Goal: Task Accomplishment & Management: Manage account settings

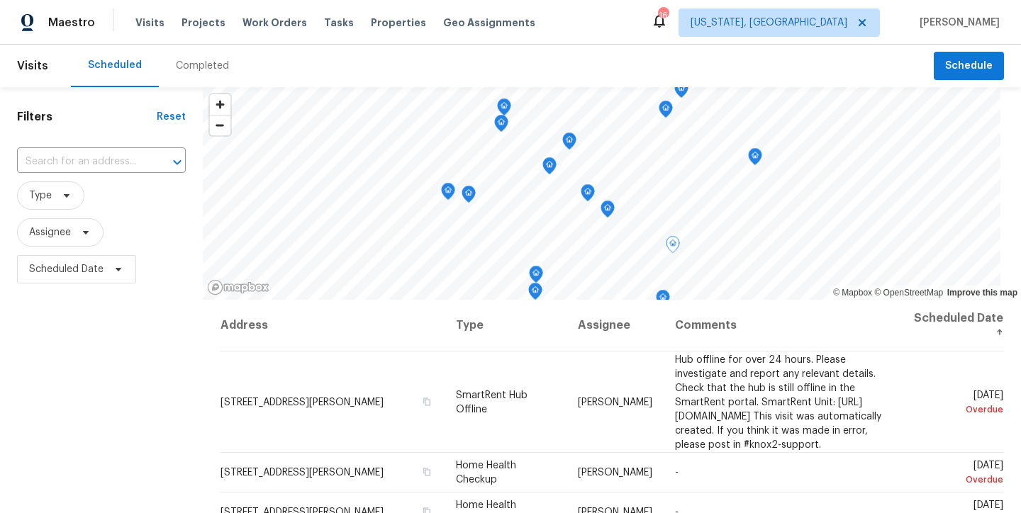
scroll to position [50, 0]
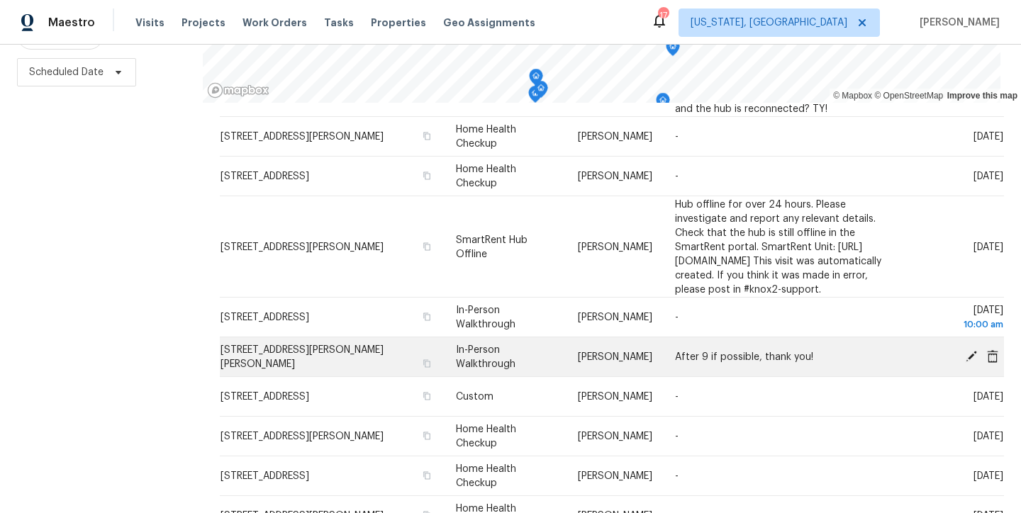
scroll to position [427, 0]
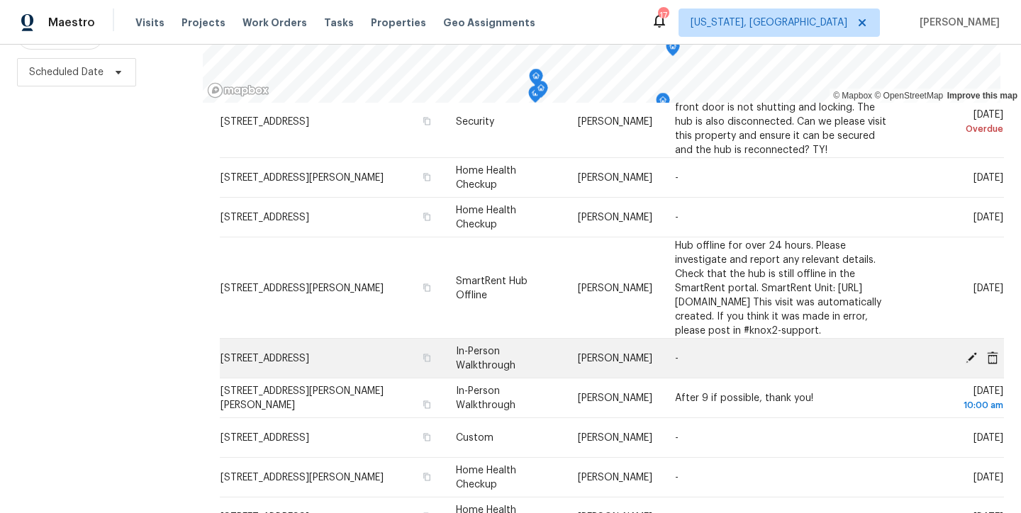
click at [965, 359] on icon at bounding box center [970, 357] width 11 height 11
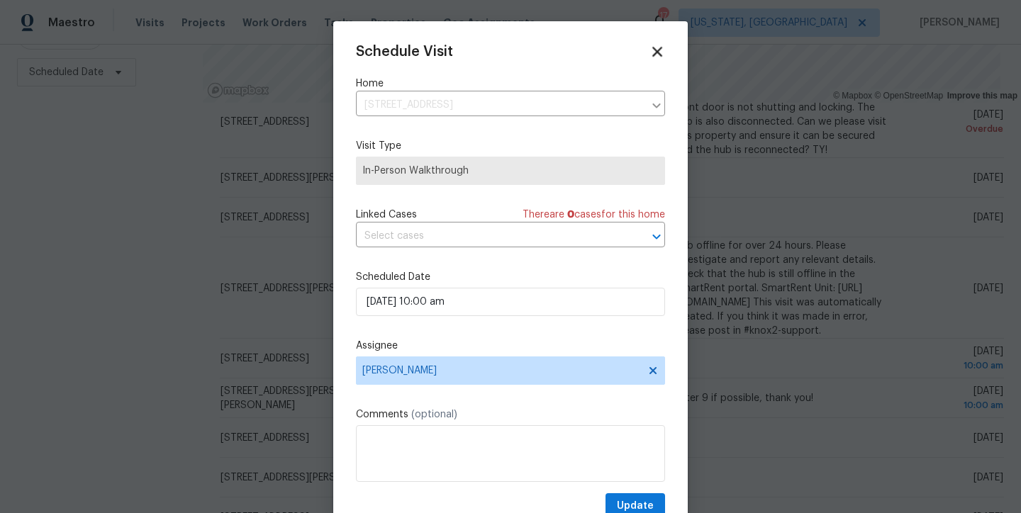
click at [649, 59] on icon at bounding box center [657, 51] width 16 height 16
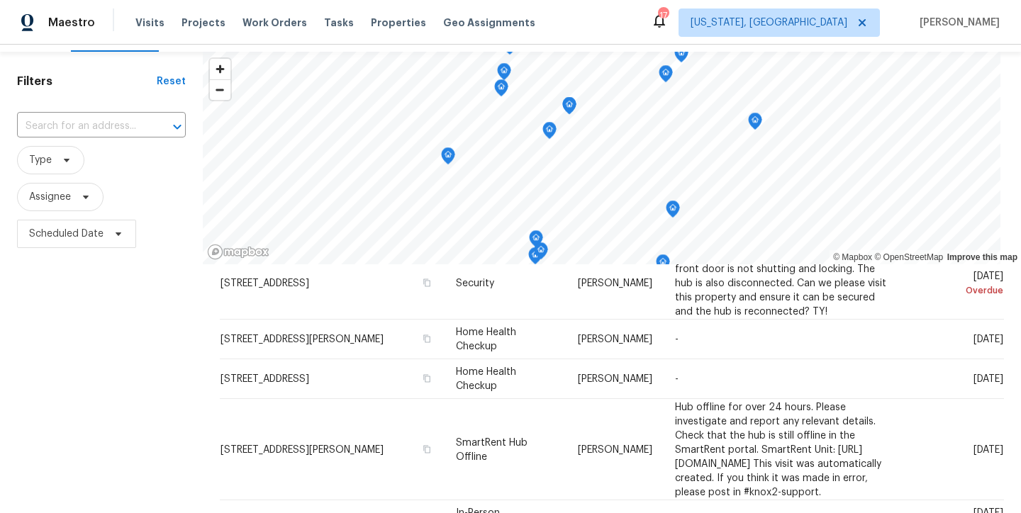
scroll to position [104, 0]
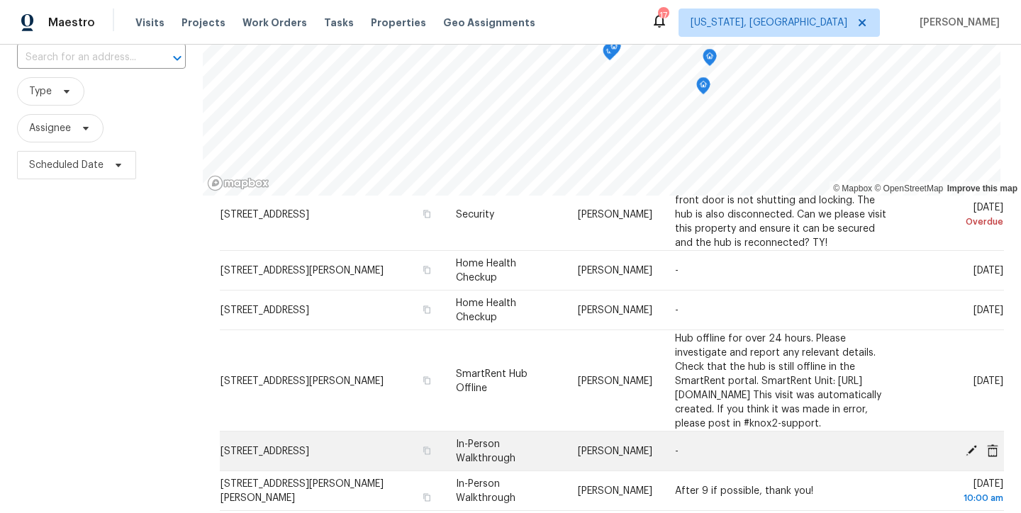
click at [965, 456] on icon at bounding box center [970, 449] width 11 height 11
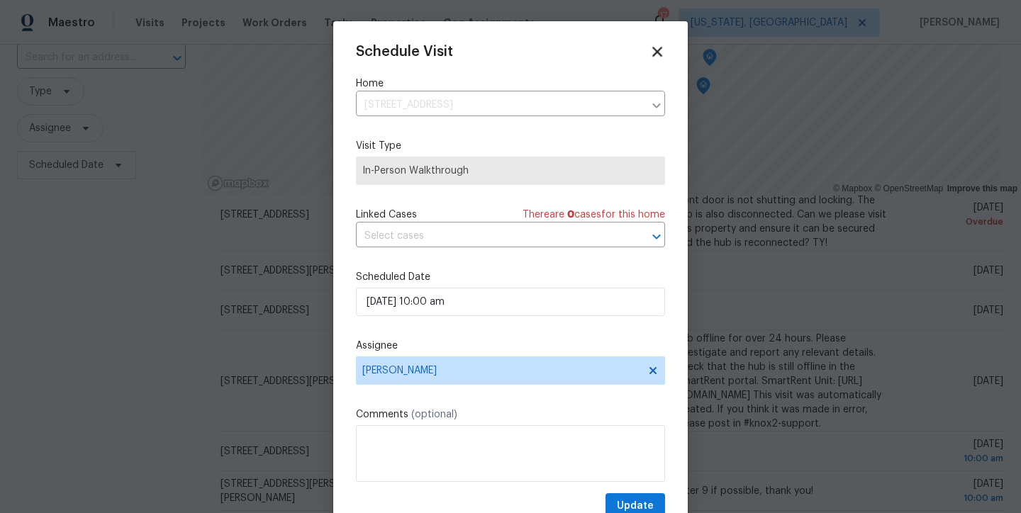
click at [649, 51] on icon at bounding box center [657, 51] width 16 height 16
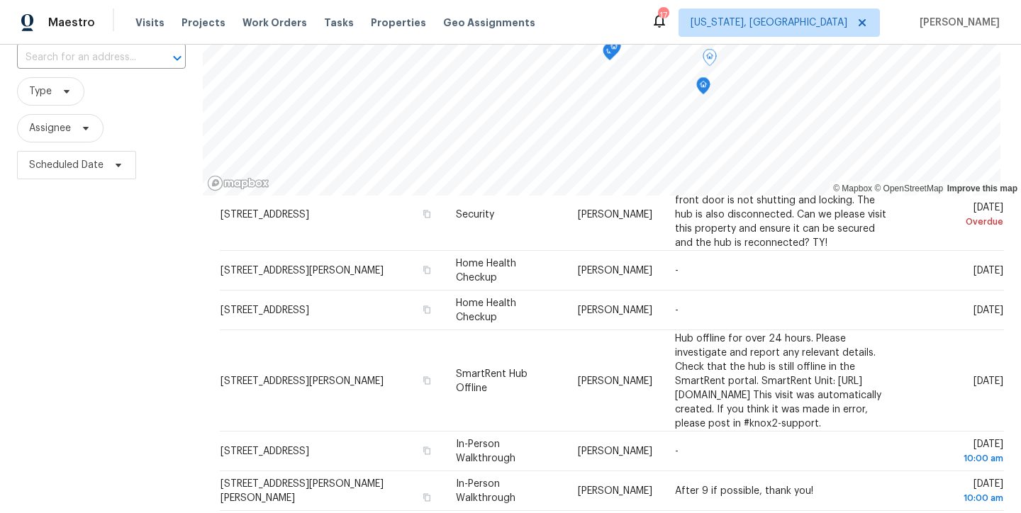
click at [174, 303] on div "Filters Reset ​ Type Assignee Scheduled Date" at bounding box center [101, 294] width 203 height 623
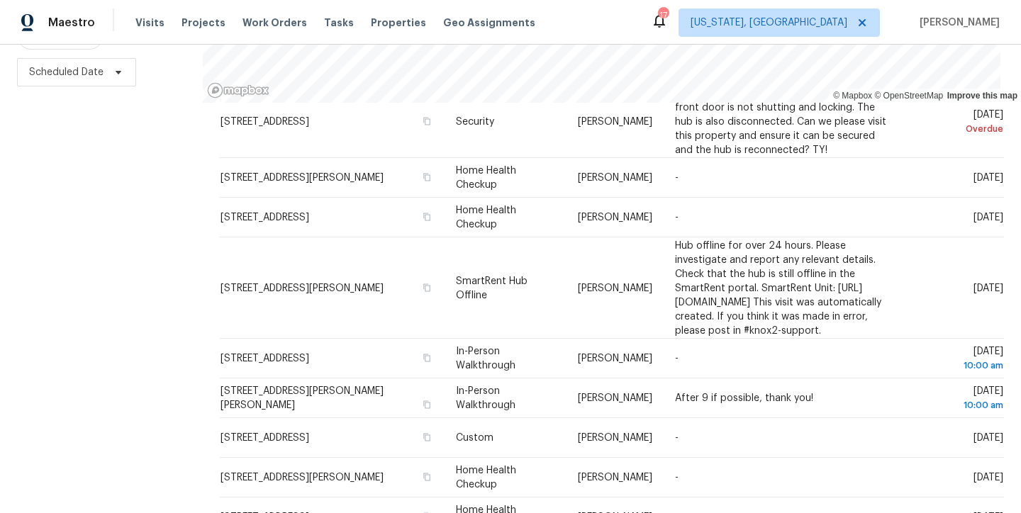
scroll to position [0, 0]
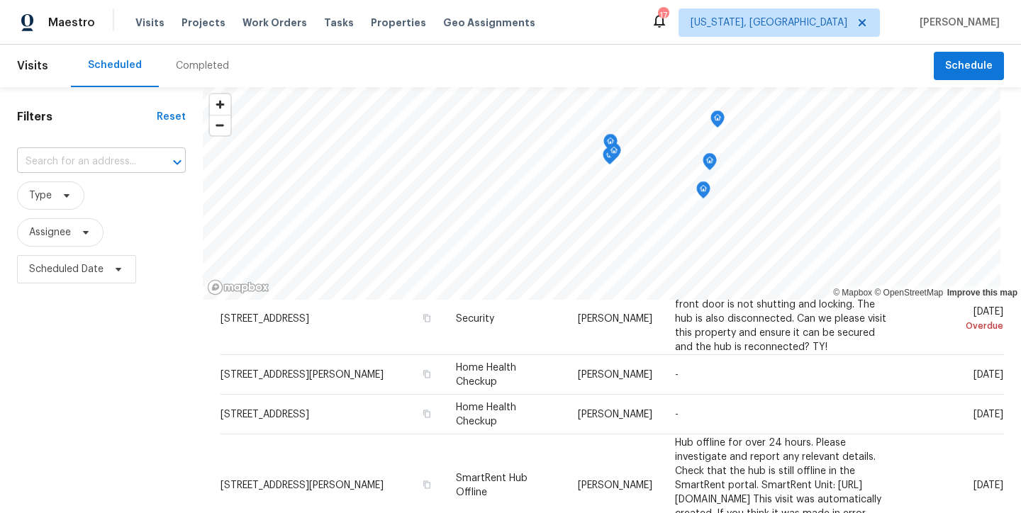
click at [60, 161] on input "text" at bounding box center [81, 162] width 129 height 22
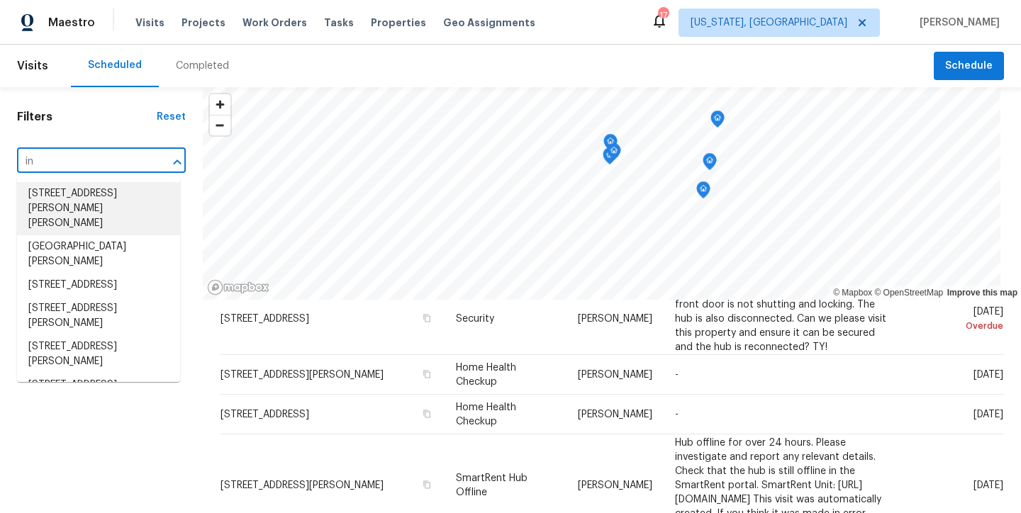
type input "i"
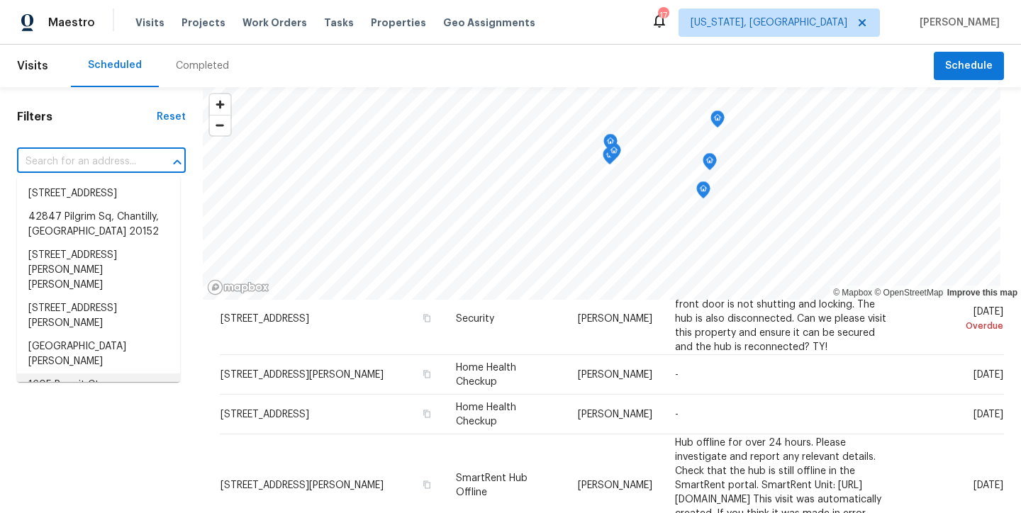
click at [122, 454] on div "Filters Reset ​ Type Assignee Scheduled Date" at bounding box center [101, 398] width 203 height 623
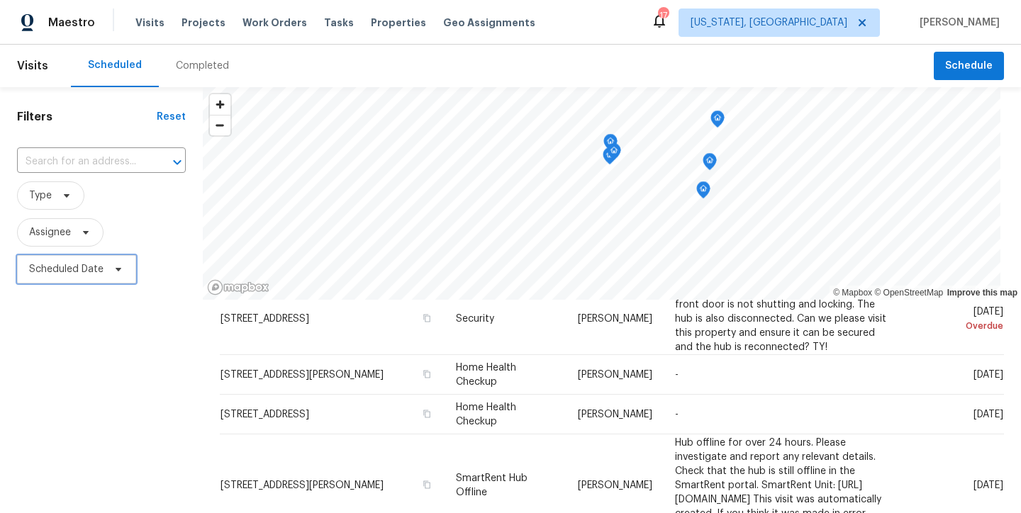
click at [66, 269] on span "Scheduled Date" at bounding box center [66, 269] width 74 height 14
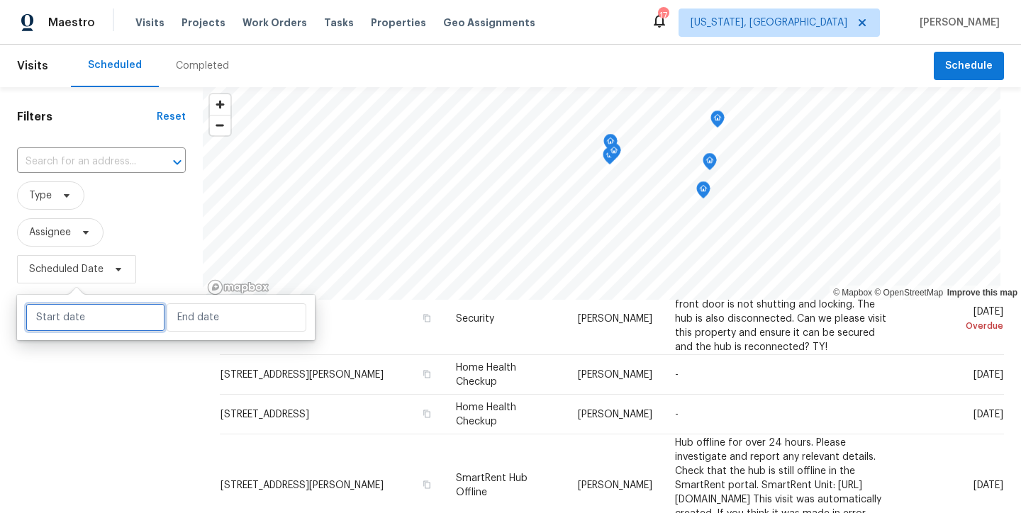
click at [81, 313] on input "text" at bounding box center [96, 317] width 140 height 28
select select "8"
select select "2025"
select select "9"
select select "2025"
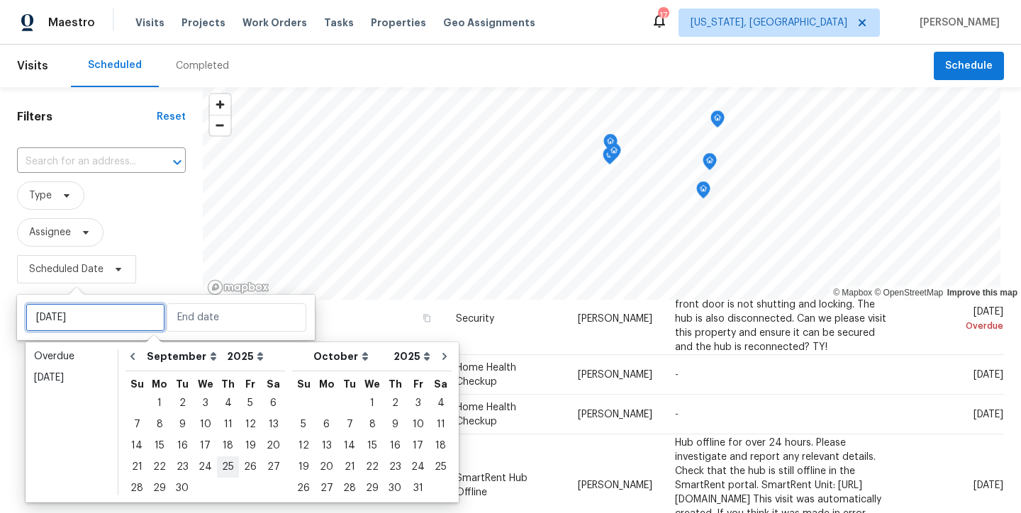
type input "Thu, Sep 25"
click at [241, 451] on div "19" at bounding box center [250, 446] width 23 height 20
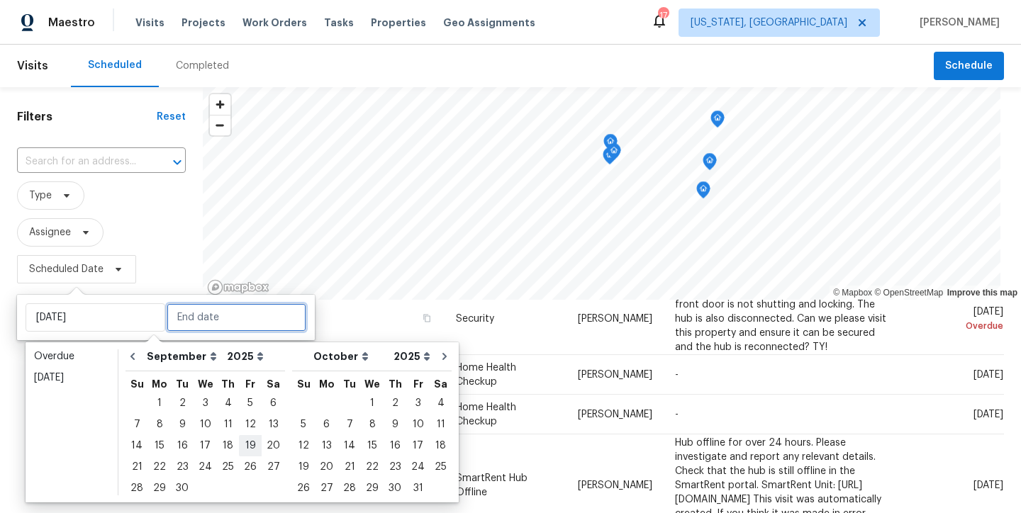
type input "Fri, Sep 19"
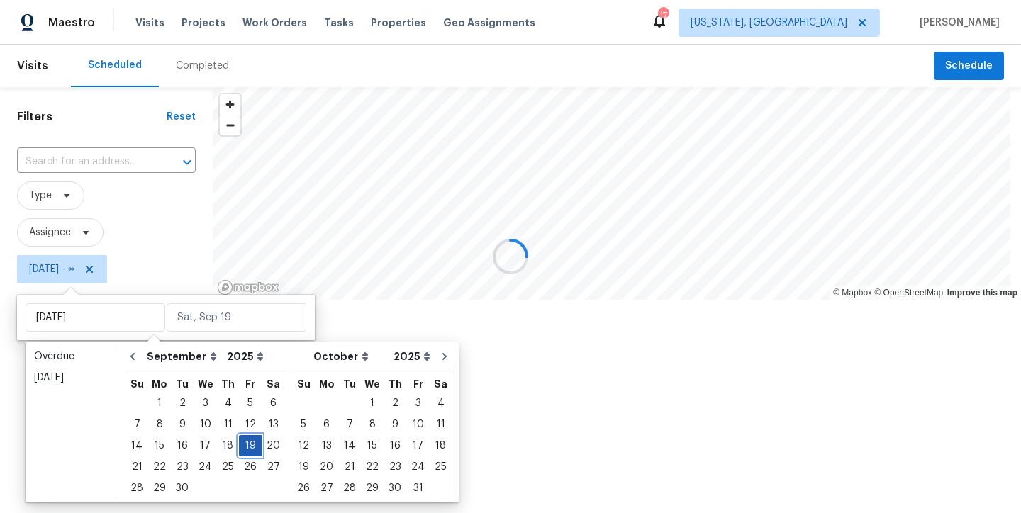
click at [243, 449] on div "19" at bounding box center [250, 446] width 23 height 20
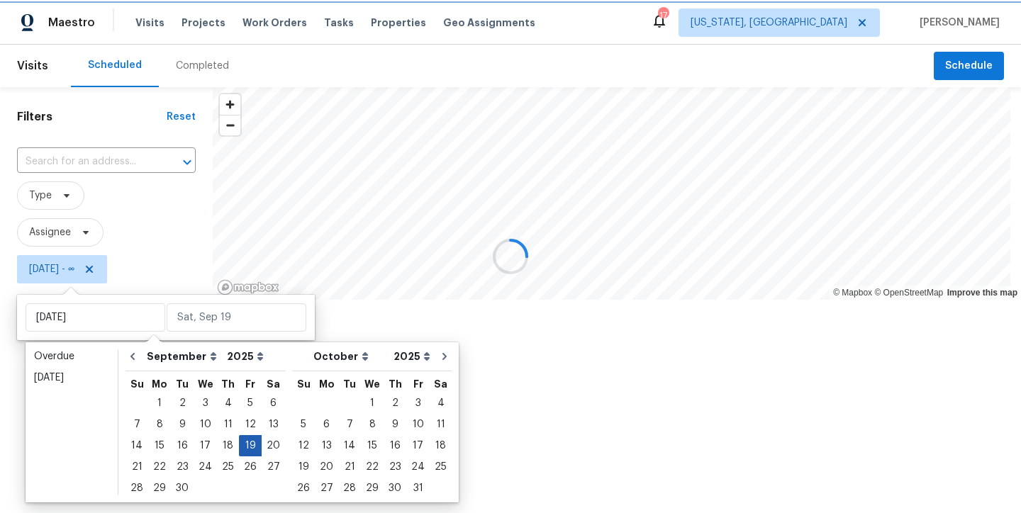
type input "Fri, Sep 19"
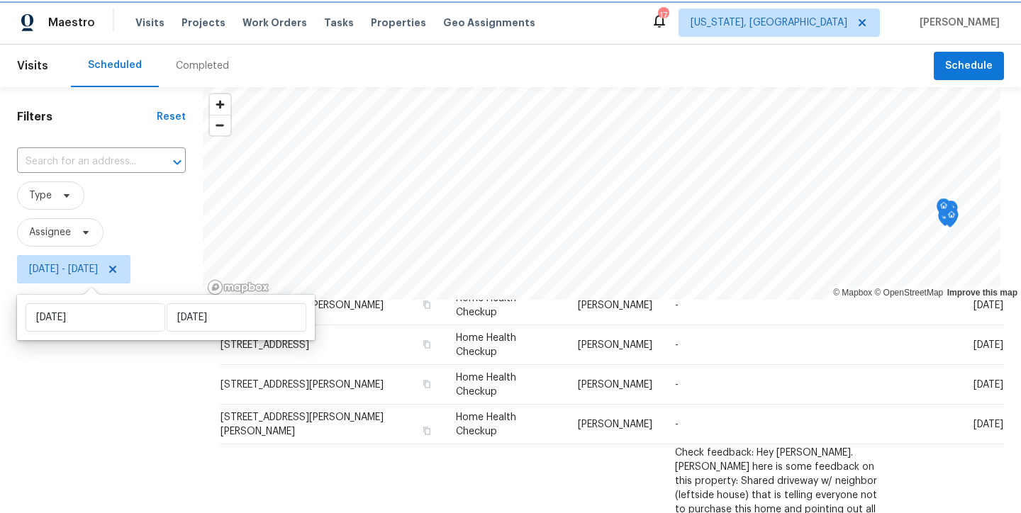
scroll to position [352, 0]
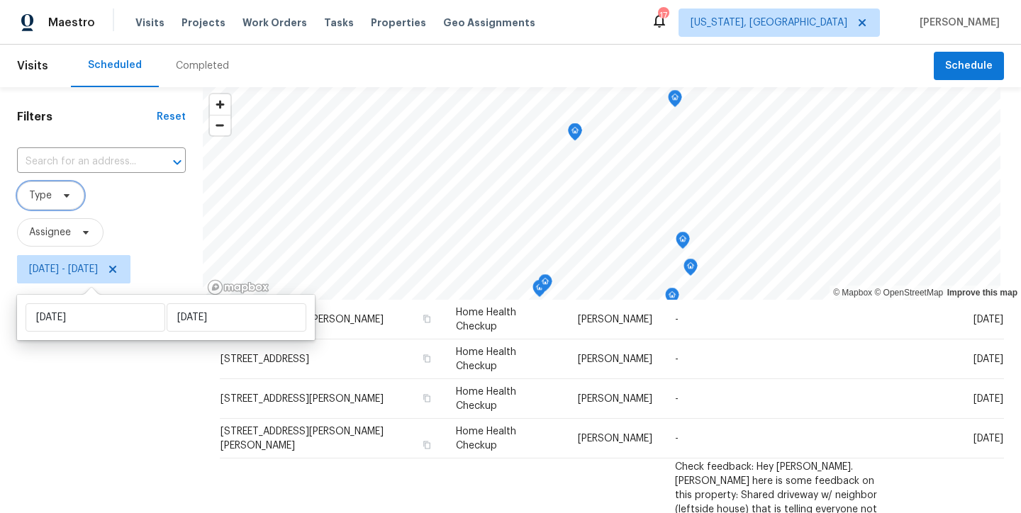
click at [28, 201] on span "Type" at bounding box center [50, 195] width 67 height 28
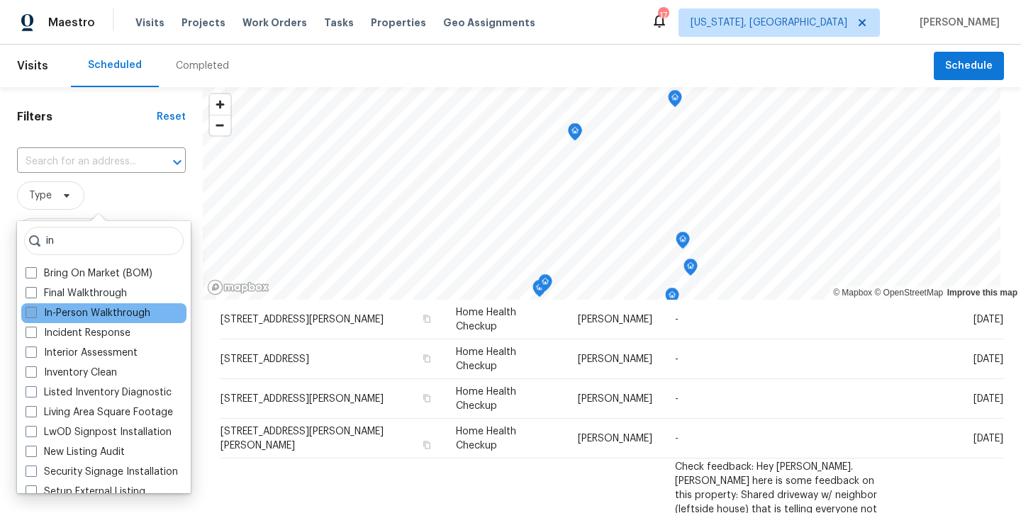
type input "in"
click at [99, 316] on label "In-Person Walkthrough" at bounding box center [88, 313] width 125 height 14
click at [35, 315] on input "In-Person Walkthrough" at bounding box center [30, 310] width 9 height 9
checkbox input "true"
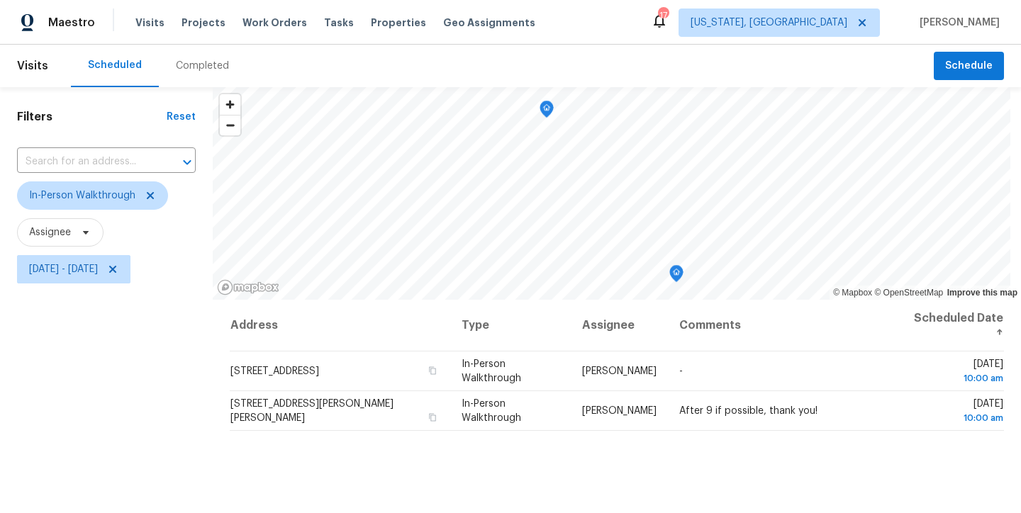
click at [69, 411] on div "Filters Reset ​ In-Person Walkthrough Assignee Fri, Sep 19 - Fri, Sep 19" at bounding box center [106, 398] width 213 height 623
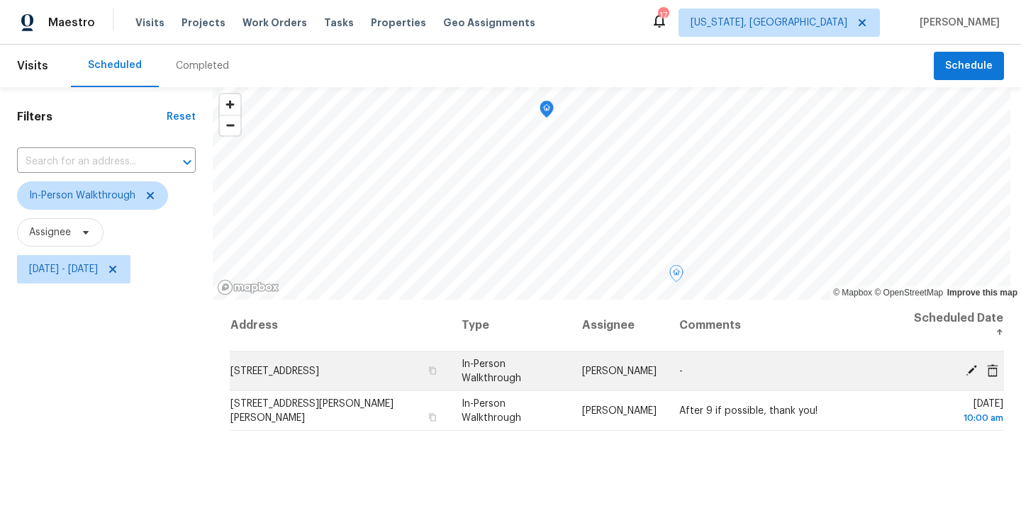
click at [965, 364] on icon at bounding box center [971, 370] width 13 height 13
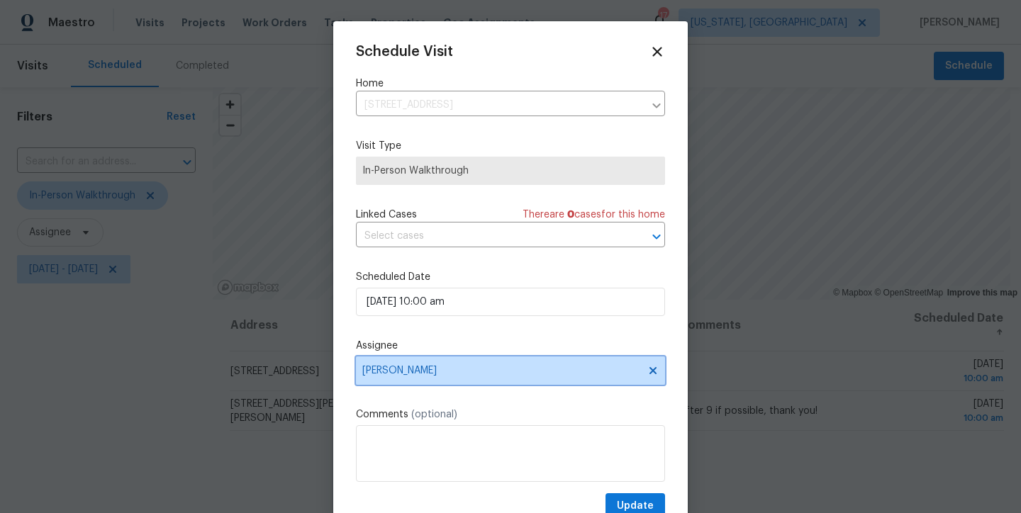
click at [414, 374] on span "Anthony Andreala" at bounding box center [501, 370] width 278 height 11
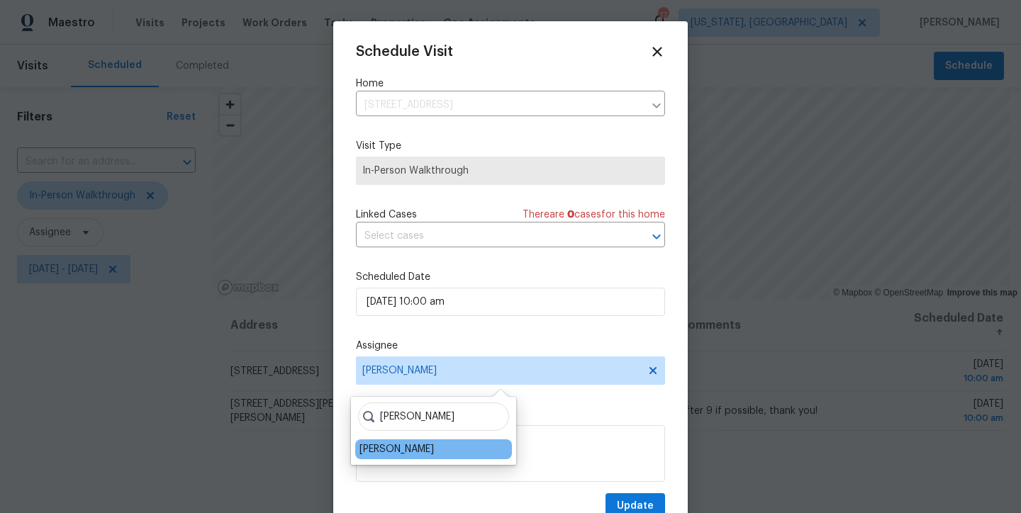
type input "nelson"
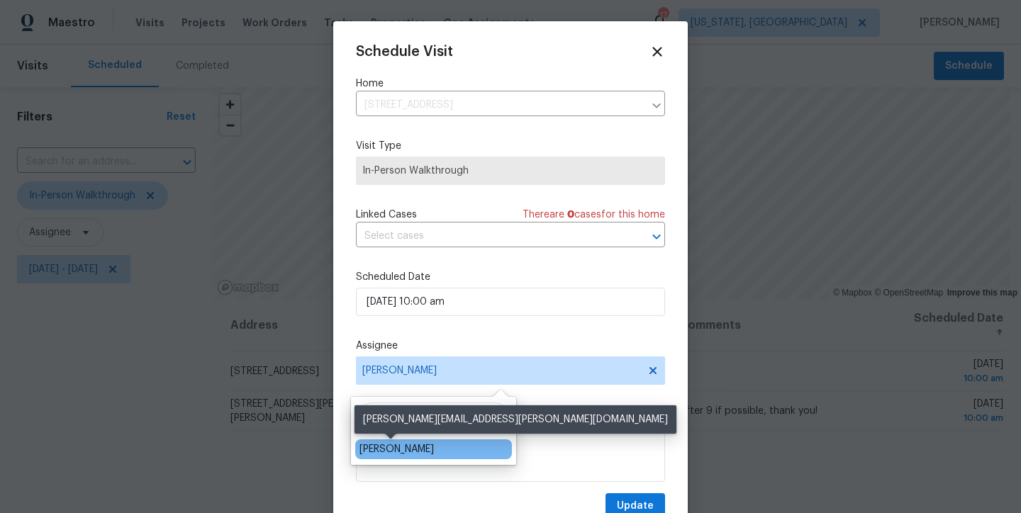
click at [402, 449] on div "Nelson Flores" at bounding box center [396, 449] width 74 height 14
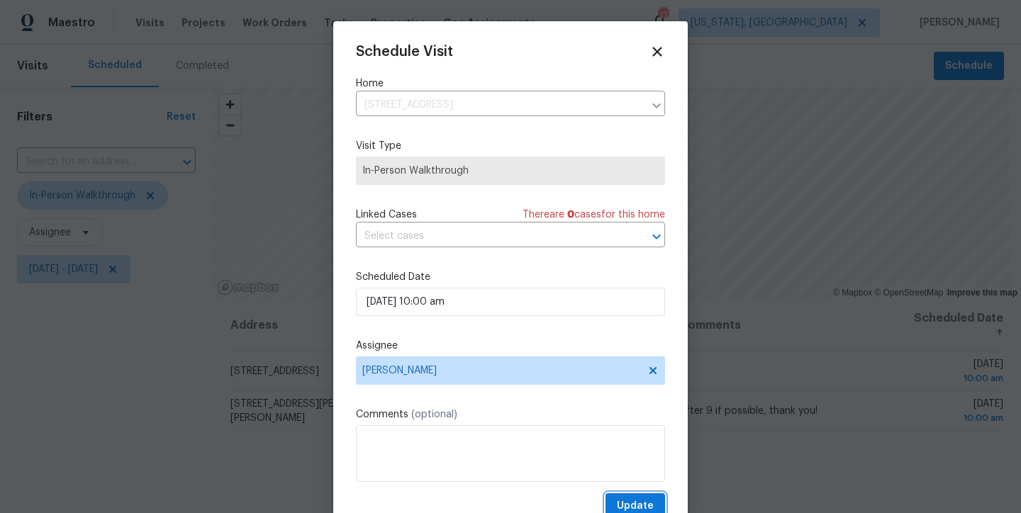
click at [620, 503] on span "Update" at bounding box center [635, 507] width 37 height 18
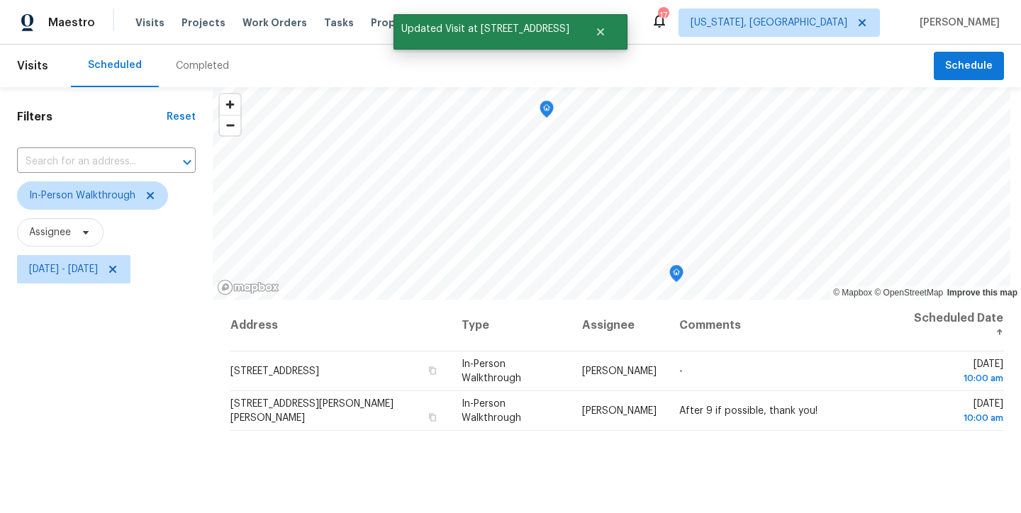
click at [140, 340] on div "Filters Reset ​ In-Person Walkthrough Assignee Fri, Sep 19 - Fri, Sep 19" at bounding box center [106, 398] width 213 height 623
click at [116, 270] on icon at bounding box center [112, 269] width 7 height 7
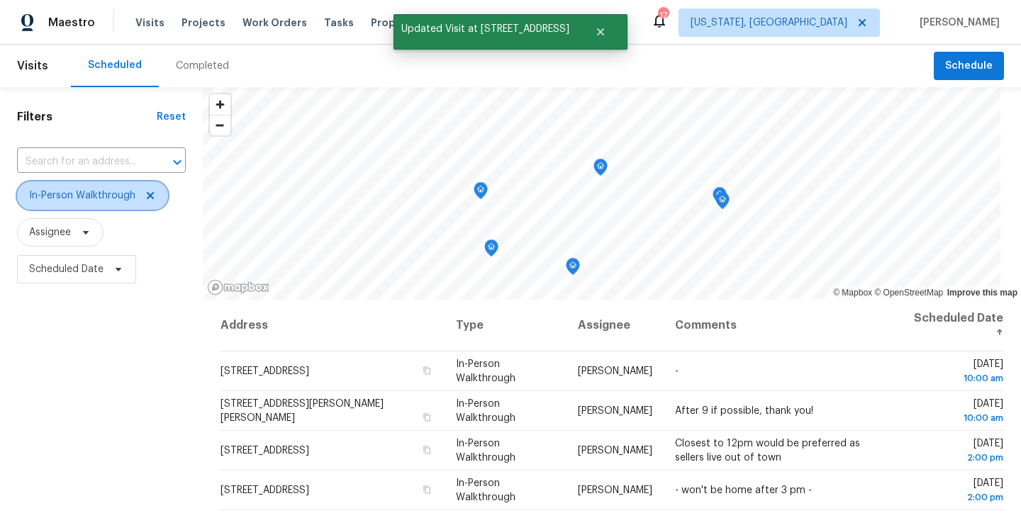
click at [151, 196] on icon at bounding box center [150, 195] width 11 height 11
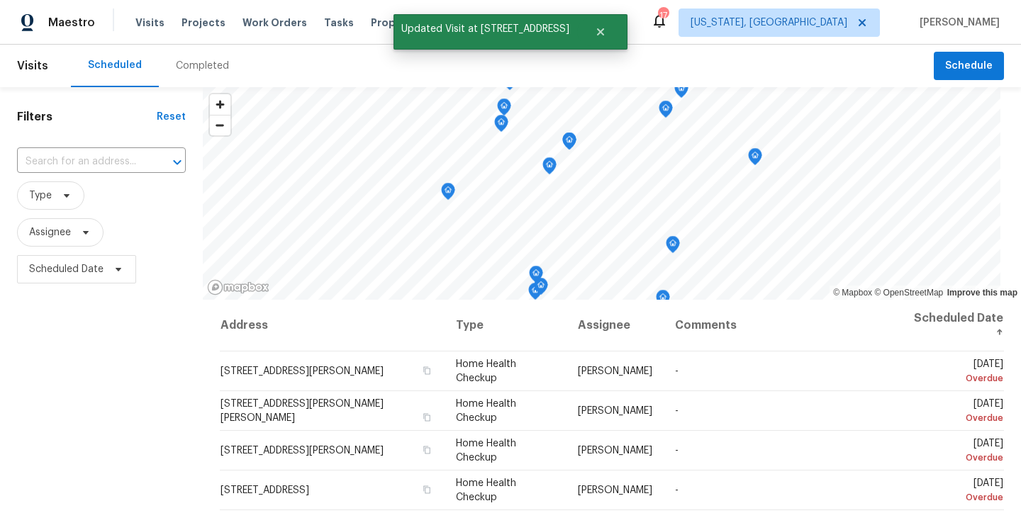
drag, startPoint x: 133, startPoint y: 376, endPoint x: 111, endPoint y: 390, distance: 25.2
click at [133, 376] on div "Filters Reset ​ Type Assignee Scheduled Date" at bounding box center [101, 398] width 203 height 623
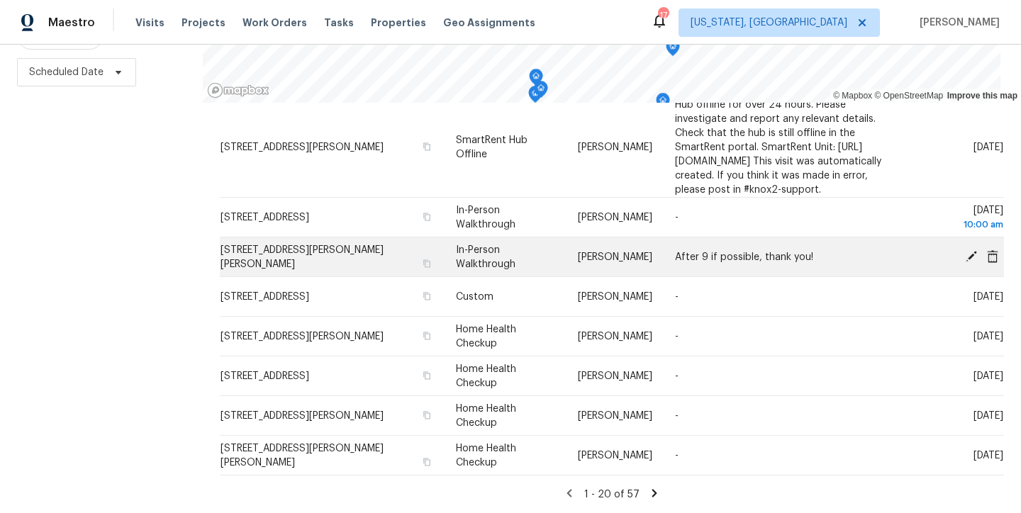
scroll to position [582, 0]
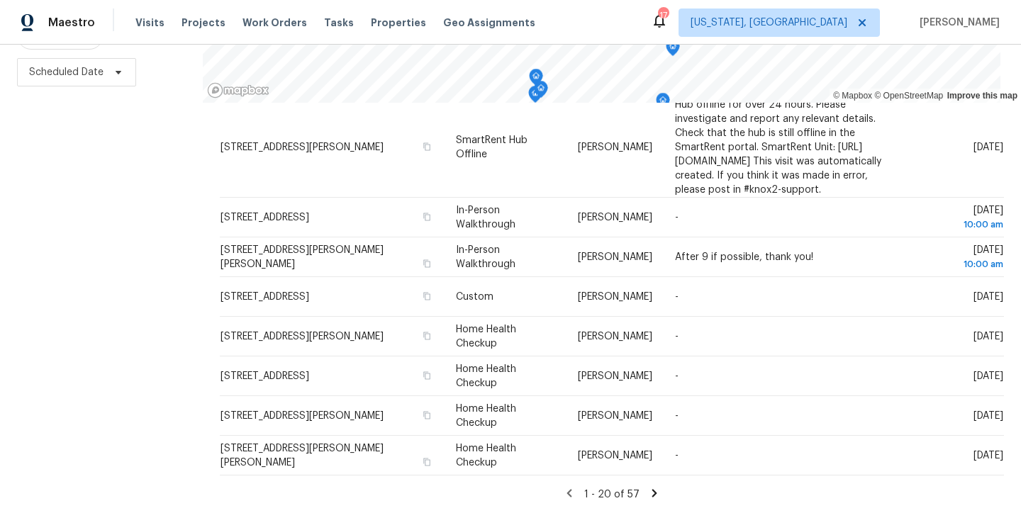
click at [648, 487] on icon at bounding box center [654, 493] width 13 height 13
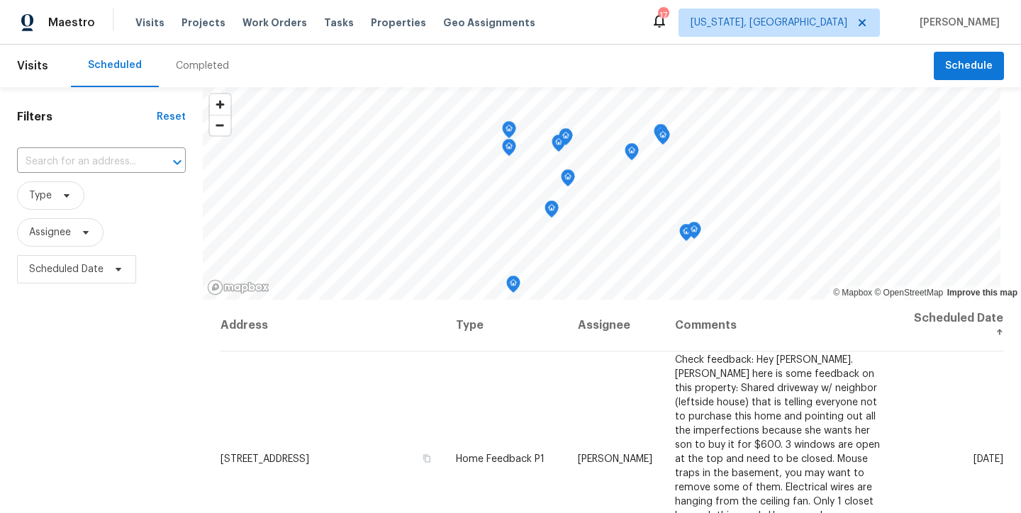
scroll to position [208, 0]
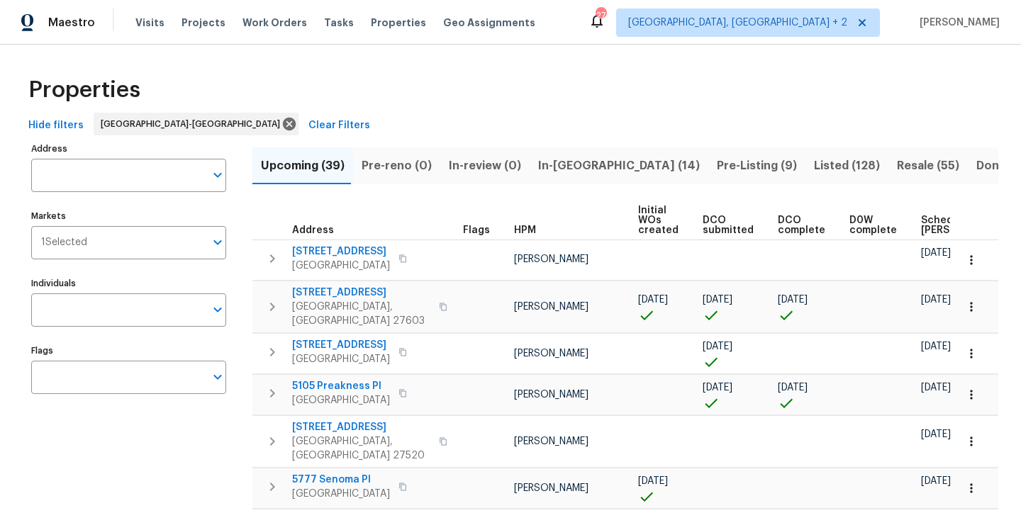
scroll to position [0, 183]
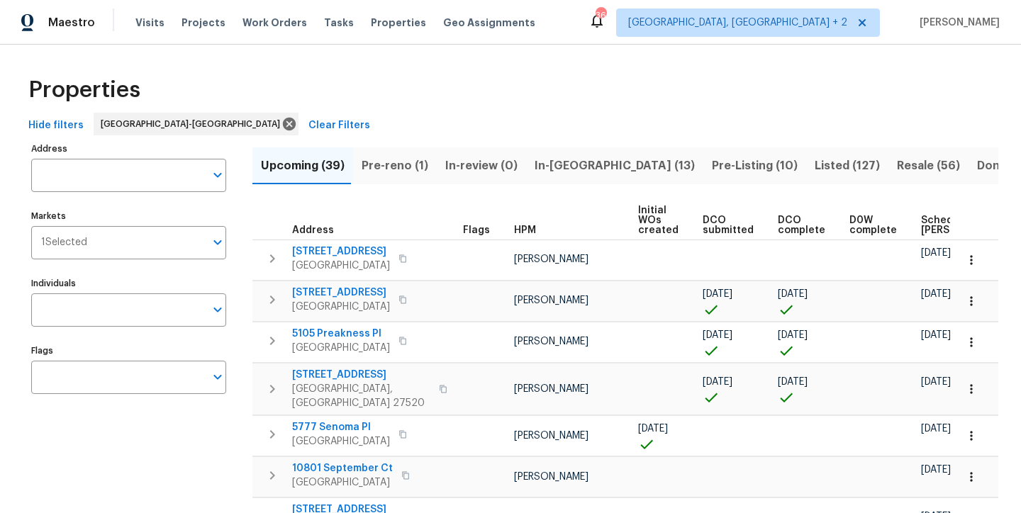
click at [527, 102] on div "Properties" at bounding box center [510, 89] width 975 height 45
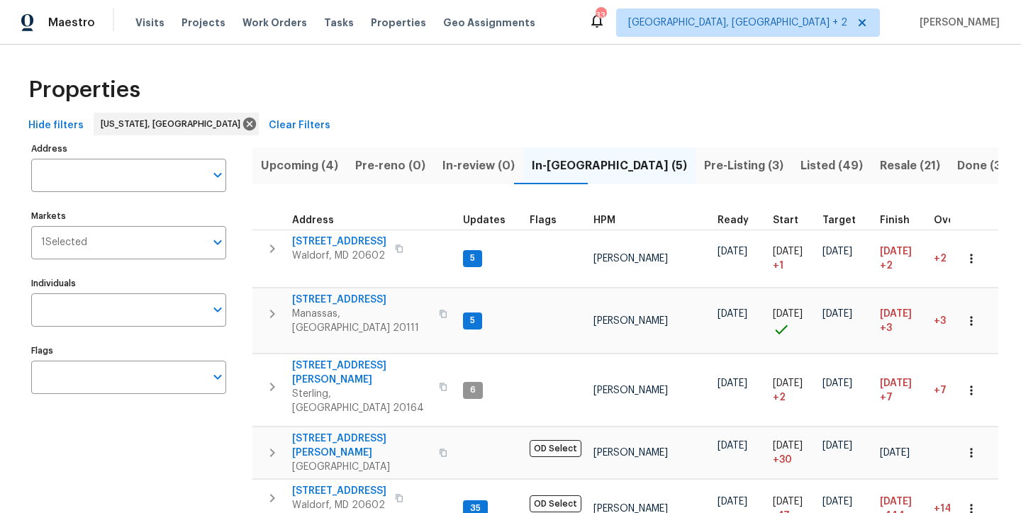
click at [596, 83] on div "Properties" at bounding box center [510, 89] width 975 height 45
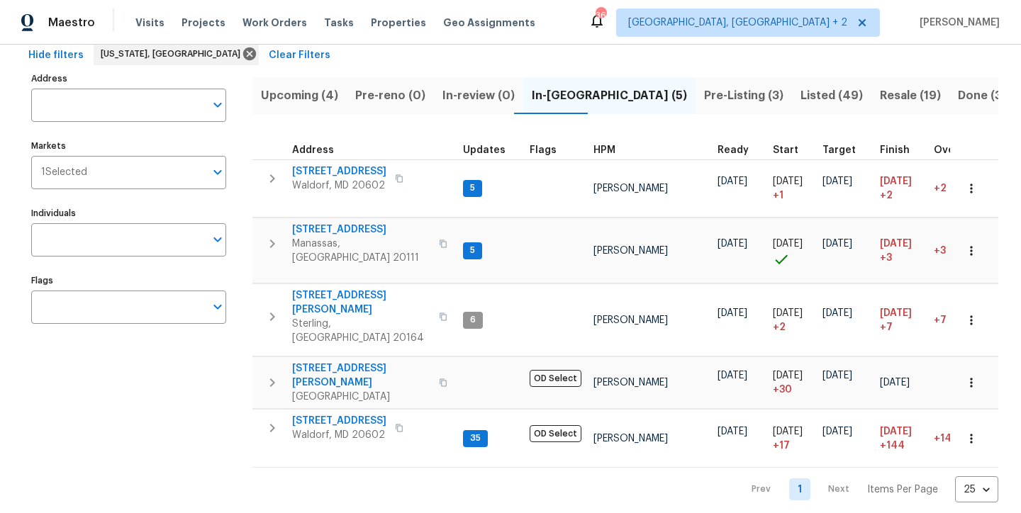
scroll to position [71, 0]
click at [267, 237] on icon "button" at bounding box center [272, 243] width 17 height 17
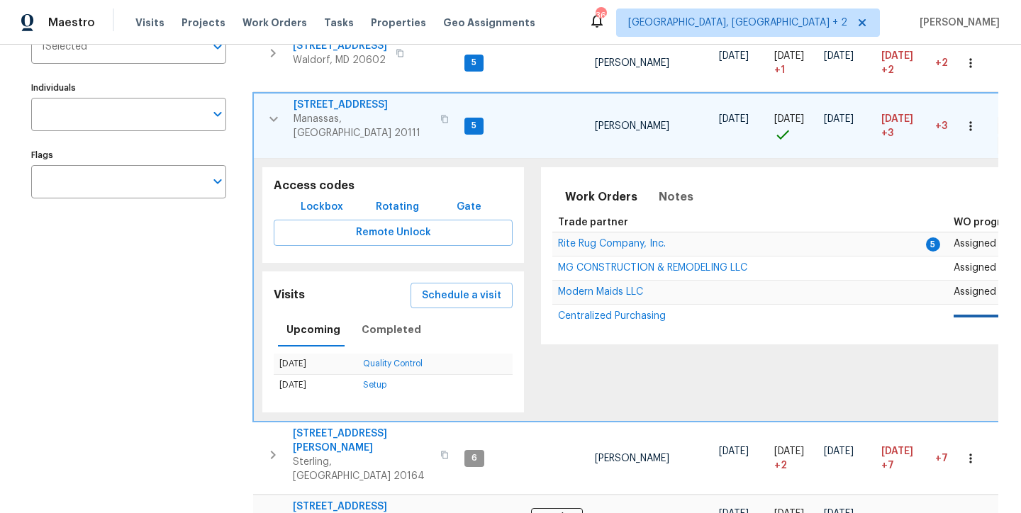
scroll to position [197, 0]
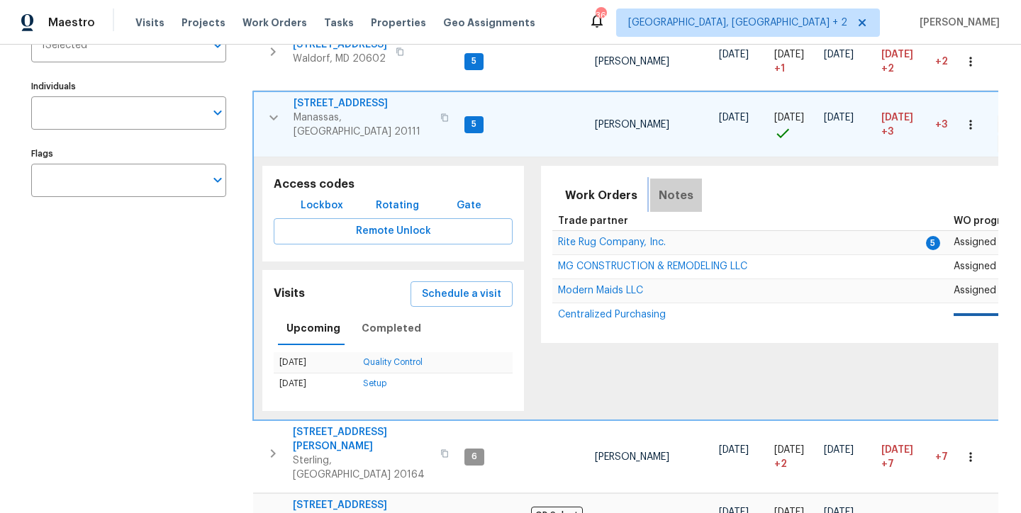
click at [671, 187] on span "Notes" at bounding box center [676, 196] width 35 height 20
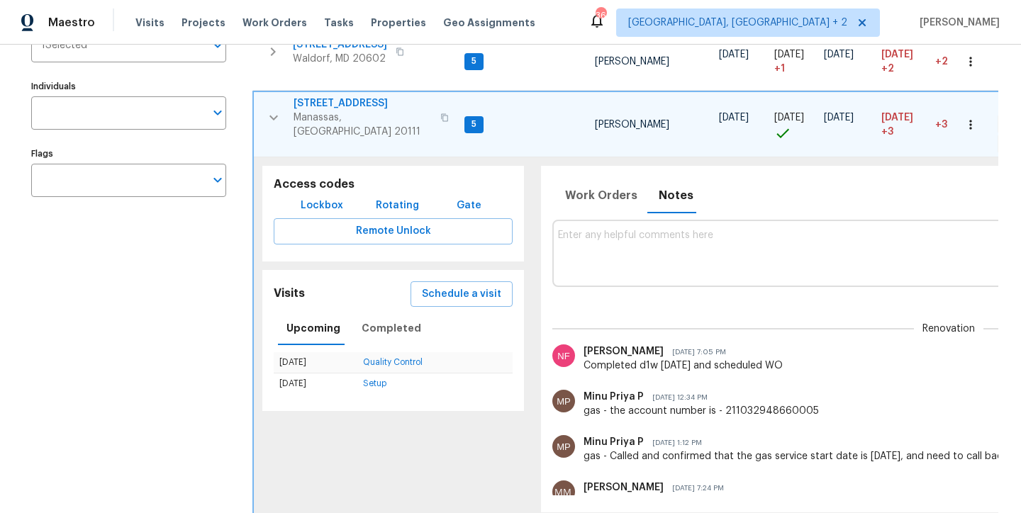
scroll to position [76, 0]
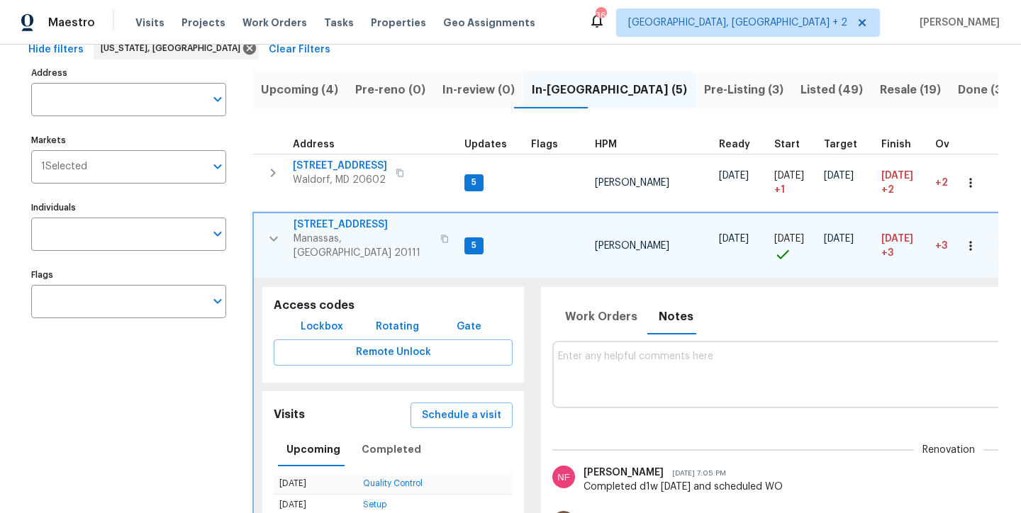
click at [364, 225] on span "8524 Charnwood Ct" at bounding box center [362, 225] width 138 height 14
click at [0, 0] on div "Maestro Visits Projects Work Orders Tasks Properties Geo Assignments 36 Charles…" at bounding box center [510, 256] width 1021 height 513
click at [276, 239] on icon "button" at bounding box center [273, 238] width 17 height 17
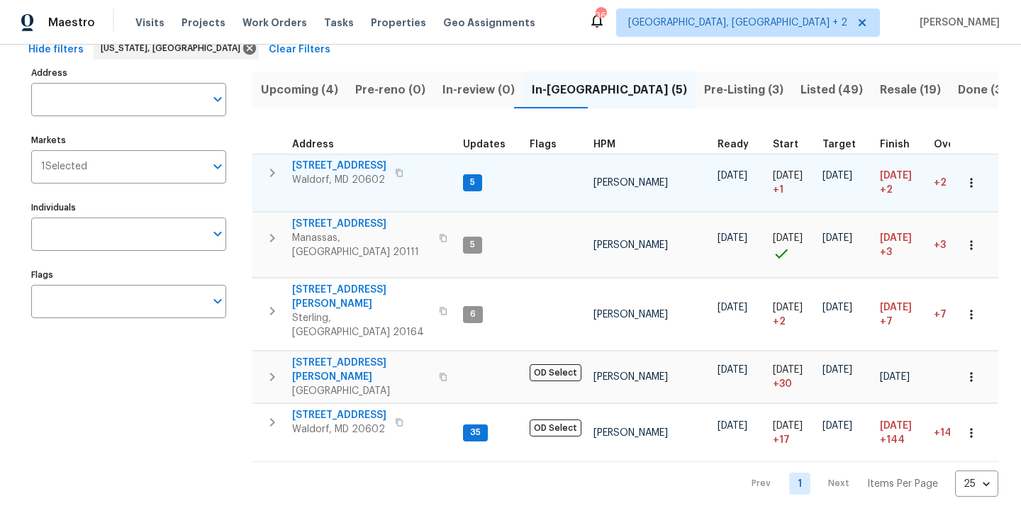
scroll to position [71, 0]
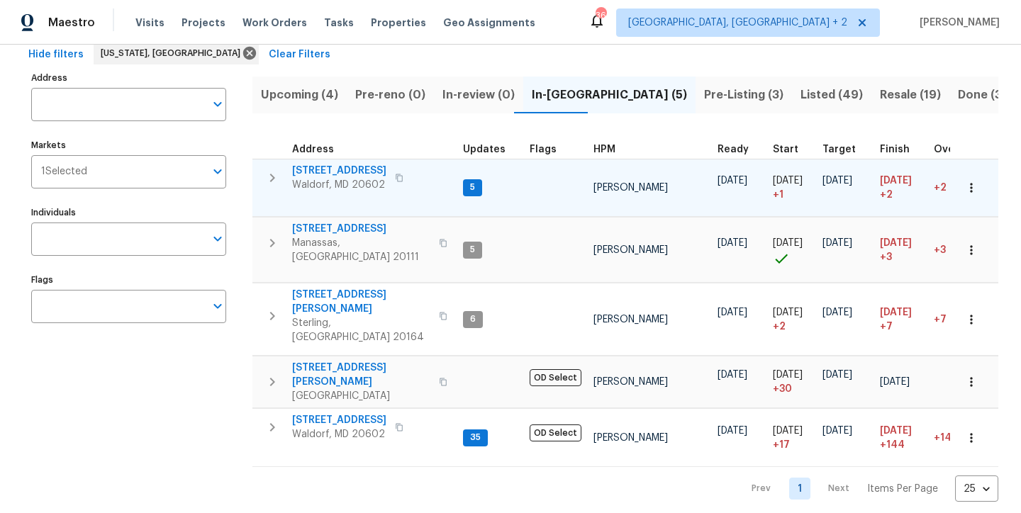
click at [268, 181] on icon "button" at bounding box center [272, 177] width 17 height 17
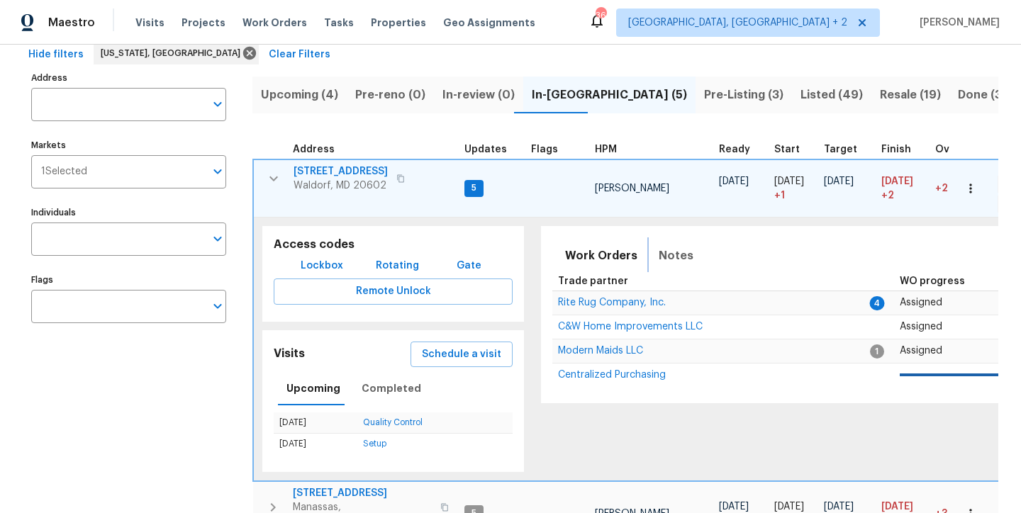
click at [674, 259] on span "Notes" at bounding box center [676, 256] width 35 height 20
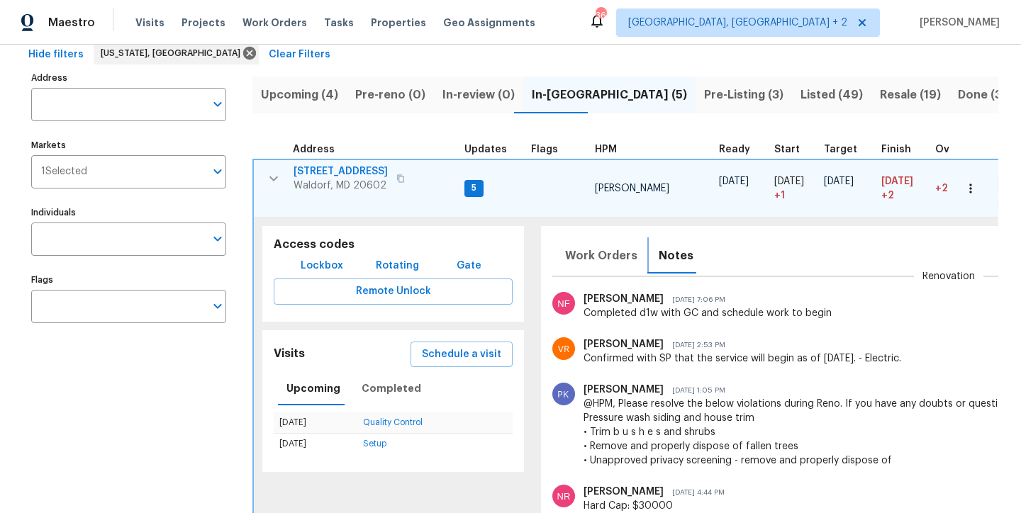
scroll to position [88, 0]
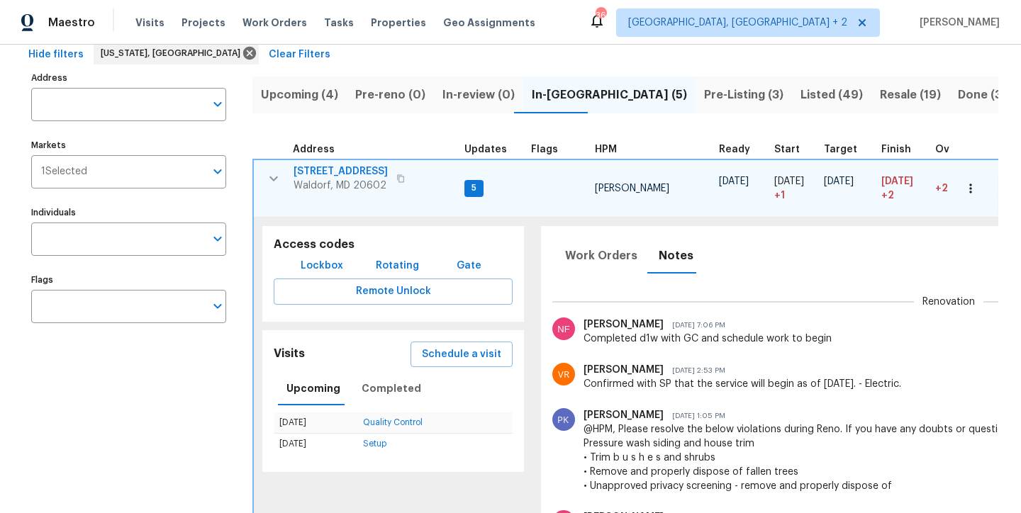
click at [330, 173] on span "2337 Vale Ct" at bounding box center [340, 171] width 94 height 14
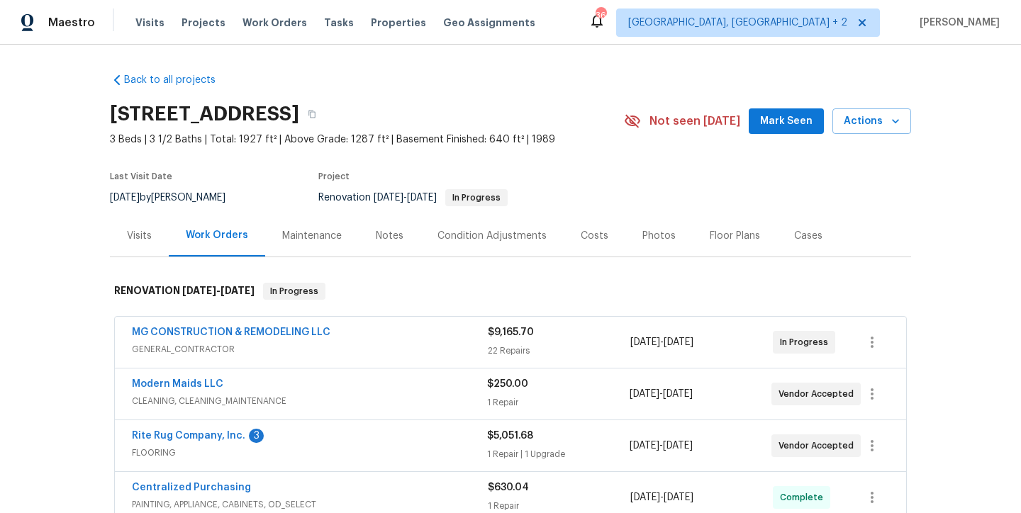
scroll to position [126, 0]
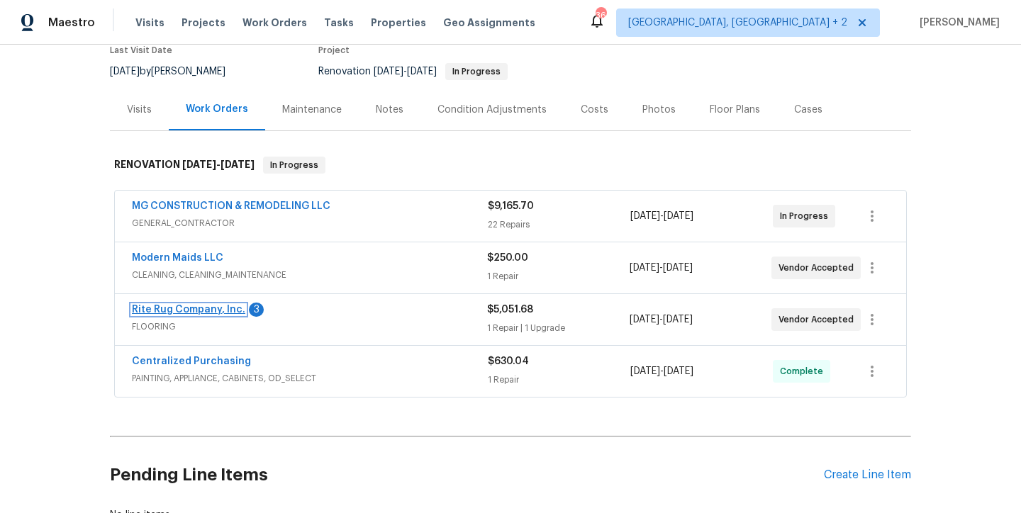
click at [186, 311] on link "Rite Rug Company, Inc." at bounding box center [188, 310] width 113 height 10
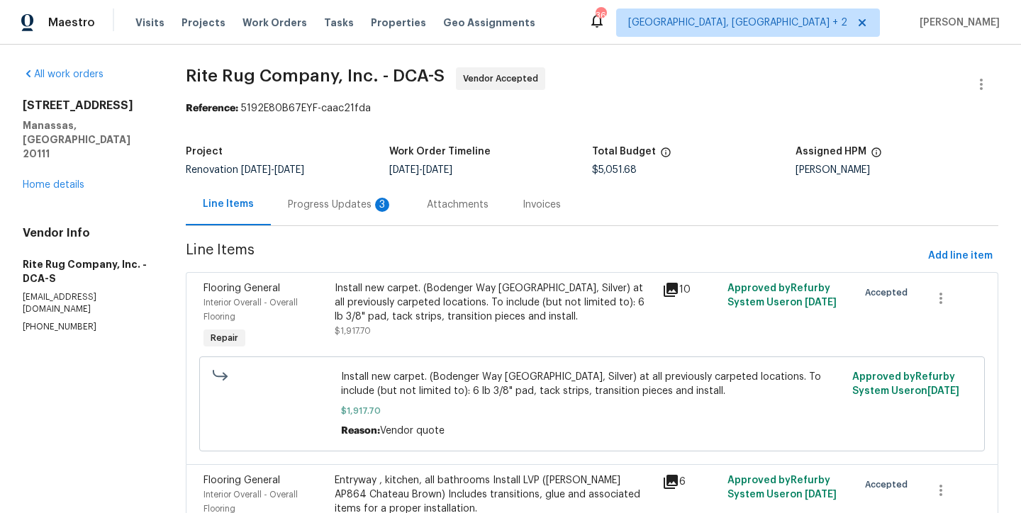
click at [340, 206] on div "Progress Updates 3" at bounding box center [340, 205] width 105 height 14
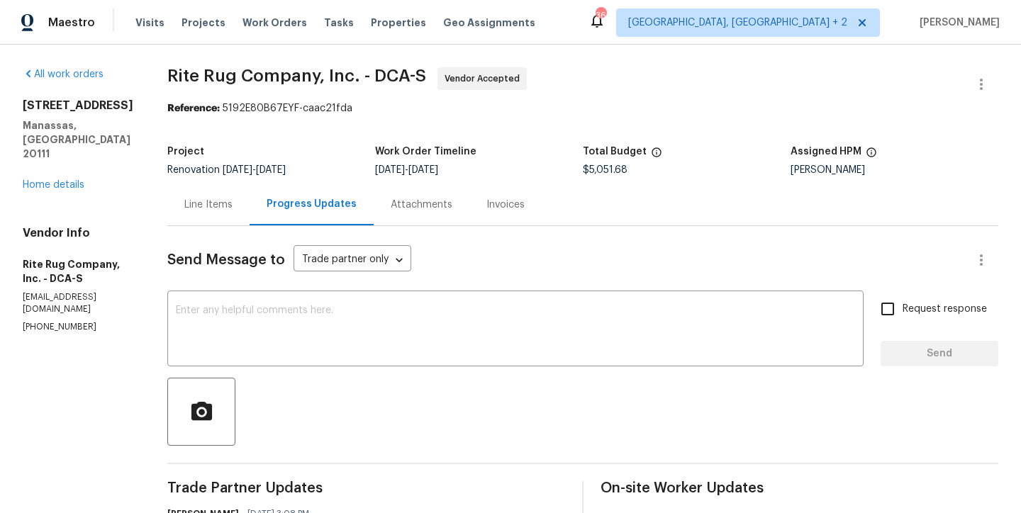
click at [191, 205] on div "Line Items" at bounding box center [208, 205] width 48 height 14
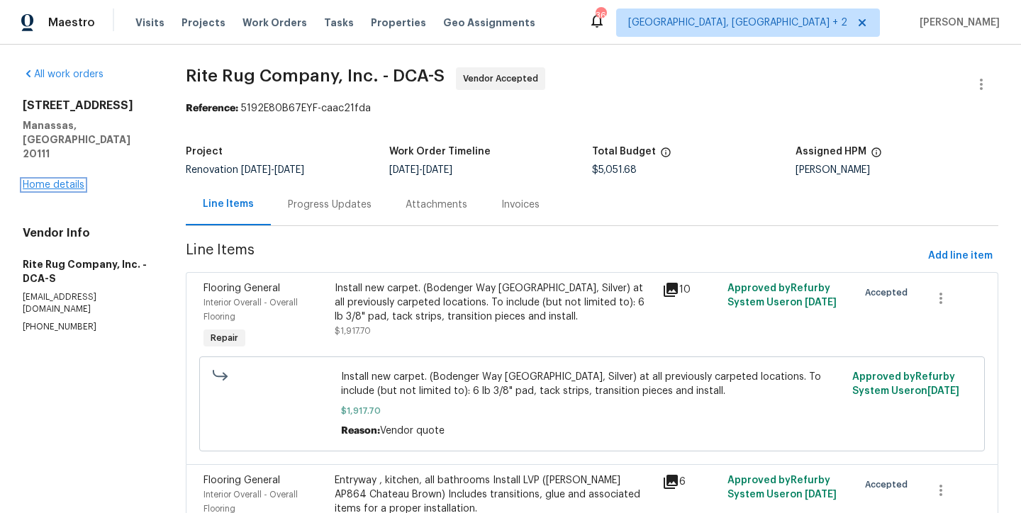
click at [67, 180] on link "Home details" at bounding box center [54, 185] width 62 height 10
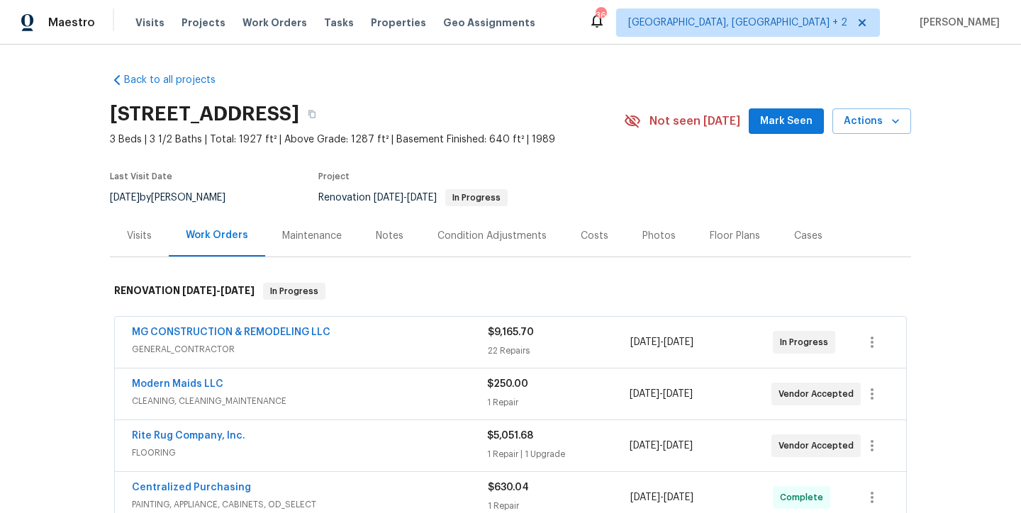
click at [361, 230] on div "Notes" at bounding box center [390, 236] width 62 height 42
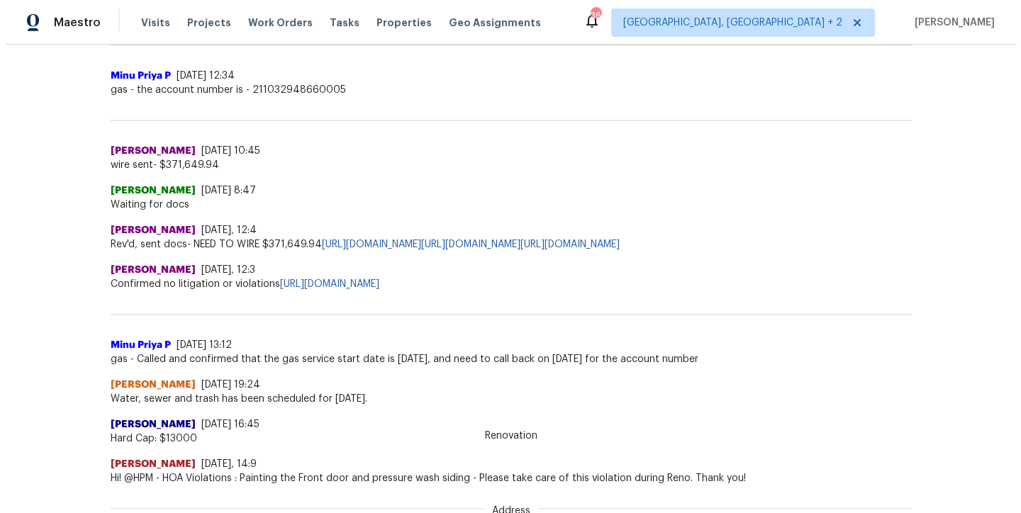
scroll to position [184, 0]
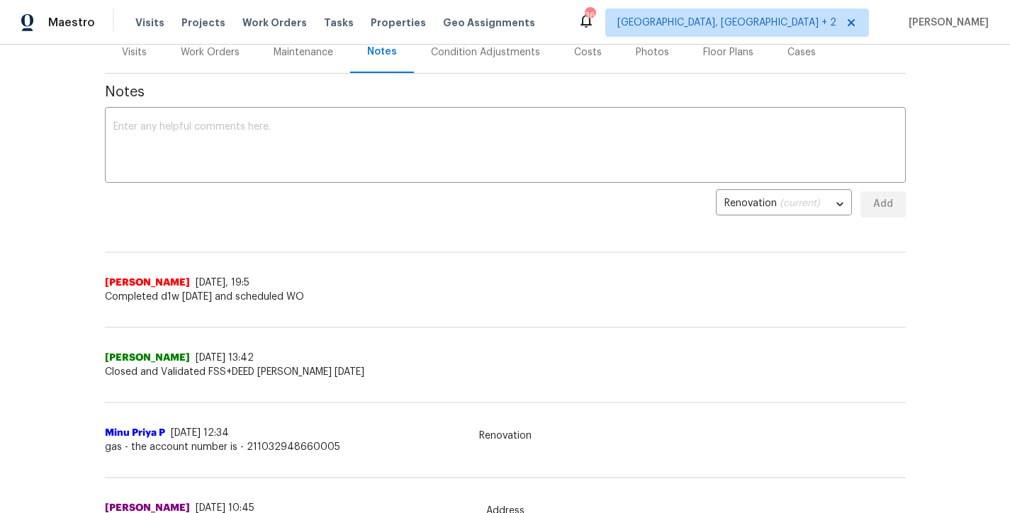
click at [576, 55] on div "Costs" at bounding box center [588, 52] width 28 height 14
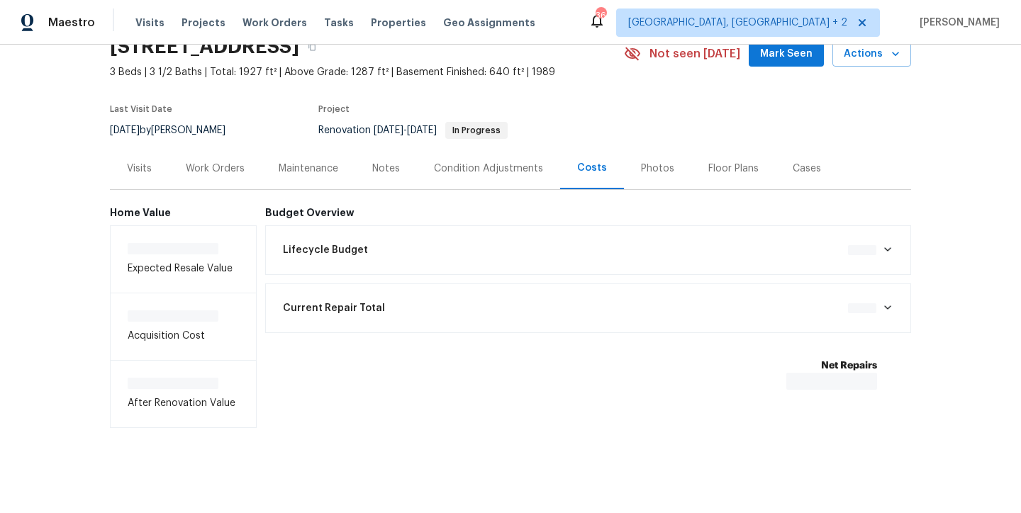
scroll to position [81, 0]
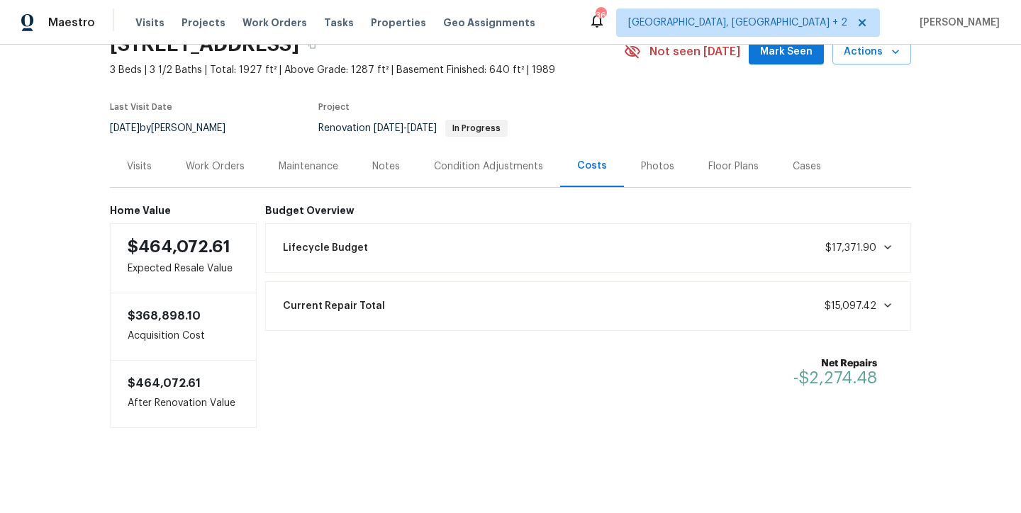
click at [201, 159] on div "Work Orders" at bounding box center [215, 166] width 59 height 14
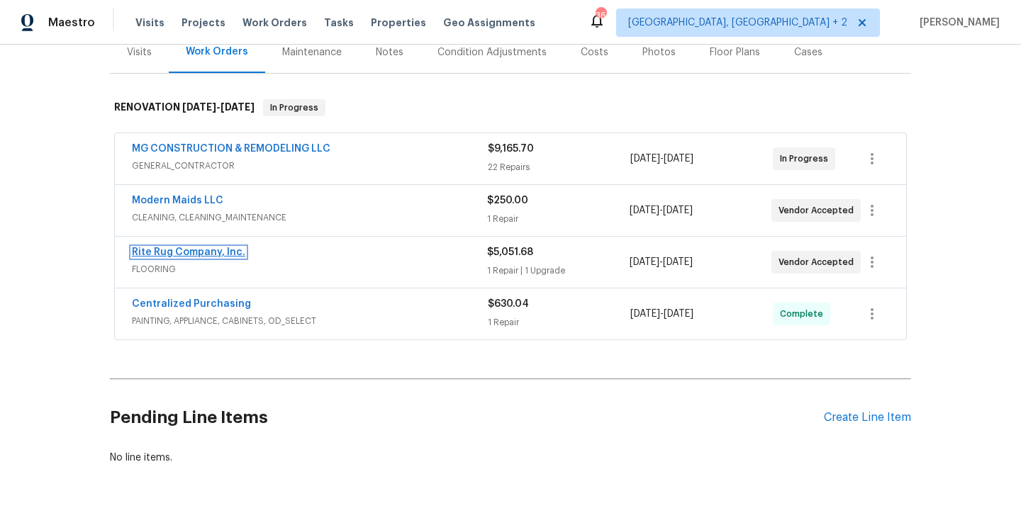
click at [159, 254] on link "Rite Rug Company, Inc." at bounding box center [188, 252] width 113 height 10
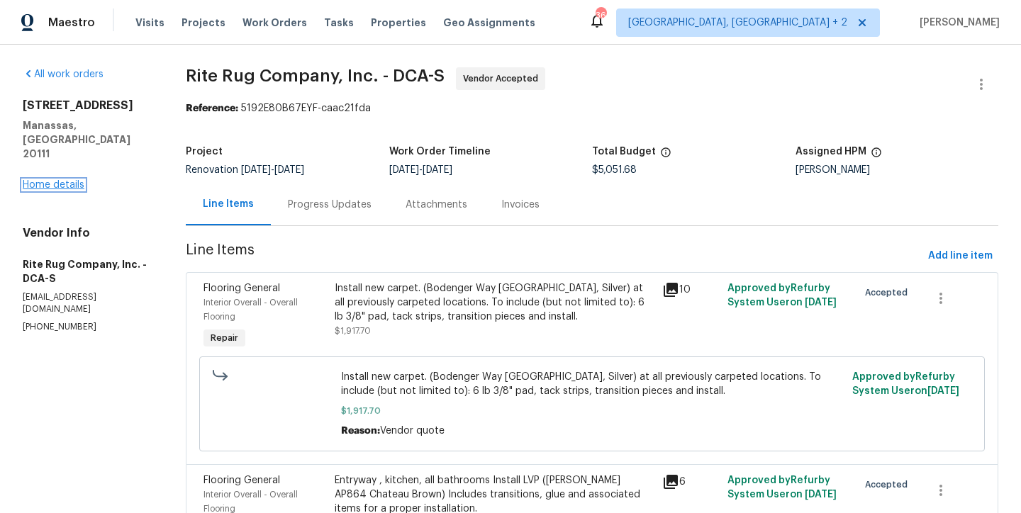
click at [57, 180] on link "Home details" at bounding box center [54, 185] width 62 height 10
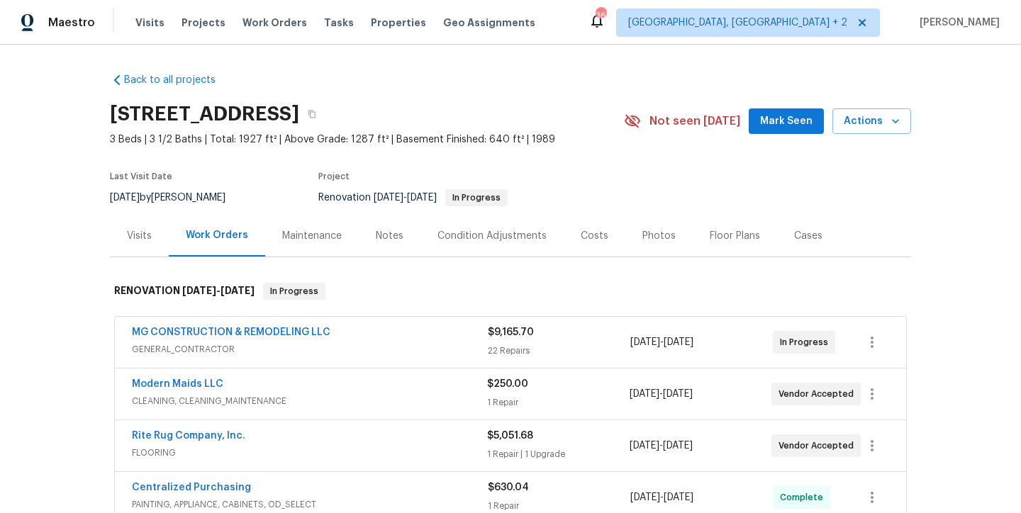
click at [600, 77] on div "Back to all projects 8524 Charnwood Ct, Manassas, VA 20111 3 Beds | 3 1/2 Baths…" at bounding box center [510, 361] width 801 height 598
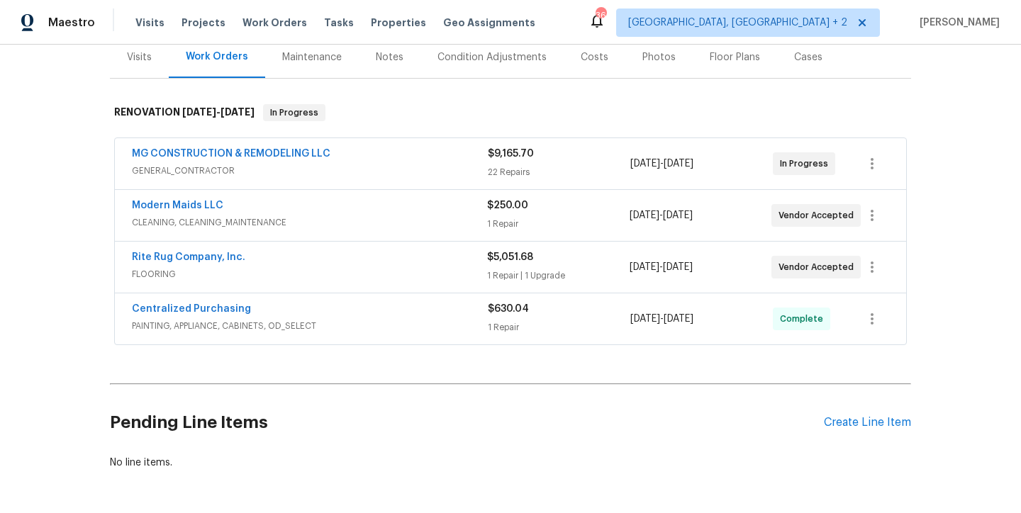
scroll to position [193, 0]
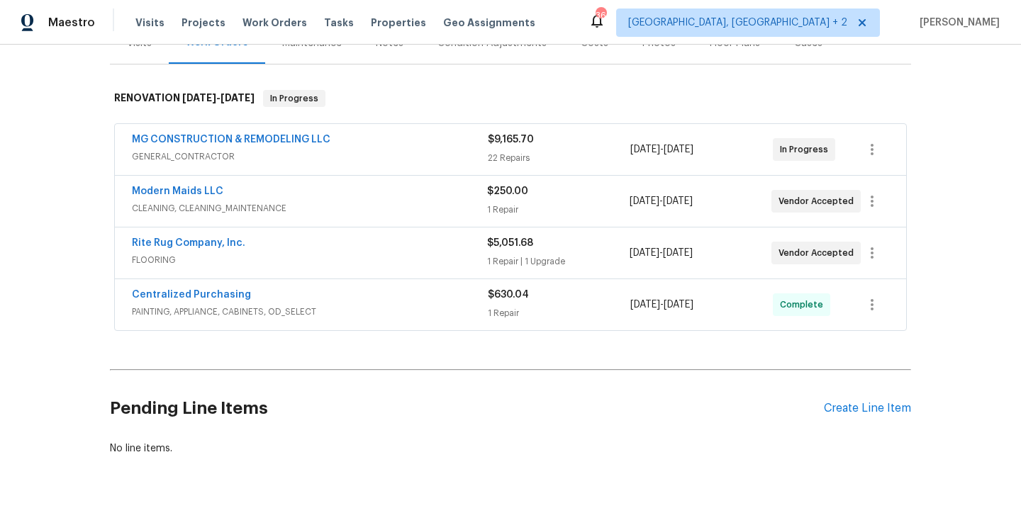
click at [171, 196] on span "Modern Maids LLC" at bounding box center [177, 191] width 91 height 14
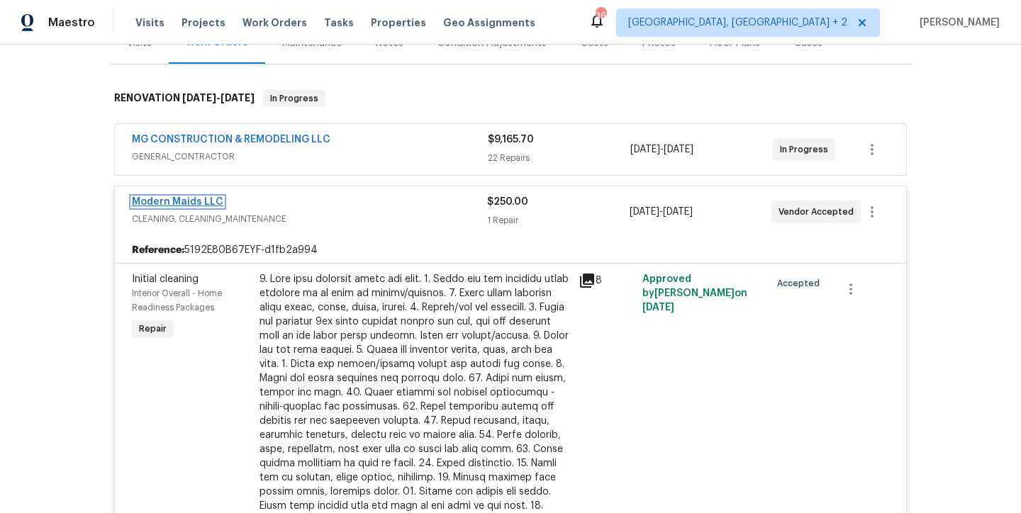
click at [177, 197] on link "Modern Maids LLC" at bounding box center [177, 202] width 91 height 10
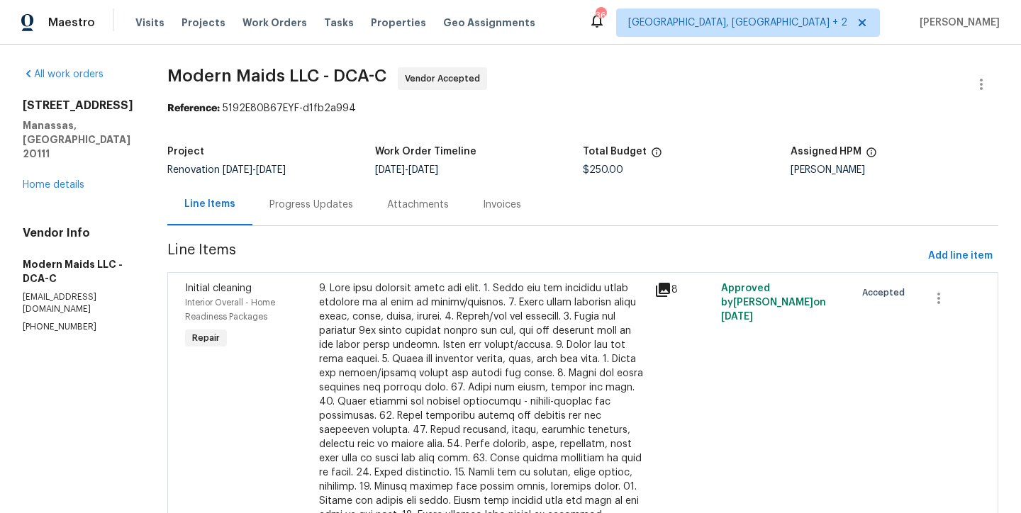
click at [338, 211] on div "Progress Updates" at bounding box center [311, 205] width 84 height 14
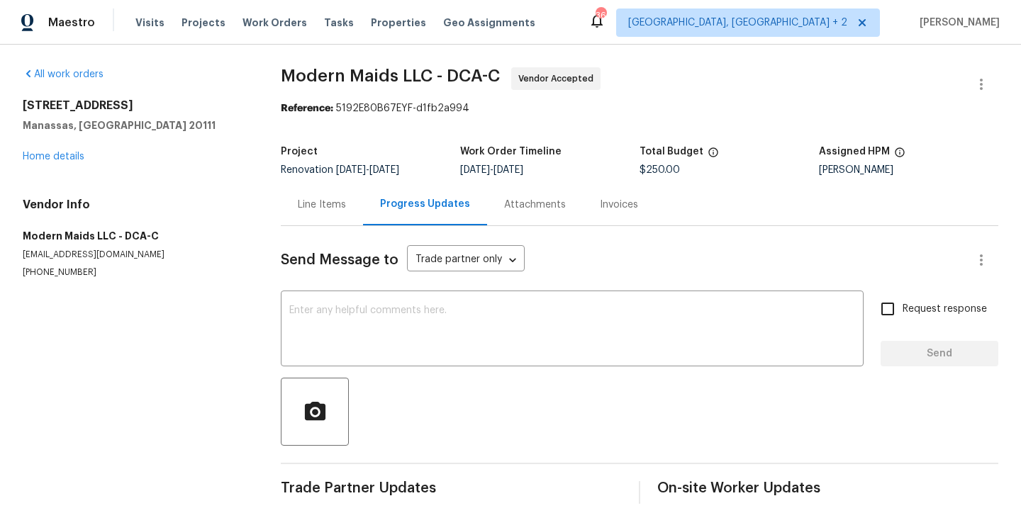
click at [51, 166] on div "All work orders 8524 Charnwood Ct Manassas, VA 20111 Home details Vendor Info M…" at bounding box center [135, 172] width 224 height 211
click at [60, 155] on link "Home details" at bounding box center [54, 157] width 62 height 10
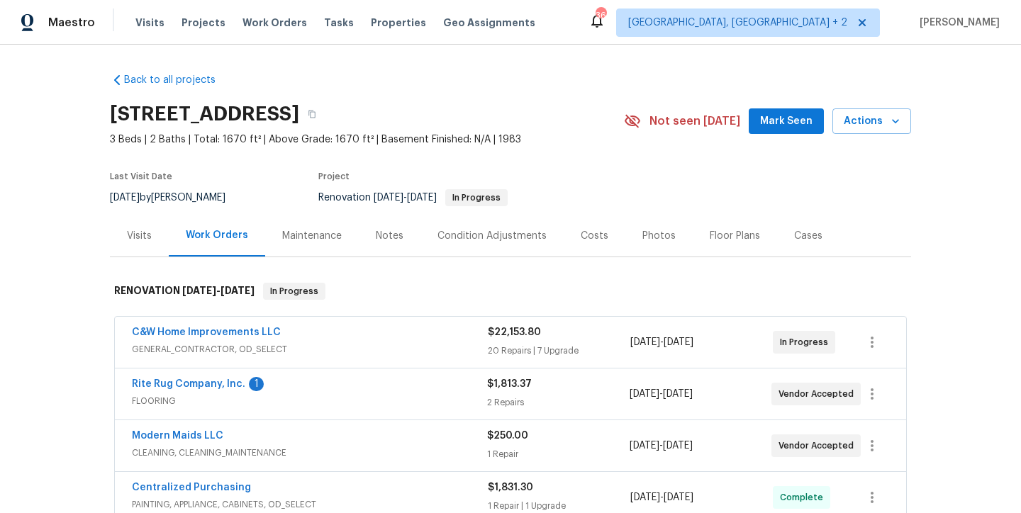
click at [388, 235] on div "Notes" at bounding box center [390, 236] width 28 height 14
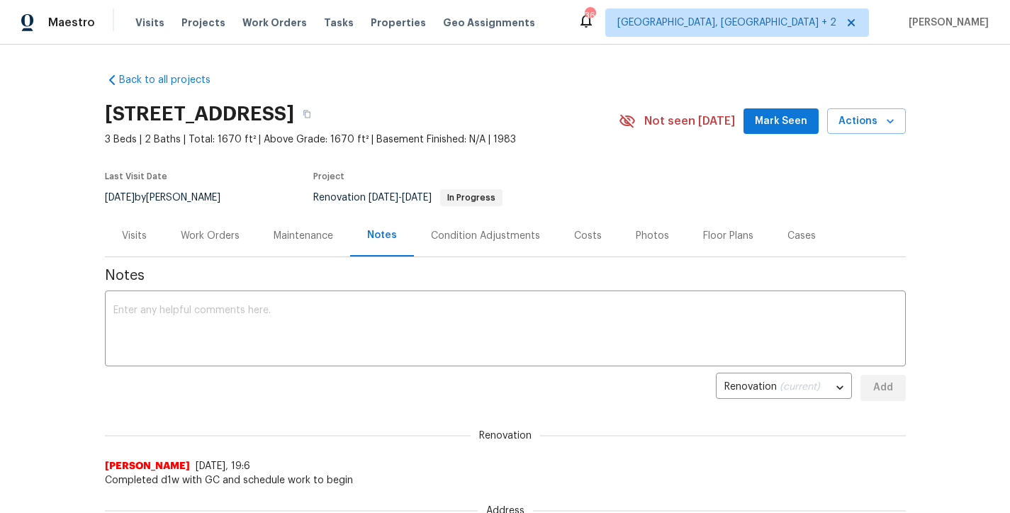
click at [593, 229] on div "Costs" at bounding box center [588, 236] width 62 height 42
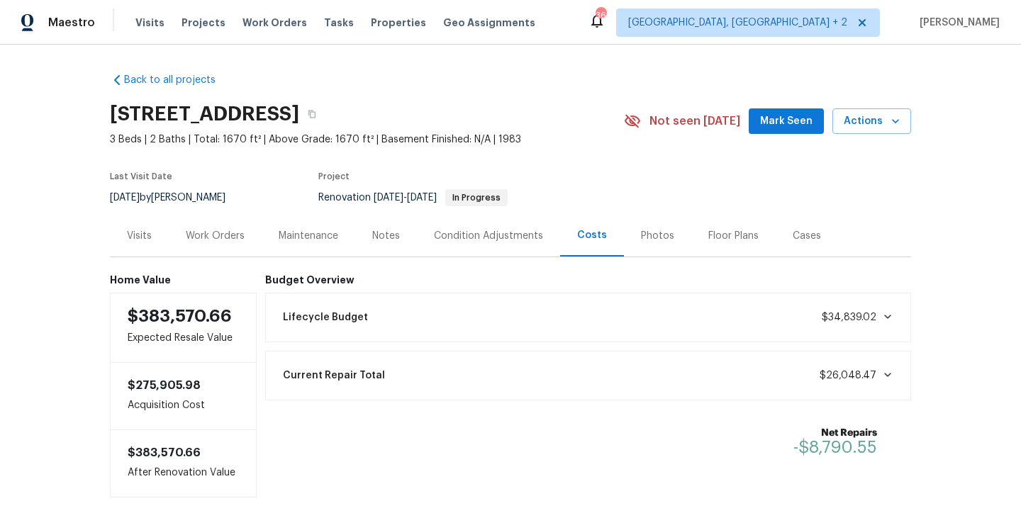
click at [221, 238] on div "Work Orders" at bounding box center [215, 236] width 59 height 14
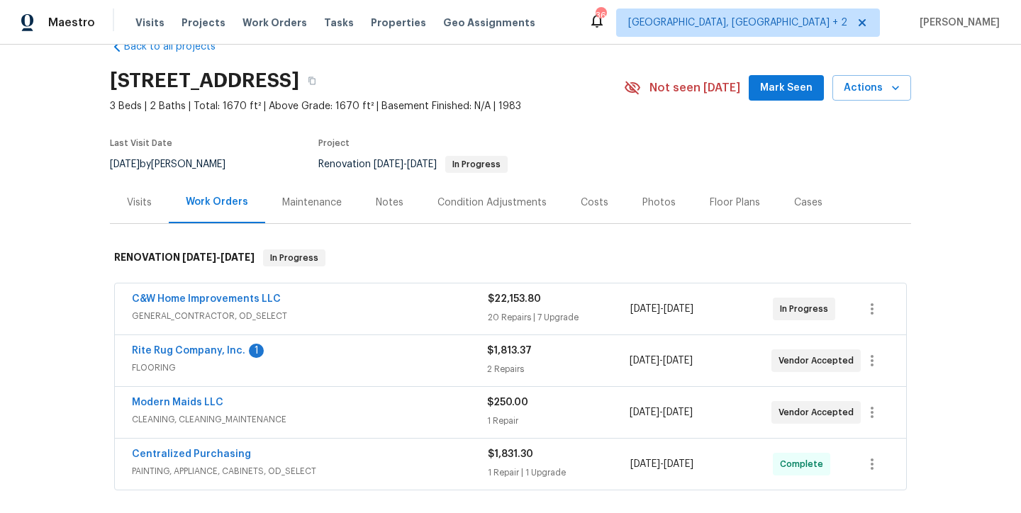
scroll to position [94, 0]
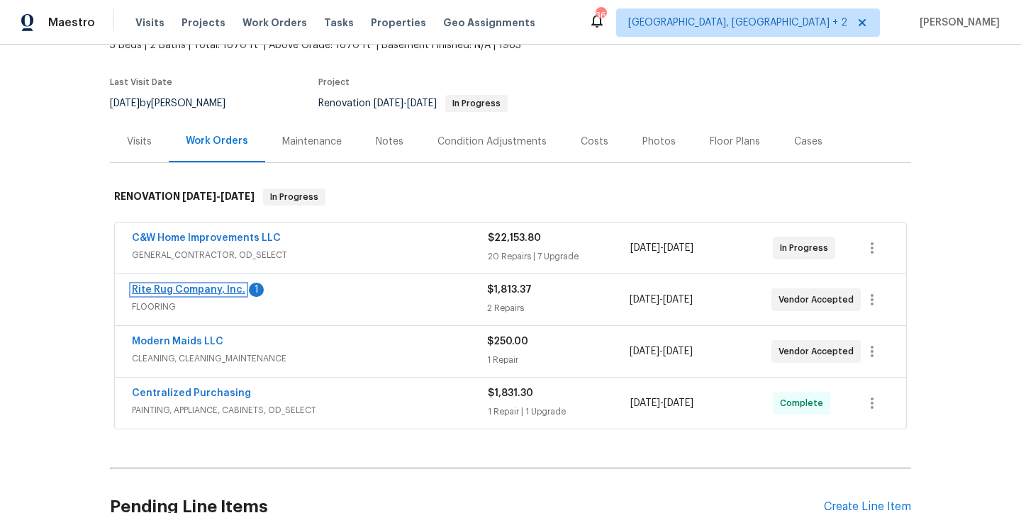
click at [198, 289] on link "Rite Rug Company, Inc." at bounding box center [188, 290] width 113 height 10
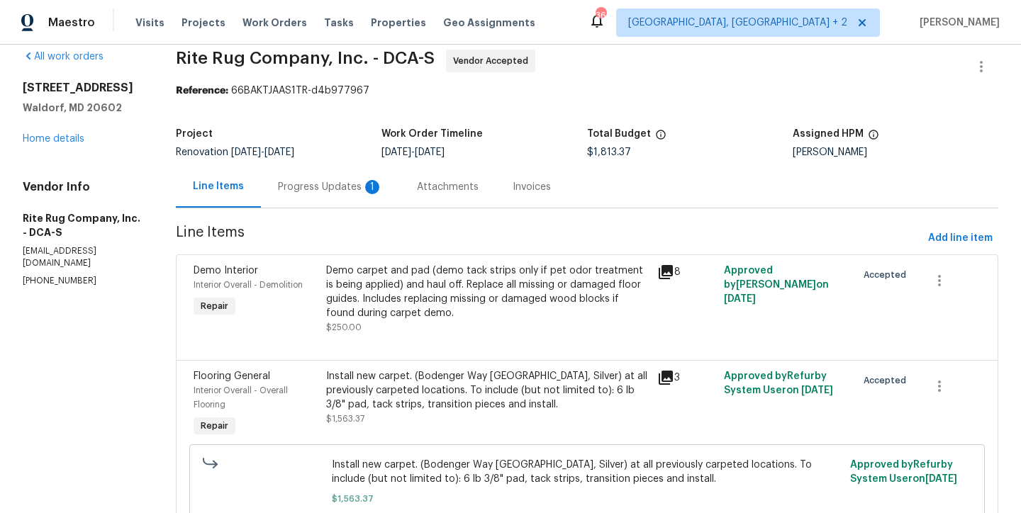
scroll to position [11, 0]
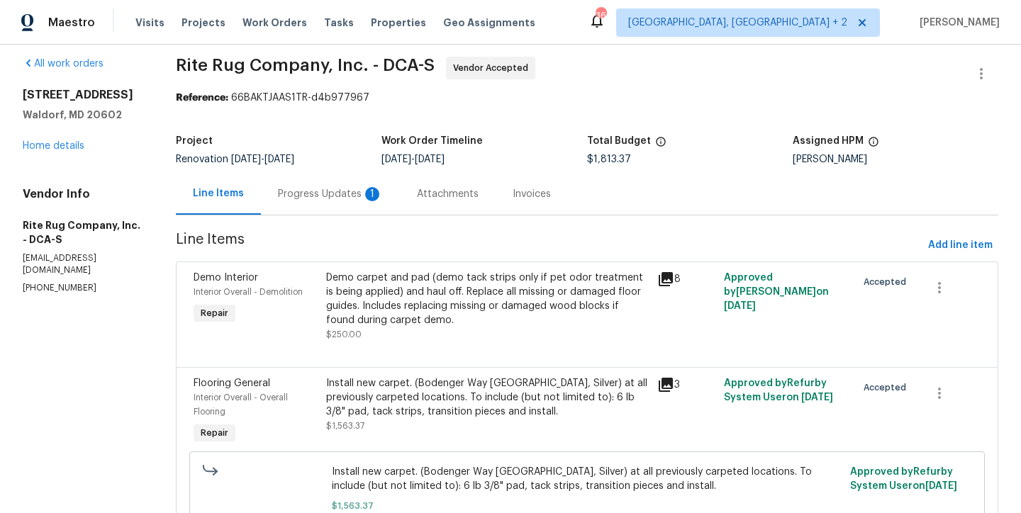
click at [319, 189] on div "Progress Updates 1" at bounding box center [330, 194] width 105 height 14
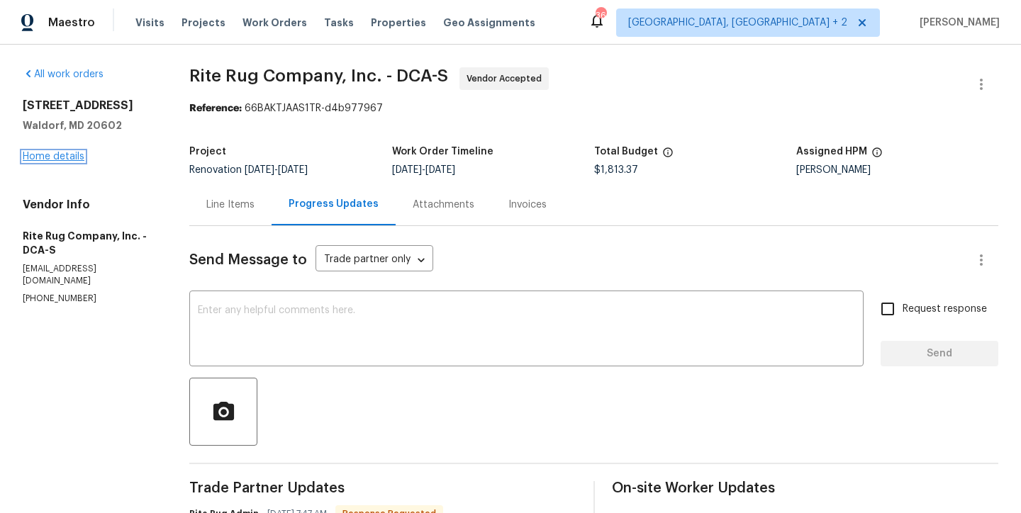
click at [69, 161] on link "Home details" at bounding box center [54, 157] width 62 height 10
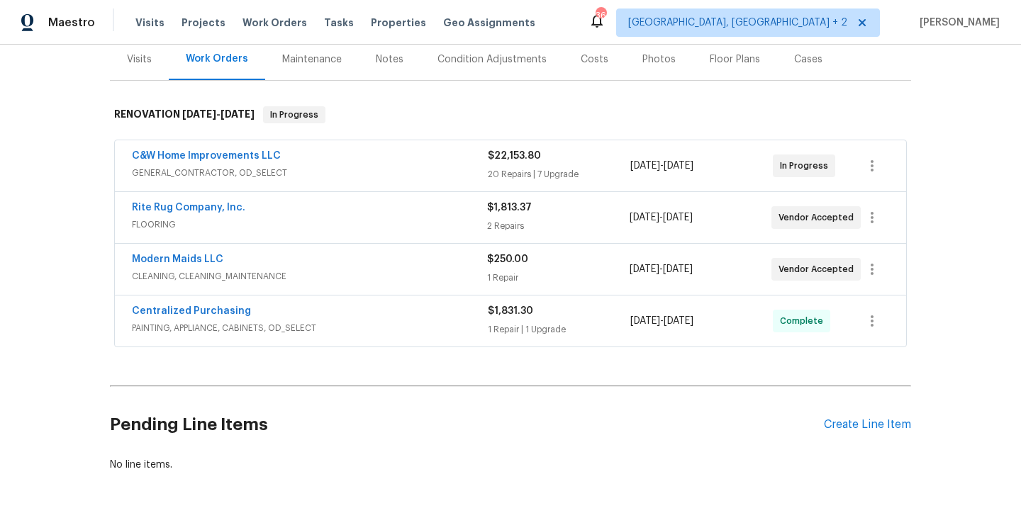
scroll to position [166, 0]
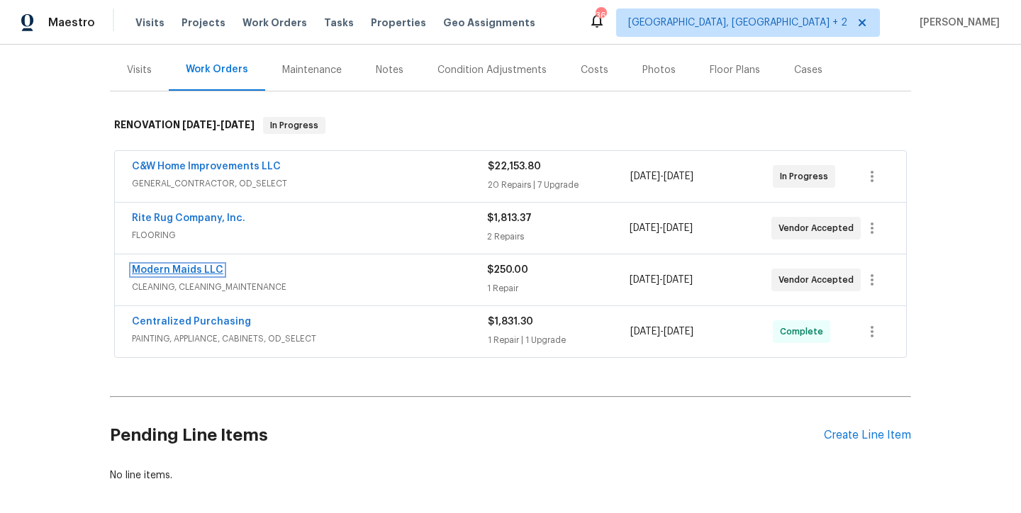
click at [170, 271] on link "Modern Maids LLC" at bounding box center [177, 270] width 91 height 10
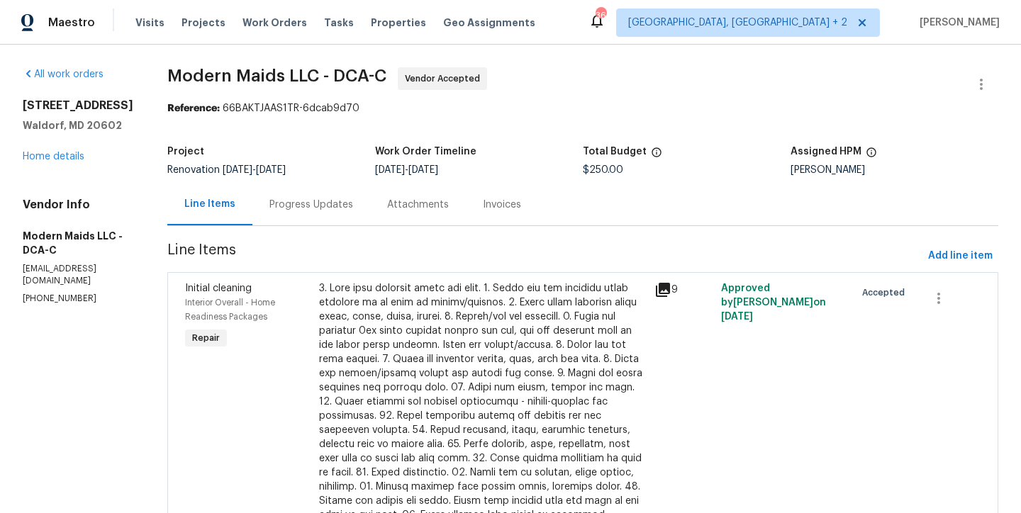
click at [323, 203] on div "Progress Updates" at bounding box center [311, 205] width 84 height 14
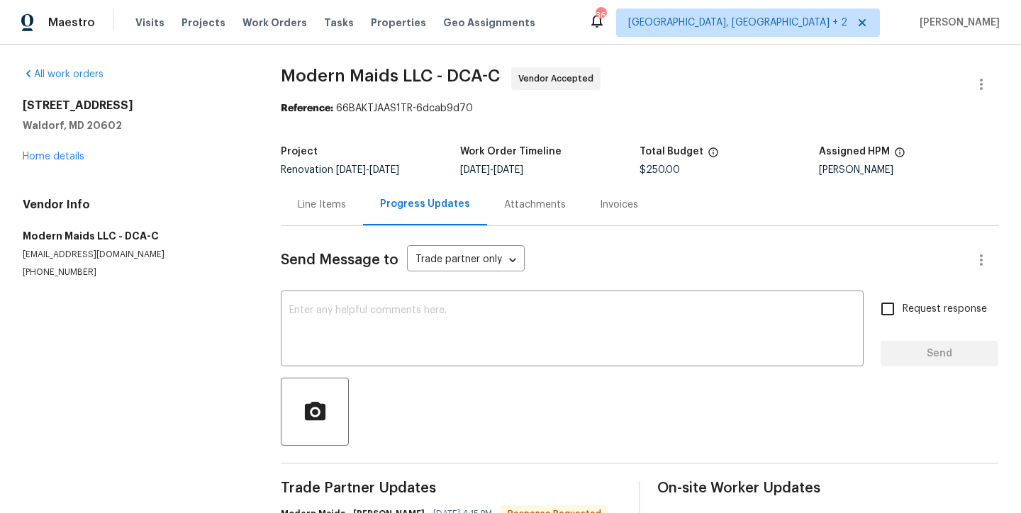
click at [314, 204] on div "Line Items" at bounding box center [322, 205] width 48 height 14
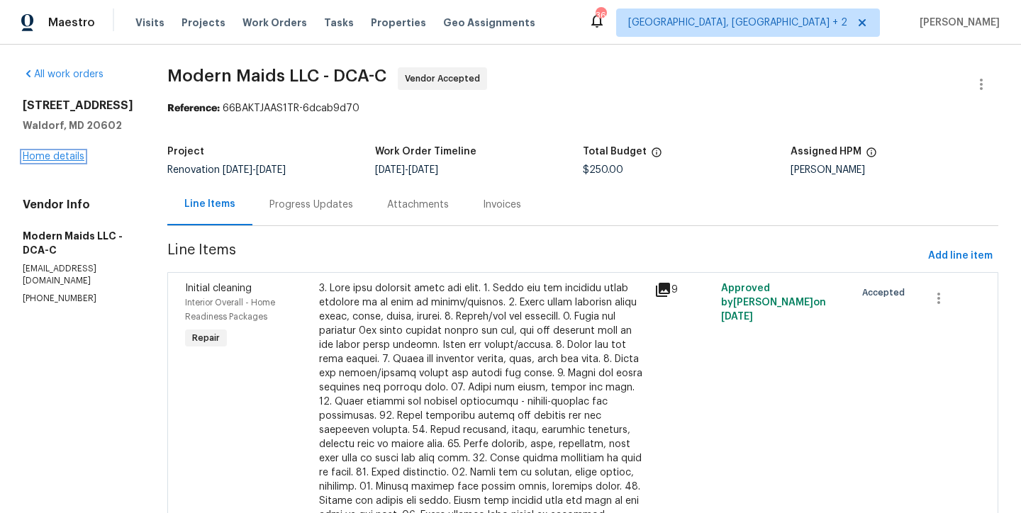
click at [59, 157] on link "Home details" at bounding box center [54, 157] width 62 height 10
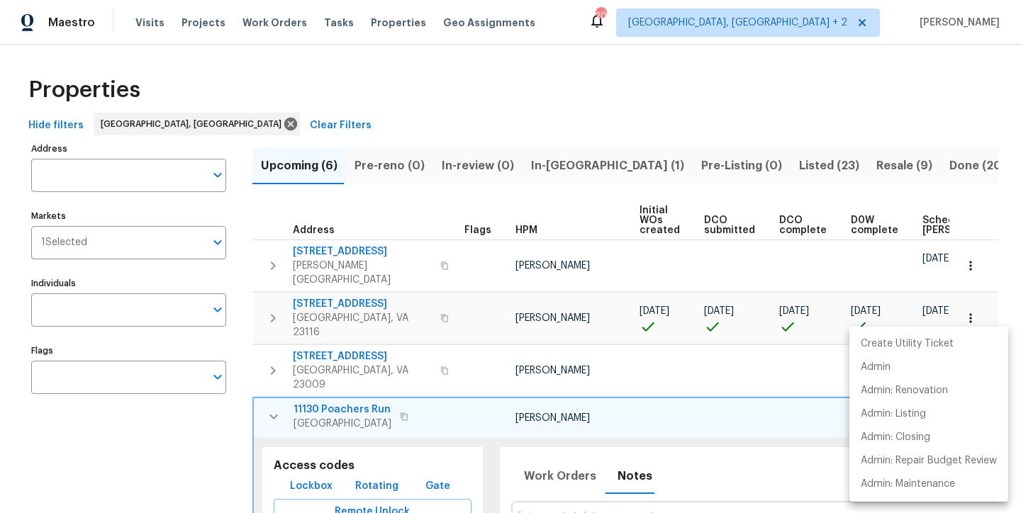
scroll to position [0, 169]
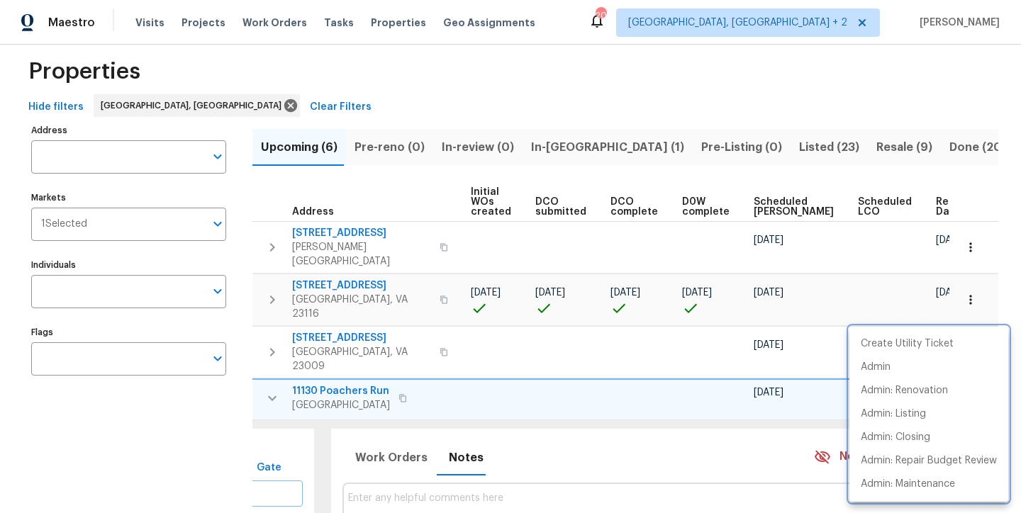
click at [273, 365] on div at bounding box center [510, 256] width 1021 height 513
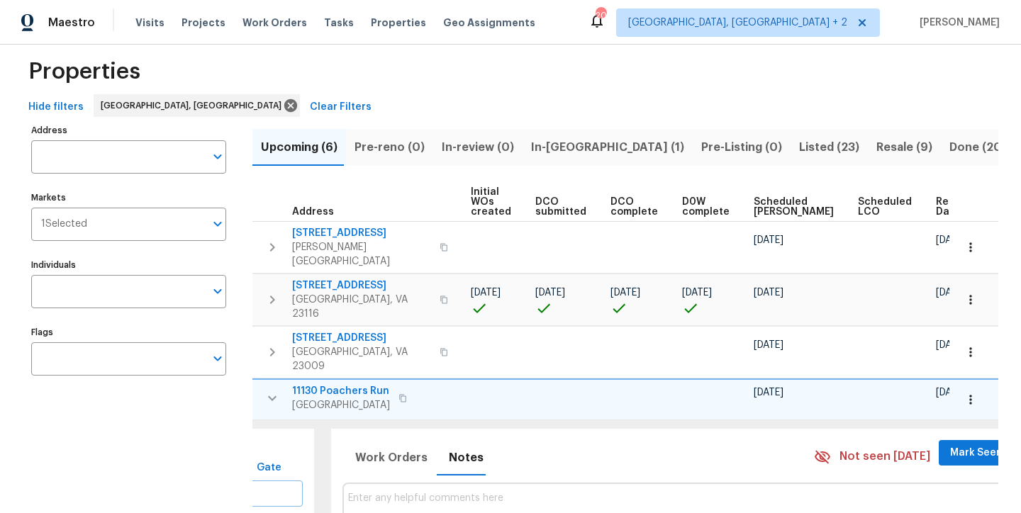
click at [272, 396] on icon "button" at bounding box center [272, 398] width 9 height 5
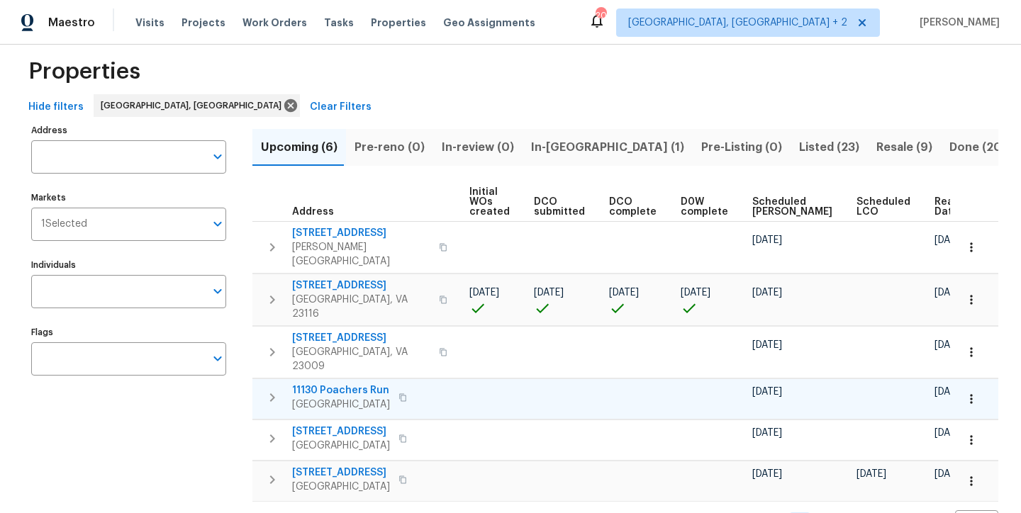
scroll to position [0, 166]
click at [495, 70] on div "Properties" at bounding box center [510, 71] width 975 height 45
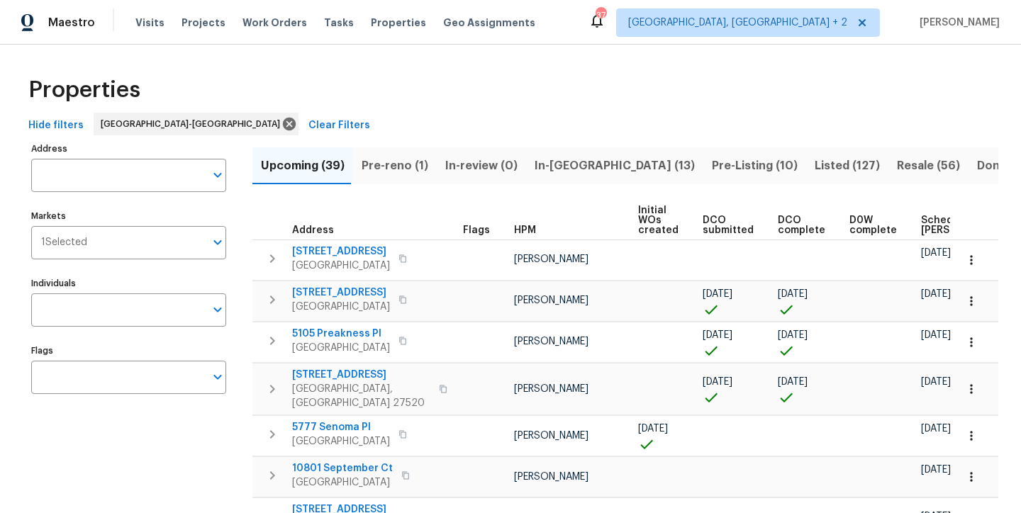
click at [624, 84] on div "Properties" at bounding box center [510, 89] width 975 height 45
click at [376, 119] on div "Hide filters [GEOGRAPHIC_DATA]-[GEOGRAPHIC_DATA] Clear Filters" at bounding box center [510, 126] width 975 height 26
click at [558, 164] on span "In-reno (13)" at bounding box center [614, 166] width 160 height 20
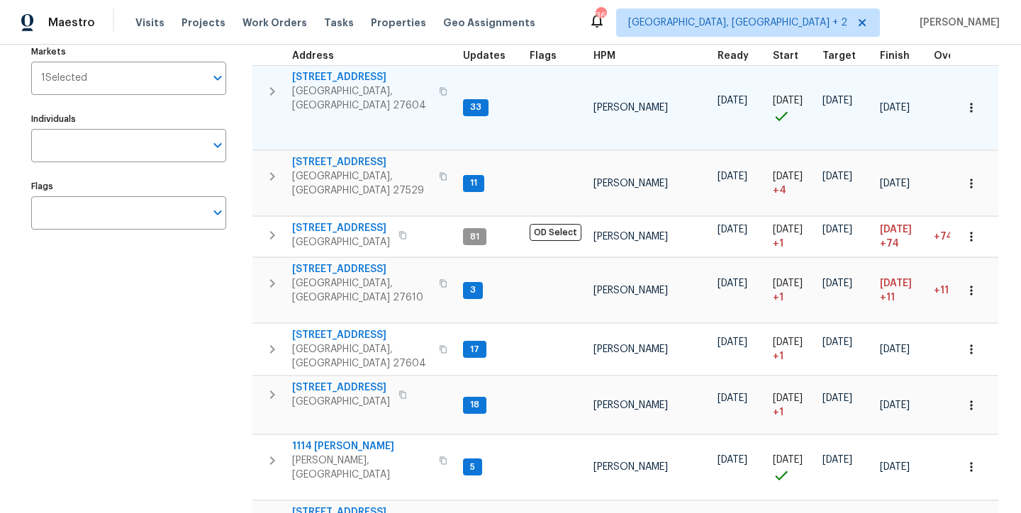
scroll to position [156, 0]
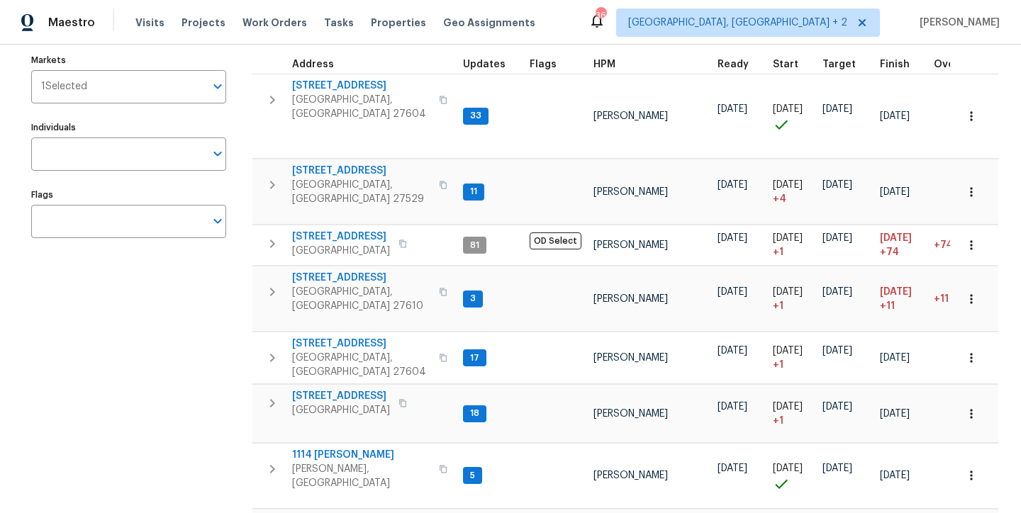
click at [595, 67] on span "HPM" at bounding box center [604, 65] width 22 height 10
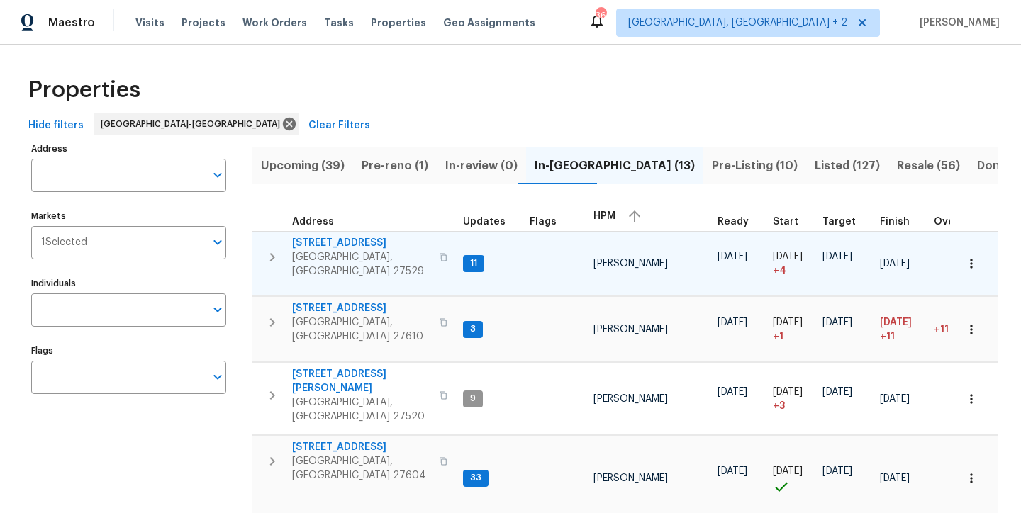
click at [273, 253] on icon "button" at bounding box center [272, 257] width 17 height 17
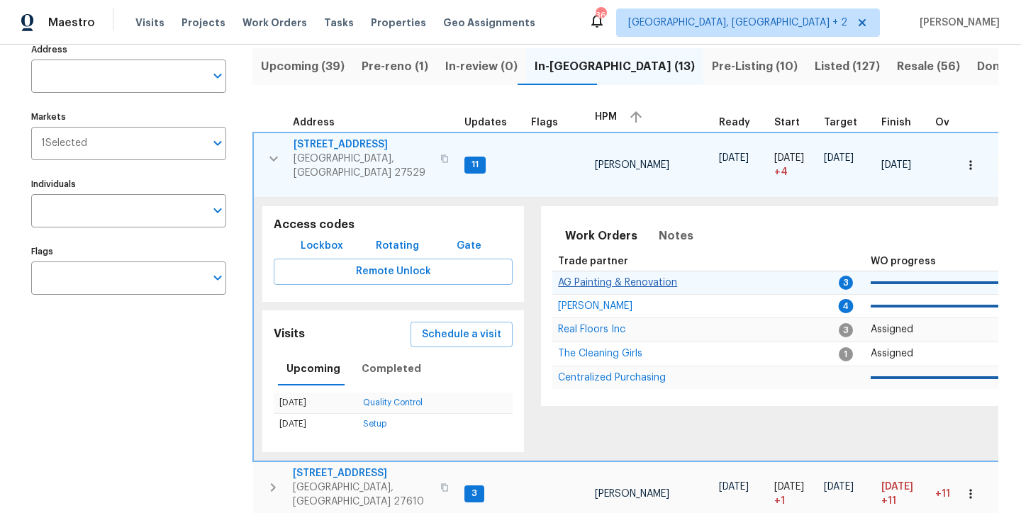
scroll to position [124, 0]
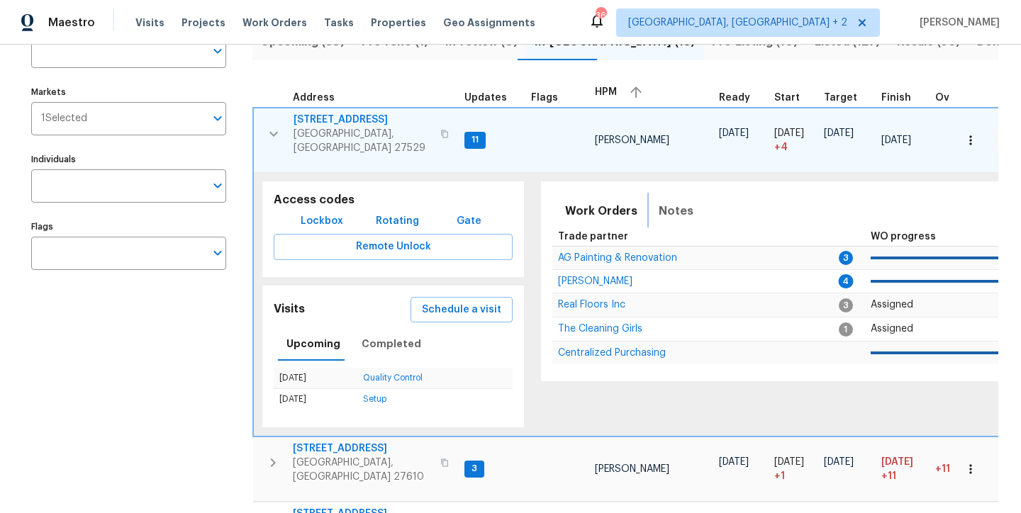
click at [667, 202] on span "Notes" at bounding box center [676, 211] width 35 height 20
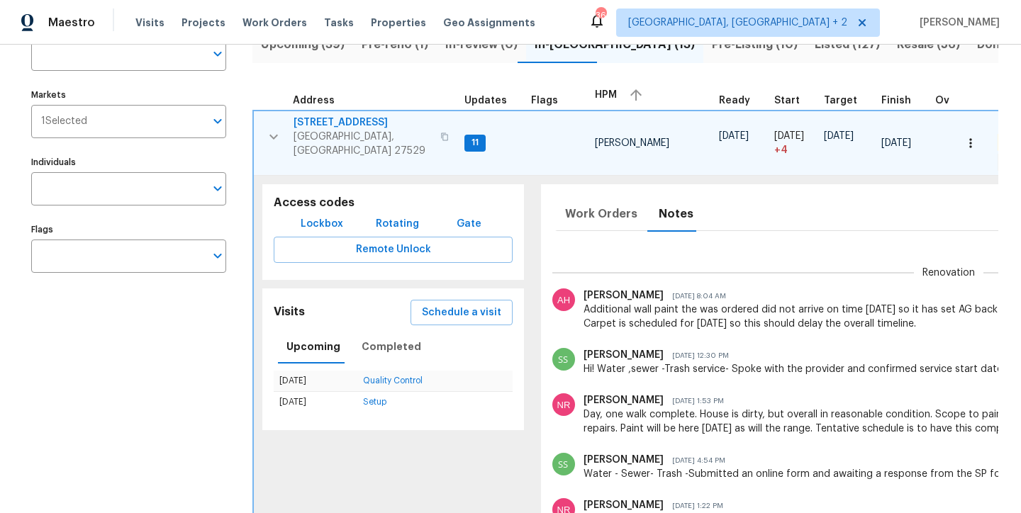
scroll to position [121, 0]
click at [338, 125] on span "177 Longbay St" at bounding box center [362, 123] width 138 height 14
click at [276, 138] on button "button" at bounding box center [273, 137] width 28 height 43
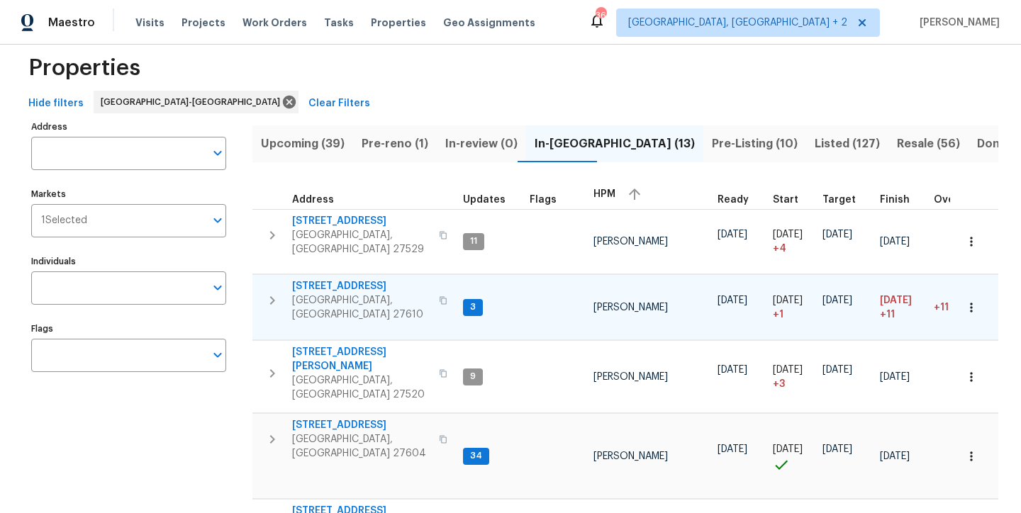
scroll to position [23, 0]
click at [277, 291] on icon "button" at bounding box center [272, 299] width 17 height 17
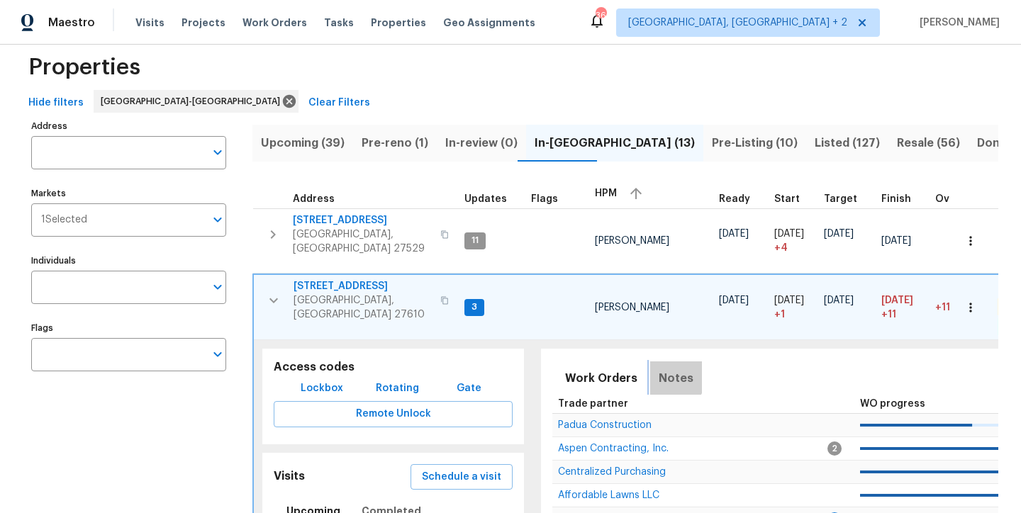
click at [661, 369] on span "Notes" at bounding box center [676, 379] width 35 height 20
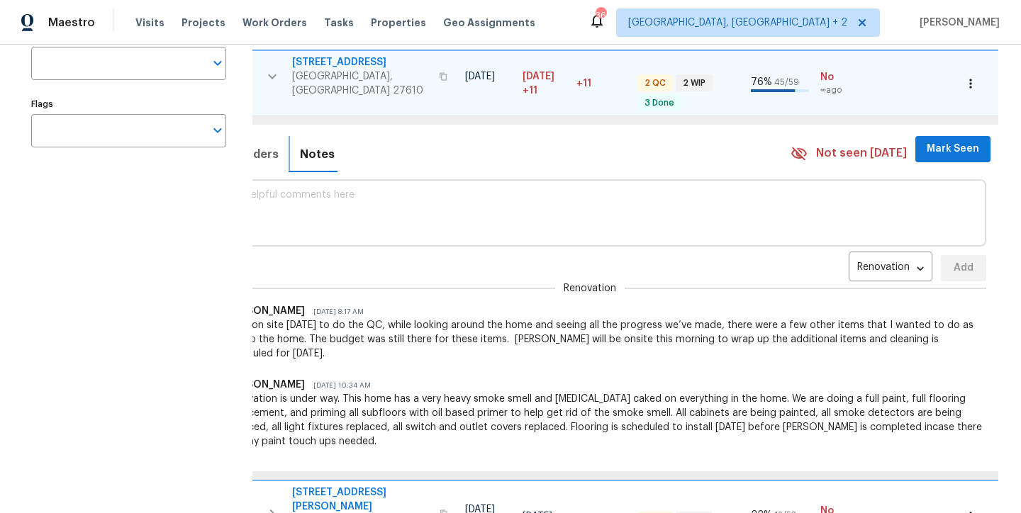
scroll to position [0, 0]
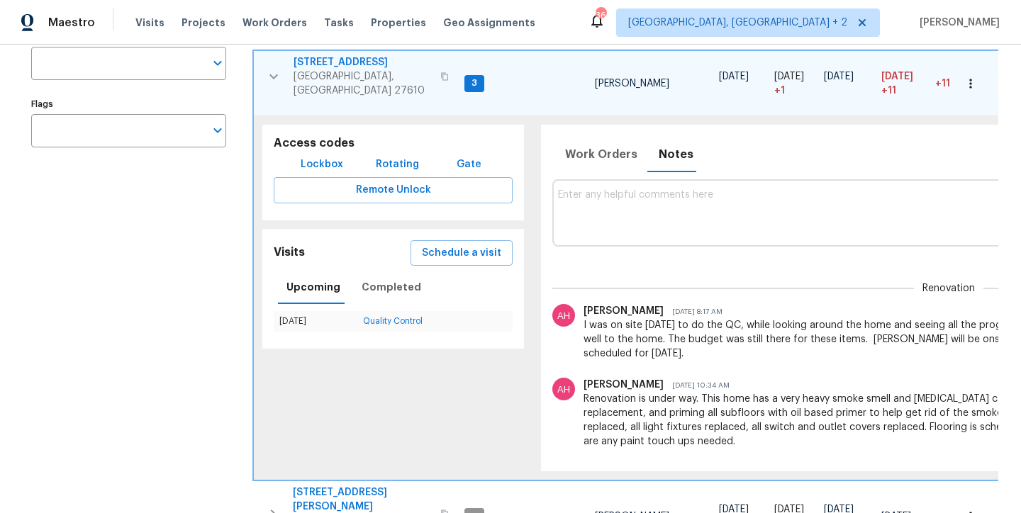
click at [274, 74] on icon "button" at bounding box center [273, 76] width 9 height 5
click at [272, 68] on icon "button" at bounding box center [273, 76] width 17 height 17
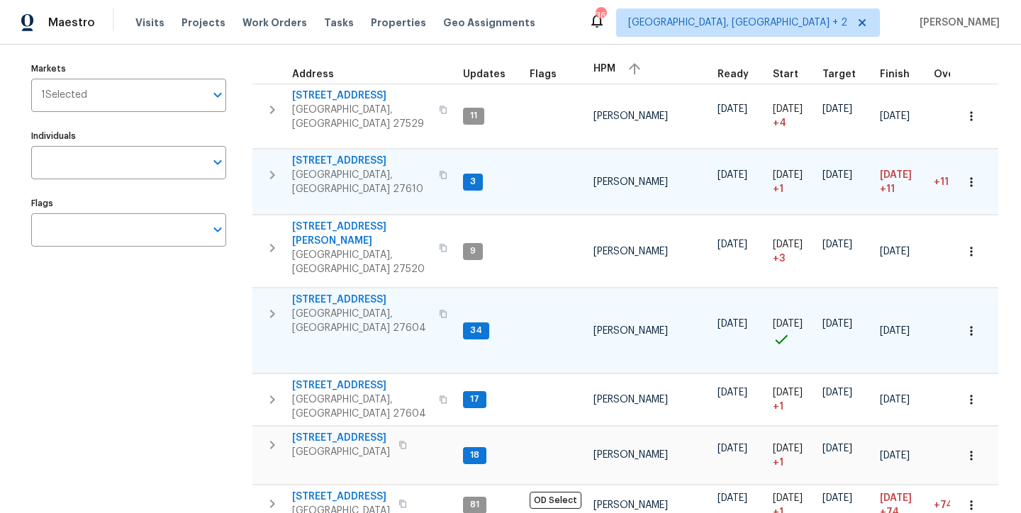
scroll to position [120, 0]
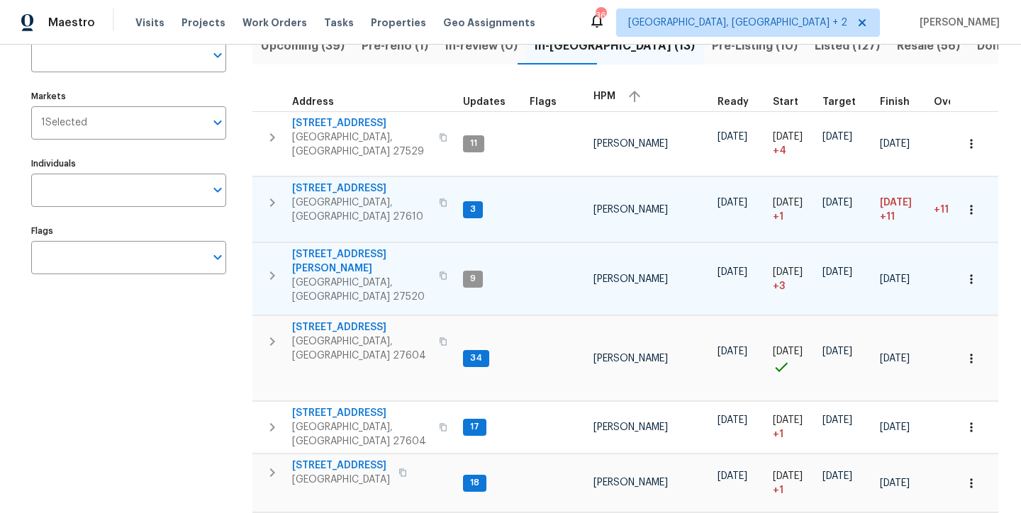
click at [269, 267] on icon "button" at bounding box center [272, 275] width 17 height 17
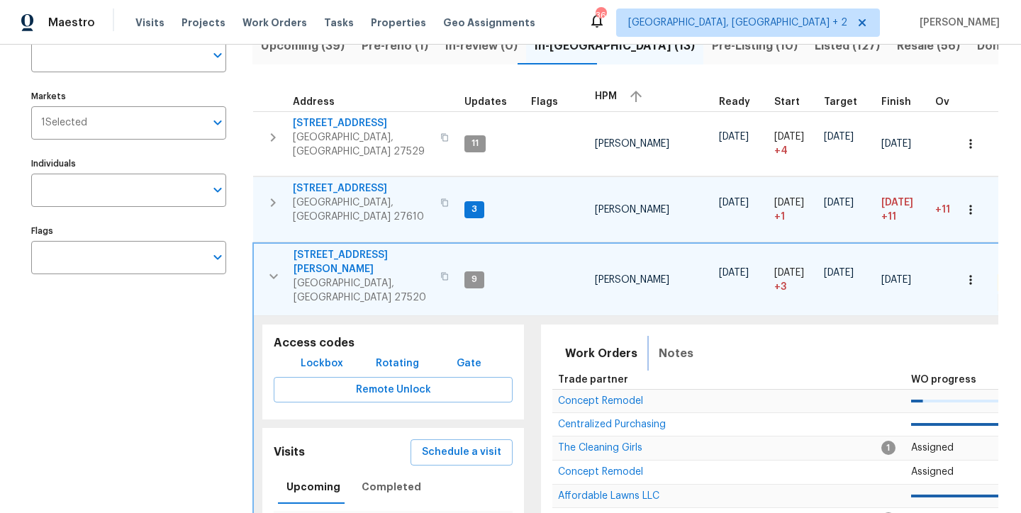
click at [659, 344] on span "Notes" at bounding box center [676, 354] width 35 height 20
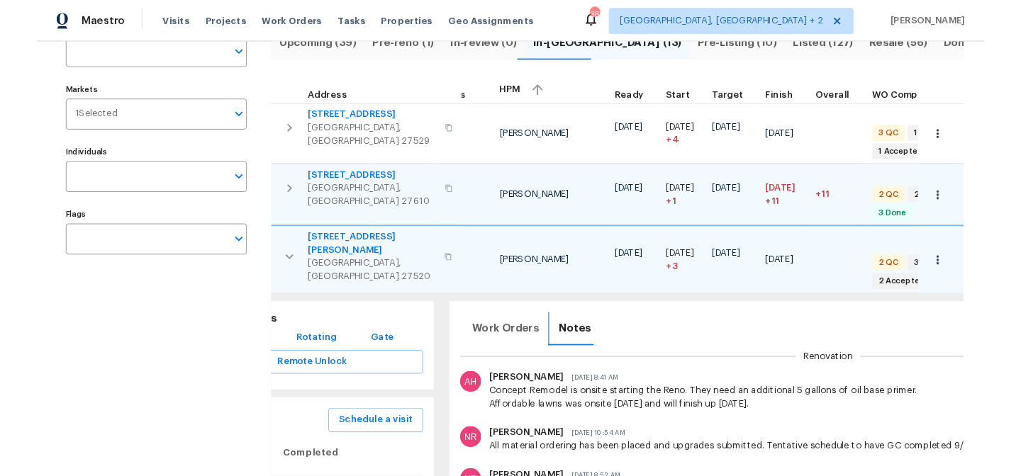
scroll to position [0, 0]
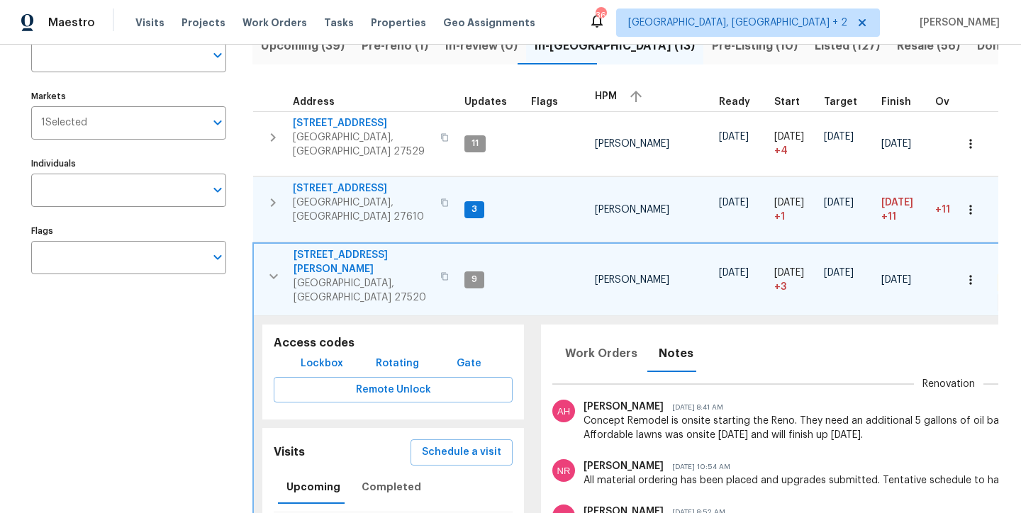
click at [319, 248] on span "112 Kelly Ln" at bounding box center [362, 262] width 138 height 28
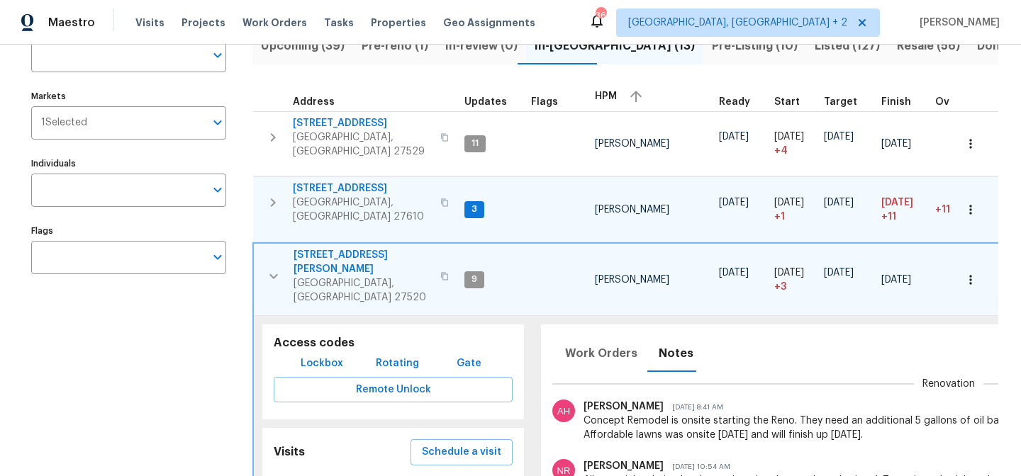
click at [264, 248] on button "button" at bounding box center [273, 276] width 28 height 57
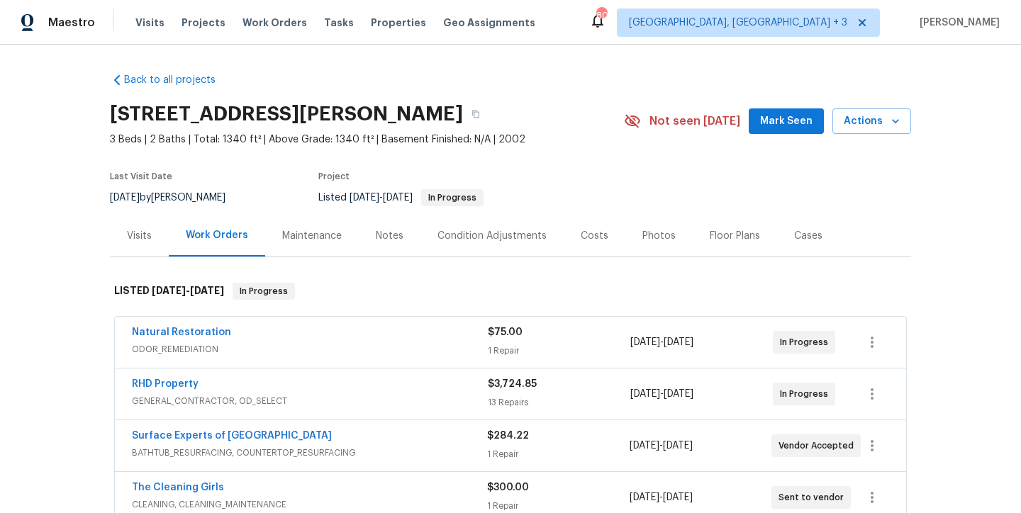
click at [618, 84] on div "Back to all projects [STREET_ADDRESS][PERSON_NAME] 3 Beds | 2 Baths | Total: 13…" at bounding box center [510, 482] width 801 height 841
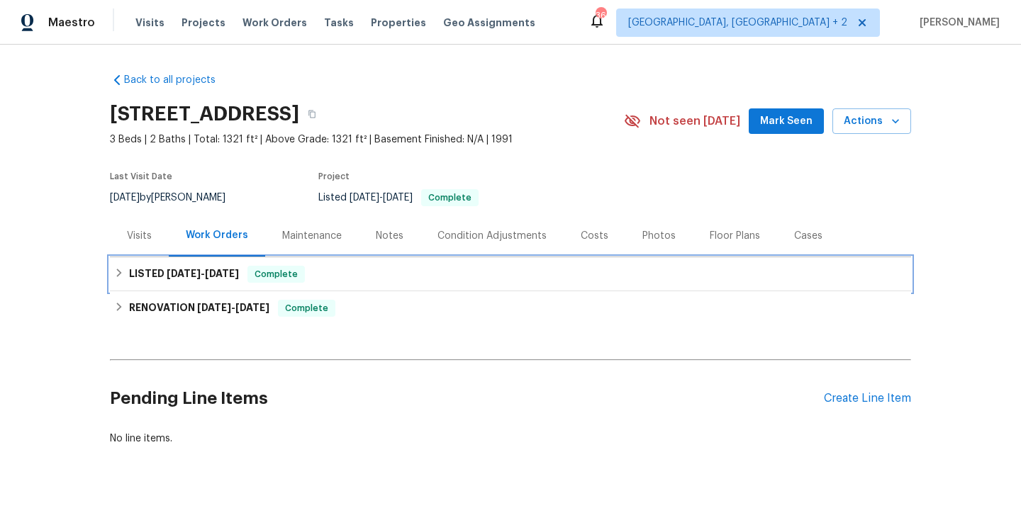
click at [114, 269] on icon at bounding box center [119, 273] width 10 height 10
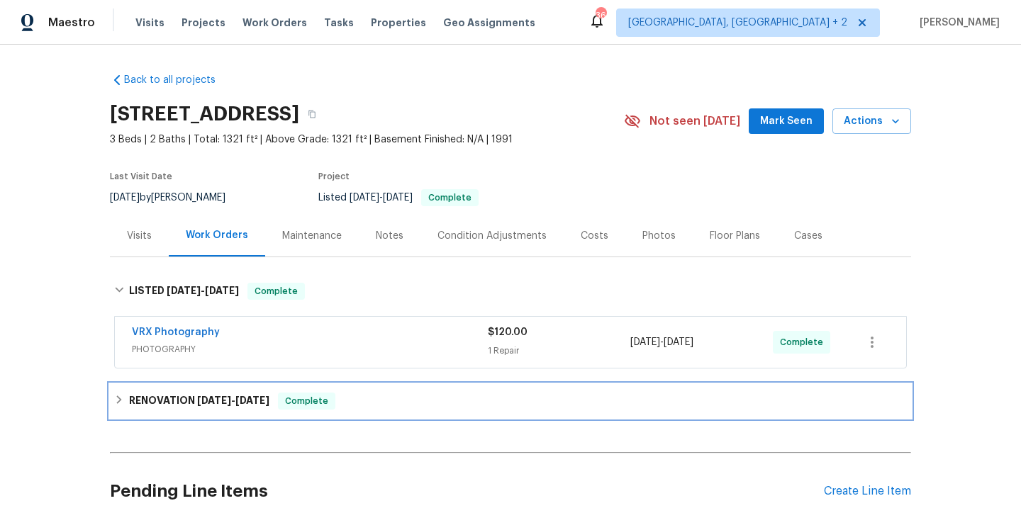
click at [117, 401] on icon at bounding box center [119, 400] width 5 height 9
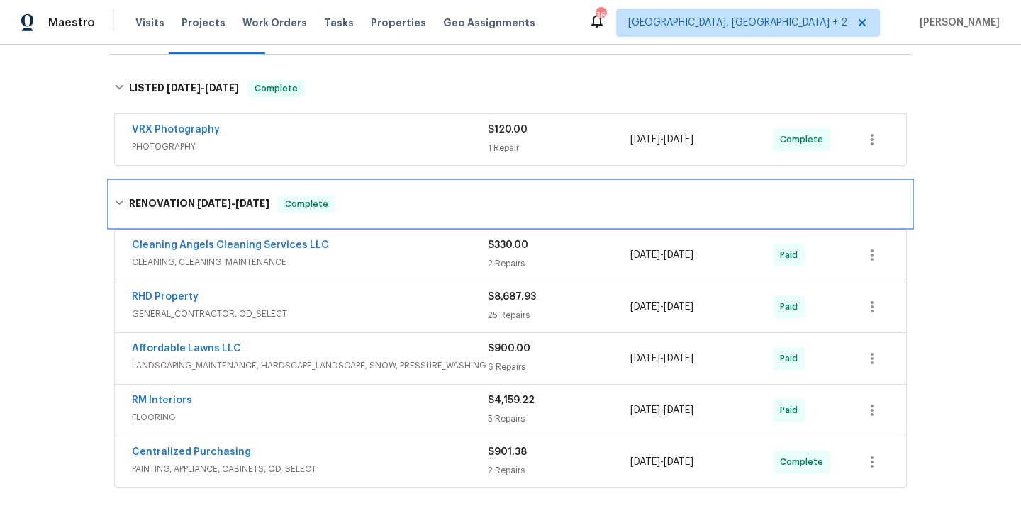
scroll to position [18, 0]
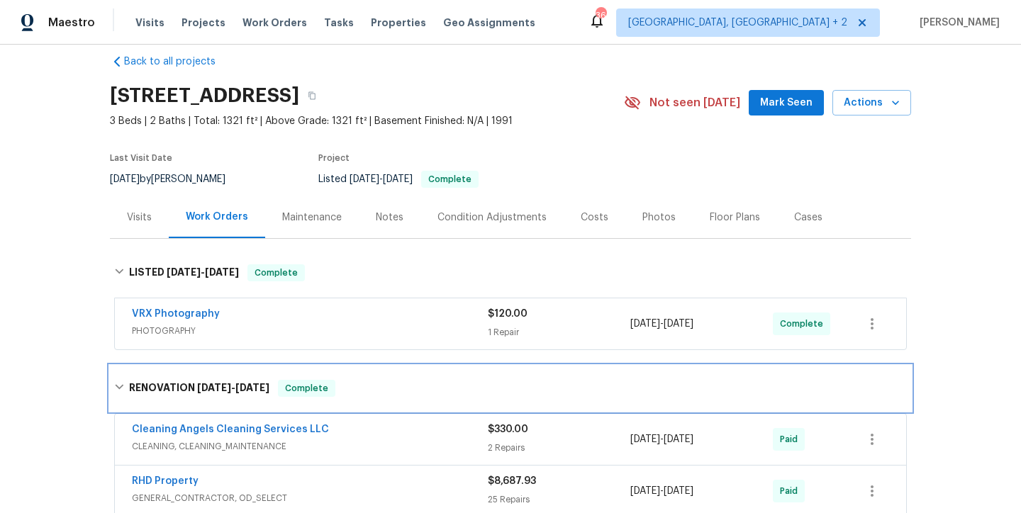
click at [116, 388] on icon at bounding box center [119, 387] width 10 height 10
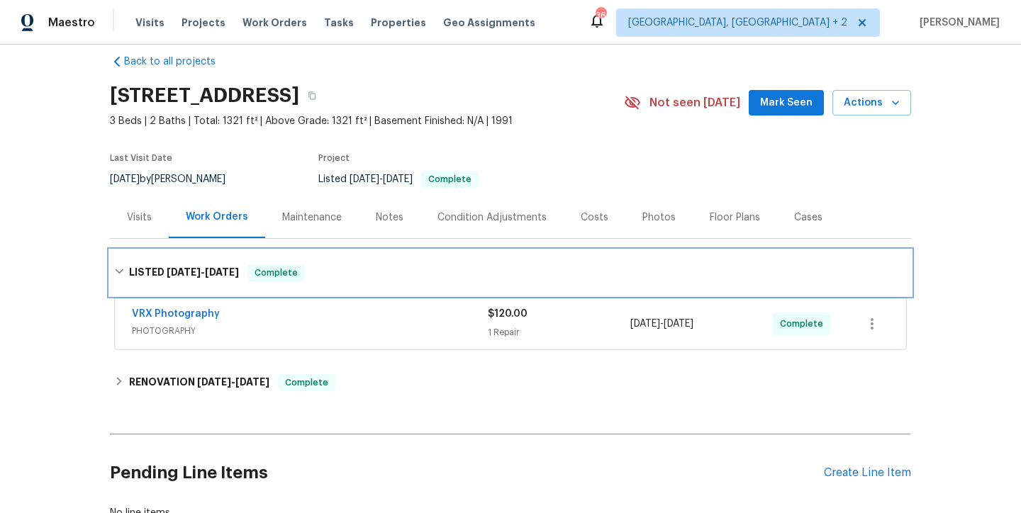
click at [116, 271] on icon at bounding box center [119, 272] width 10 height 10
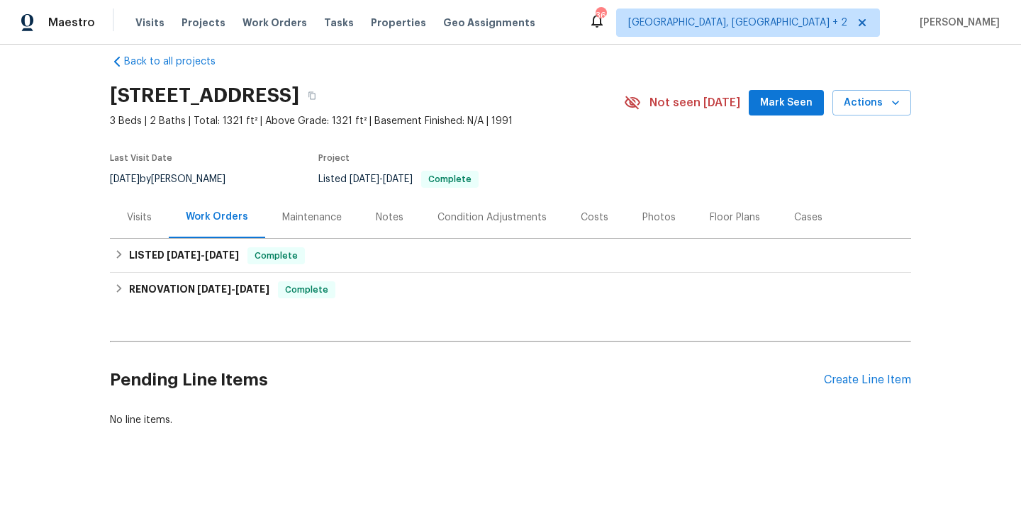
click at [571, 166] on div "Project" at bounding box center [454, 162] width 272 height 17
click at [922, 184] on div "Back to all projects [STREET_ADDRESS] 3 Beds | 2 Baths | Total: 1321 ft² | Abov…" at bounding box center [510, 279] width 1021 height 469
click at [643, 157] on section "[STREET_ADDRESS] 3 Beds | 2 Baths | Total: 1321 ft² | Above Grade: 1321 ft² | B…" at bounding box center [510, 136] width 801 height 119
click at [965, 208] on div "Back to all projects [STREET_ADDRESS] 3 Beds | 2 Baths | Total: 1321 ft² | Abov…" at bounding box center [510, 279] width 1021 height 469
click at [559, 130] on section "210 Clearwater Ct, Clayton, NC 27520 3 Beds | 2 Baths | Total: 1321 ft² | Above…" at bounding box center [510, 136] width 801 height 119
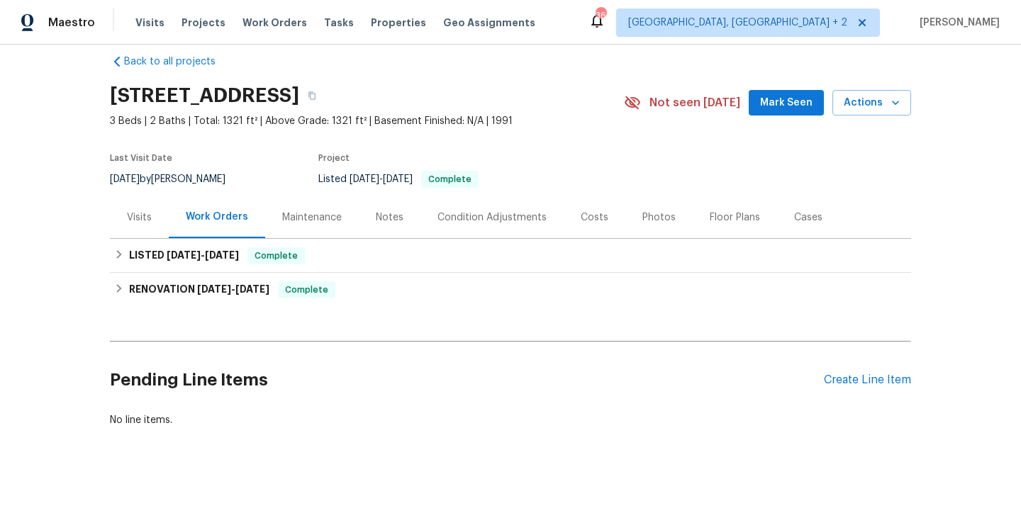
click at [645, 216] on div "Photos" at bounding box center [658, 218] width 33 height 14
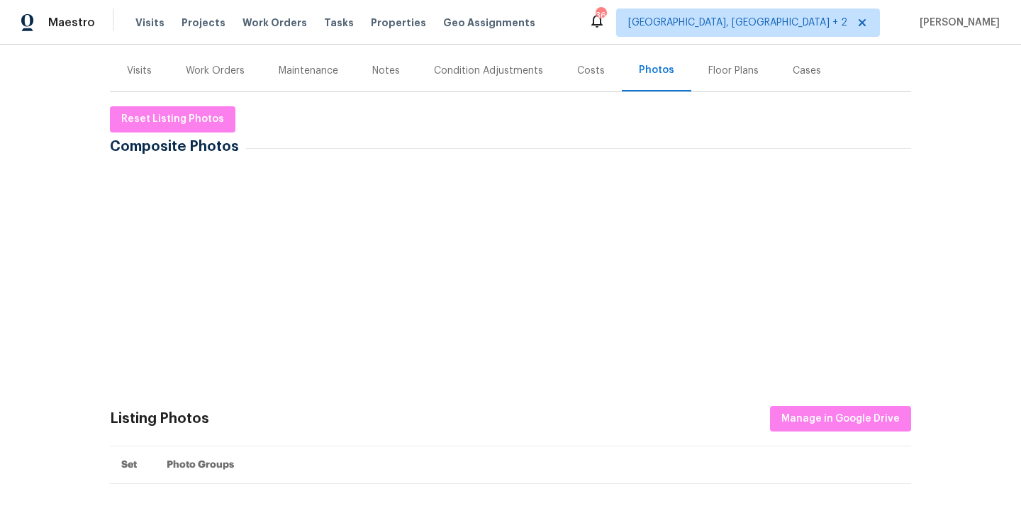
scroll to position [48, 0]
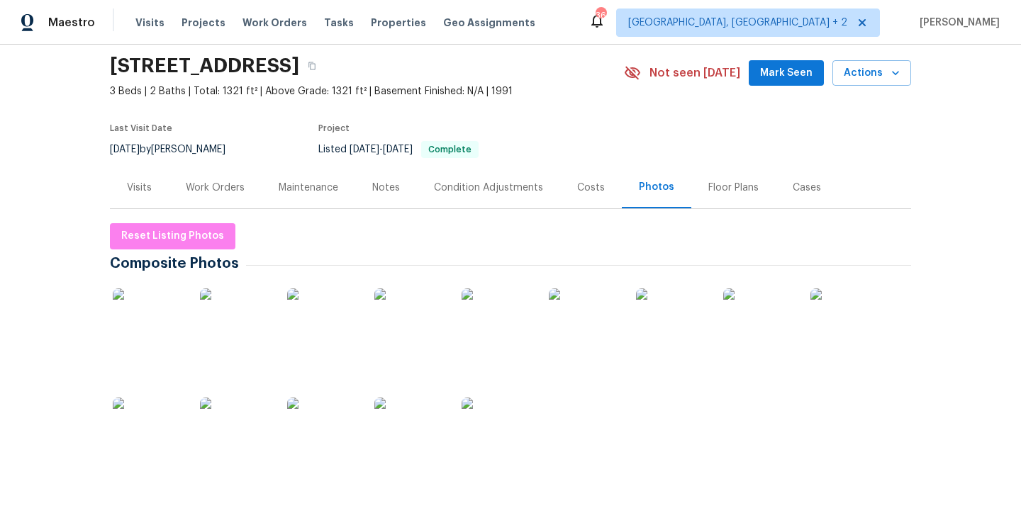
click at [157, 333] on img at bounding box center [148, 324] width 71 height 71
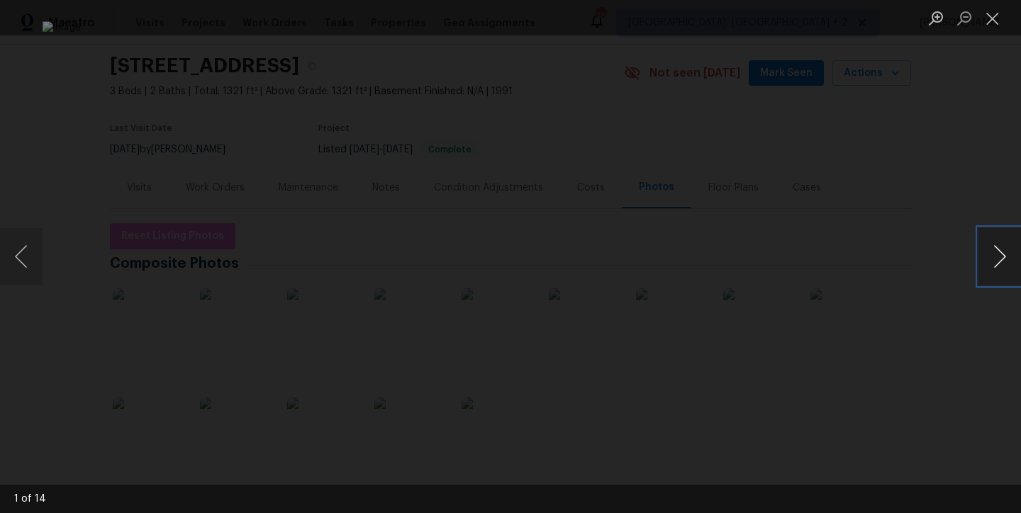
click at [1001, 265] on button "Next image" at bounding box center [999, 256] width 43 height 57
click at [1000, 265] on button "Next image" at bounding box center [999, 256] width 43 height 57
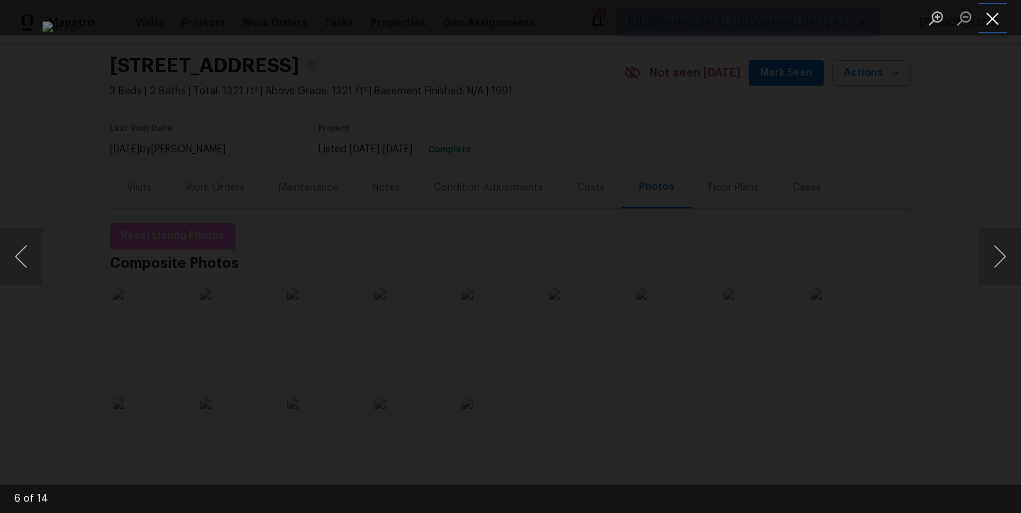
click at [987, 21] on button "Close lightbox" at bounding box center [992, 18] width 28 height 25
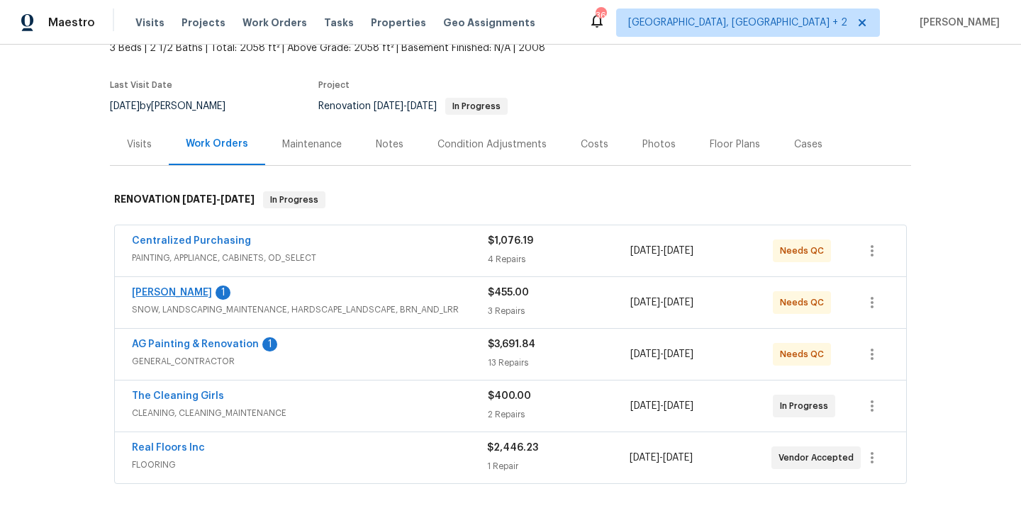
scroll to position [72, 0]
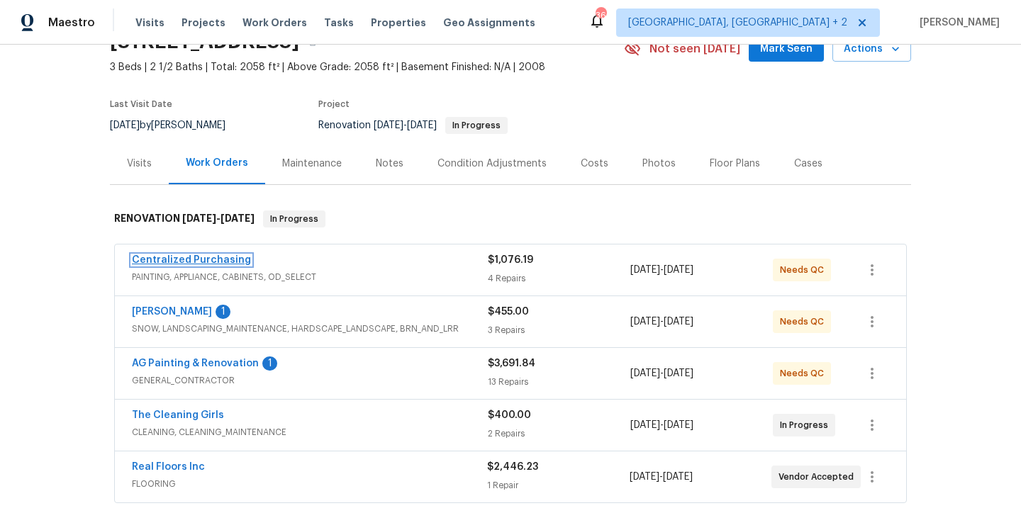
click at [180, 257] on link "Centralized Purchasing" at bounding box center [191, 260] width 119 height 10
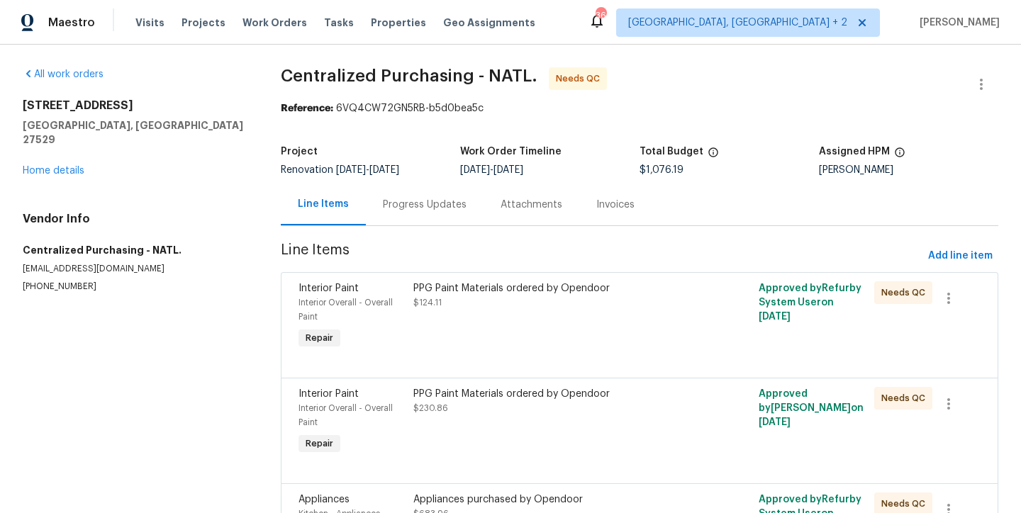
click at [52, 162] on div "[STREET_ADDRESS] Home details" at bounding box center [135, 138] width 224 height 79
click at [55, 166] on link "Home details" at bounding box center [54, 171] width 62 height 10
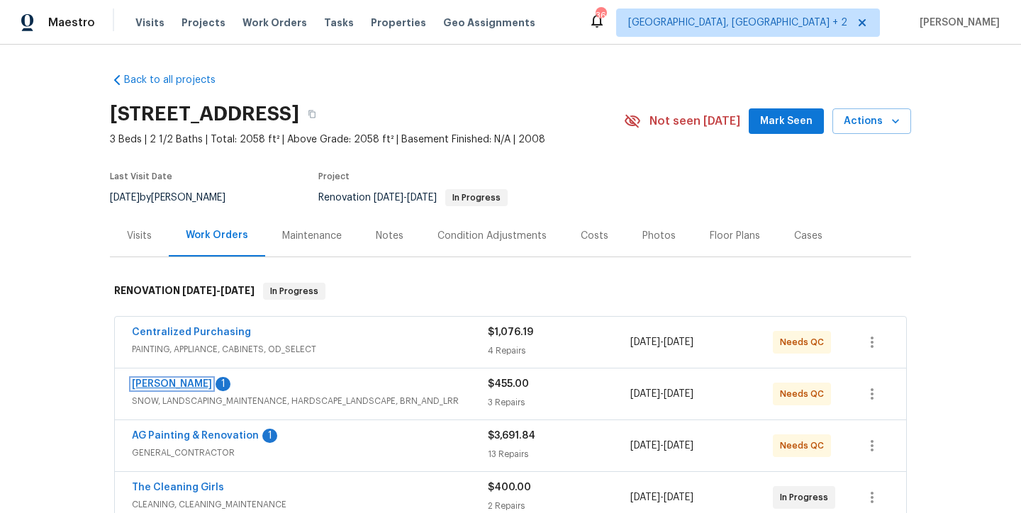
click at [177, 384] on link "[PERSON_NAME]" at bounding box center [172, 384] width 80 height 10
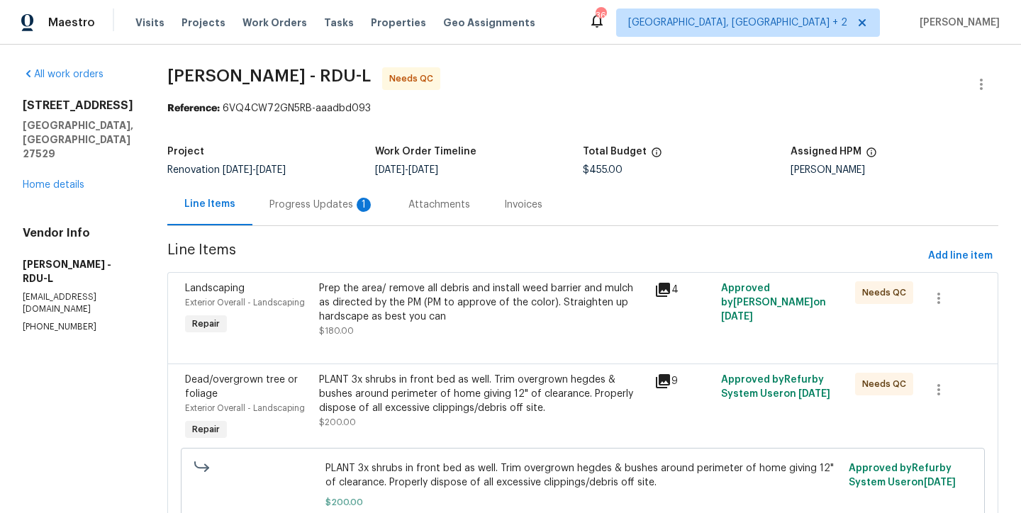
click at [308, 203] on div "Progress Updates 1" at bounding box center [321, 205] width 105 height 14
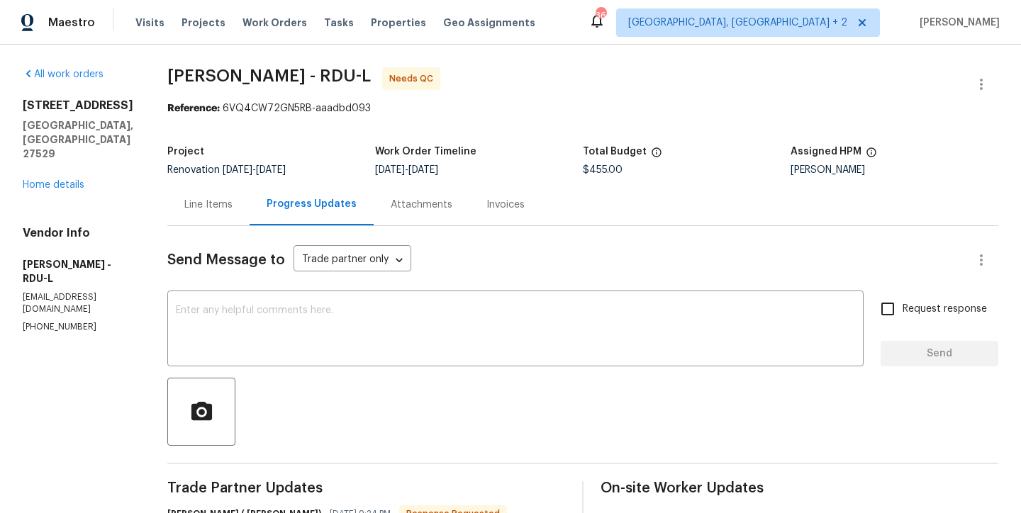
click at [205, 202] on div "Line Items" at bounding box center [208, 205] width 48 height 14
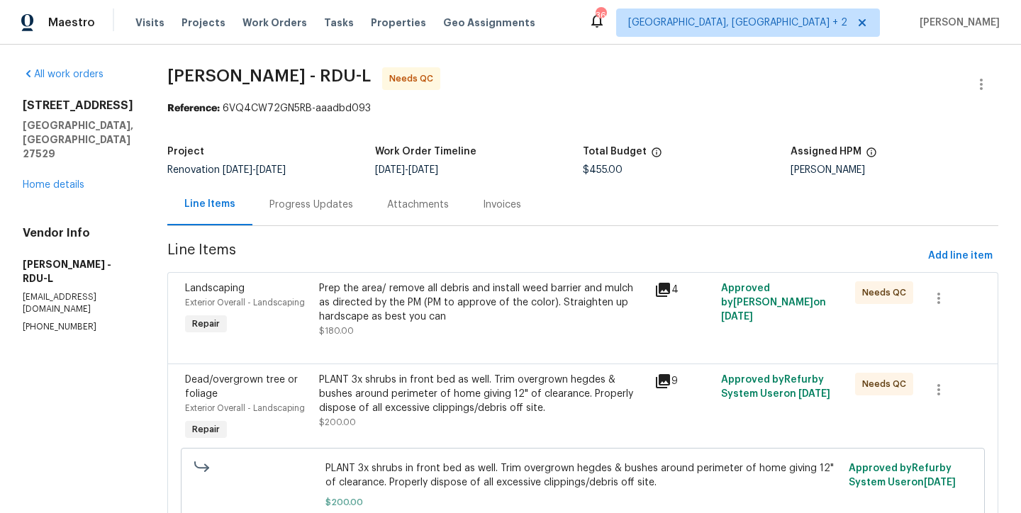
click at [410, 304] on div "Prep the area/ remove all debris and install weed barrier and mulch as directed…" at bounding box center [482, 302] width 327 height 43
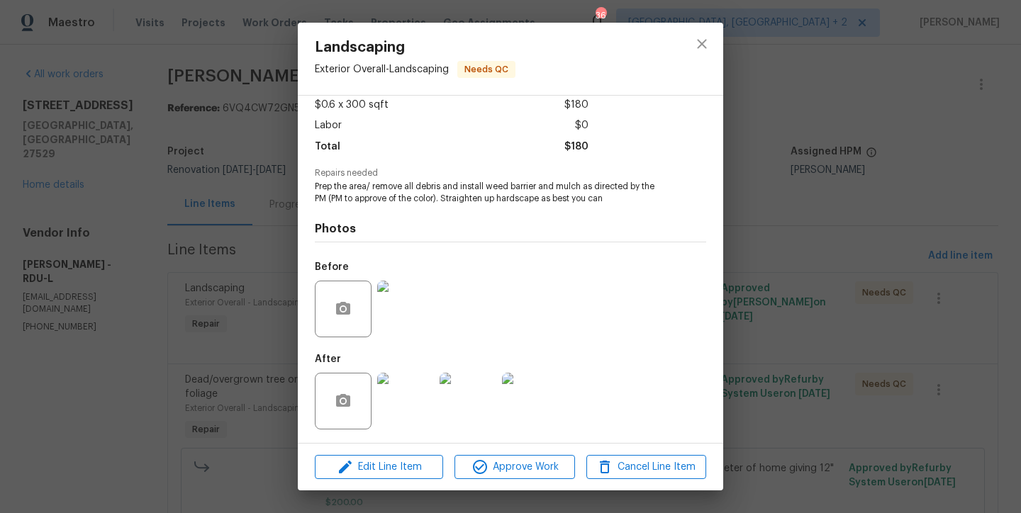
scroll to position [81, 0]
click at [398, 415] on img at bounding box center [405, 400] width 57 height 57
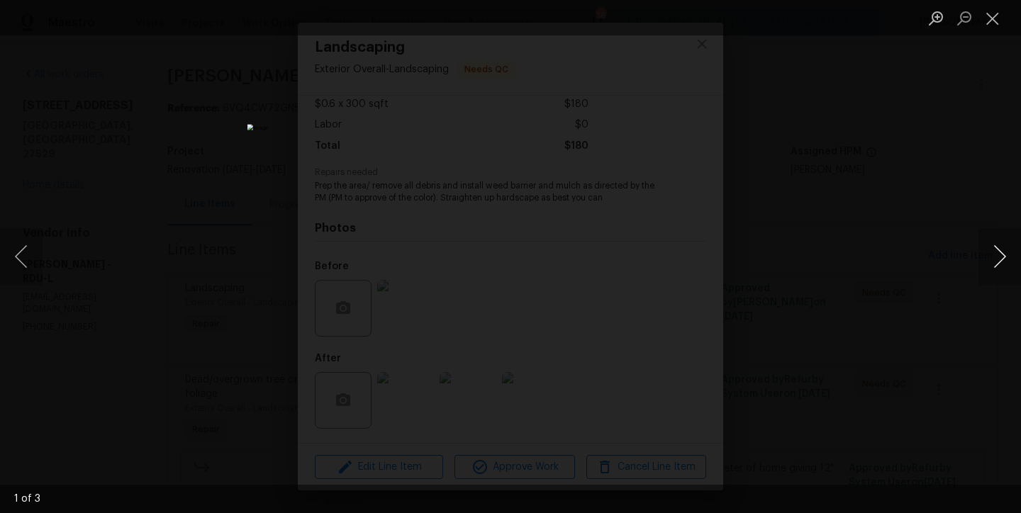
click at [996, 257] on button "Next image" at bounding box center [999, 256] width 43 height 57
click at [998, 255] on button "Next image" at bounding box center [999, 256] width 43 height 57
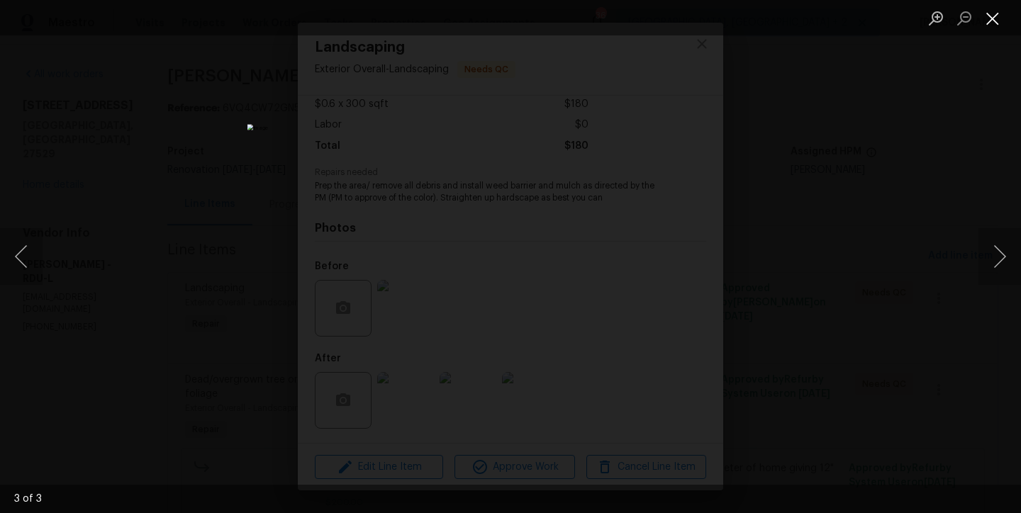
click at [990, 16] on button "Close lightbox" at bounding box center [992, 18] width 28 height 25
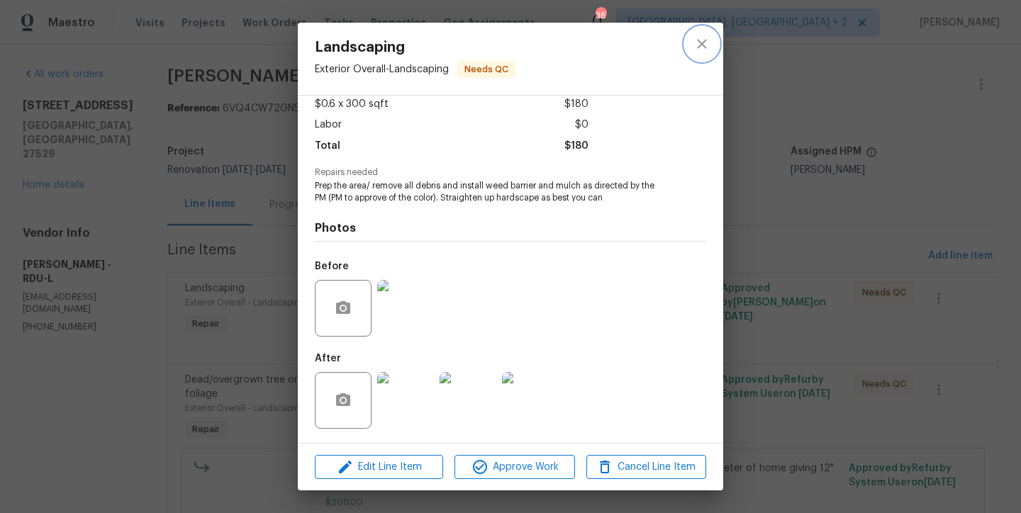
click at [703, 45] on icon "close" at bounding box center [701, 43] width 17 height 17
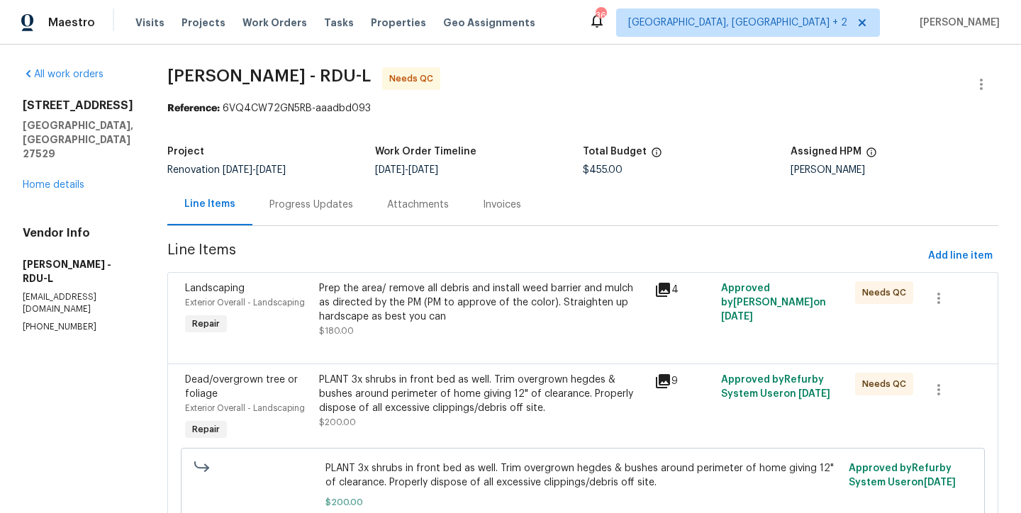
scroll to position [98, 0]
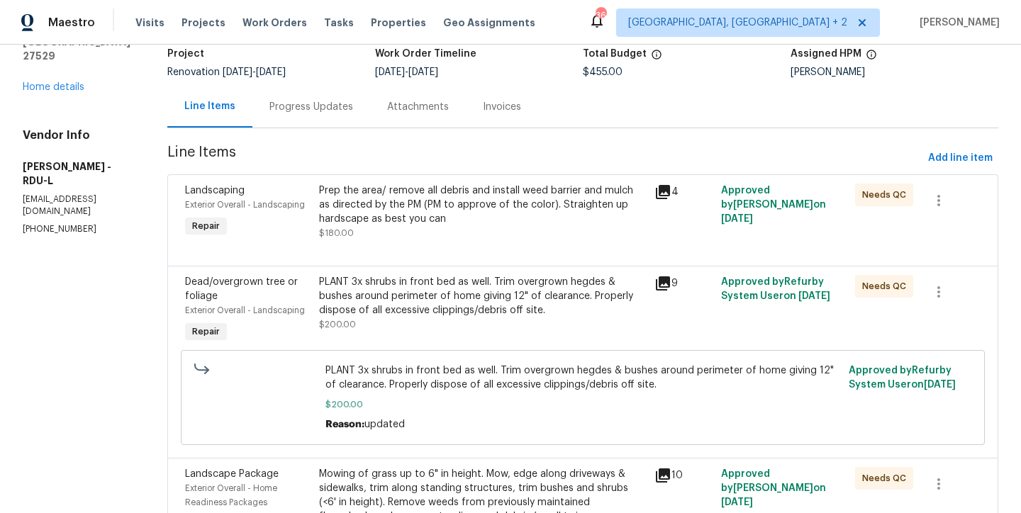
click at [449, 303] on div "PLANT 3x shrubs in front bed as well. Trim overgrown hegdes & bushes around per…" at bounding box center [482, 296] width 327 height 43
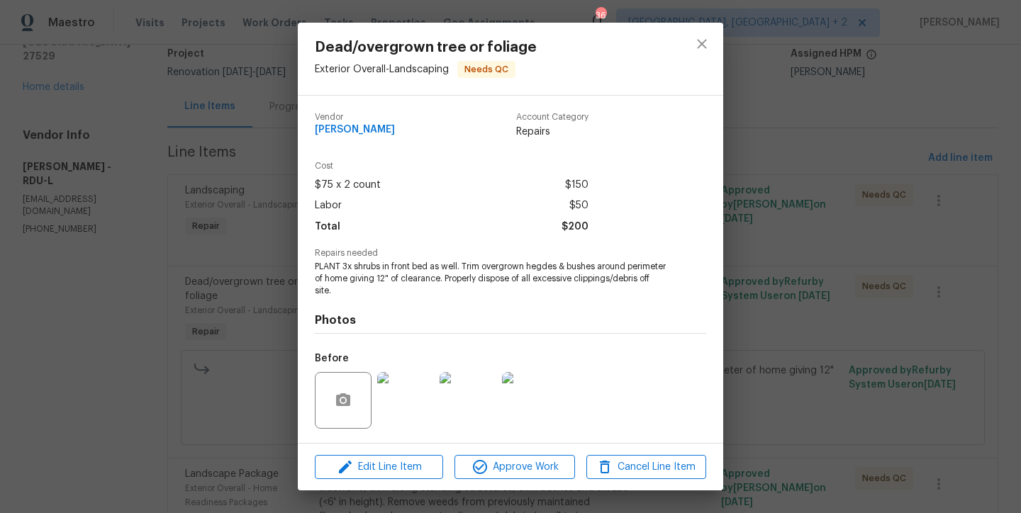
scroll to position [92, 0]
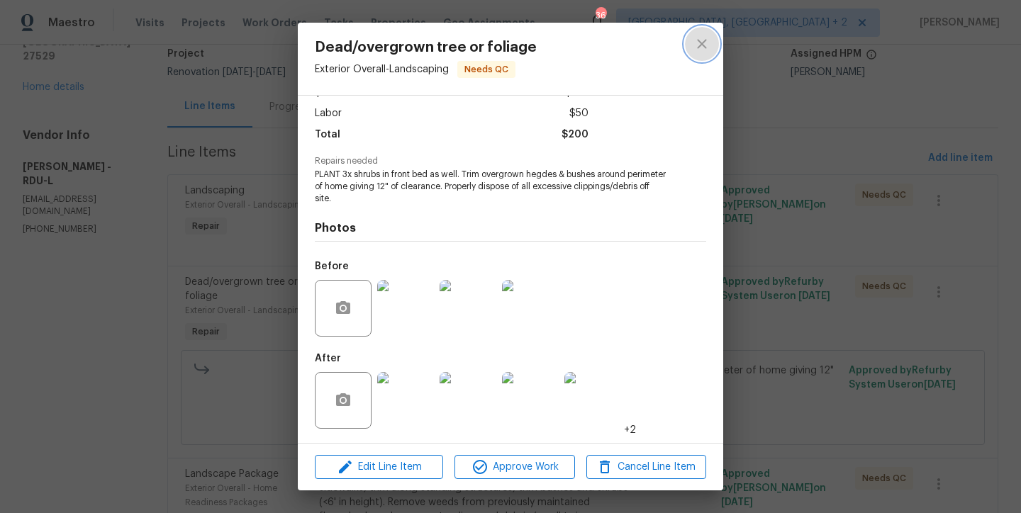
click at [711, 46] on button "close" at bounding box center [702, 44] width 34 height 34
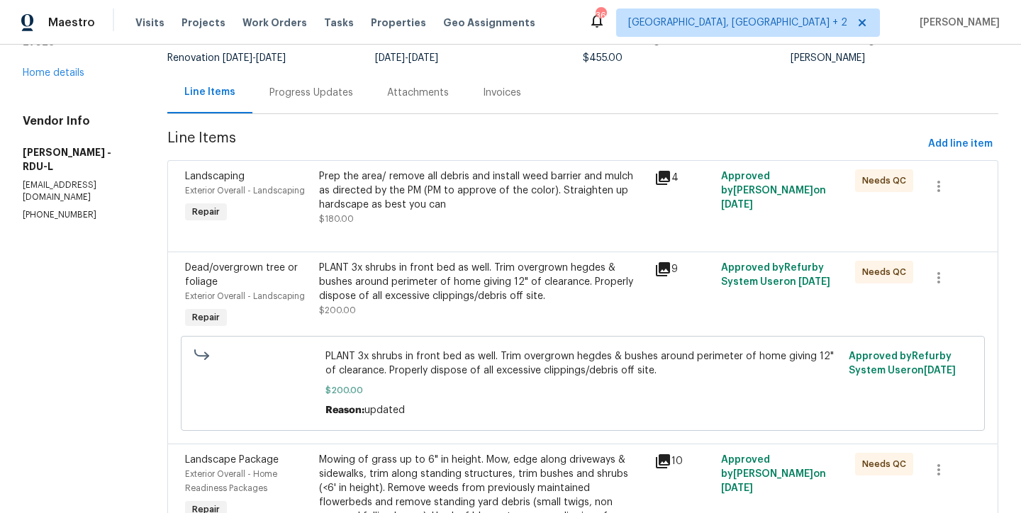
scroll to position [215, 0]
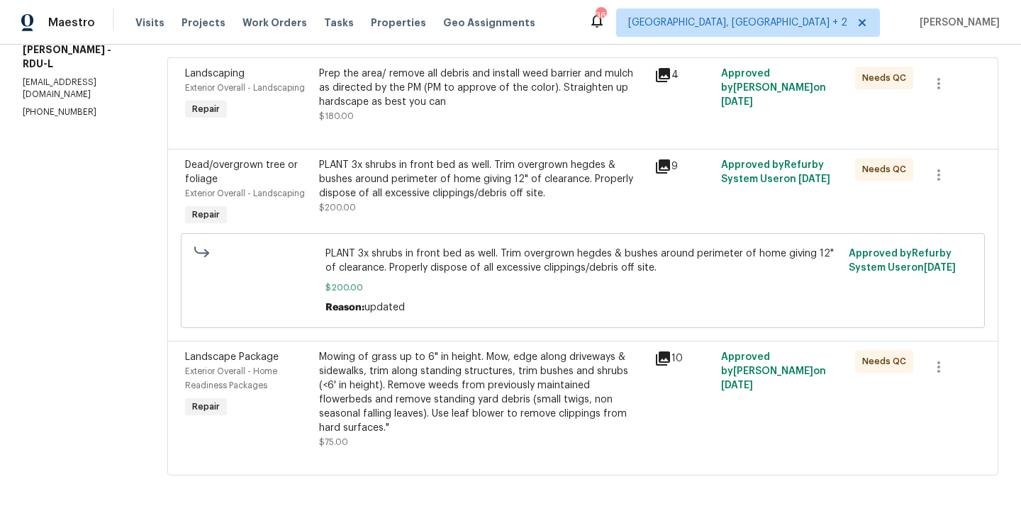
click at [432, 386] on div "Mowing of grass up to 6" in height. Mow, edge along driveways & sidewalks, trim…" at bounding box center [482, 392] width 327 height 85
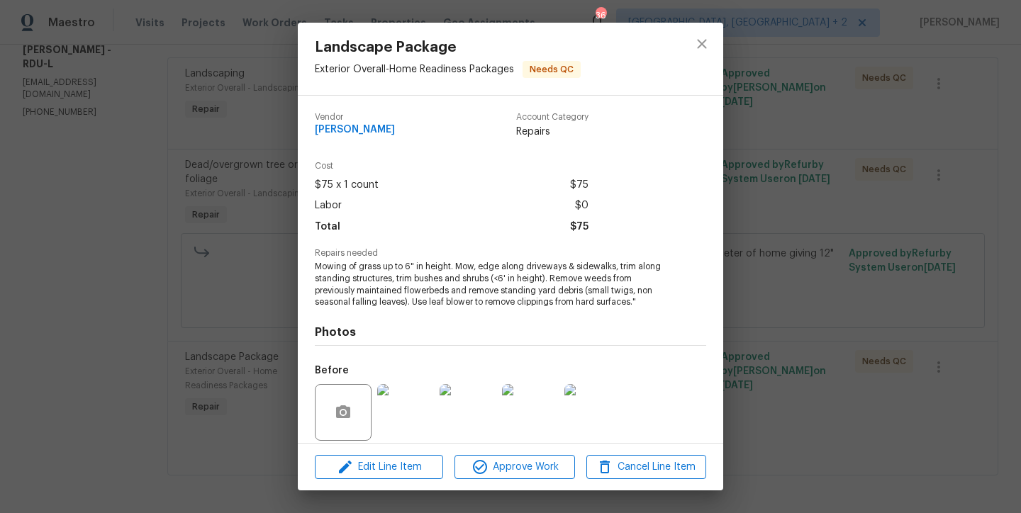
scroll to position [104, 0]
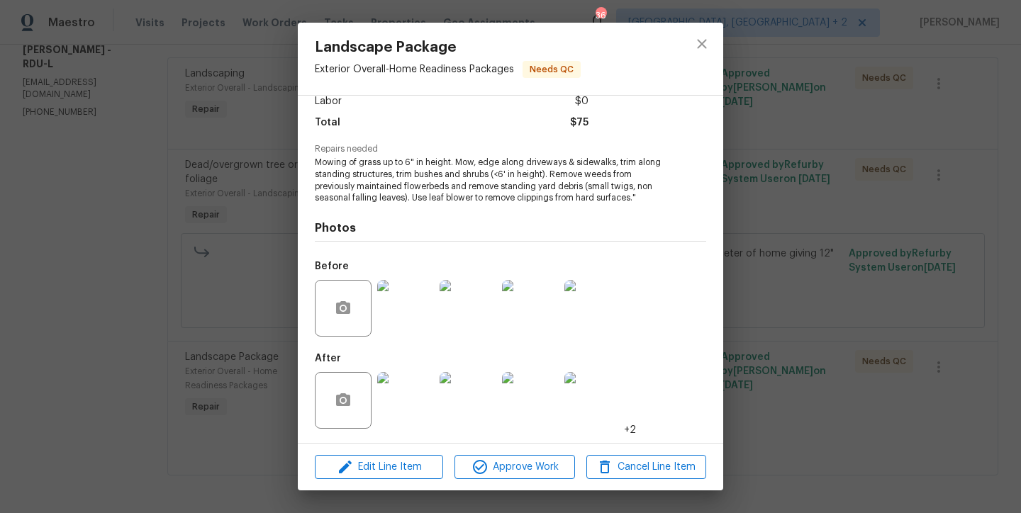
click at [410, 413] on img at bounding box center [405, 400] width 57 height 57
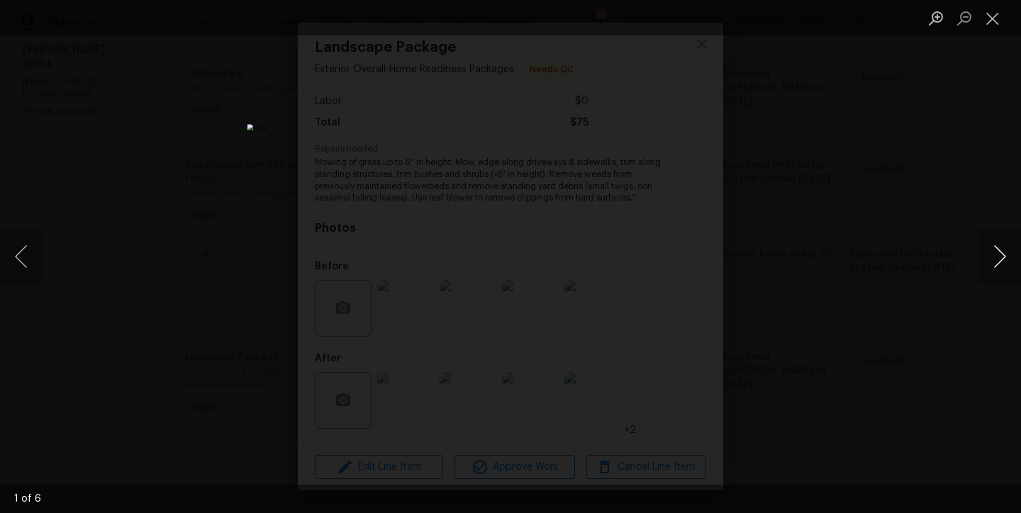
click at [997, 257] on button "Next image" at bounding box center [999, 256] width 43 height 57
click at [992, 22] on button "Close lightbox" at bounding box center [992, 18] width 28 height 25
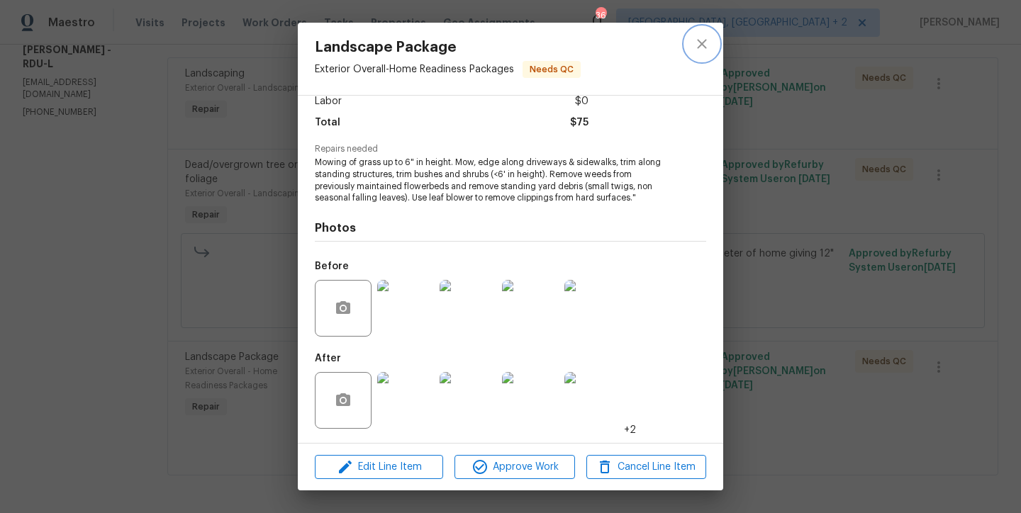
click at [697, 48] on icon "close" at bounding box center [701, 43] width 17 height 17
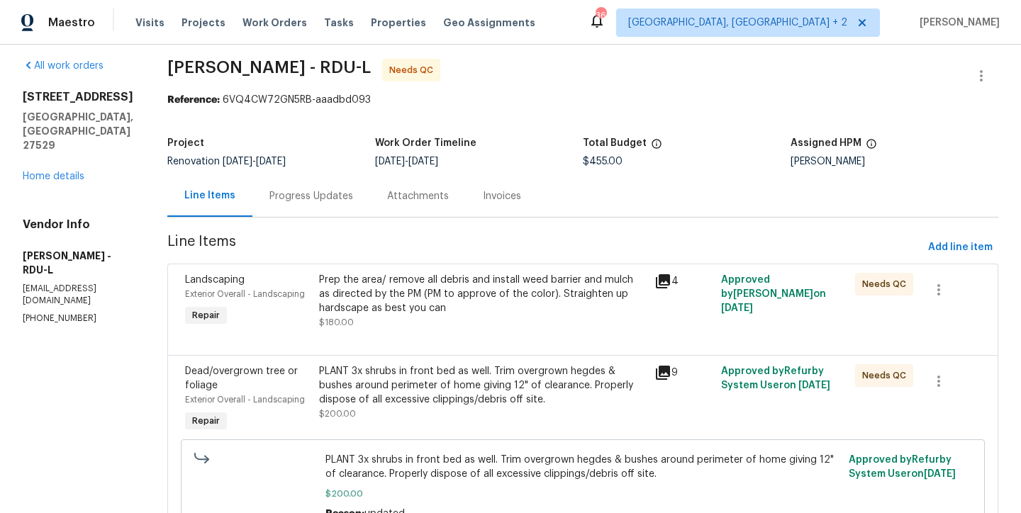
scroll to position [0, 0]
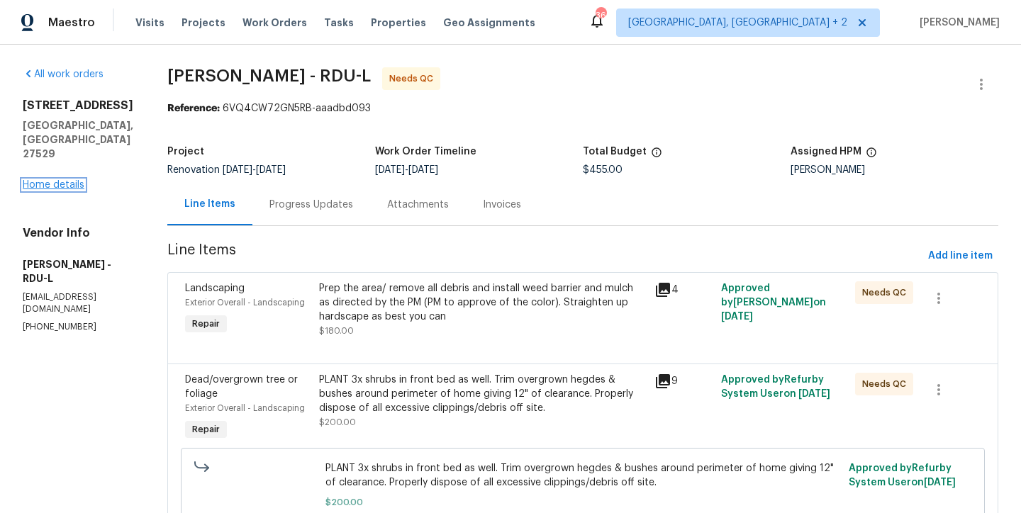
click at [60, 180] on link "Home details" at bounding box center [54, 185] width 62 height 10
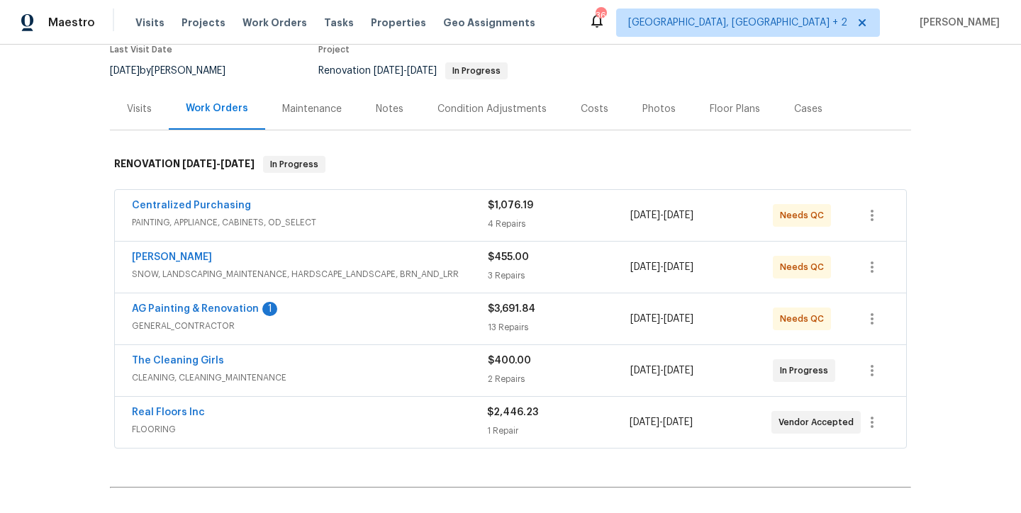
scroll to position [134, 0]
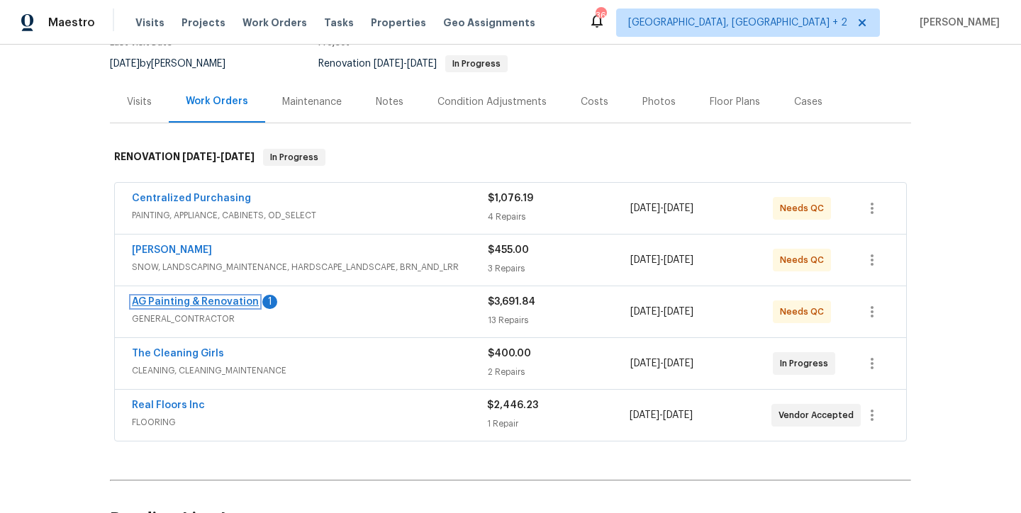
click at [206, 301] on link "AG Painting & Renovation" at bounding box center [195, 302] width 127 height 10
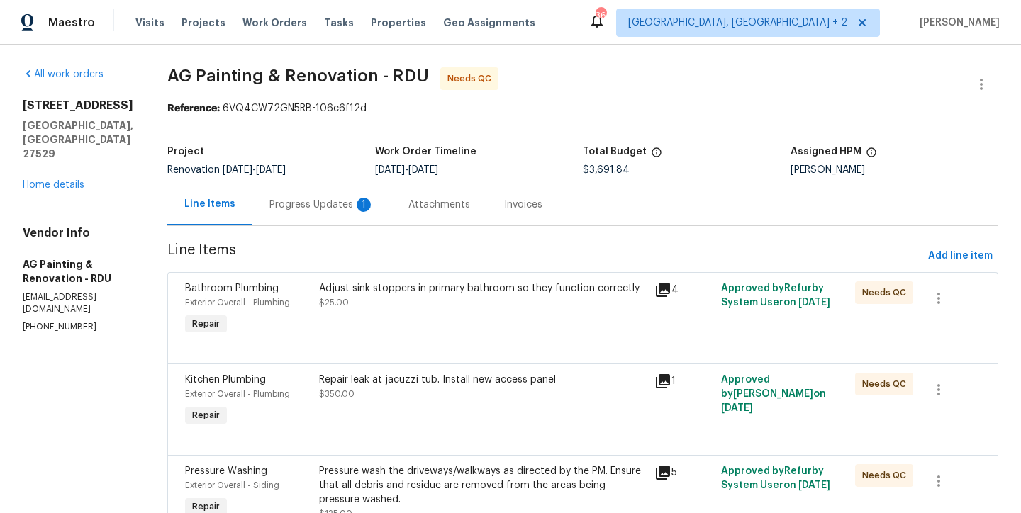
click at [342, 208] on div "Progress Updates 1" at bounding box center [321, 205] width 105 height 14
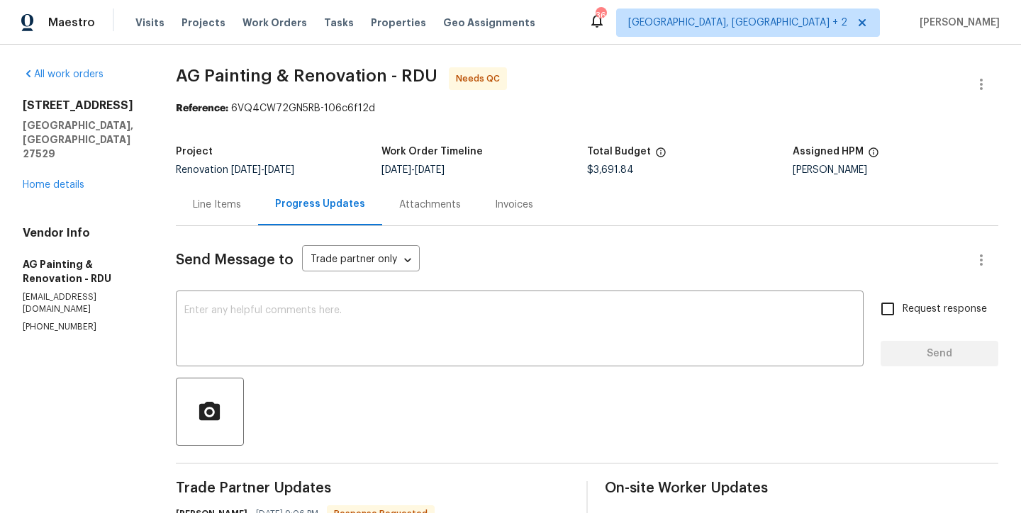
click at [258, 212] on div "Line Items" at bounding box center [217, 205] width 82 height 42
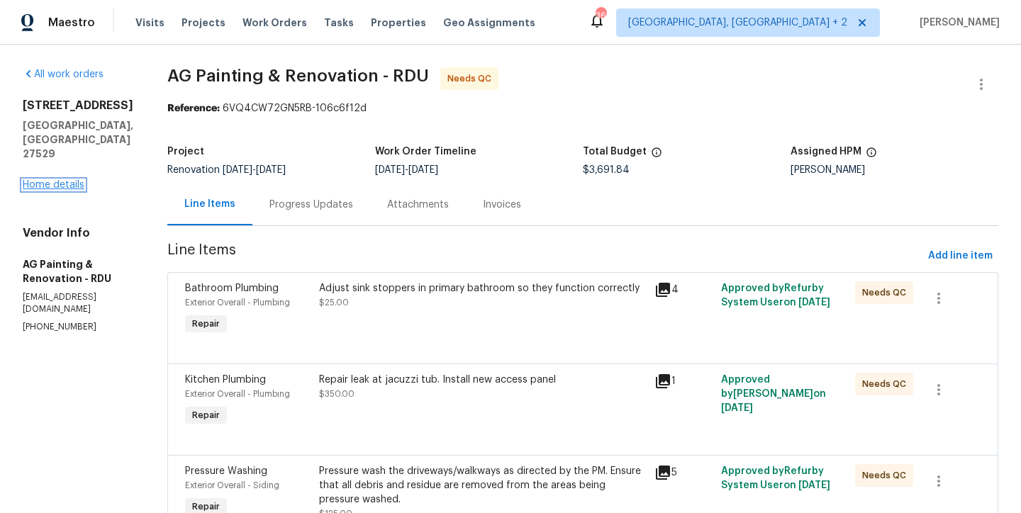
click at [65, 180] on link "Home details" at bounding box center [54, 185] width 62 height 10
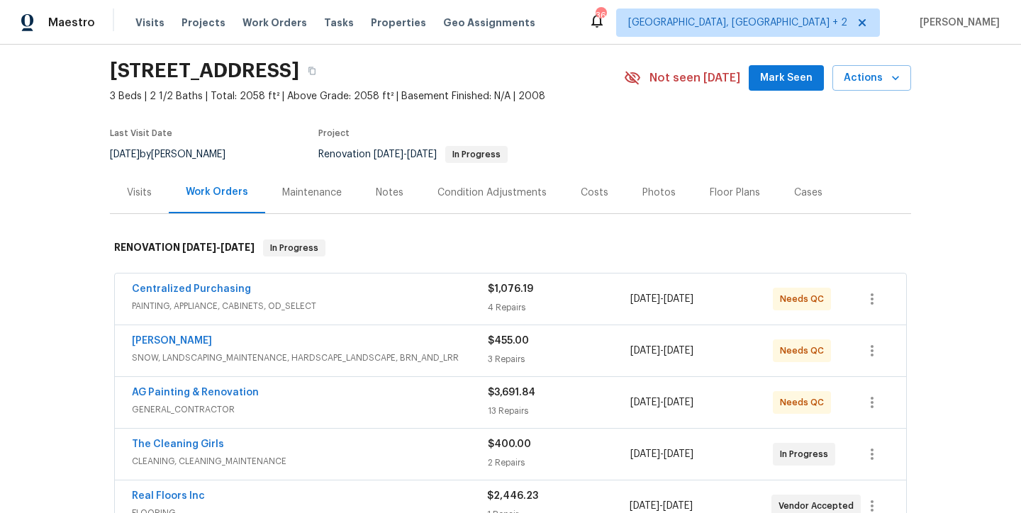
scroll to position [102, 0]
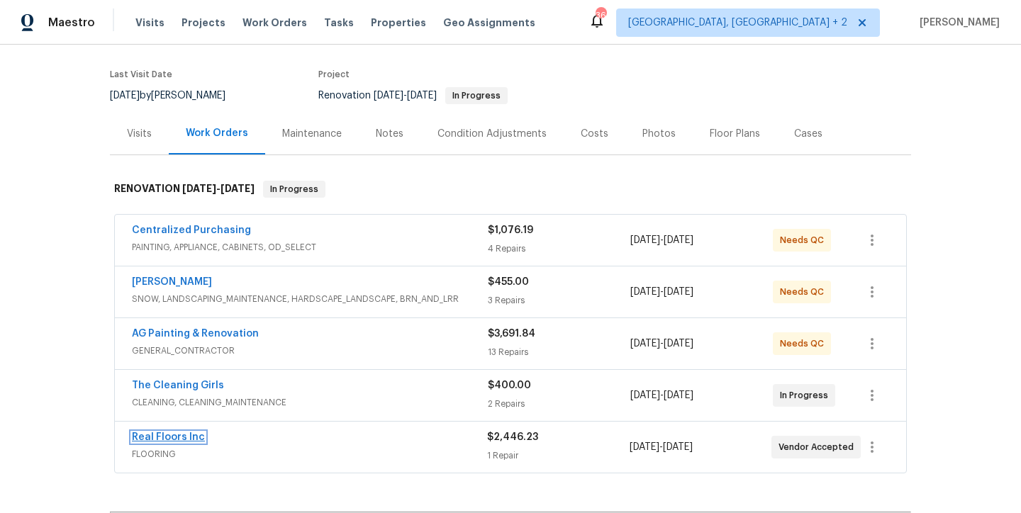
click at [155, 441] on link "Real Floors Inc" at bounding box center [168, 437] width 73 height 10
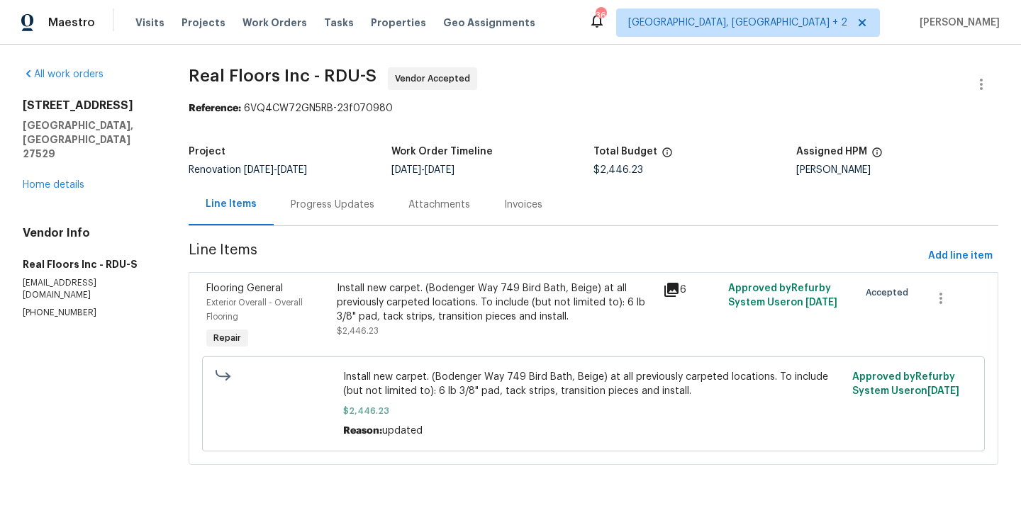
click at [320, 213] on div "Progress Updates" at bounding box center [333, 205] width 118 height 42
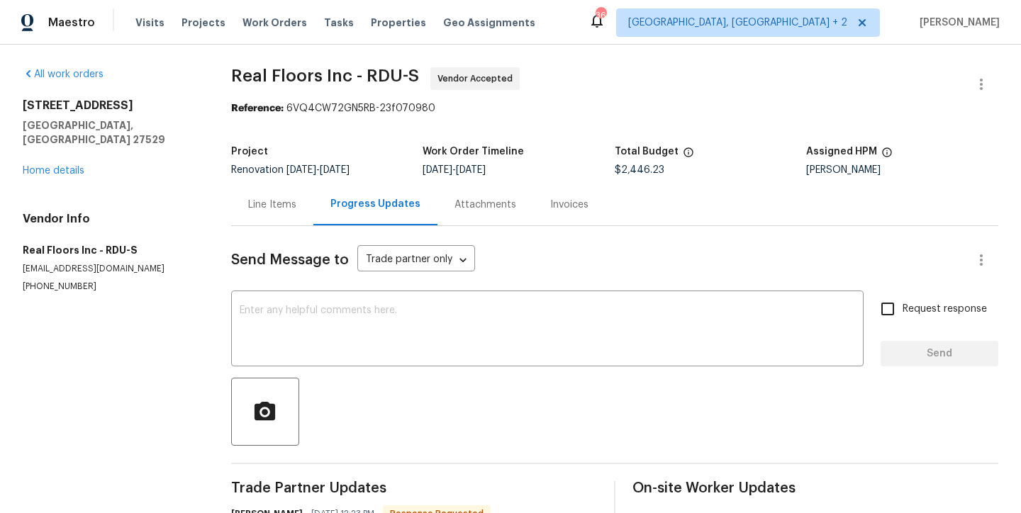
click at [80, 170] on div "All work orders [STREET_ADDRESS] Home details Vendor Info Real Floors Inc - RDU…" at bounding box center [110, 179] width 174 height 225
click at [67, 166] on link "Home details" at bounding box center [54, 171] width 62 height 10
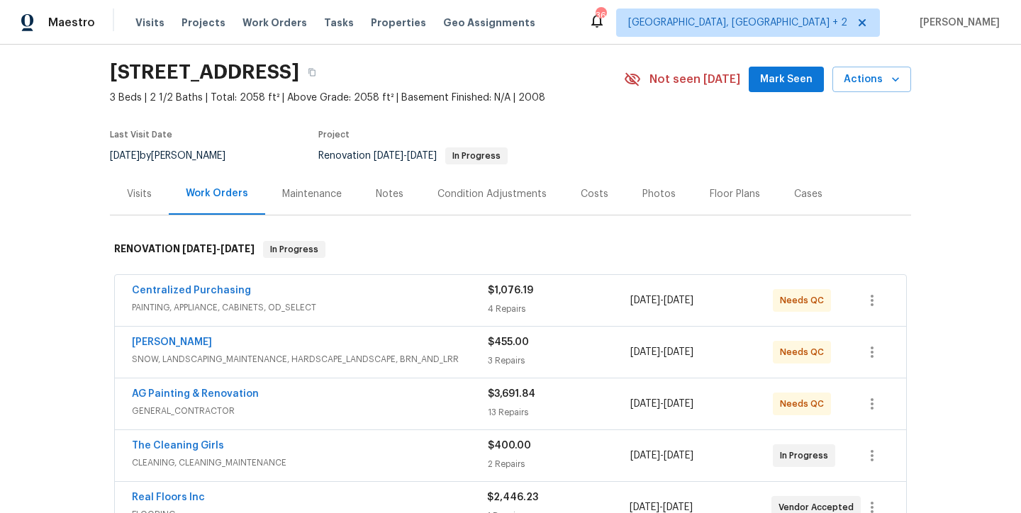
scroll to position [94, 0]
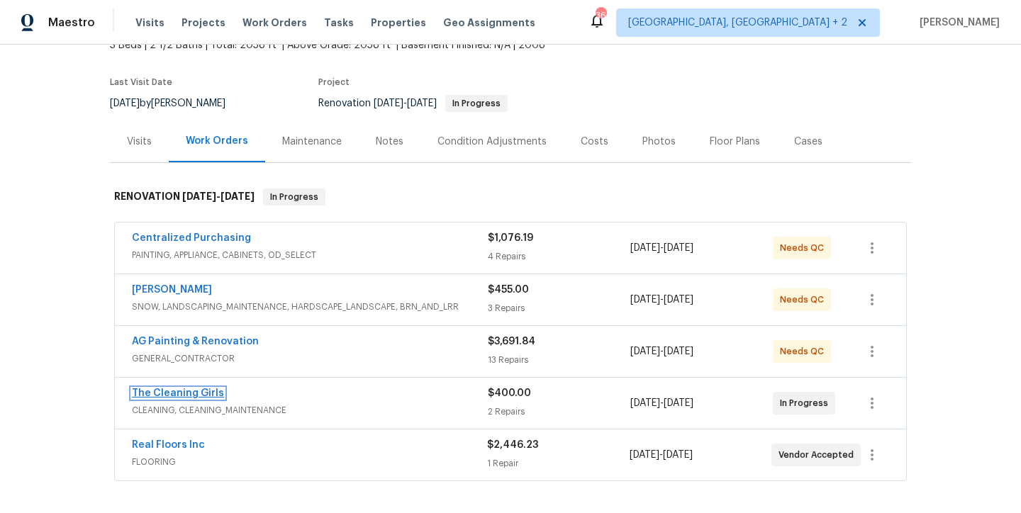
click at [184, 393] on link "The Cleaning Girls" at bounding box center [178, 393] width 92 height 10
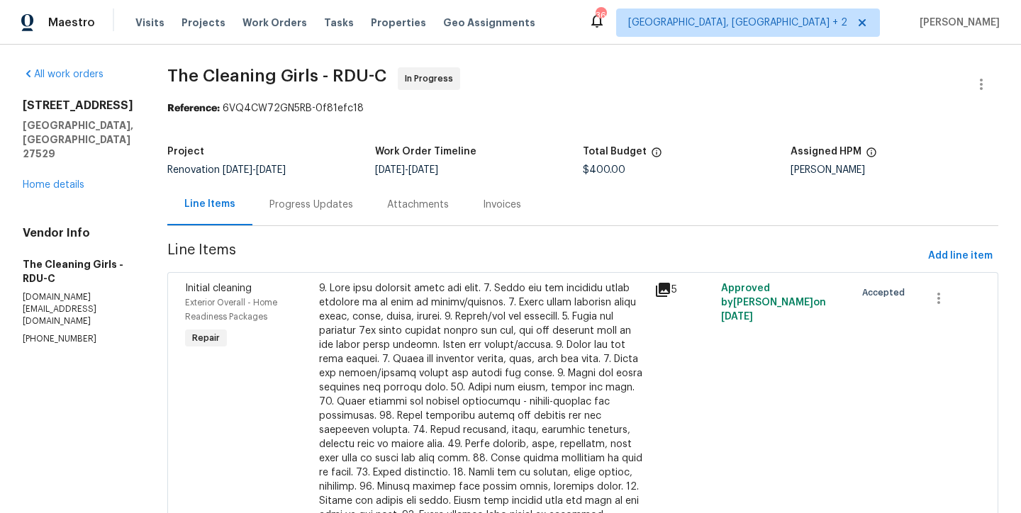
click at [324, 206] on div "Progress Updates" at bounding box center [311, 205] width 84 height 14
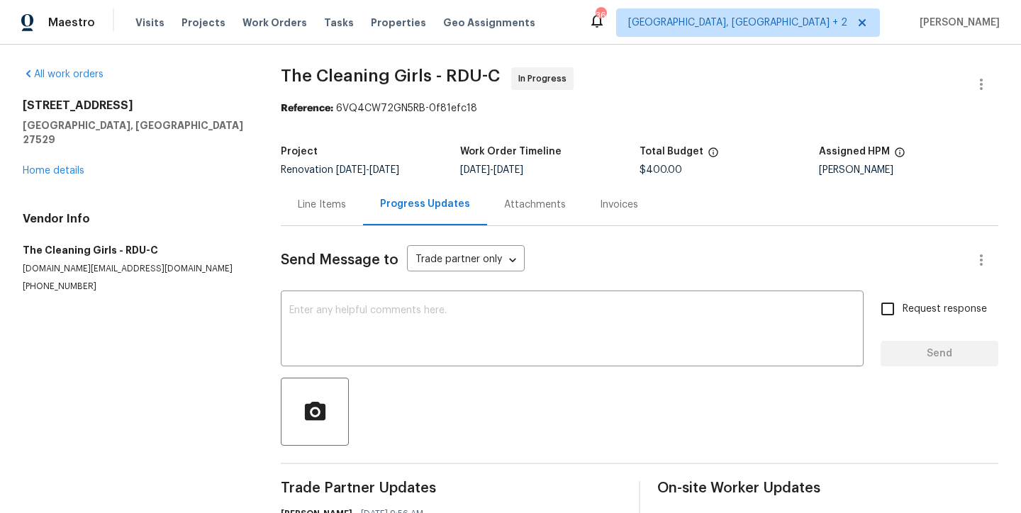
click at [55, 149] on div "[STREET_ADDRESS] Home details" at bounding box center [135, 138] width 224 height 79
click at [57, 166] on link "Home details" at bounding box center [54, 171] width 62 height 10
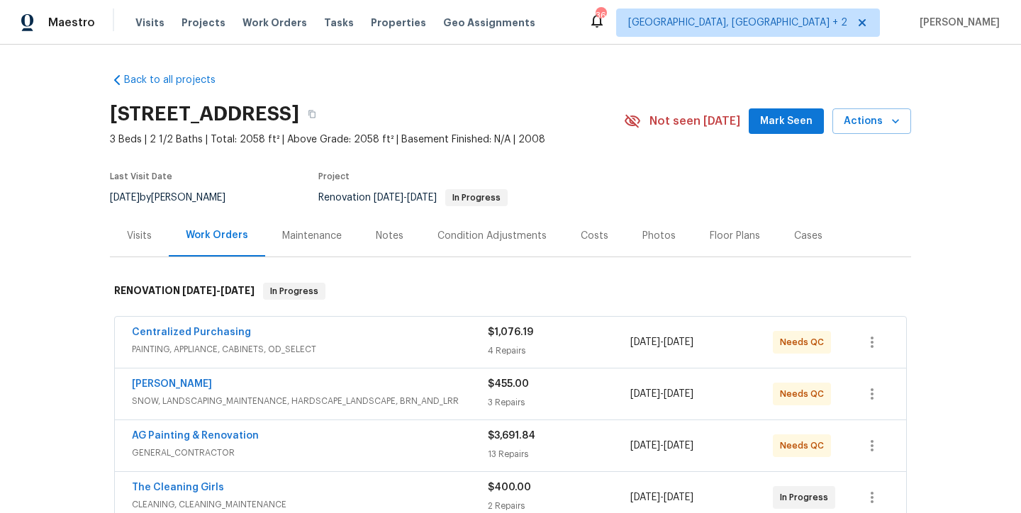
scroll to position [118, 0]
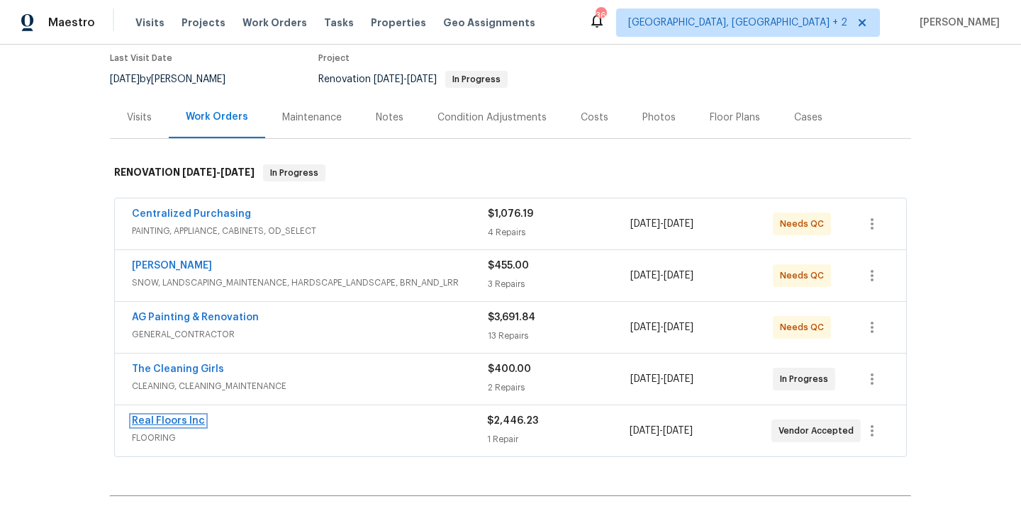
click at [161, 422] on link "Real Floors Inc" at bounding box center [168, 421] width 73 height 10
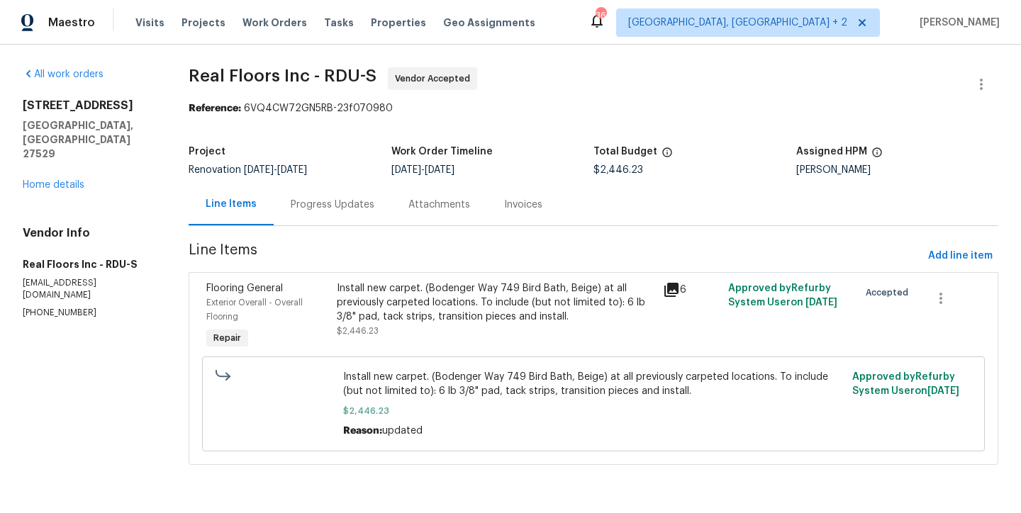
click at [311, 208] on div "Progress Updates" at bounding box center [333, 205] width 84 height 14
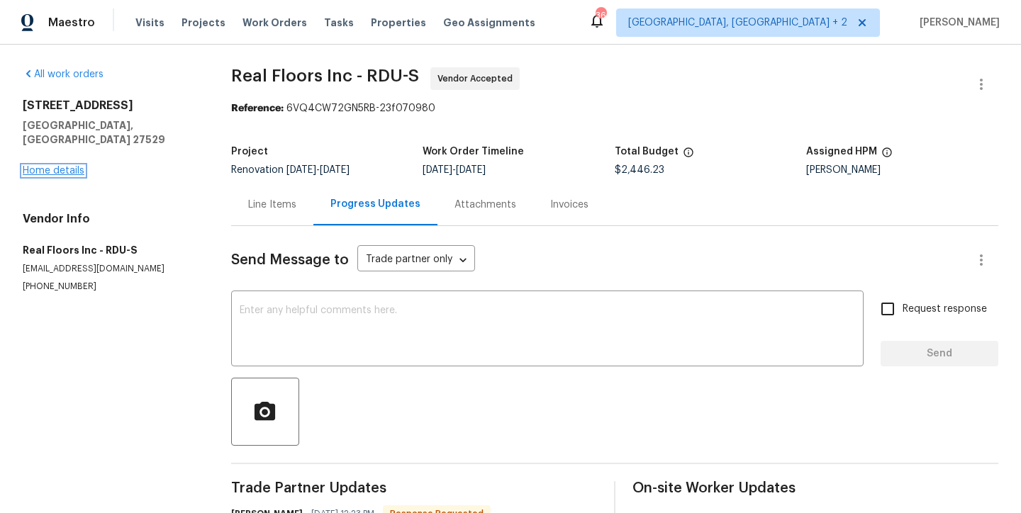
click at [57, 166] on link "Home details" at bounding box center [54, 171] width 62 height 10
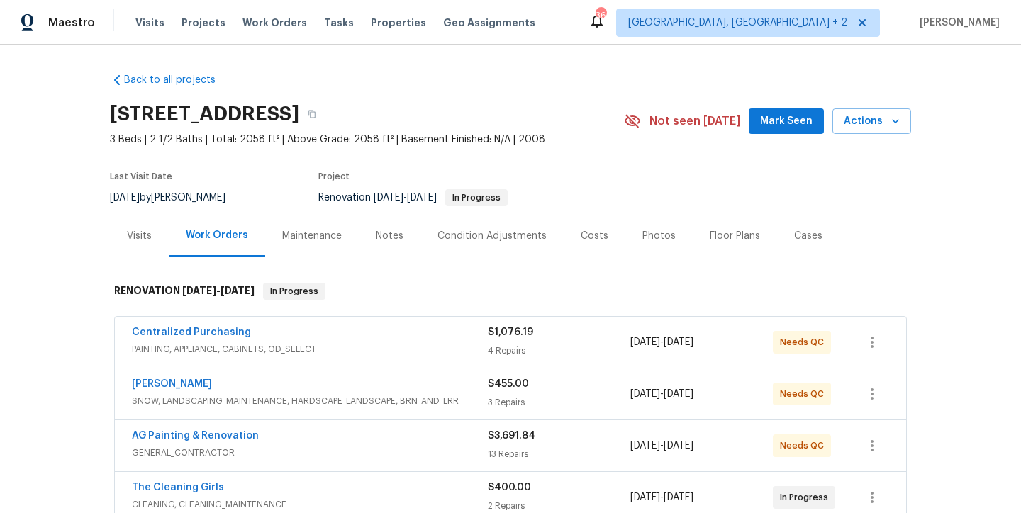
scroll to position [128, 0]
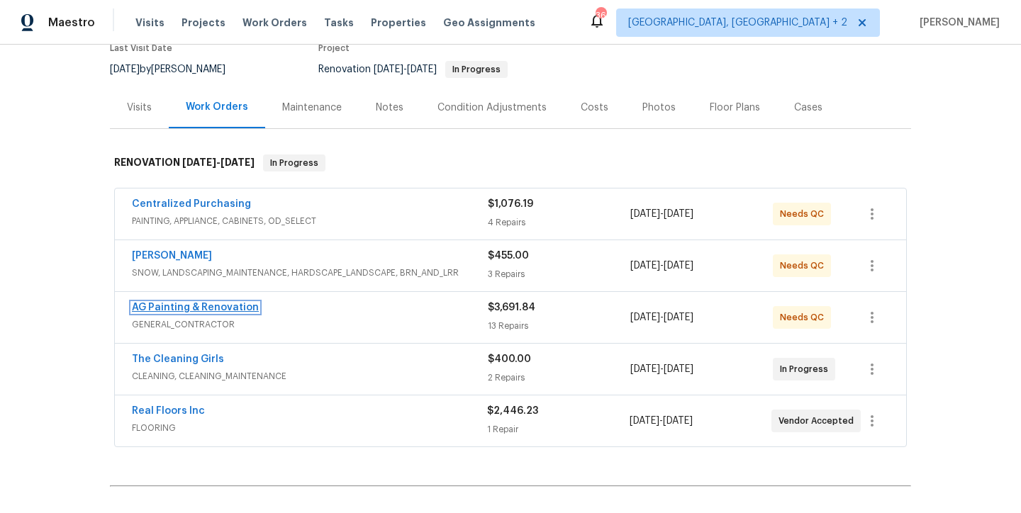
click at [184, 310] on link "AG Painting & Renovation" at bounding box center [195, 308] width 127 height 10
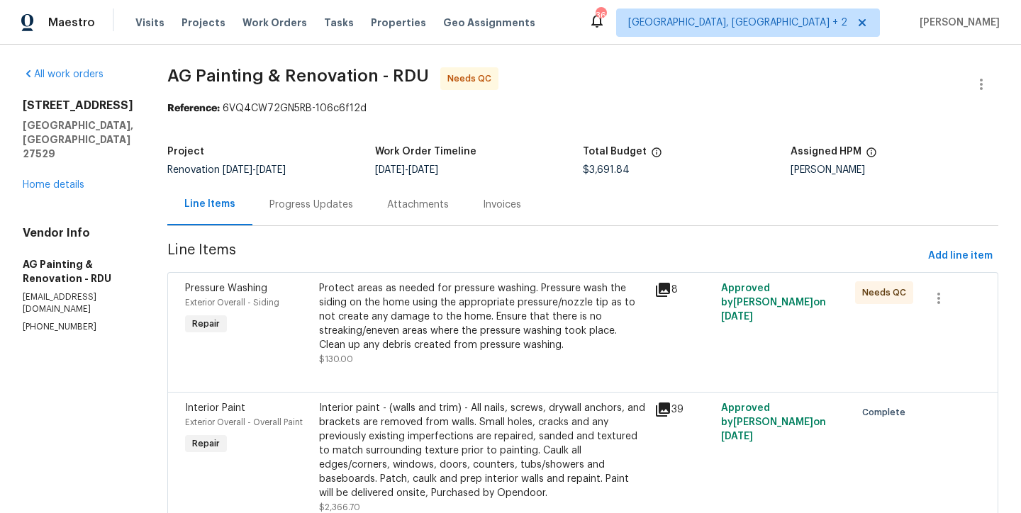
click at [328, 209] on div "Progress Updates" at bounding box center [311, 205] width 84 height 14
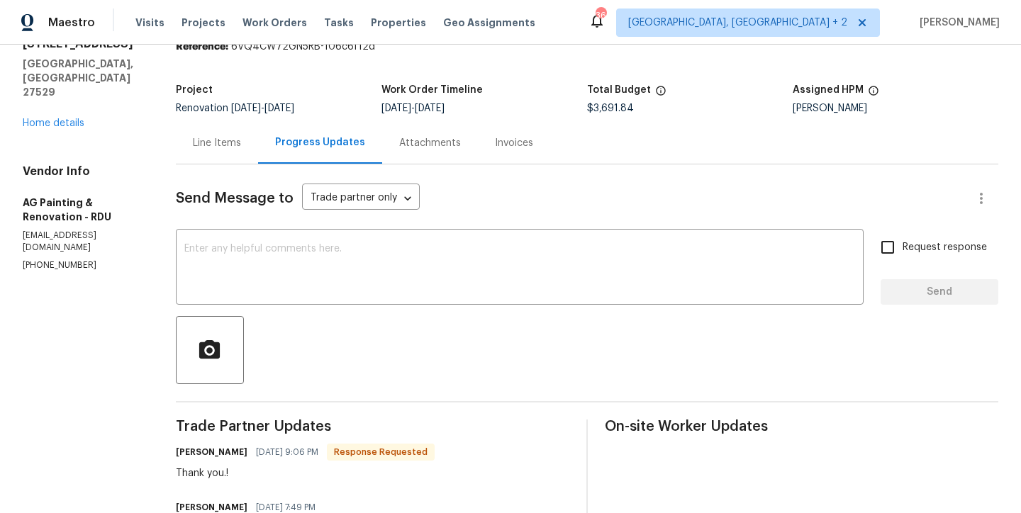
scroll to position [61, 0]
click at [60, 119] on link "Home details" at bounding box center [54, 124] width 62 height 10
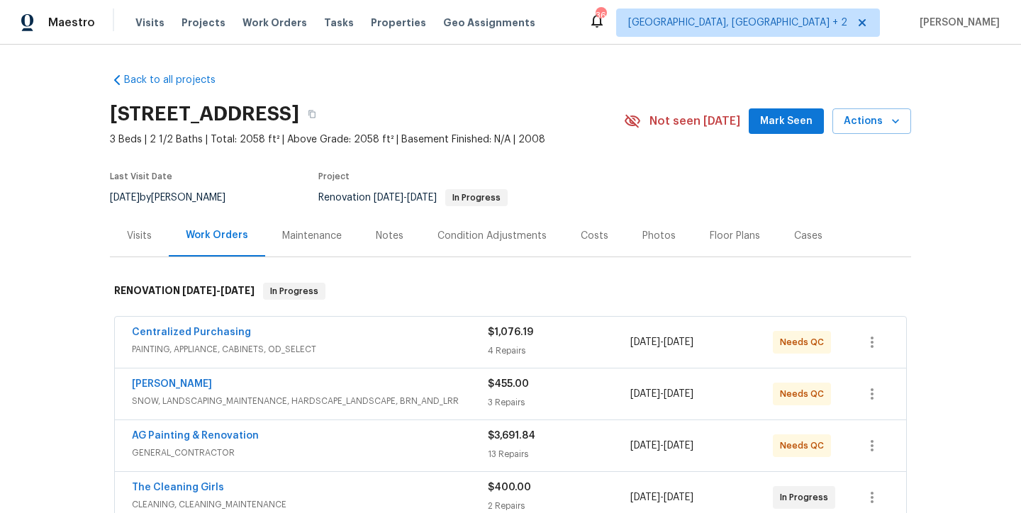
click at [525, 65] on div "Back to all projects [STREET_ADDRESS] 3 Beds | 2 1/2 Baths | Total: 2058 ft² | …" at bounding box center [510, 387] width 801 height 650
click at [401, 72] on div "Back to all projects [STREET_ADDRESS] 3 Beds | 2 1/2 Baths | Total: 2058 ft² | …" at bounding box center [510, 387] width 801 height 650
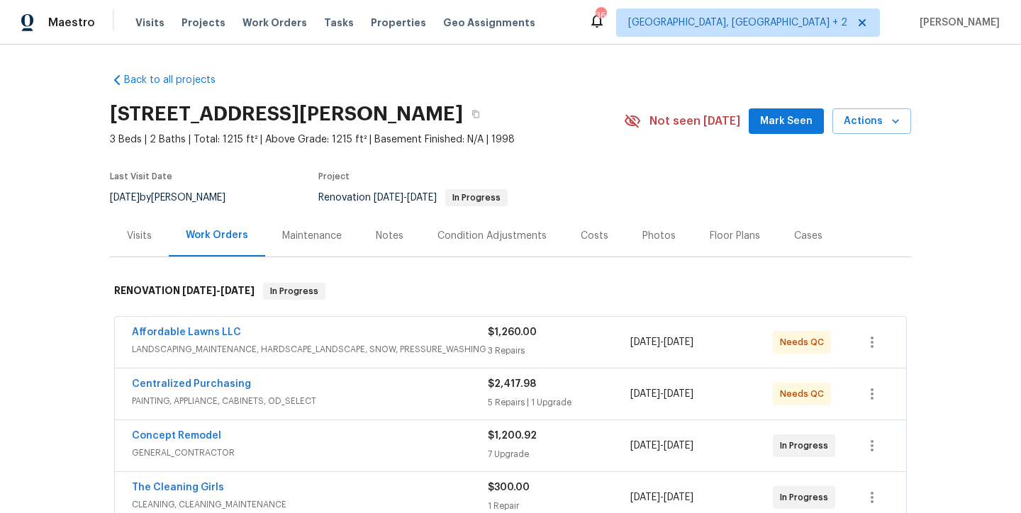
click at [581, 234] on div "Costs" at bounding box center [595, 236] width 28 height 14
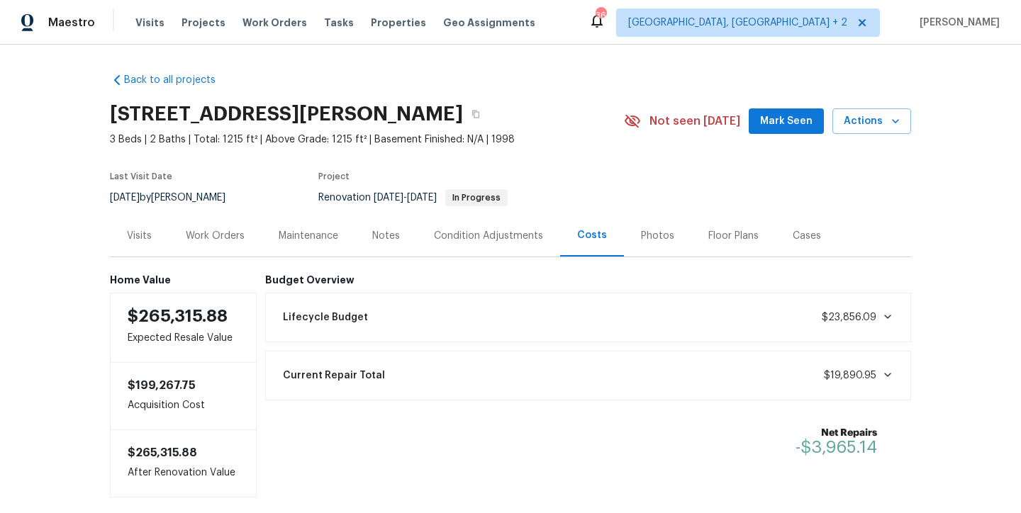
click at [372, 239] on div "Notes" at bounding box center [386, 236] width 28 height 14
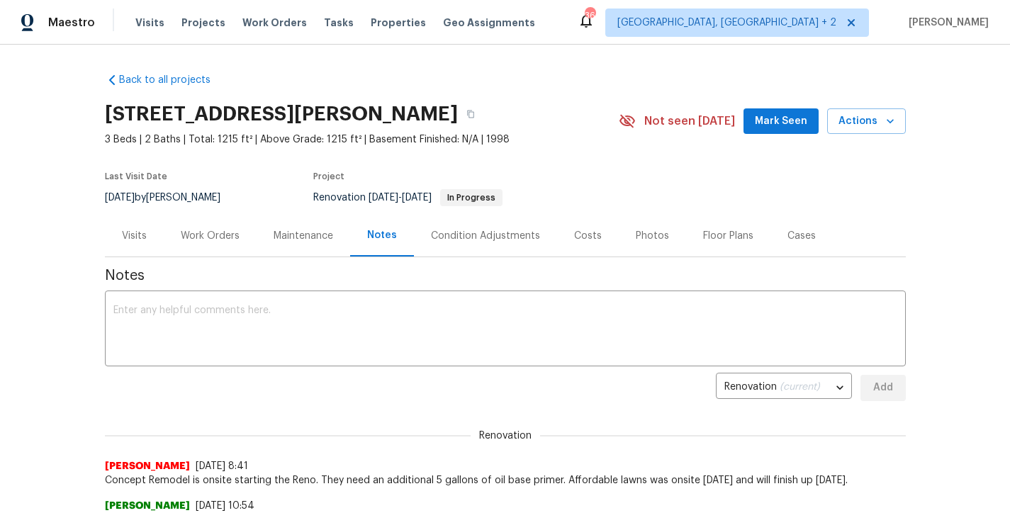
click at [215, 235] on div "Work Orders" at bounding box center [210, 236] width 59 height 14
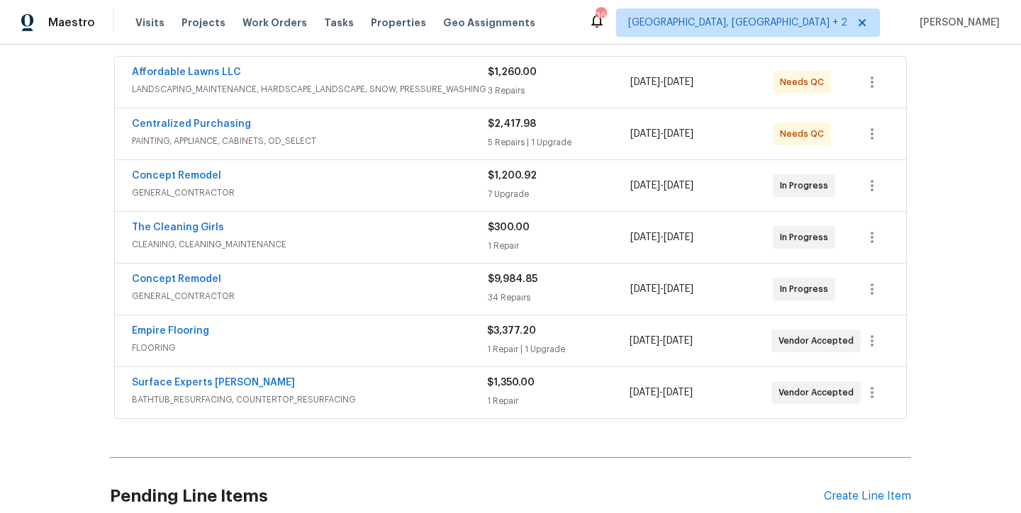
scroll to position [259, 0]
click at [143, 333] on link "Empire Flooring" at bounding box center [170, 332] width 77 height 10
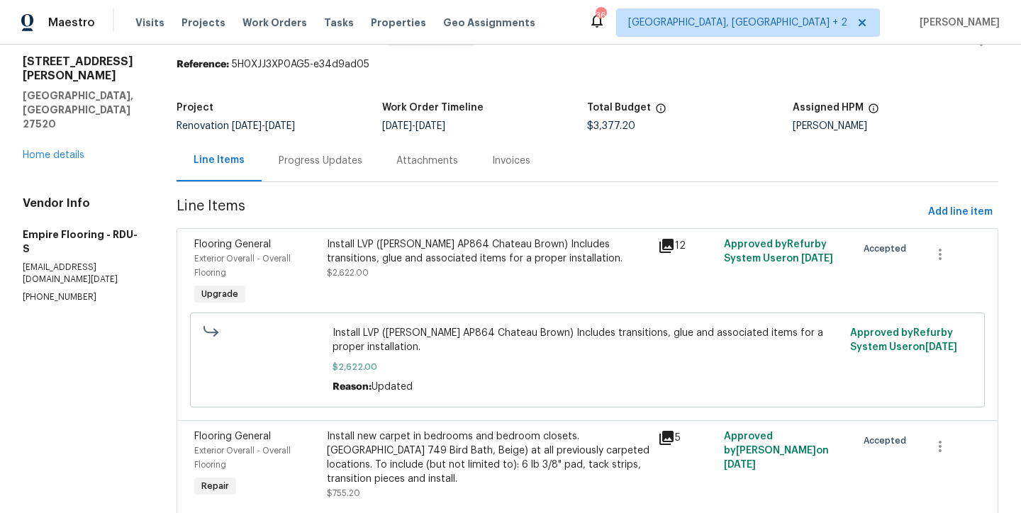
scroll to position [37, 0]
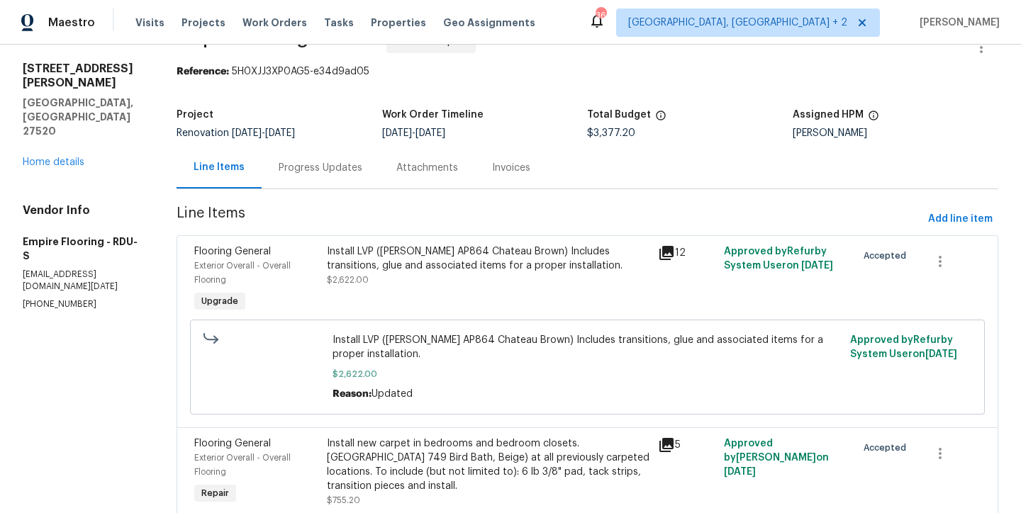
click at [84, 320] on section "All work orders [STREET_ADDRESS][PERSON_NAME] Home details Vendor Info Empire F…" at bounding box center [83, 290] width 120 height 520
click at [72, 340] on section "All work orders [STREET_ADDRESS][PERSON_NAME] Home details Vendor Info Empire F…" at bounding box center [83, 290] width 120 height 520
click at [413, 268] on div "Install LVP ([PERSON_NAME] AP864 Chateau Brown) Includes transitions, glue and …" at bounding box center [488, 259] width 323 height 28
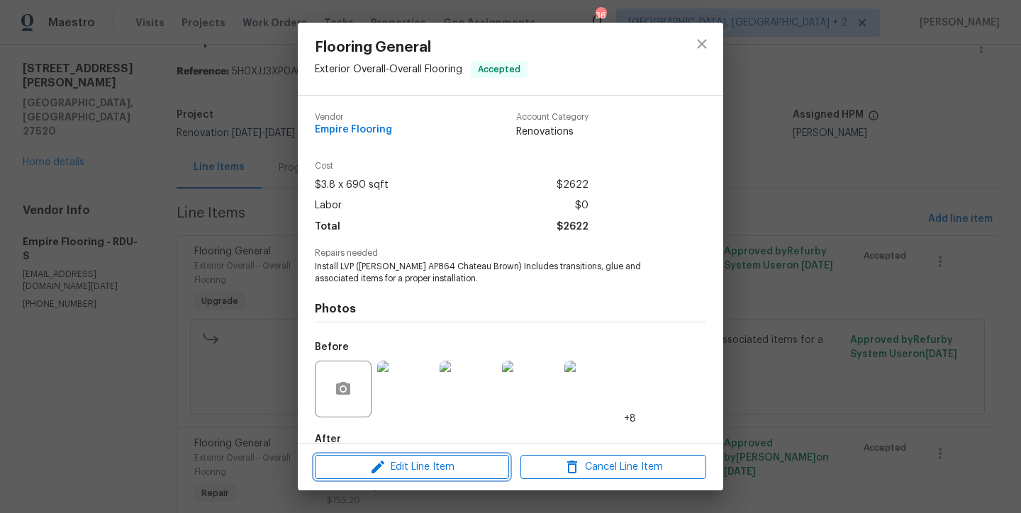
click at [466, 464] on span "Edit Line Item" at bounding box center [412, 468] width 186 height 18
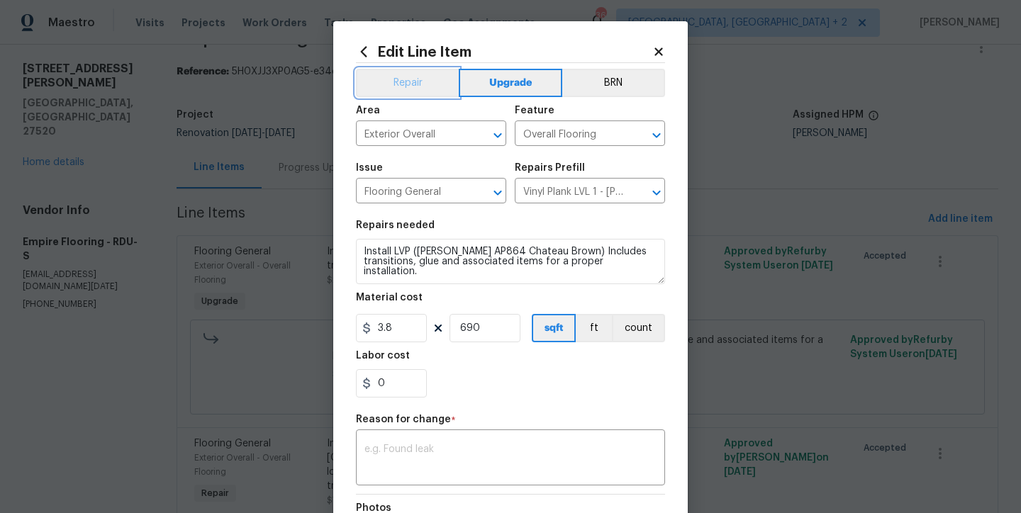
click at [437, 89] on button "Repair" at bounding box center [407, 83] width 103 height 28
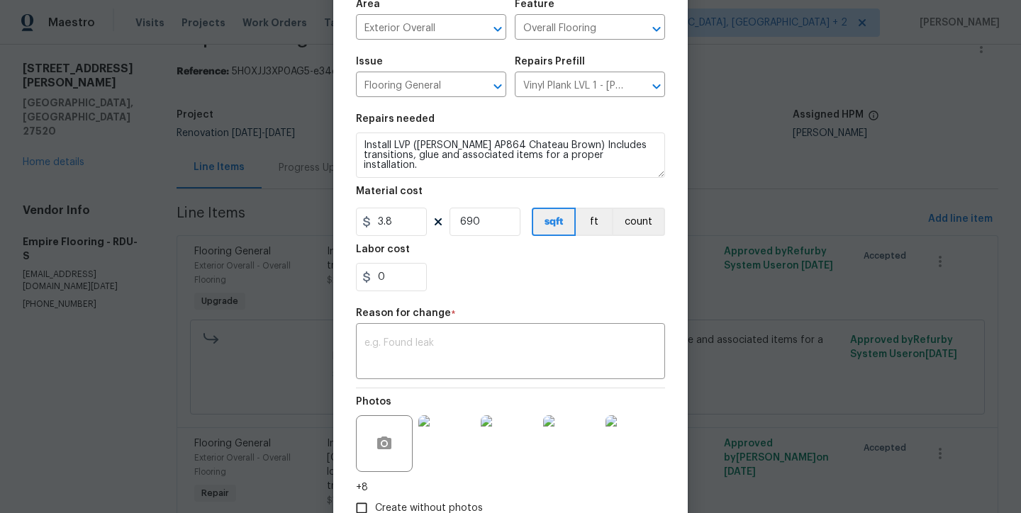
scroll to position [130, 0]
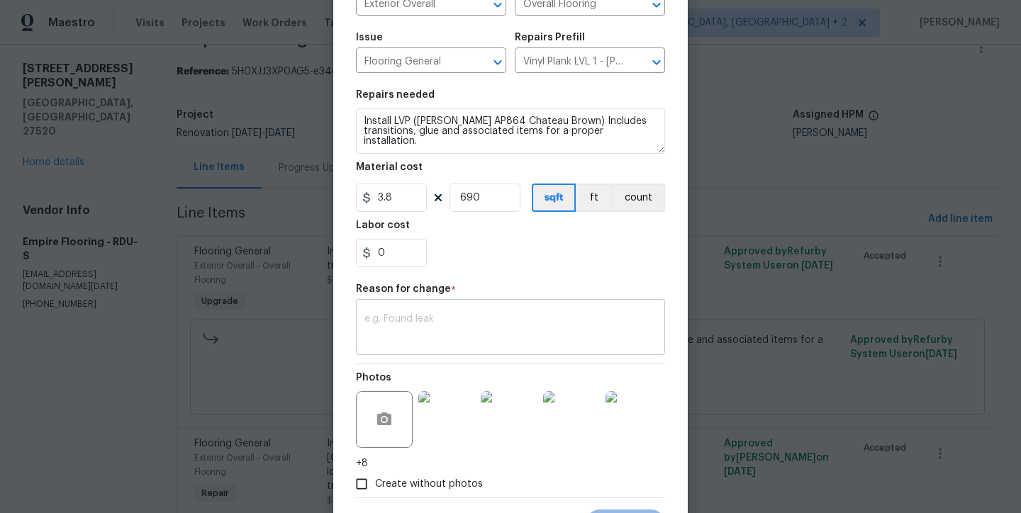
click at [447, 353] on div "x ​" at bounding box center [510, 329] width 309 height 52
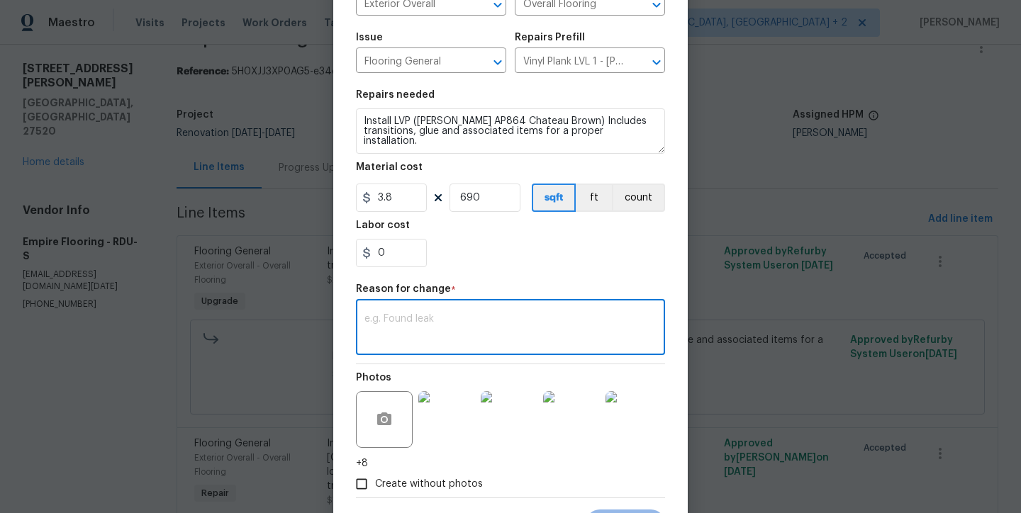
click at [453, 321] on textarea at bounding box center [510, 329] width 292 height 30
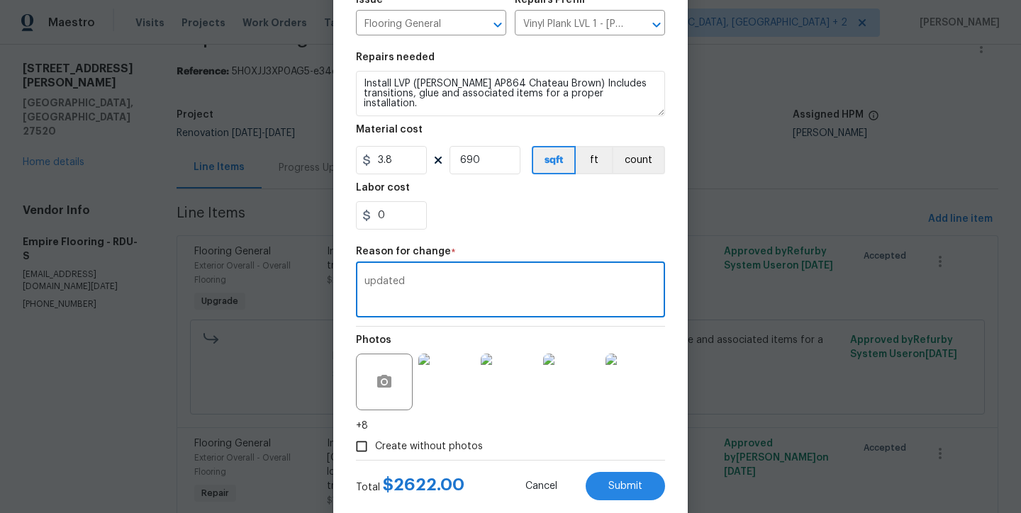
scroll to position [200, 0]
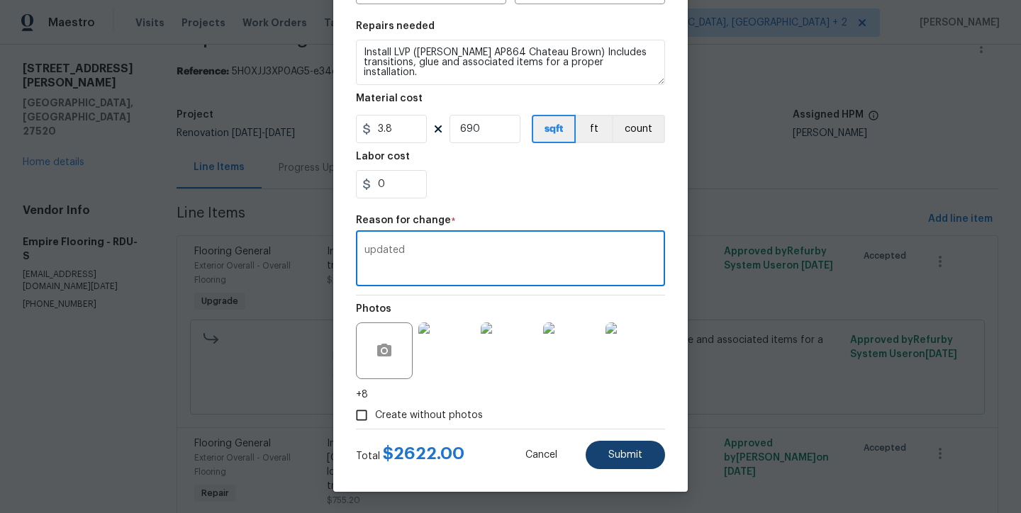
type textarea "updated"
click at [620, 441] on button "Submit" at bounding box center [625, 455] width 79 height 28
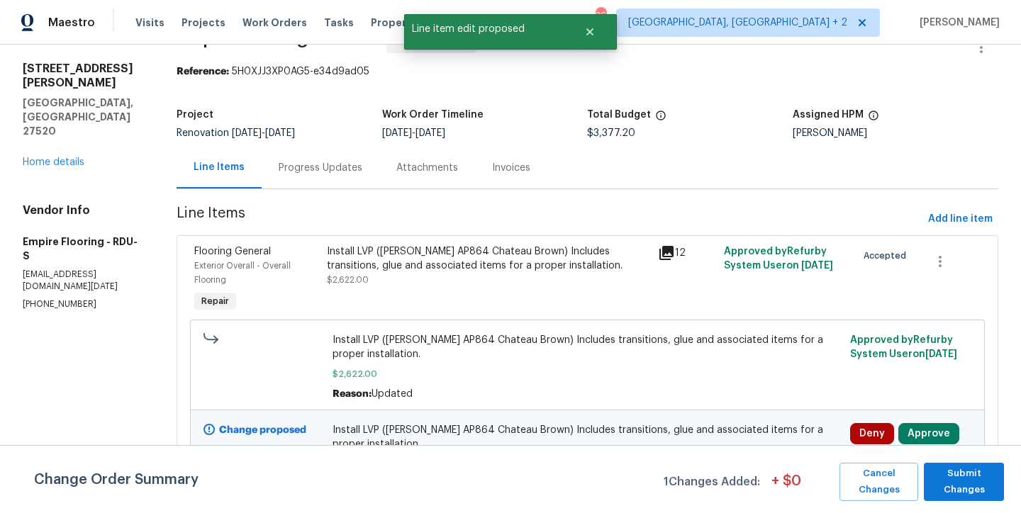
scroll to position [0, 0]
click at [79, 363] on section "All work orders [STREET_ADDRESS][PERSON_NAME] Home details Vendor Info Empire F…" at bounding box center [83, 335] width 120 height 610
click at [970, 490] on span "Submit Changes" at bounding box center [964, 482] width 66 height 33
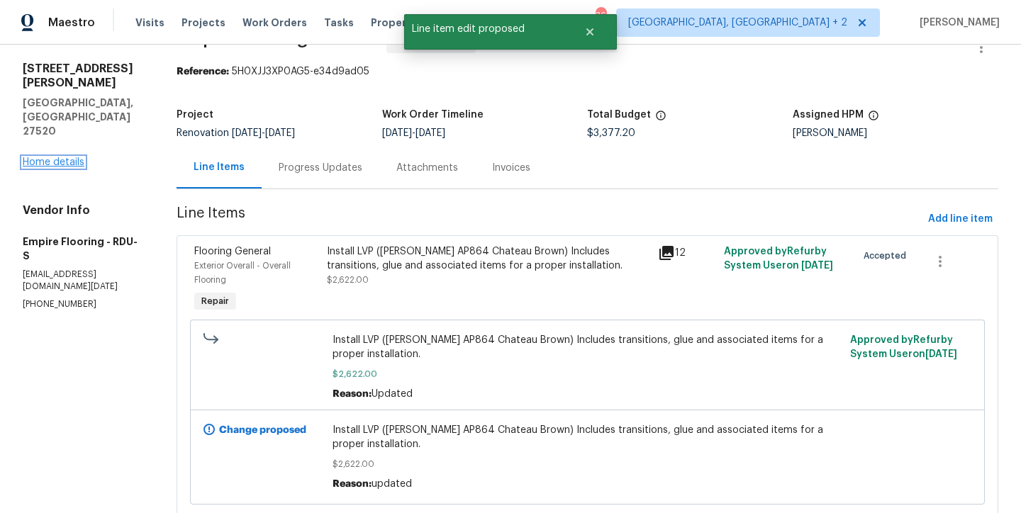
click at [63, 157] on link "Home details" at bounding box center [54, 162] width 62 height 10
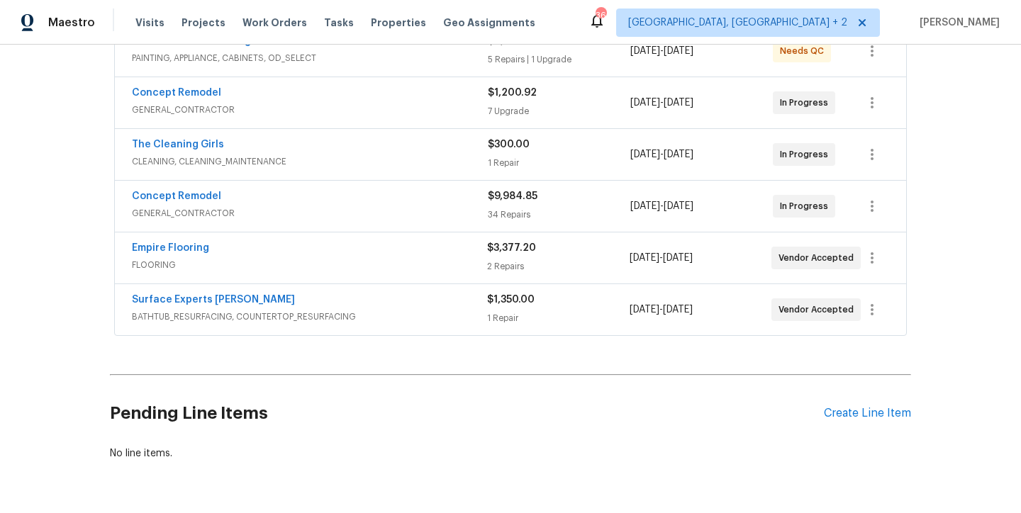
scroll to position [233, 0]
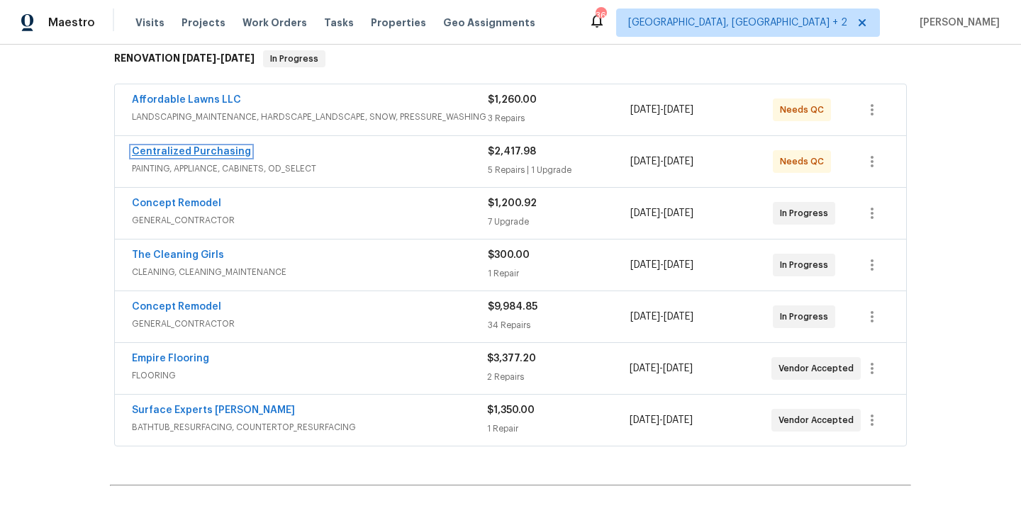
click at [211, 153] on link "Centralized Purchasing" at bounding box center [191, 152] width 119 height 10
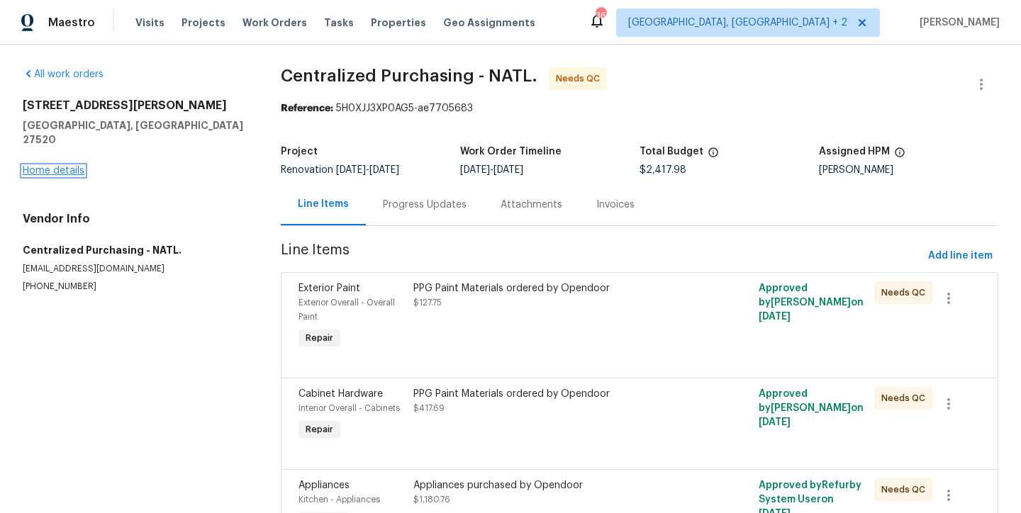
click at [67, 166] on link "Home details" at bounding box center [54, 171] width 62 height 10
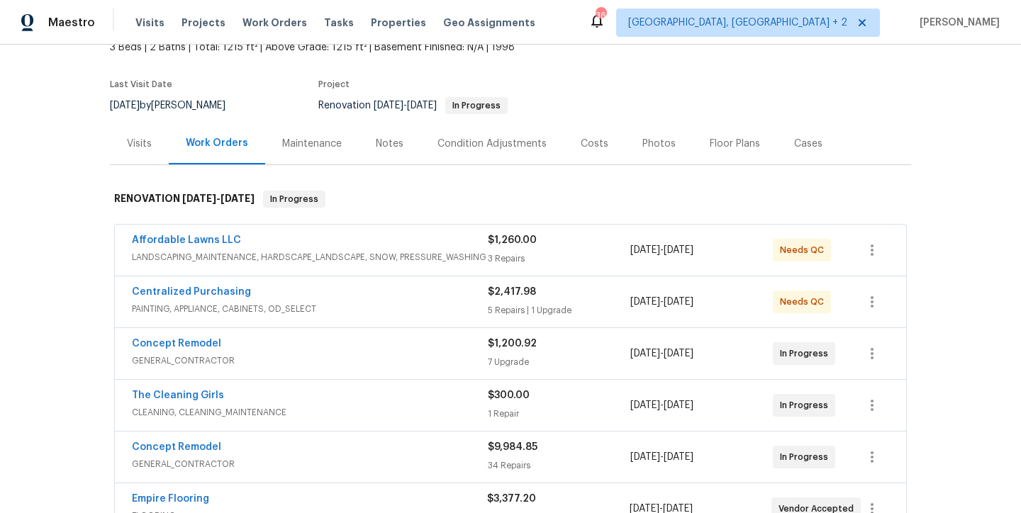
scroll to position [230, 0]
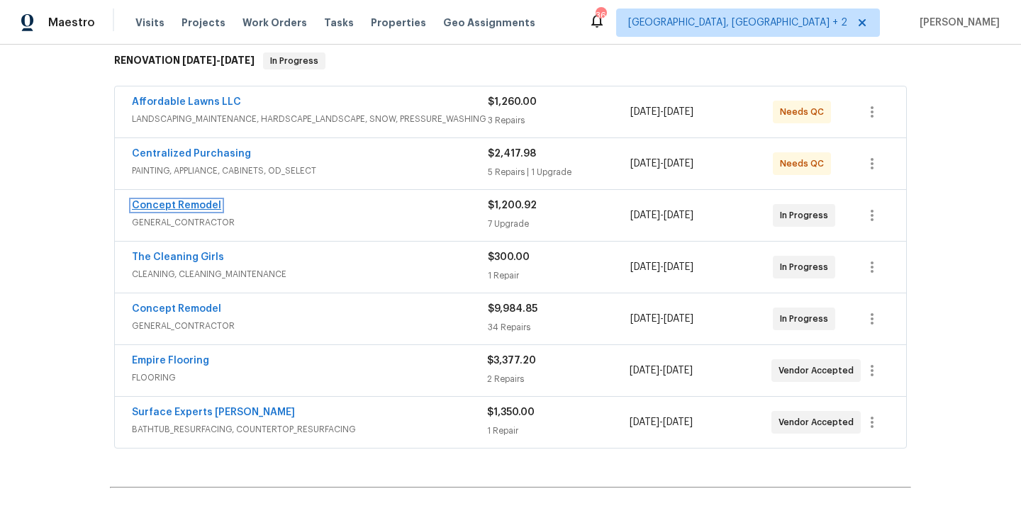
click at [154, 203] on link "Concept Remodel" at bounding box center [176, 206] width 89 height 10
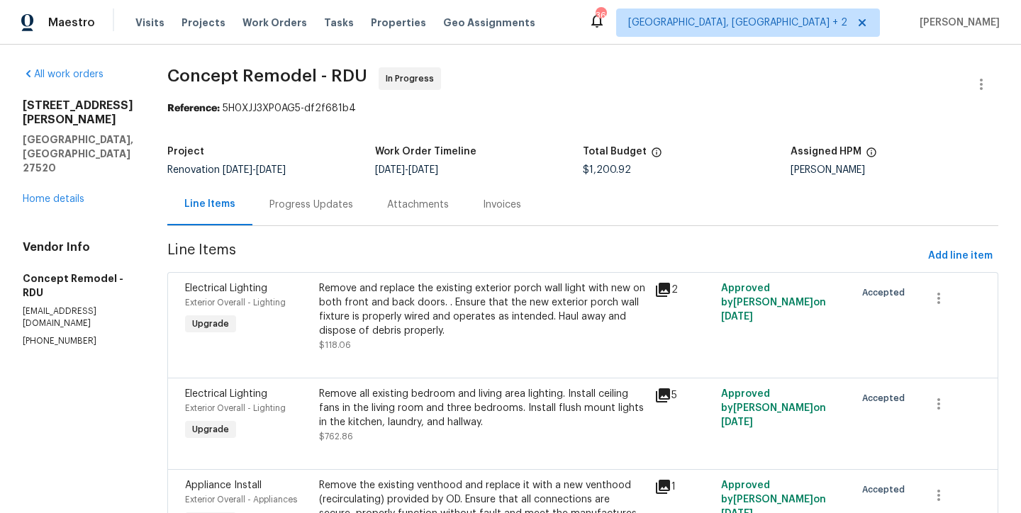
click at [67, 167] on div "All work orders [STREET_ADDRESS][PERSON_NAME] Home details Vendor Info Concept …" at bounding box center [78, 207] width 111 height 280
click at [67, 194] on link "Home details" at bounding box center [54, 199] width 62 height 10
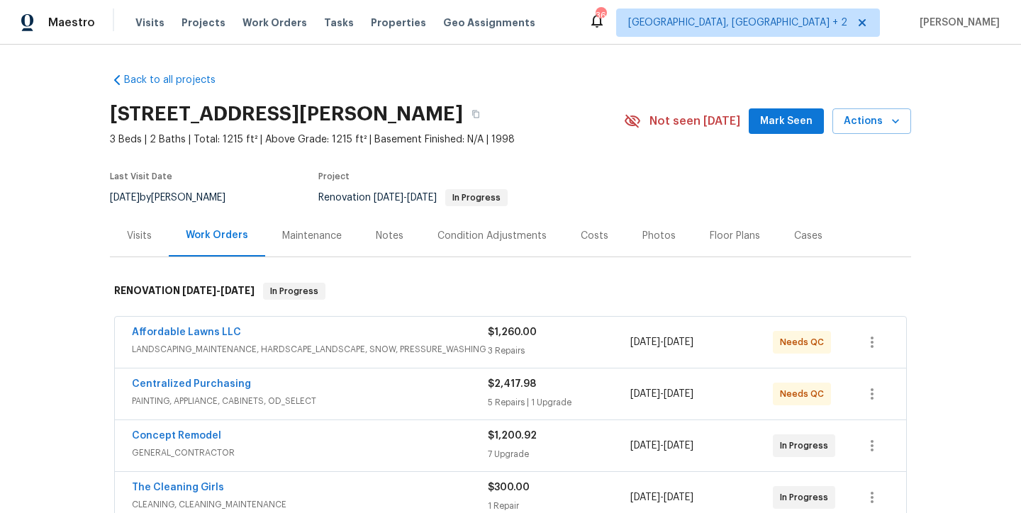
click at [69, 247] on div "Back to all projects [STREET_ADDRESS][PERSON_NAME] 3 Beds | 2 Baths | Total: 12…" at bounding box center [510, 279] width 1021 height 469
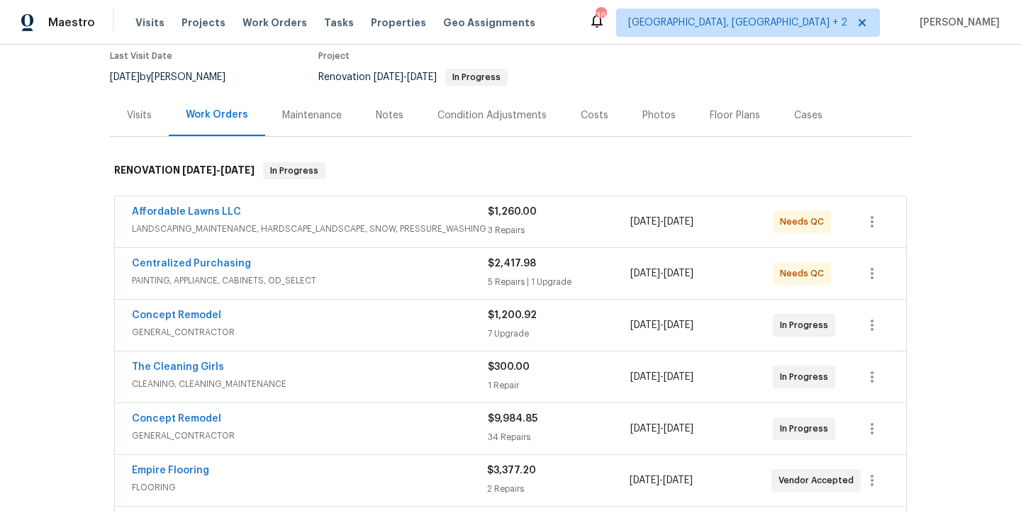
scroll to position [239, 0]
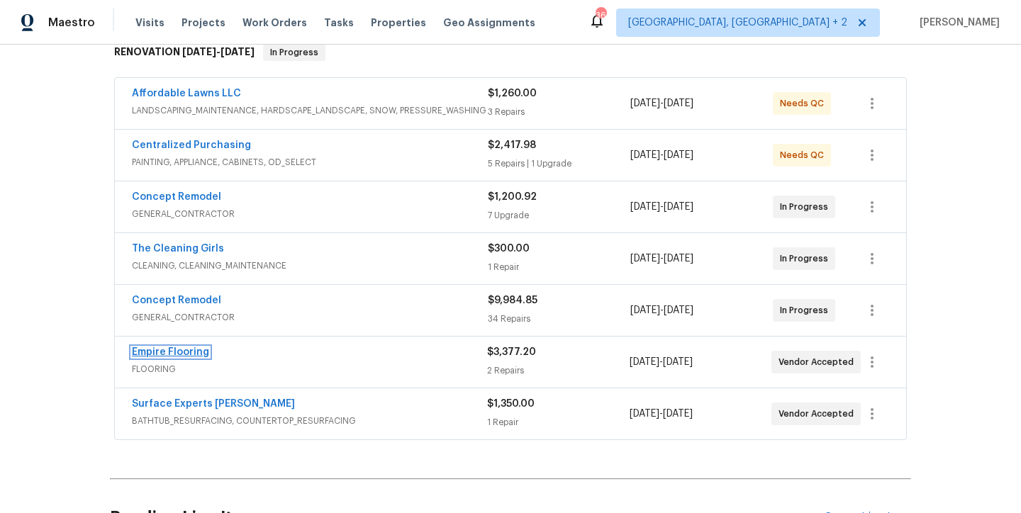
click at [186, 354] on link "Empire Flooring" at bounding box center [170, 352] width 77 height 10
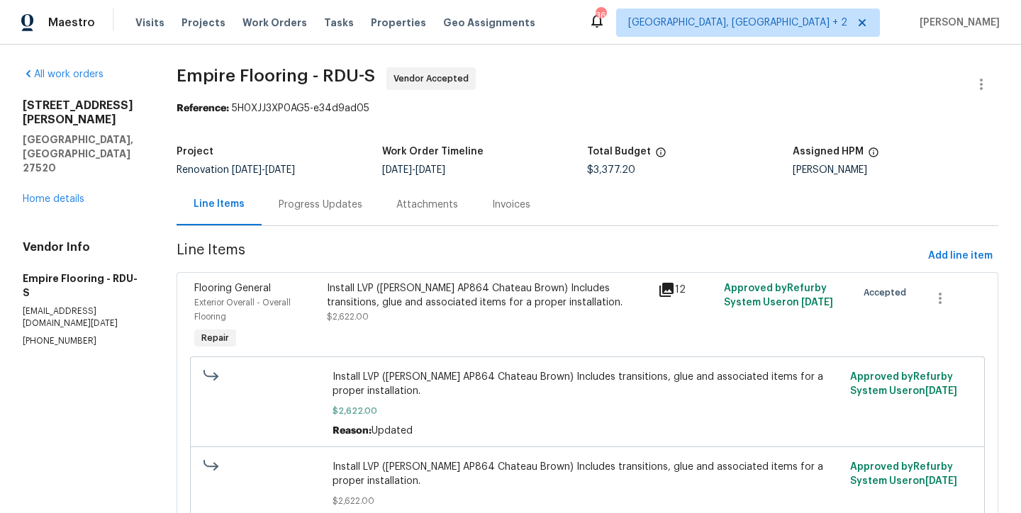
click at [308, 203] on div "Progress Updates" at bounding box center [321, 205] width 84 height 14
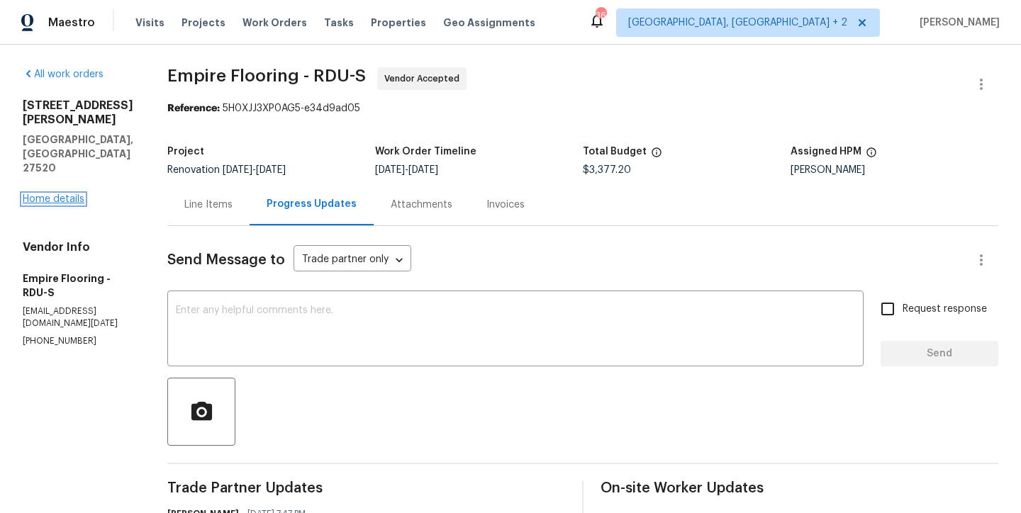
click at [45, 194] on link "Home details" at bounding box center [54, 199] width 62 height 10
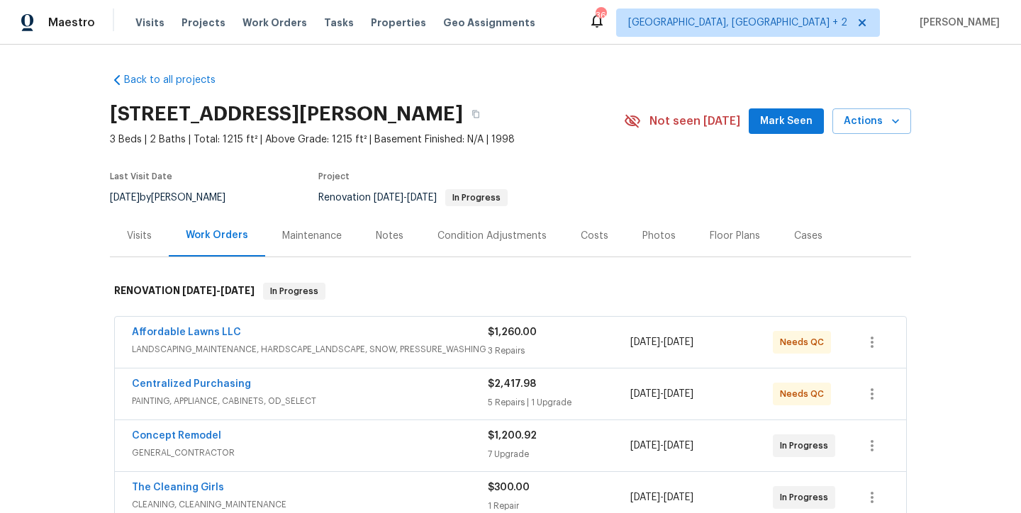
click at [595, 141] on span "3 Beds | 2 Baths | Total: 1215 ft² | Above Grade: 1215 ft² | Basement Finished:…" at bounding box center [367, 140] width 514 height 14
click at [536, 89] on div "Back to all projects [STREET_ADDRESS][PERSON_NAME] 3 Beds | 2 Baths | Total: 12…" at bounding box center [510, 439] width 801 height 754
click at [612, 35] on div "Maestro Visits Projects Work Orders Tasks Properties Geo Assignments 36 [GEOGRA…" at bounding box center [510, 22] width 1021 height 45
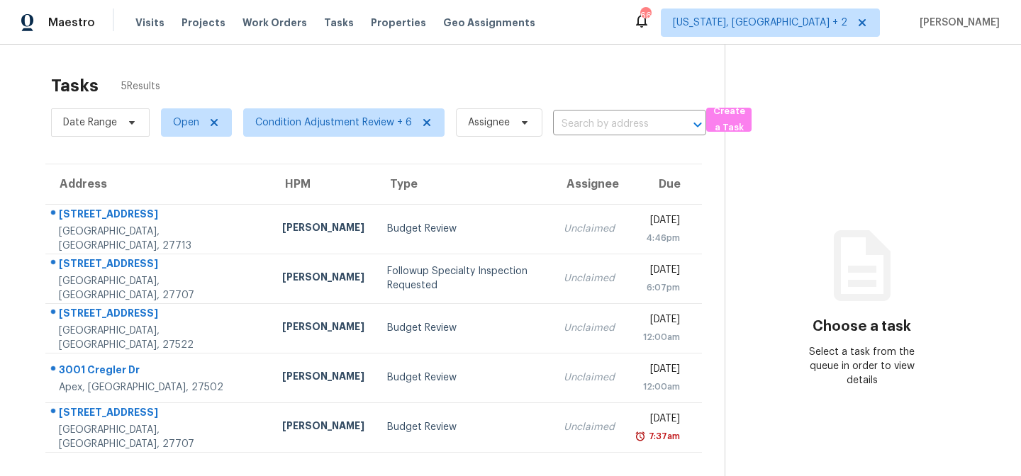
scroll to position [55, 0]
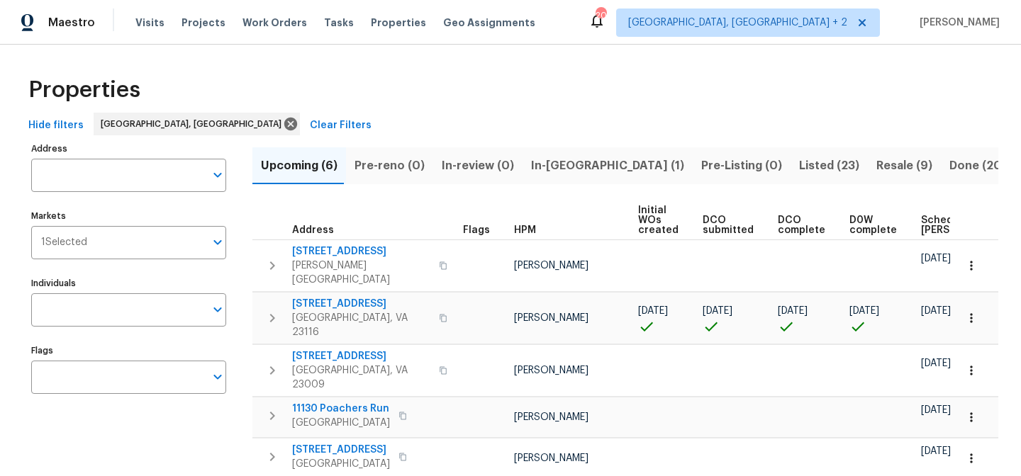
scroll to position [0, 166]
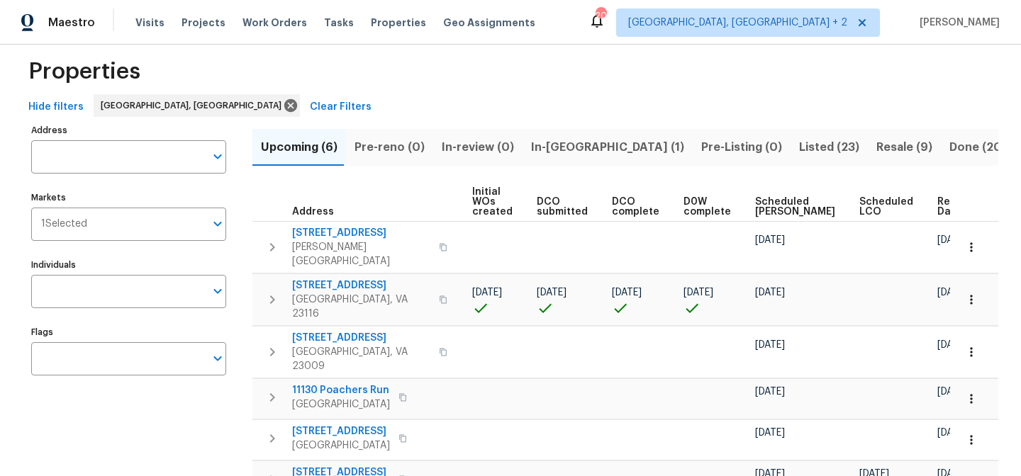
click at [460, 86] on div "Properties" at bounding box center [510, 71] width 975 height 45
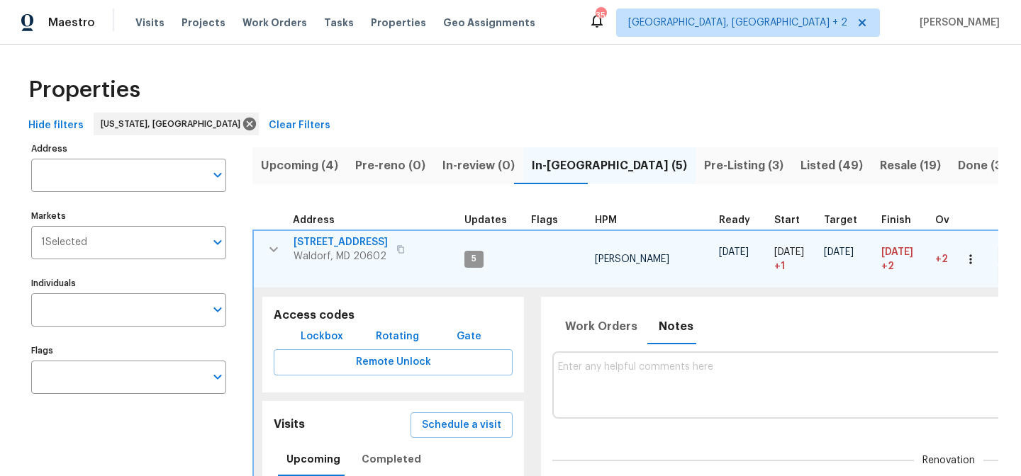
scroll to position [88, 0]
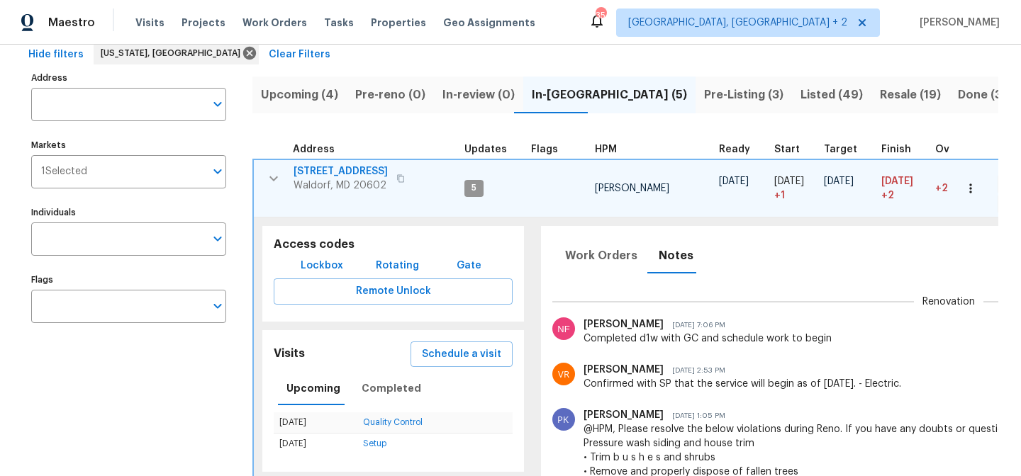
click at [270, 175] on icon "button" at bounding box center [273, 178] width 17 height 17
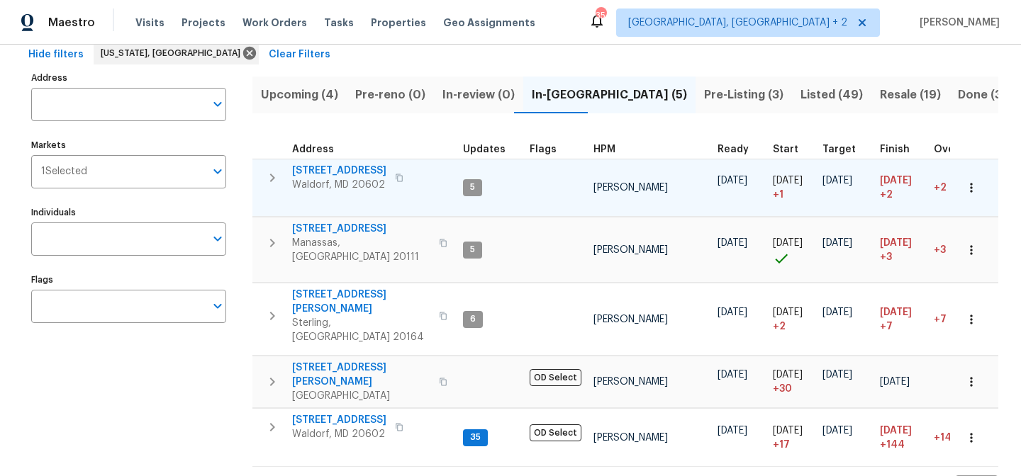
click at [583, 27] on div "Maestro Visits Projects Work Orders Tasks Properties Geo Assignments 35 Charles…" at bounding box center [510, 22] width 1021 height 45
click at [800, 93] on span "Listed (49)" at bounding box center [831, 95] width 62 height 20
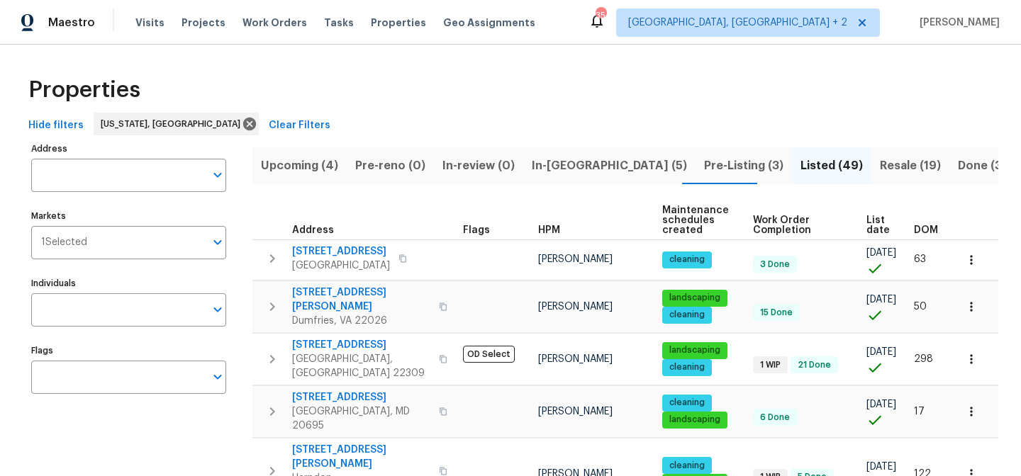
click at [583, 14] on div "Maestro Visits Projects Work Orders Tasks Properties Geo Assignments 35 Charles…" at bounding box center [510, 22] width 1021 height 45
click at [612, 9] on div "Maestro Visits Projects Work Orders Tasks Properties Geo Assignments 35 Charles…" at bounding box center [510, 22] width 1021 height 45
click at [630, 100] on div "Properties" at bounding box center [510, 89] width 975 height 45
click at [637, 29] on div "Maestro Visits Projects Work Orders Tasks Properties Geo Assignments 35 Charles…" at bounding box center [510, 22] width 1021 height 45
click at [639, 18] on div "Maestro Visits Projects Work Orders Tasks Properties Geo Assignments 35 Charles…" at bounding box center [510, 22] width 1021 height 45
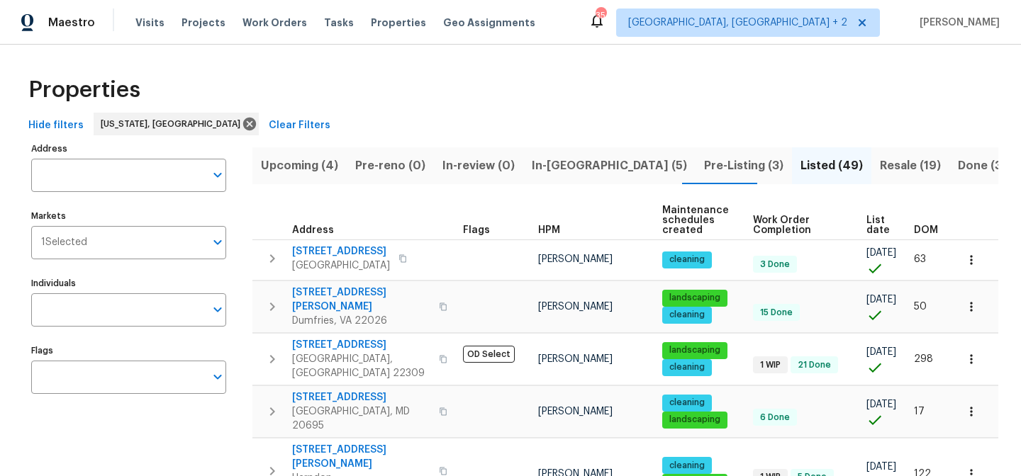
click at [630, 35] on div "Maestro Visits Projects Work Orders Tasks Properties Geo Assignments 35 Charles…" at bounding box center [510, 22] width 1021 height 45
click at [622, 84] on div "Properties" at bounding box center [510, 89] width 975 height 45
click at [620, 16] on div "Maestro Visits Projects Work Orders Tasks Properties Geo Assignments 35 Charles…" at bounding box center [510, 22] width 1021 height 45
click at [583, 13] on div "Maestro Visits Projects Work Orders Tasks Properties Geo Assignments 35 Charles…" at bounding box center [510, 22] width 1021 height 45
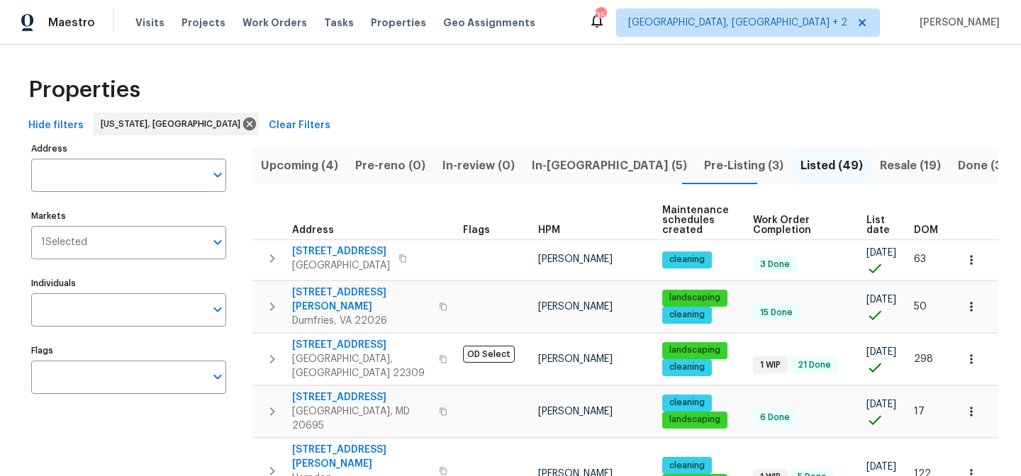
click at [641, 16] on div "Maestro Visits Projects Work Orders Tasks Properties Geo Assignments 35 Charles…" at bounding box center [510, 22] width 1021 height 45
click at [637, 30] on div "Maestro Visits Projects Work Orders Tasks Properties Geo Assignments 35 Charles…" at bounding box center [510, 22] width 1021 height 45
click at [578, 25] on div "Maestro Visits Projects Work Orders Tasks Properties Geo Assignments 35 Charles…" at bounding box center [510, 22] width 1021 height 45
click at [583, 22] on div "Maestro Visits Projects Work Orders Tasks Properties Geo Assignments 35 Charles…" at bounding box center [510, 22] width 1021 height 45
click at [555, 11] on div "Maestro Visits Projects Work Orders Tasks Properties Geo Assignments 35 Charles…" at bounding box center [510, 22] width 1021 height 45
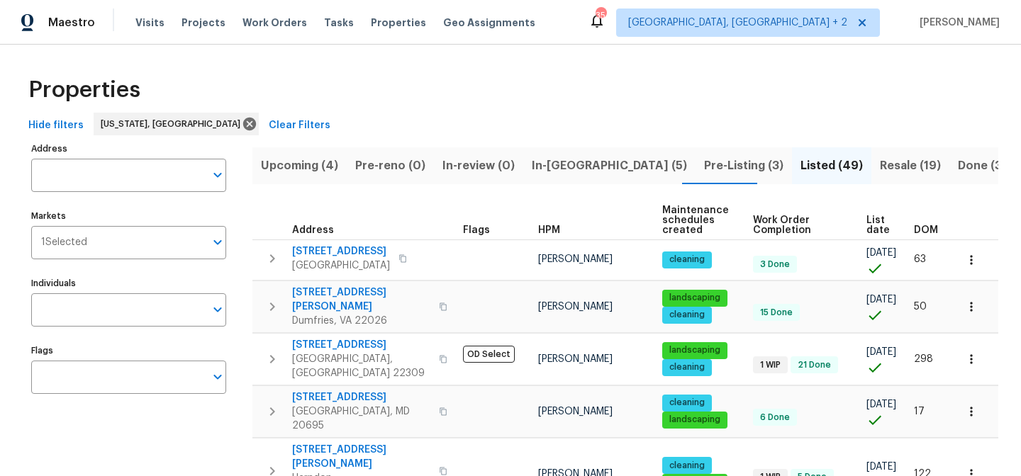
click at [669, 12] on div "Maestro Visits Projects Work Orders Tasks Properties Geo Assignments 35 Charles…" at bounding box center [510, 22] width 1021 height 45
click at [656, 22] on div "Maestro Visits Projects Work Orders Tasks Properties Geo Assignments 35 Charles…" at bounding box center [510, 22] width 1021 height 45
click at [575, 98] on div "Properties" at bounding box center [510, 89] width 975 height 45
click at [613, 106] on div "Properties" at bounding box center [510, 89] width 975 height 45
click at [582, 26] on div "Maestro Visits Projects Work Orders Tasks Properties Geo Assignments 35 Charles…" at bounding box center [510, 22] width 1021 height 45
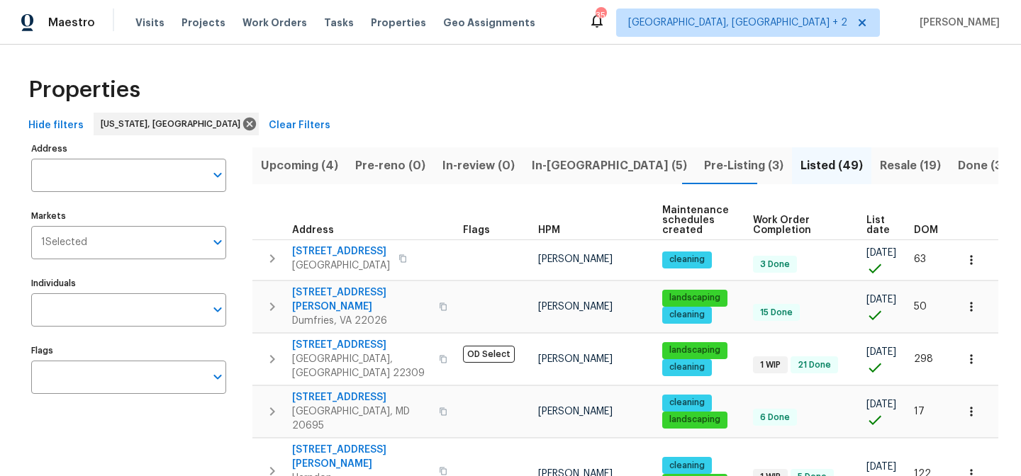
click at [631, 20] on div "Maestro Visits Projects Work Orders Tasks Properties Geo Assignments 35 Charles…" at bounding box center [510, 22] width 1021 height 45
click at [397, 82] on div "Properties" at bounding box center [510, 89] width 975 height 45
click at [506, 81] on div "Properties" at bounding box center [510, 89] width 975 height 45
click at [550, 172] on span "In-reno (5)" at bounding box center [609, 166] width 155 height 20
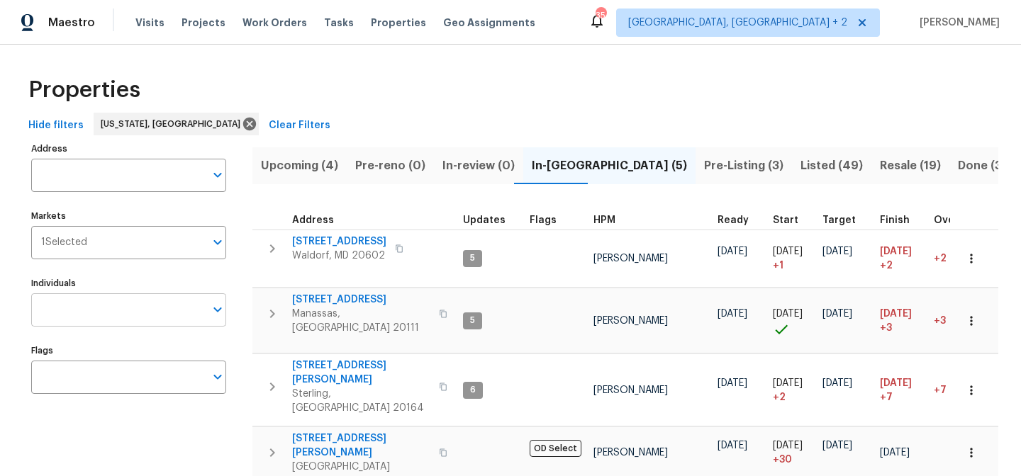
click at [77, 313] on input "Individuals" at bounding box center [118, 309] width 174 height 33
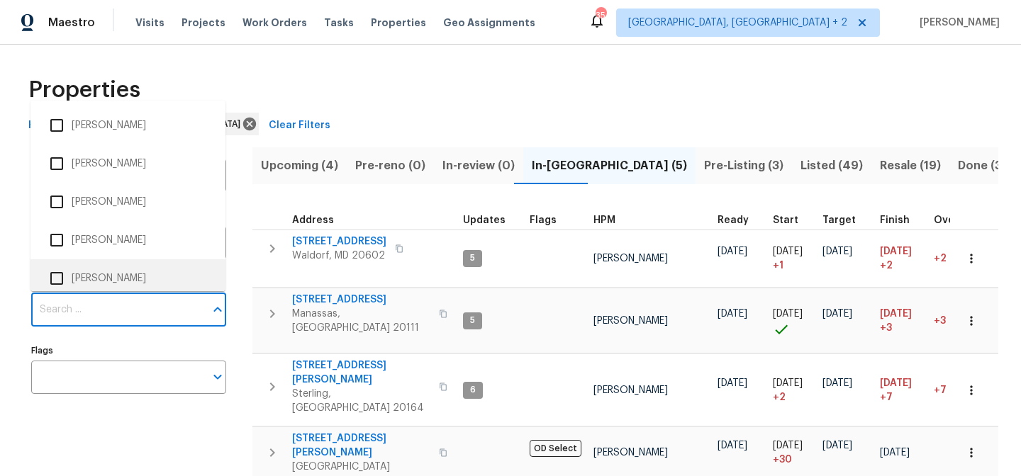
click at [540, 69] on div "Properties" at bounding box center [510, 89] width 975 height 45
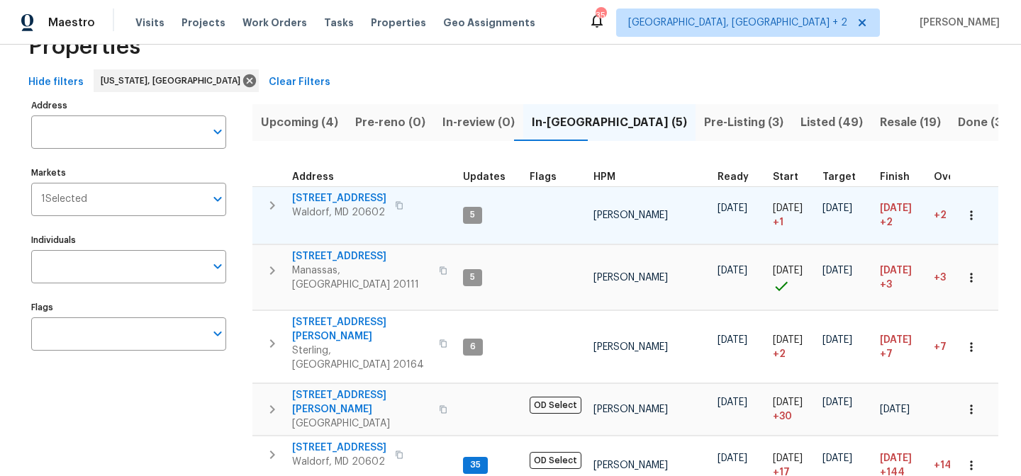
scroll to position [69, 0]
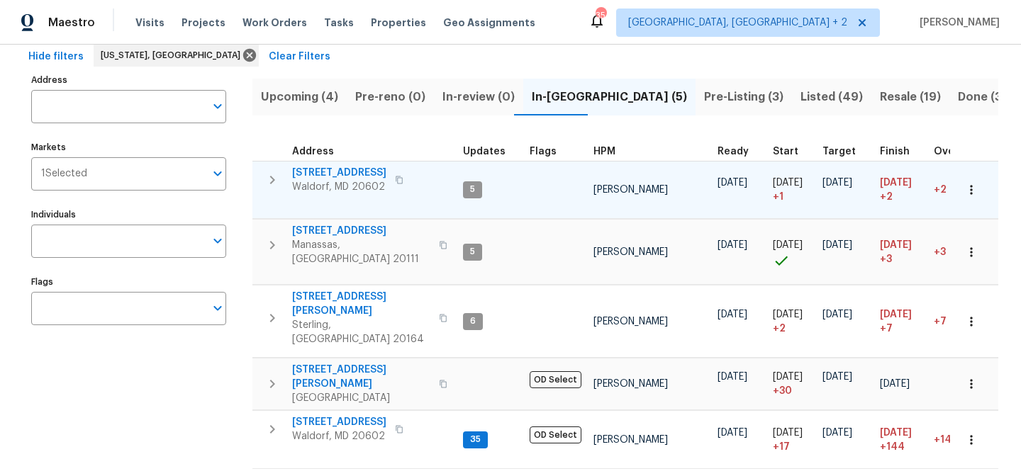
click at [266, 174] on icon "button" at bounding box center [272, 180] width 17 height 17
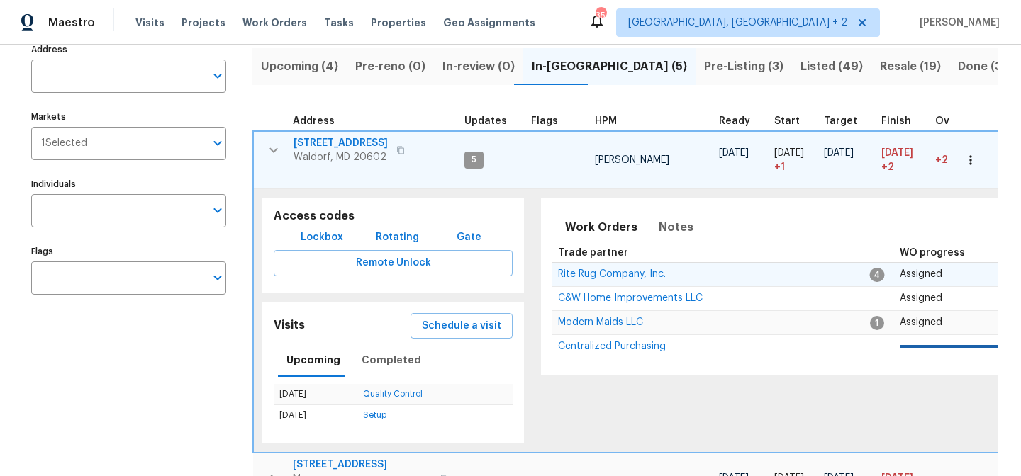
scroll to position [121, 0]
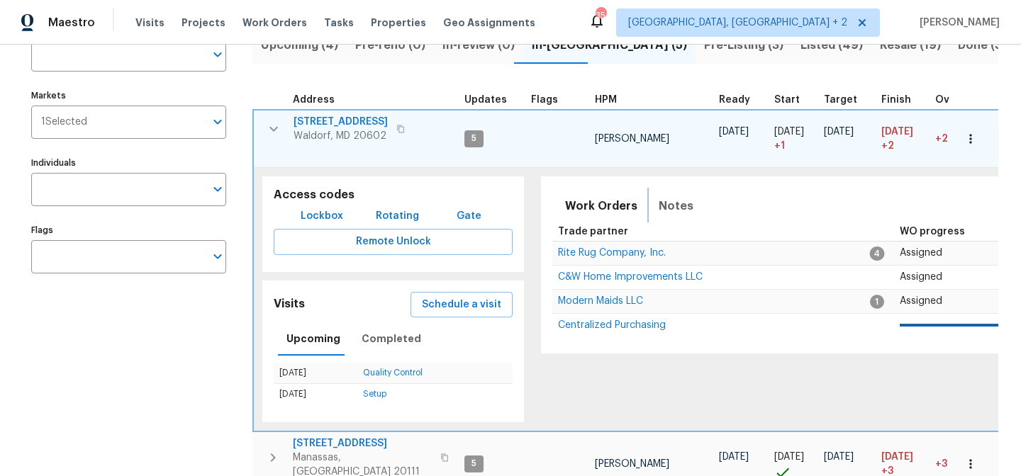
click at [676, 205] on span "Notes" at bounding box center [676, 206] width 35 height 20
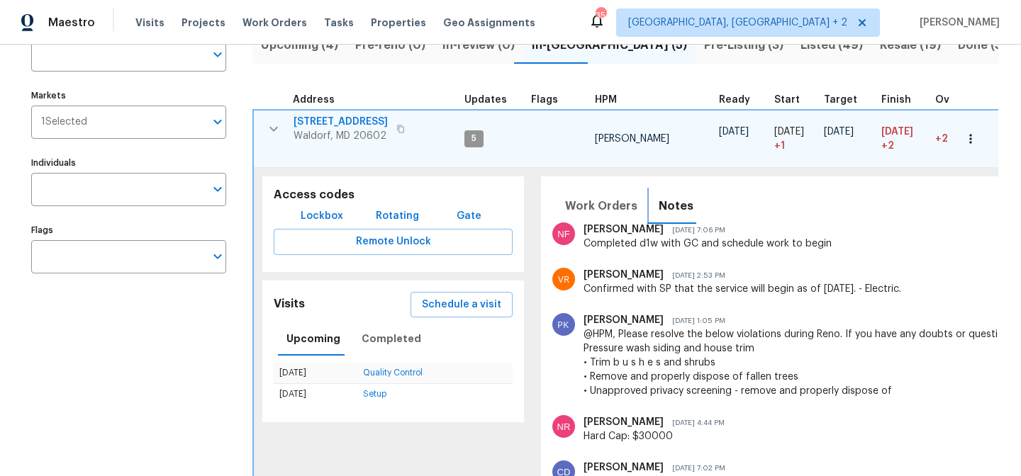
scroll to position [0, 0]
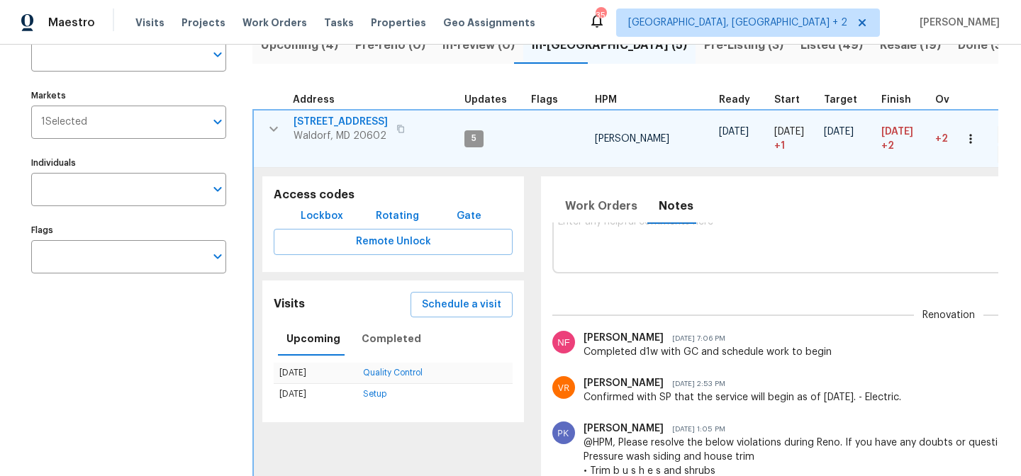
click at [625, 252] on textarea at bounding box center [948, 239] width 781 height 47
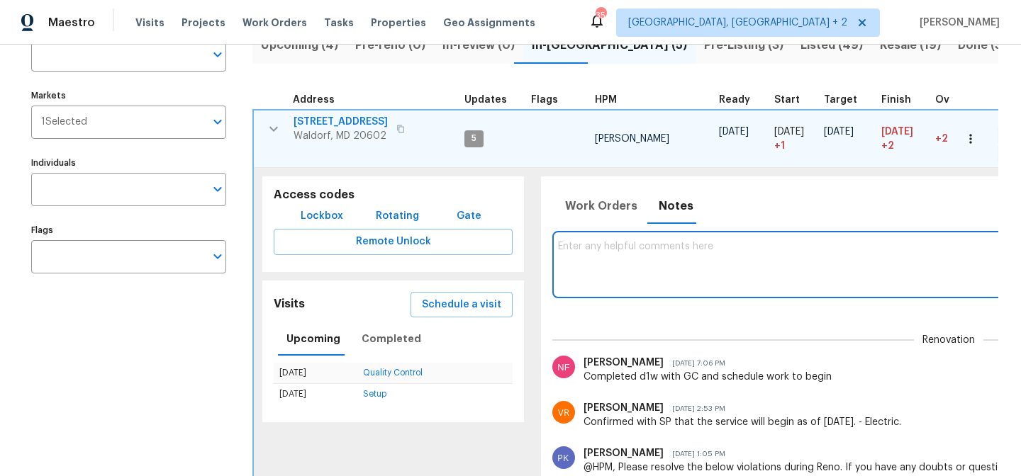
click at [634, 257] on textarea at bounding box center [948, 264] width 781 height 47
click at [436, 308] on span "Schedule a visit" at bounding box center [461, 305] width 79 height 18
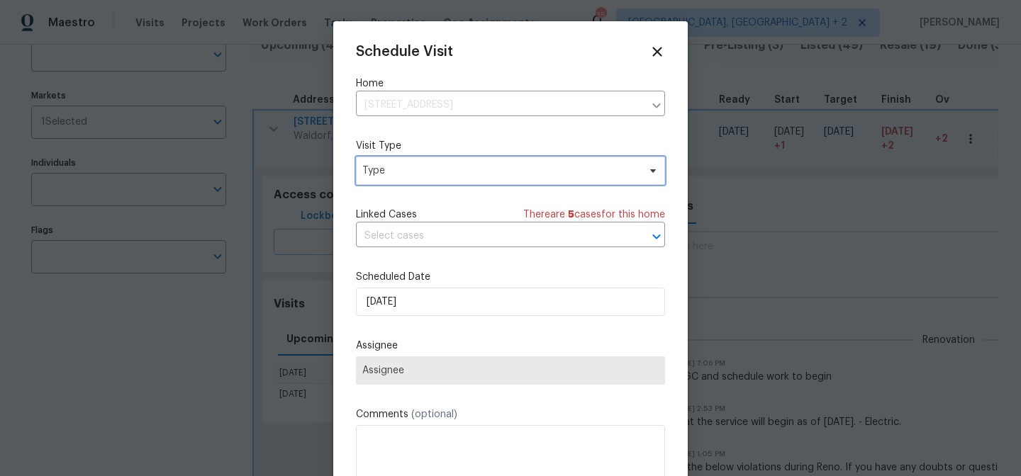
click at [402, 169] on span "Type" at bounding box center [500, 171] width 276 height 14
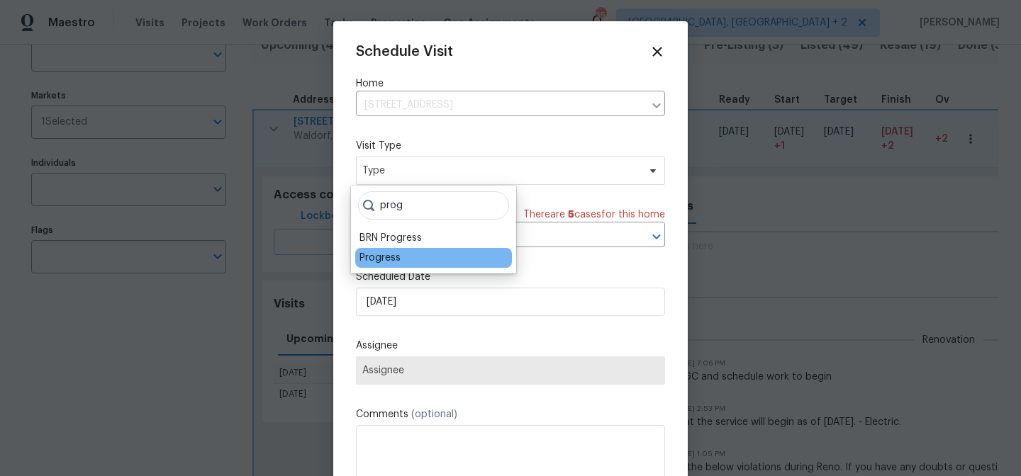
type input "prog"
click at [374, 255] on div "Progress" at bounding box center [379, 258] width 41 height 14
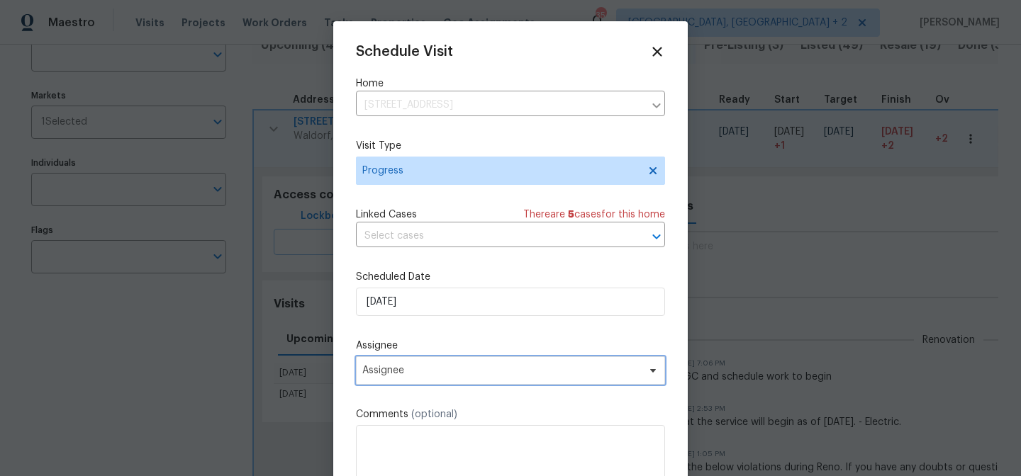
click at [505, 382] on span "Assignee" at bounding box center [510, 371] width 309 height 28
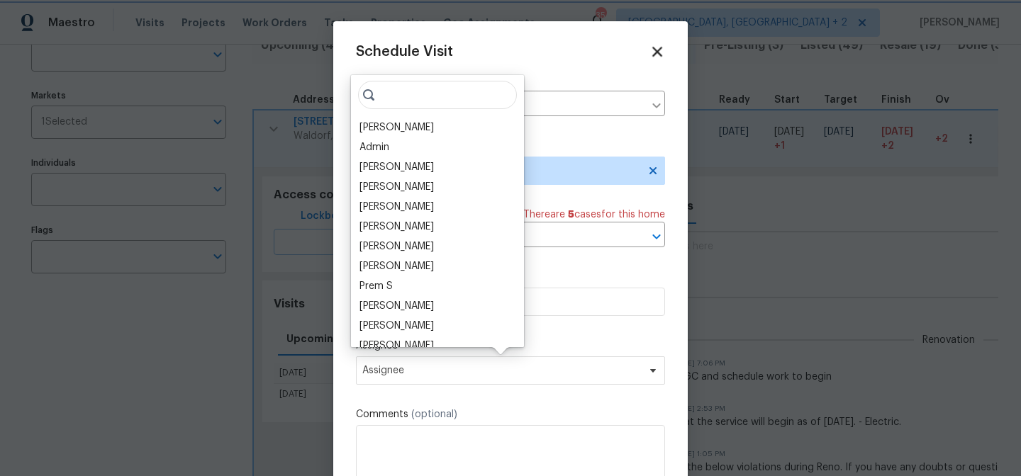
click at [652, 51] on icon at bounding box center [657, 52] width 10 height 10
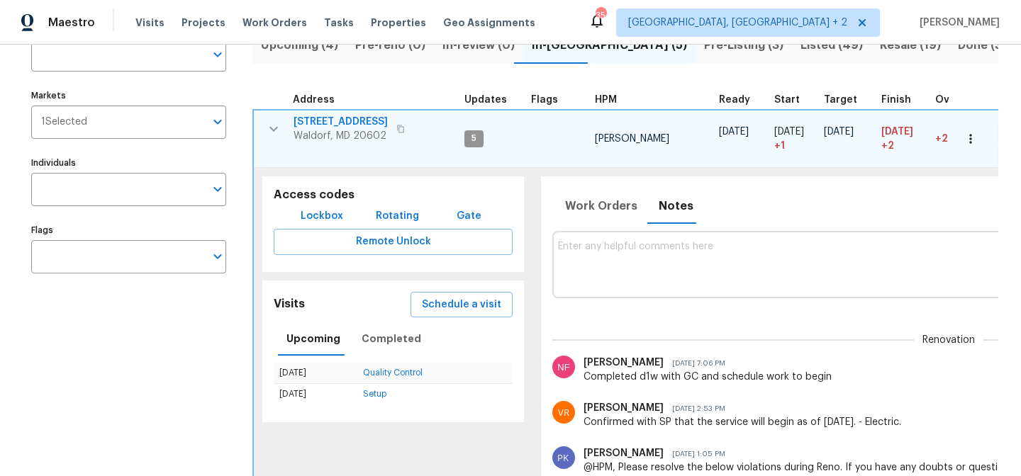
click at [273, 134] on icon "button" at bounding box center [273, 129] width 17 height 17
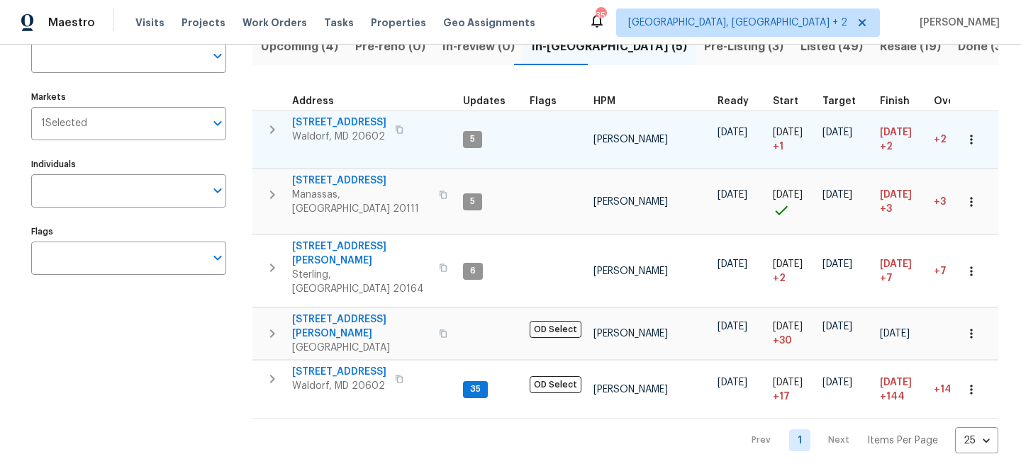
scroll to position [108, 0]
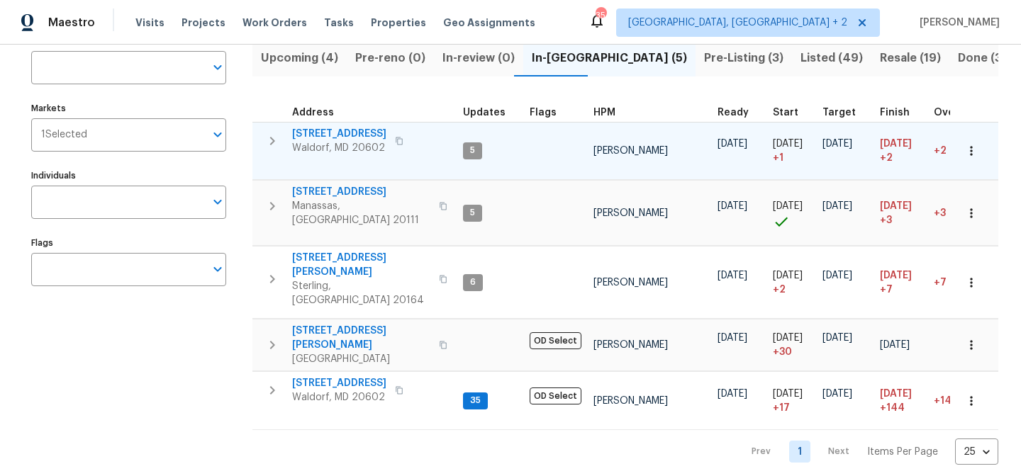
click at [273, 134] on icon "button" at bounding box center [272, 141] width 17 height 17
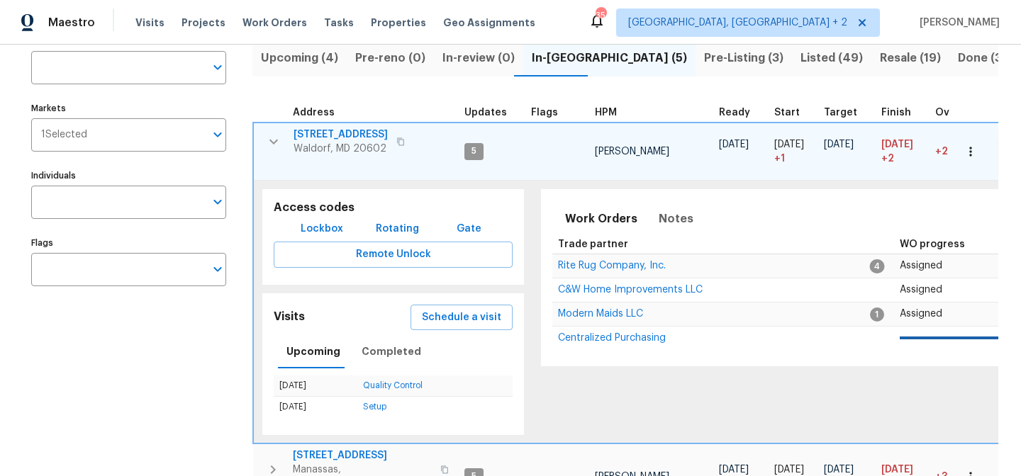
scroll to position [121, 0]
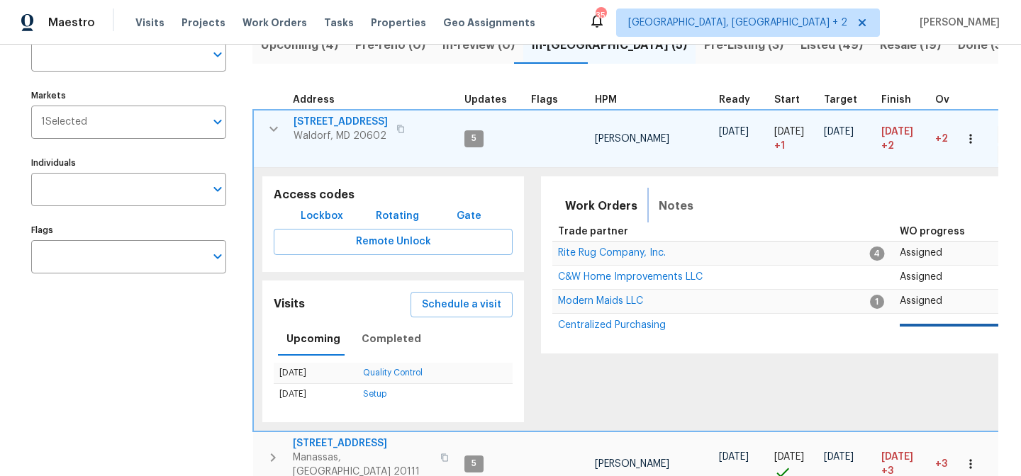
click at [684, 208] on button "Notes" at bounding box center [676, 206] width 52 height 34
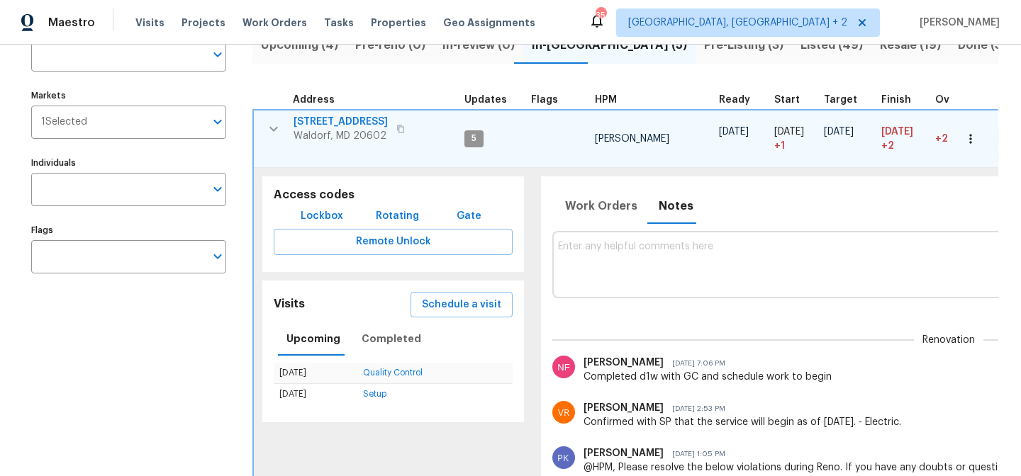
click at [652, 276] on textarea at bounding box center [948, 264] width 781 height 47
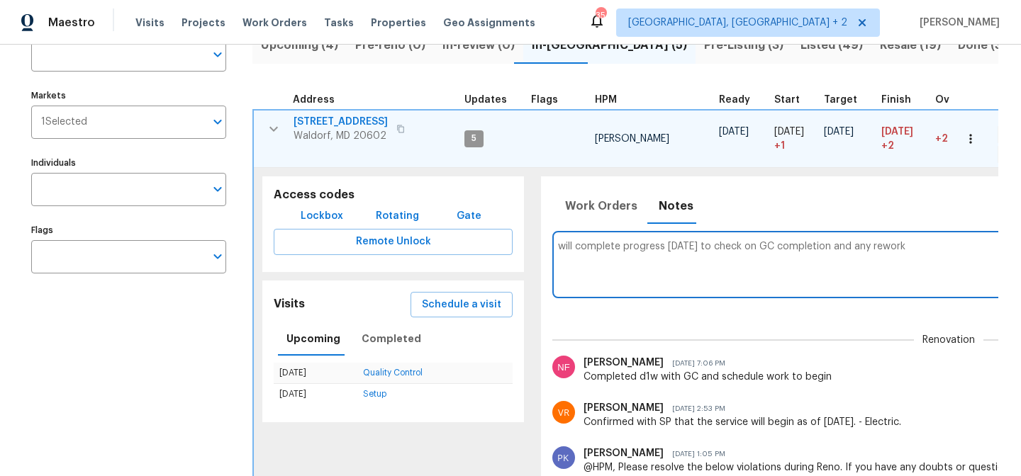
type textarea "will complete progress tomorrow to check on GC completion and any reworks"
drag, startPoint x: 936, startPoint y: 252, endPoint x: 544, endPoint y: 243, distance: 392.1
click at [544, 243] on div "Work Orders Notes Not seen today Mark Seen will complete progress tomorrow to c…" at bounding box center [950, 350] width 819 height 347
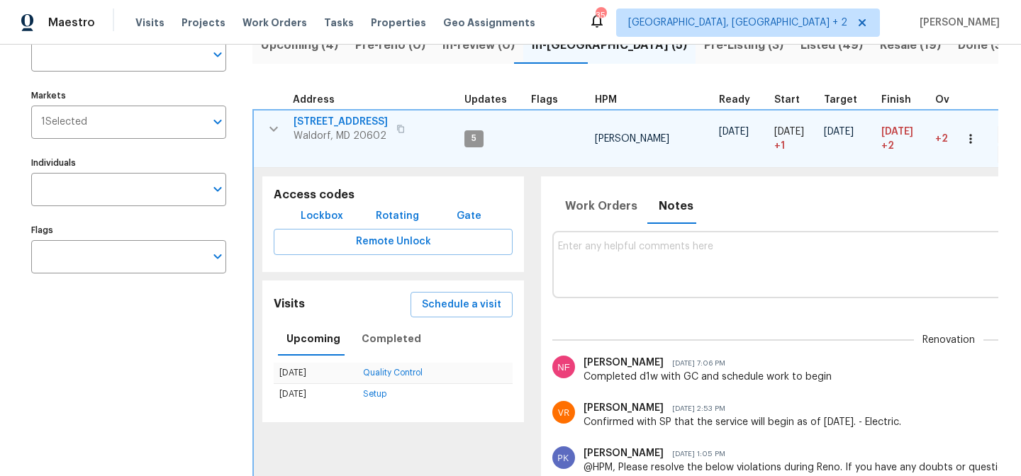
click at [564, 21] on div "Maestro Visits Projects Work Orders Tasks Properties Geo Assignments 35 Charles…" at bounding box center [510, 22] width 1021 height 45
click at [274, 128] on icon "button" at bounding box center [273, 129] width 17 height 17
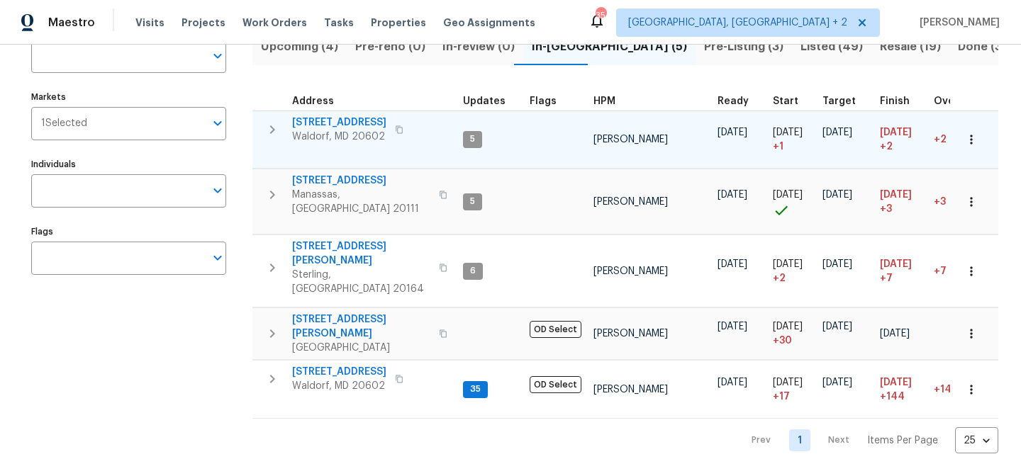
scroll to position [108, 0]
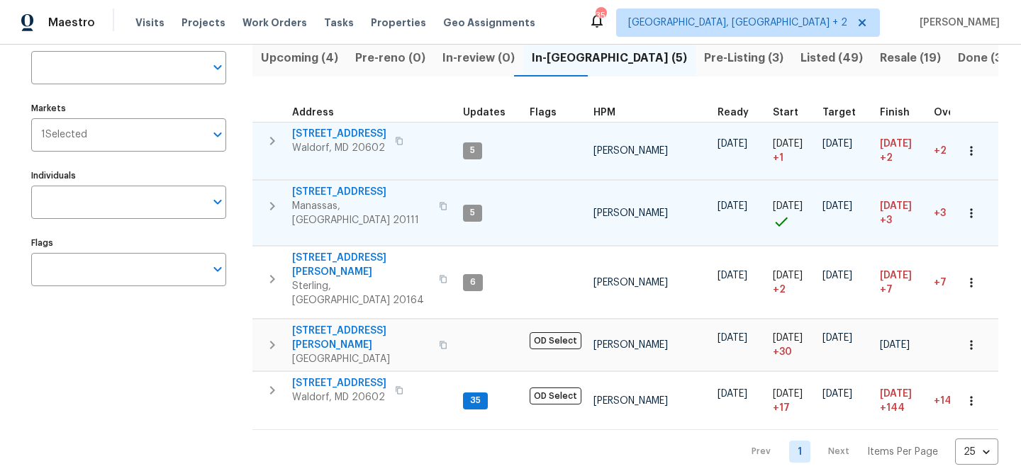
click at [276, 198] on icon "button" at bounding box center [272, 206] width 17 height 17
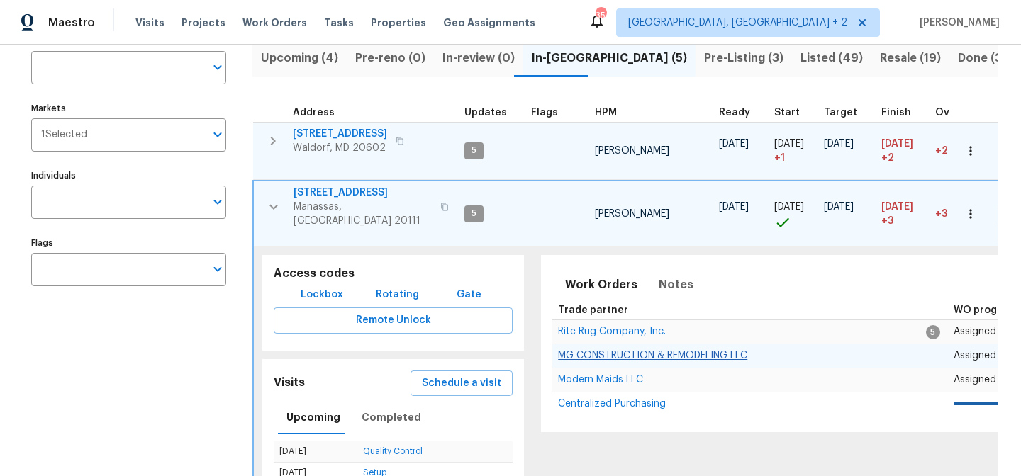
scroll to position [137, 0]
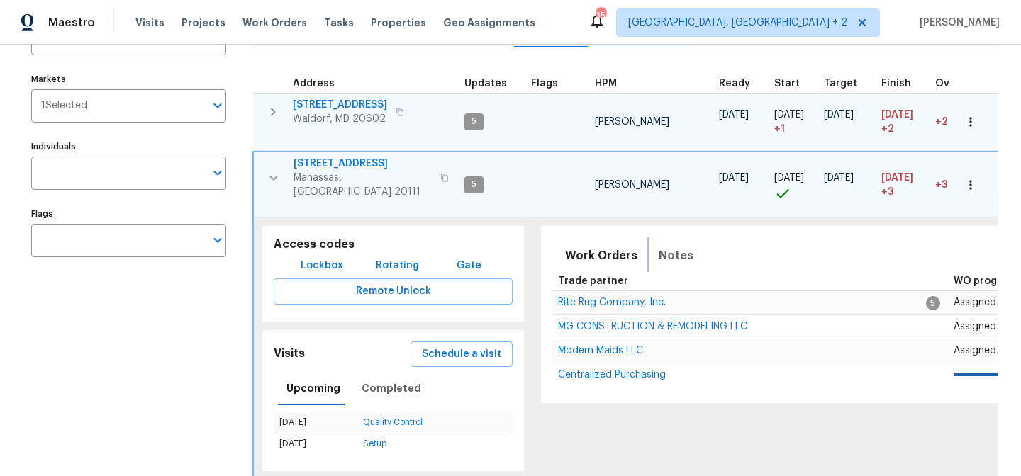
click at [685, 245] on button "Notes" at bounding box center [676, 256] width 52 height 34
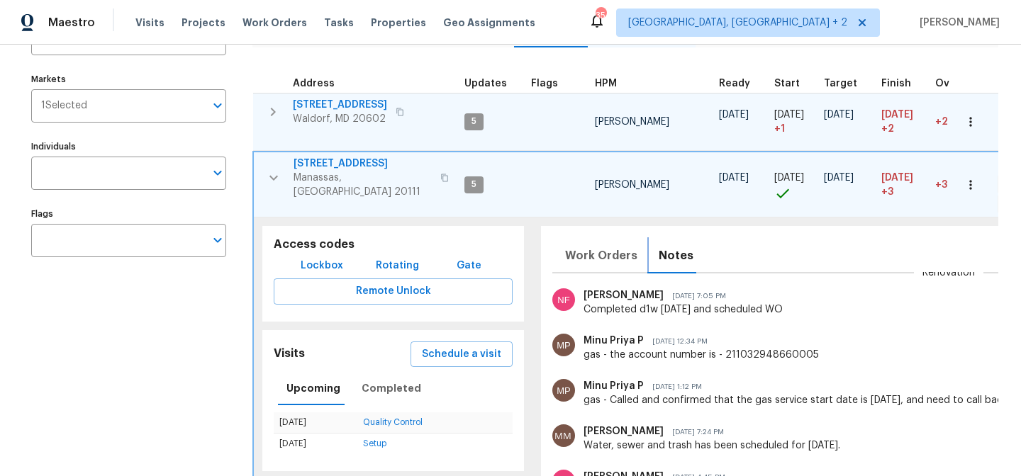
scroll to position [0, 0]
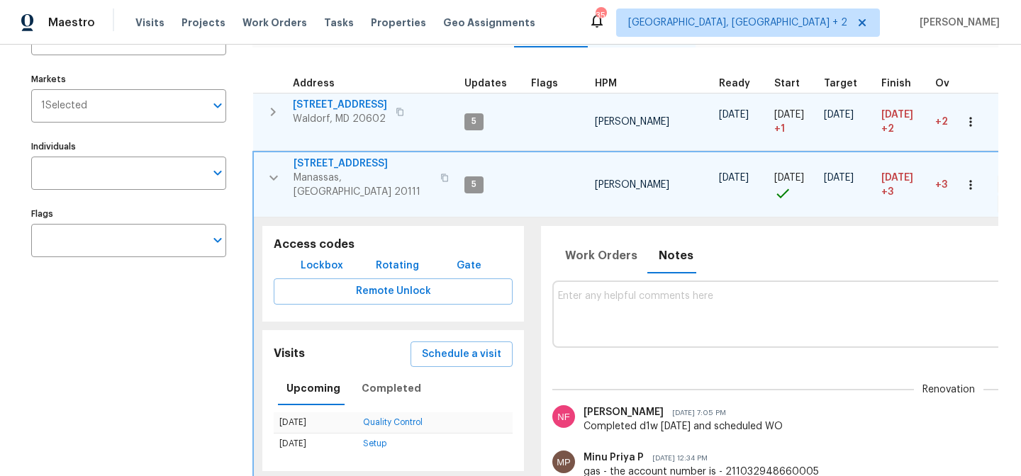
click at [658, 312] on textarea at bounding box center [948, 314] width 781 height 47
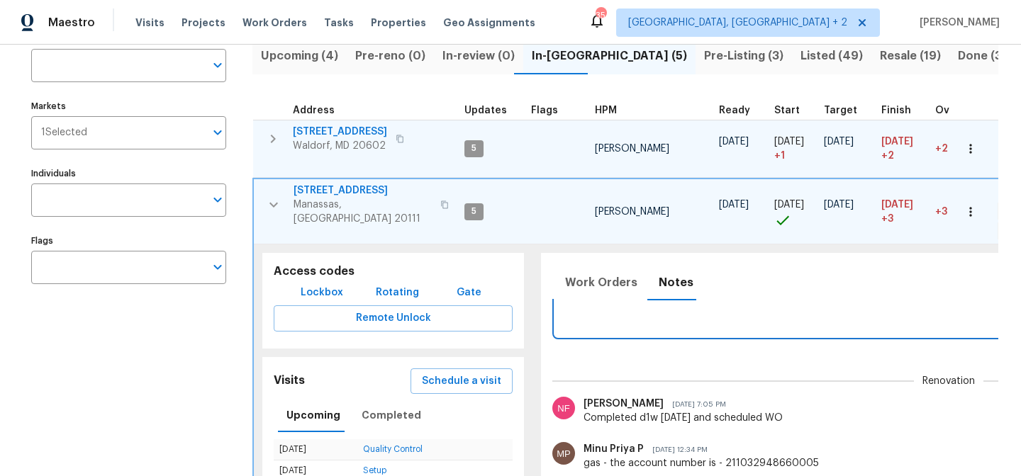
scroll to position [104, 0]
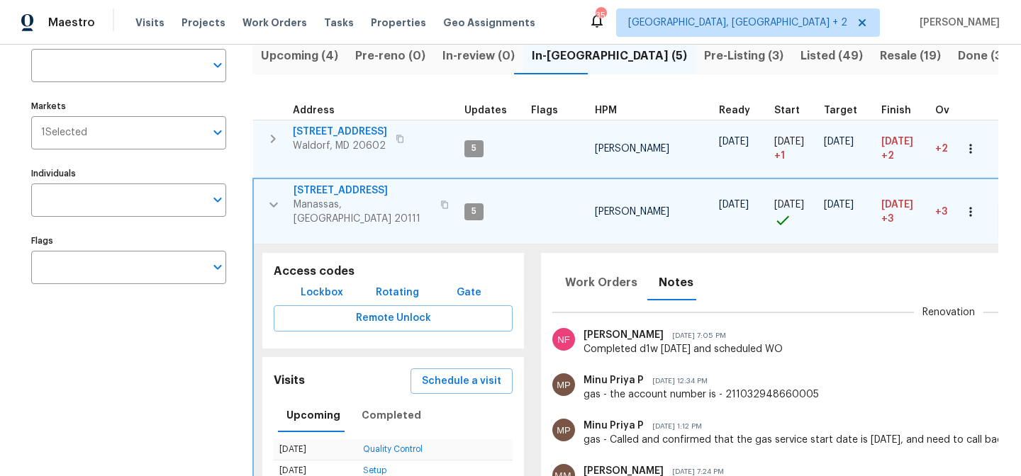
click at [328, 186] on span "8524 Charnwood Ct" at bounding box center [362, 191] width 138 height 14
click at [272, 196] on icon "button" at bounding box center [273, 204] width 17 height 17
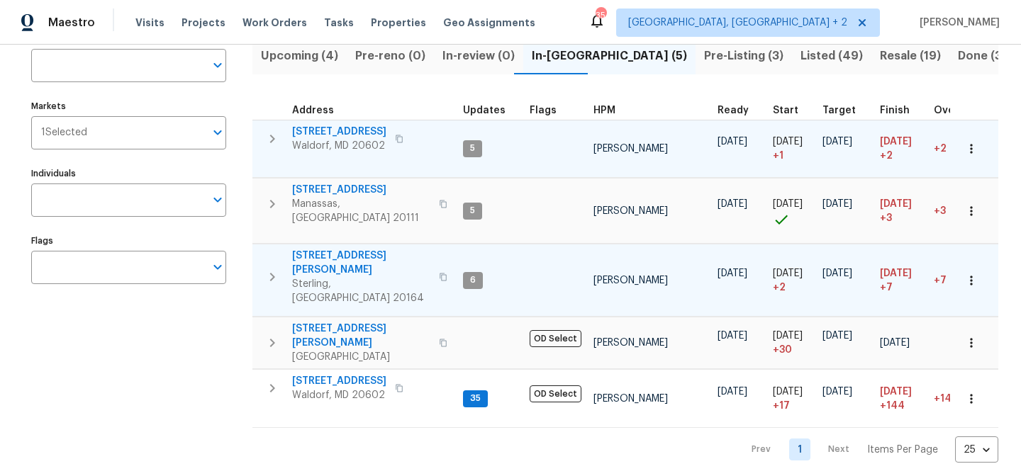
scroll to position [108, 0]
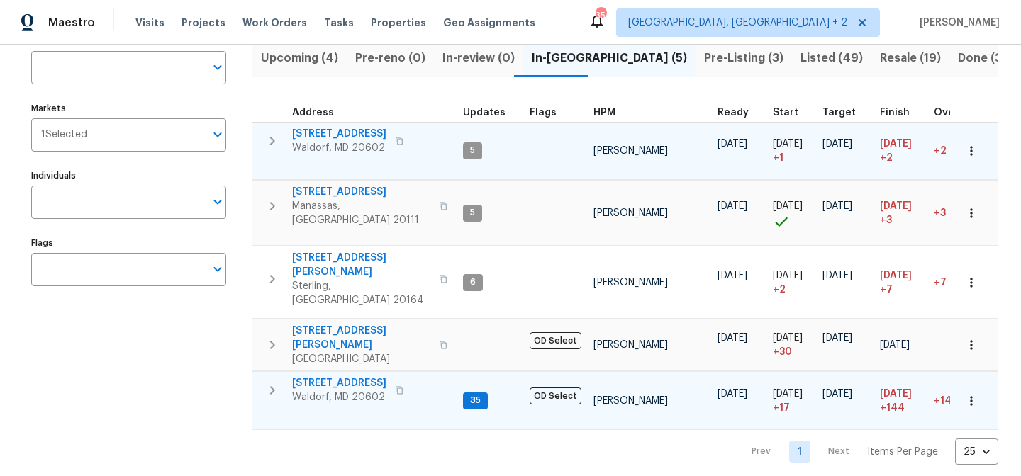
click at [275, 382] on icon "button" at bounding box center [272, 390] width 17 height 17
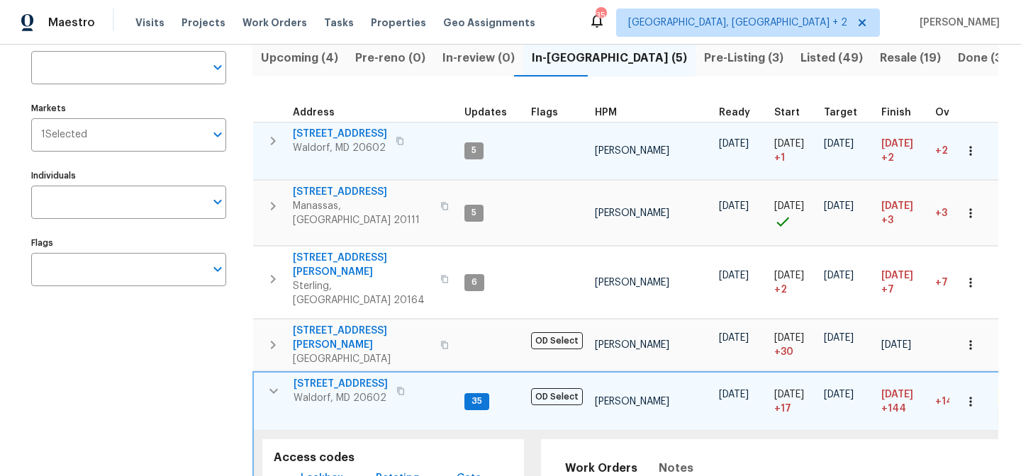
click at [338, 377] on span "3 Duncannon Rd" at bounding box center [340, 384] width 94 height 14
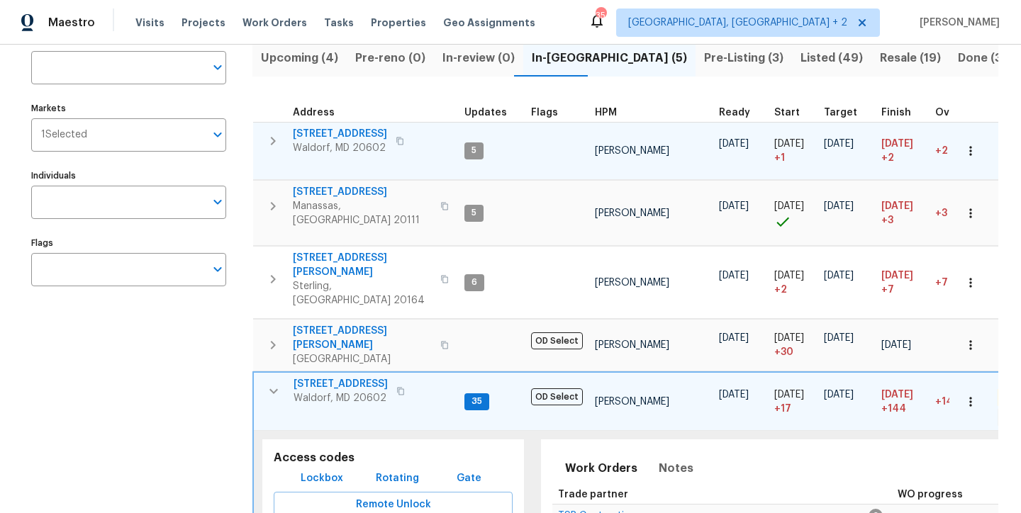
click at [580, 9] on div "Maestro Visits Projects Work Orders Tasks Properties Geo Assignments 35 Charles…" at bounding box center [510, 22] width 1021 height 45
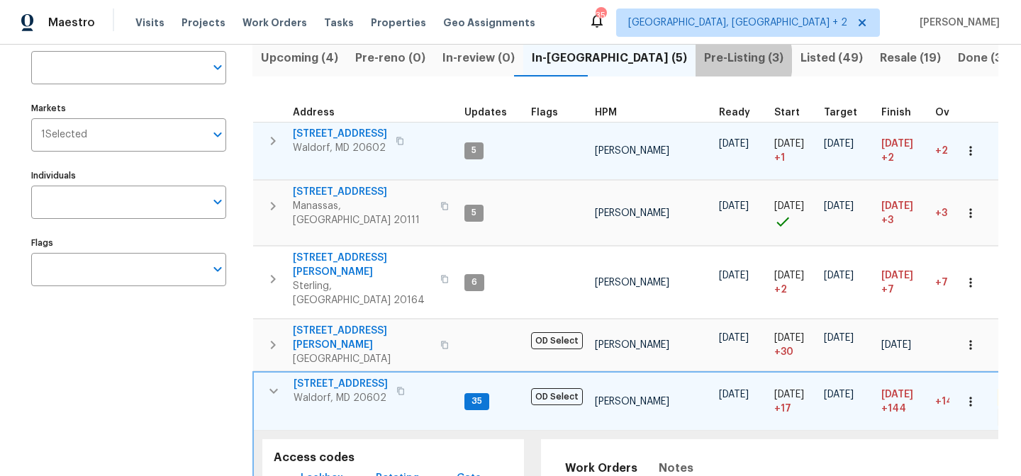
click at [704, 60] on span "Pre-Listing (3)" at bounding box center [743, 58] width 79 height 20
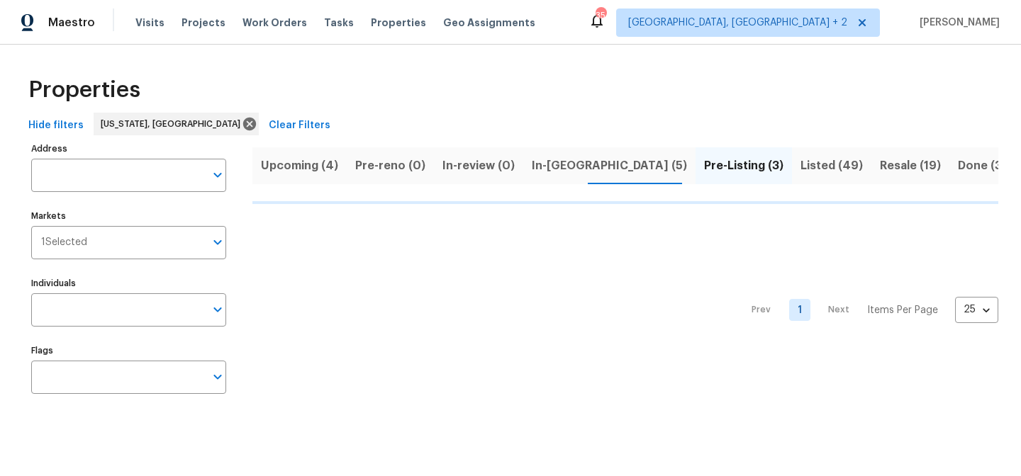
click at [800, 159] on span "Listed (49)" at bounding box center [831, 166] width 62 height 20
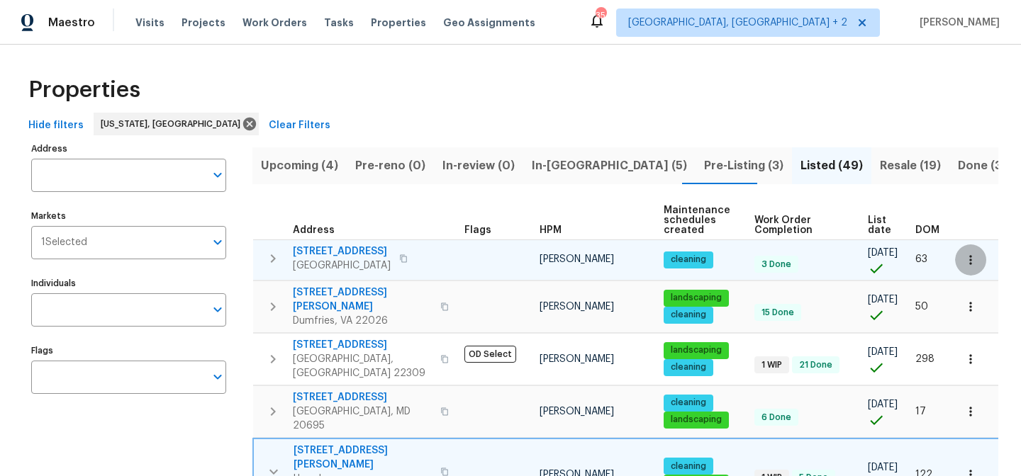
click at [963, 257] on icon "button" at bounding box center [970, 260] width 14 height 14
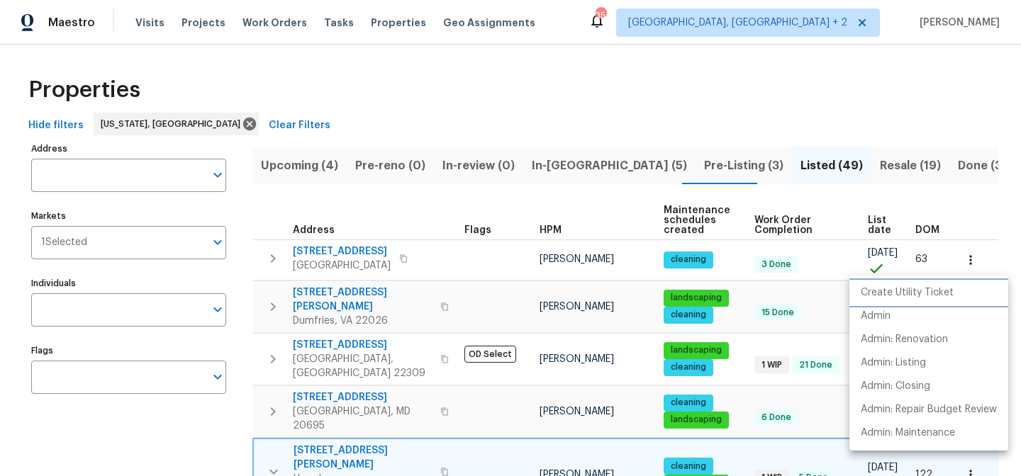
click at [905, 293] on p "Create Utility Ticket" at bounding box center [907, 293] width 93 height 15
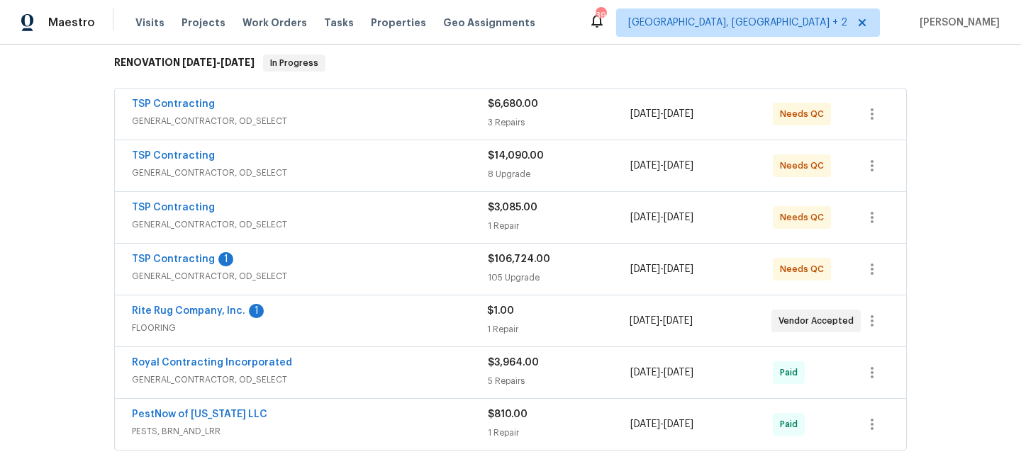
scroll to position [221, 0]
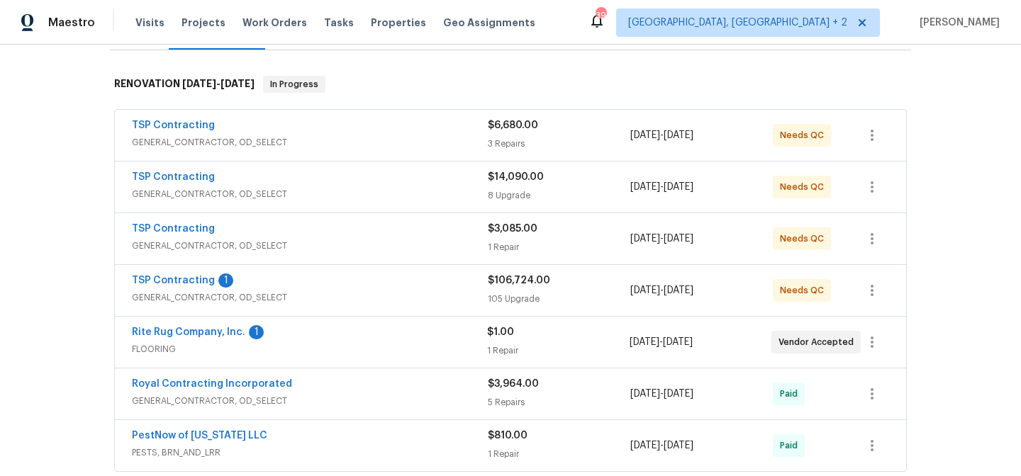
click at [85, 190] on div "Back to all projects [STREET_ADDRESS] 5 Beds | 2 1/2 Baths | Total: 1915 ft² | …" at bounding box center [510, 261] width 1021 height 432
click at [619, 16] on div "Maestro Visits Projects Work Orders Tasks Properties Geo Assignments 39 [GEOGRA…" at bounding box center [510, 22] width 1021 height 45
click at [75, 207] on div "Back to all projects [STREET_ADDRESS] 5 Beds | 2 1/2 Baths | Total: 1915 ft² | …" at bounding box center [510, 261] width 1021 height 432
click at [624, 15] on div "Maestro Visits Projects Work Orders Tasks Properties Geo Assignments 39 [GEOGRA…" at bounding box center [510, 22] width 1021 height 45
click at [43, 223] on div "Back to all projects [STREET_ADDRESS] 5 Beds | 2 1/2 Baths | Total: 1915 ft² | …" at bounding box center [510, 261] width 1021 height 432
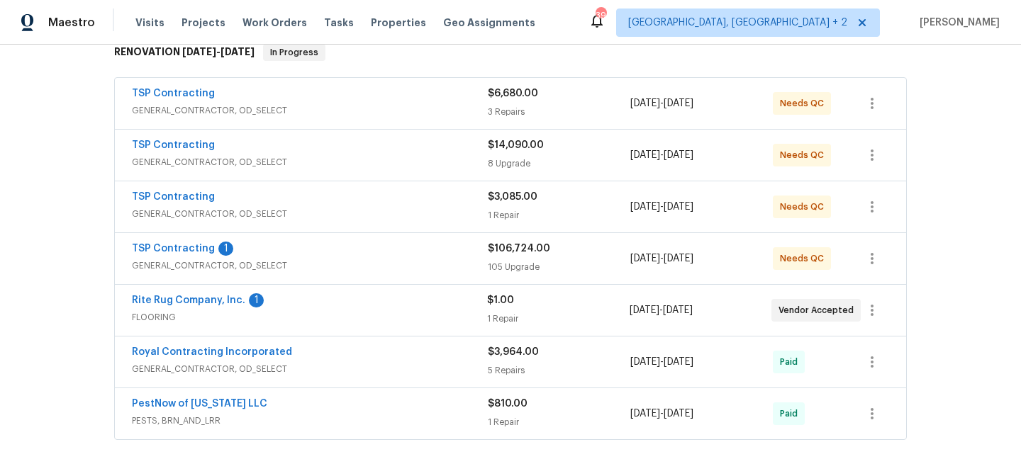
scroll to position [252, 0]
click at [602, 16] on div "Maestro Visits Projects Work Orders Tasks Properties Geo Assignments 39 [GEOGRA…" at bounding box center [510, 22] width 1021 height 45
click at [47, 233] on div "Back to all projects [STREET_ADDRESS] 5 Beds | 2 1/2 Baths | Total: 1915 ft² | …" at bounding box center [510, 261] width 1021 height 432
click at [35, 231] on div "Back to all projects 3 Duncannon Rd, Waldorf, MD 20602 5 Beds | 2 1/2 Baths | T…" at bounding box center [510, 261] width 1021 height 432
click at [59, 193] on div "Back to all projects 3 Duncannon Rd, Waldorf, MD 20602 5 Beds | 2 1/2 Baths | T…" at bounding box center [510, 261] width 1021 height 432
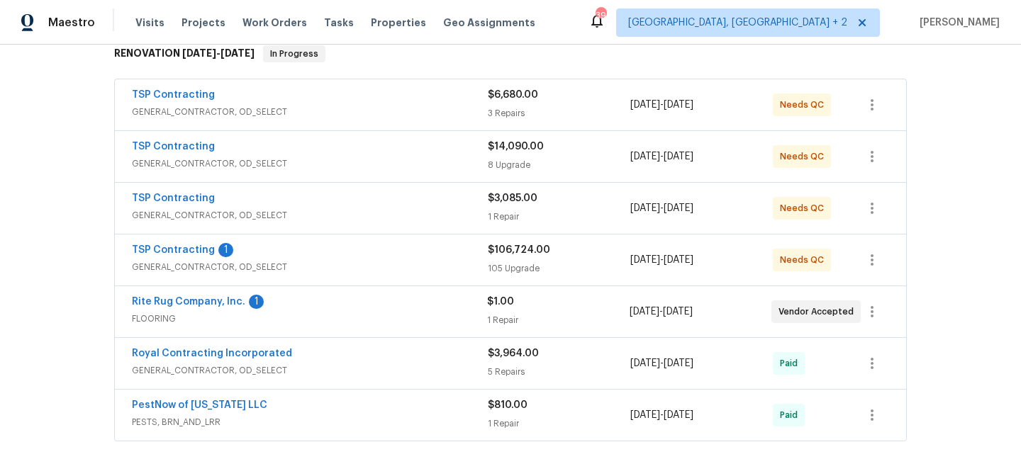
click at [566, 20] on div "Maestro Visits Projects Work Orders Tasks Properties Geo Assignments 39 Charles…" at bounding box center [510, 22] width 1021 height 45
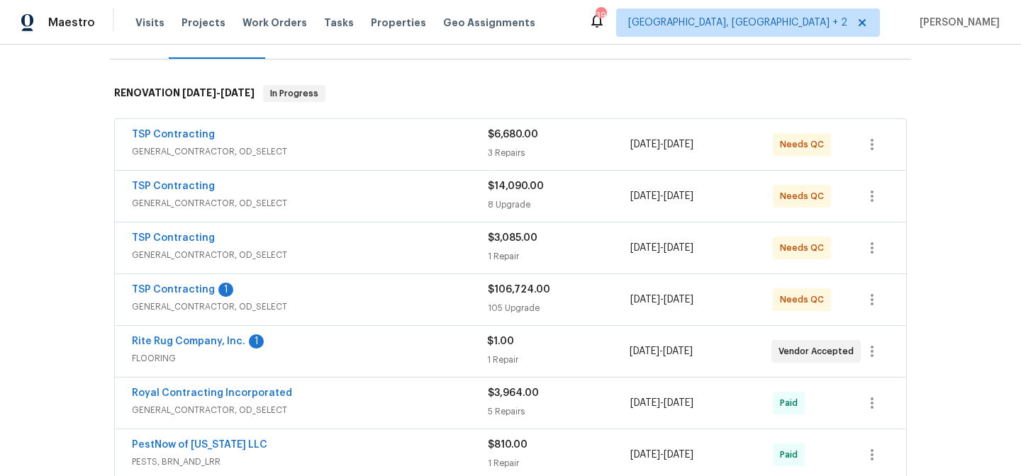
scroll to position [215, 0]
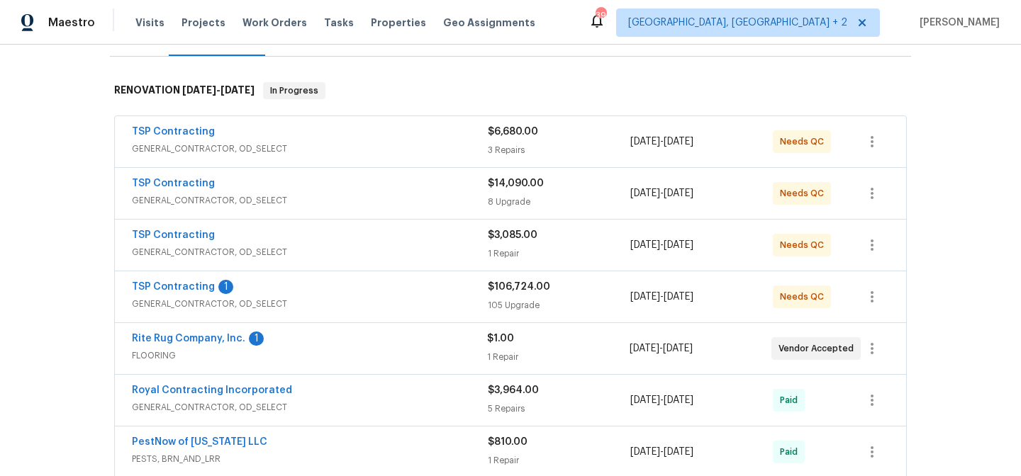
click at [72, 149] on div "Back to all projects 3 Duncannon Rd, Waldorf, MD 20602 5 Beds | 2 1/2 Baths | T…" at bounding box center [510, 261] width 1021 height 432
click at [614, 11] on div "Maestro Visits Projects Work Orders Tasks Properties Geo Assignments 39 Charles…" at bounding box center [510, 22] width 1021 height 45
click at [66, 252] on div "Back to all projects 3 Duncannon Rd, Waldorf, MD 20602 5 Beds | 2 1/2 Baths | T…" at bounding box center [510, 261] width 1021 height 432
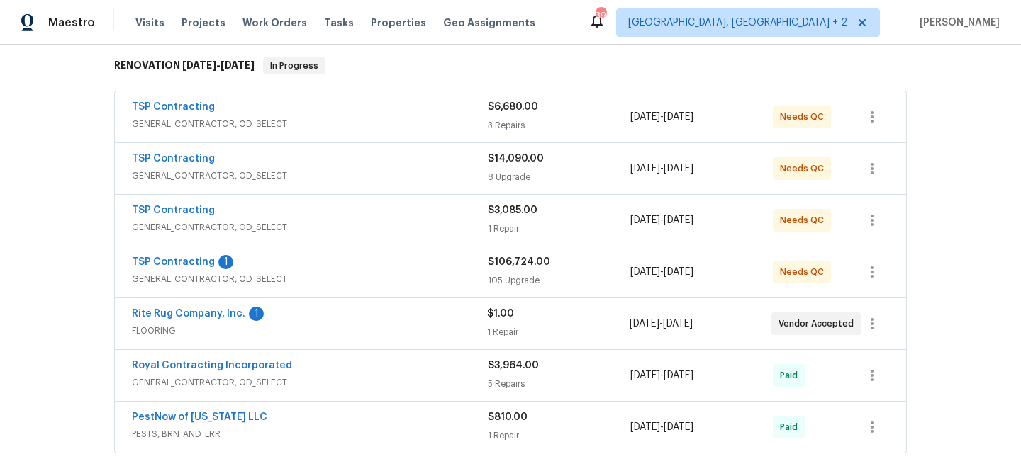
scroll to position [225, 0]
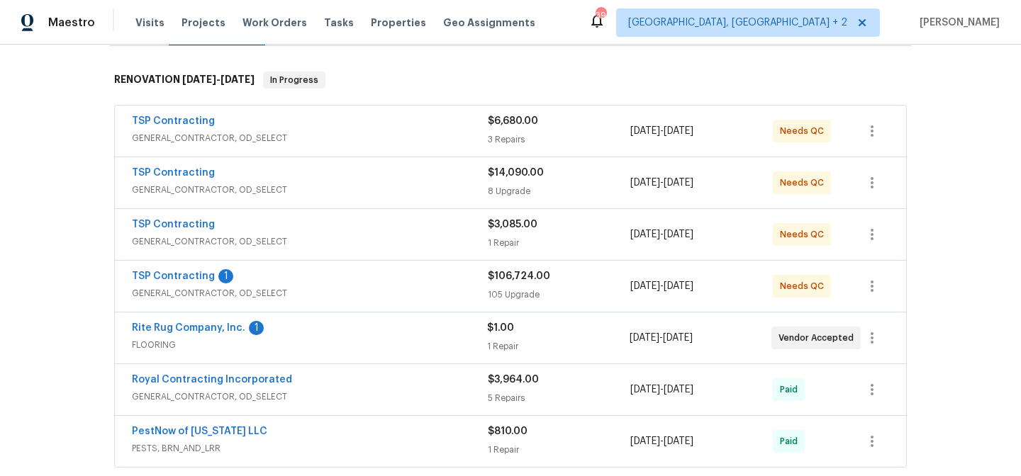
click at [546, 18] on div "Maestro Visits Projects Work Orders Tasks Properties Geo Assignments 39 Charles…" at bounding box center [510, 22] width 1021 height 45
click at [525, 14] on div "Maestro Visits Projects Work Orders Tasks Properties Geo Assignments 39 Charles…" at bounding box center [510, 22] width 1021 height 45
click at [80, 113] on div "Back to all projects 3 Duncannon Rd, Waldorf, MD 20602 5 Beds | 2 1/2 Baths | T…" at bounding box center [510, 261] width 1021 height 432
click at [585, 26] on div "Maestro Visits Projects Work Orders Tasks Properties Geo Assignments 39 Charles…" at bounding box center [510, 22] width 1021 height 45
click at [77, 234] on div "Back to all projects 3 Duncannon Rd, Waldorf, MD 20602 5 Beds | 2 1/2 Baths | T…" at bounding box center [510, 261] width 1021 height 432
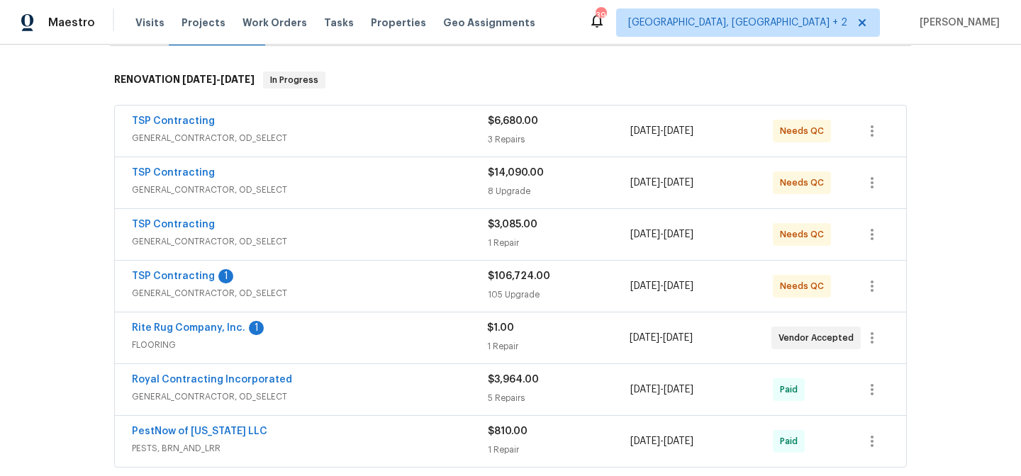
click at [541, 33] on div "Maestro Visits Projects Work Orders Tasks Properties Geo Assignments 39 Charles…" at bounding box center [510, 22] width 1021 height 45
click at [663, 10] on div "Maestro Visits Projects Work Orders Tasks Properties Geo Assignments 39 Charles…" at bounding box center [510, 22] width 1021 height 45
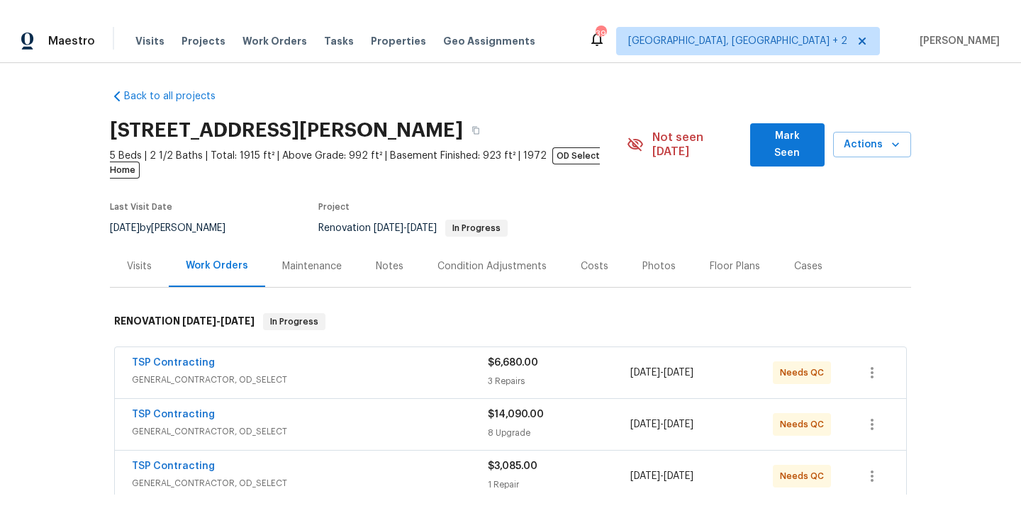
scroll to position [0, 0]
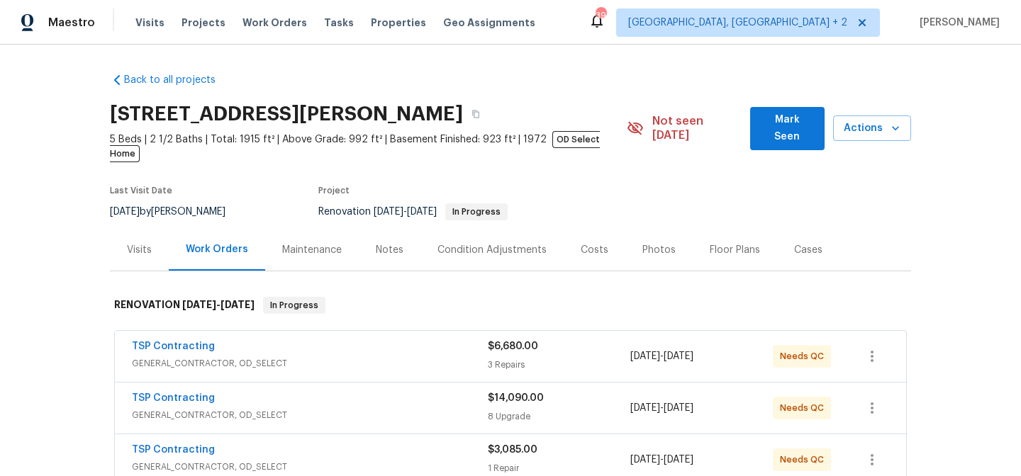
click at [574, 37] on div "Maestro Visits Projects Work Orders Tasks Properties Geo Assignments 39 Charles…" at bounding box center [510, 22] width 1021 height 45
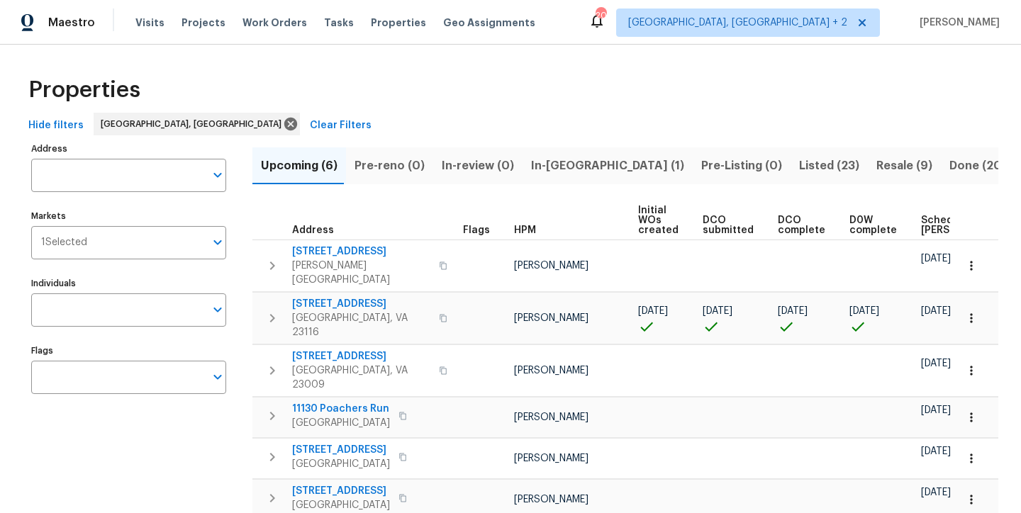
scroll to position [0, 166]
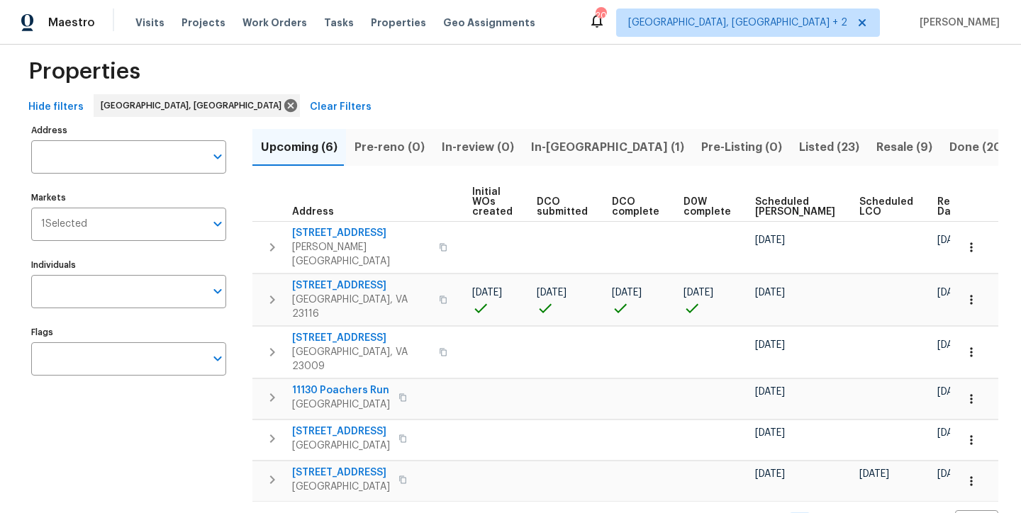
click at [292, 58] on div "Properties" at bounding box center [510, 71] width 975 height 45
click at [586, 30] on div "Maestro Visits Projects Work Orders Tasks Properties Geo Assignments 20 [GEOGRA…" at bounding box center [510, 22] width 1021 height 45
click at [352, 79] on div "Properties" at bounding box center [510, 71] width 975 height 45
click at [337, 66] on div "Properties" at bounding box center [510, 71] width 975 height 45
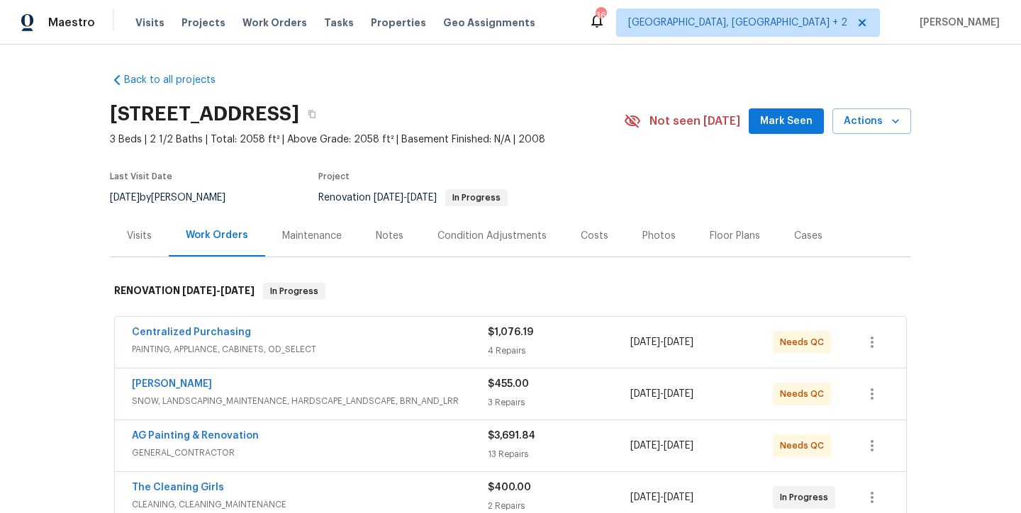
click at [313, 66] on div "Back to all projects [STREET_ADDRESS] 3 Beds | 2 1/2 Baths | Total: 2058 ft² | …" at bounding box center [510, 387] width 801 height 650
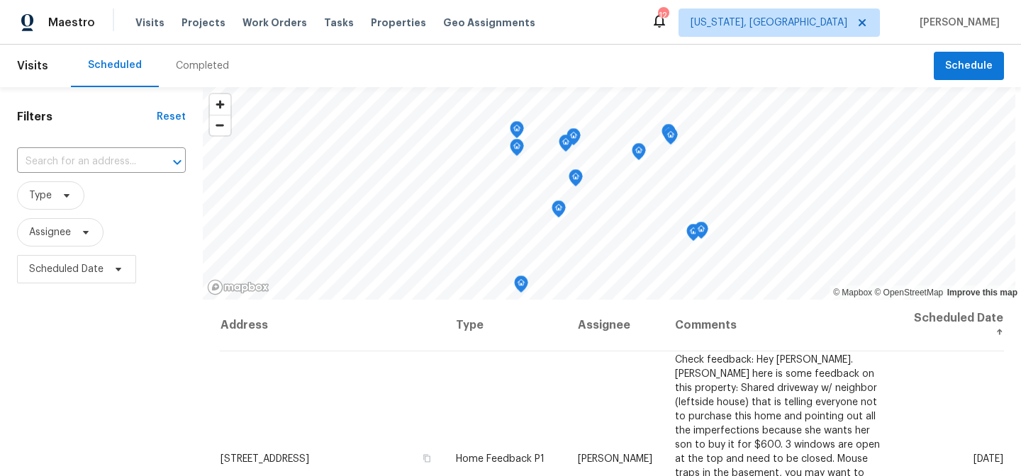
click at [353, 67] on div "Scheduled Completed" at bounding box center [502, 66] width 863 height 43
click at [566, 29] on div "Maestro Visits Projects Work Orders Tasks Properties Geo Assignments 12 Washing…" at bounding box center [510, 22] width 1021 height 45
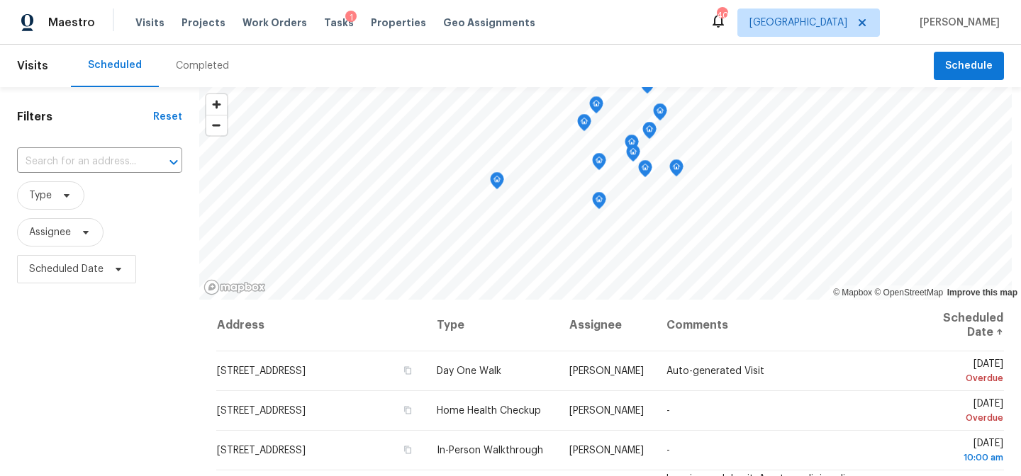
click at [188, 59] on div "Completed" at bounding box center [202, 66] width 53 height 14
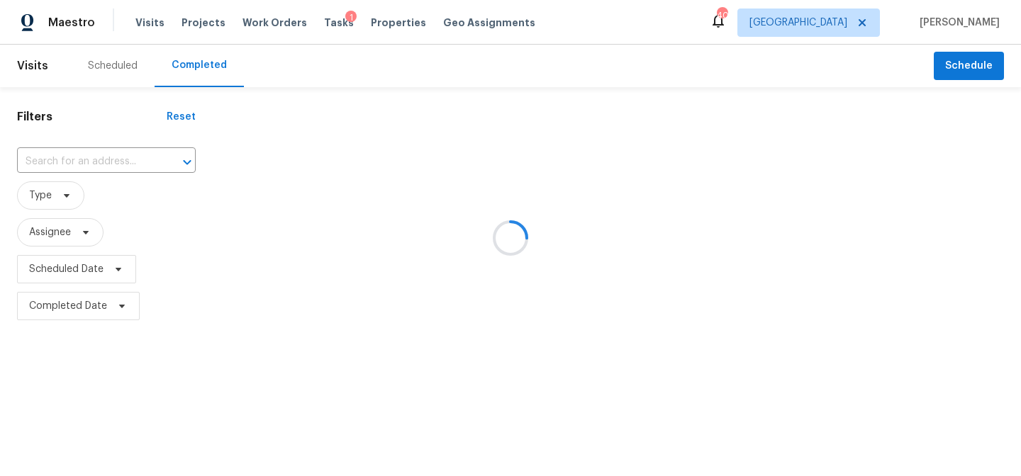
click at [62, 164] on div at bounding box center [510, 238] width 1021 height 476
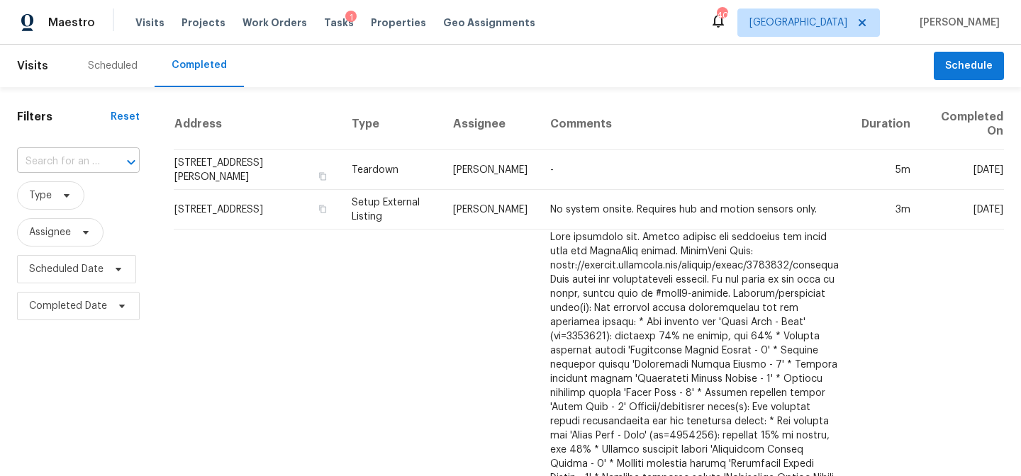
click at [86, 159] on input "text" at bounding box center [58, 162] width 83 height 22
type input "125 river hills"
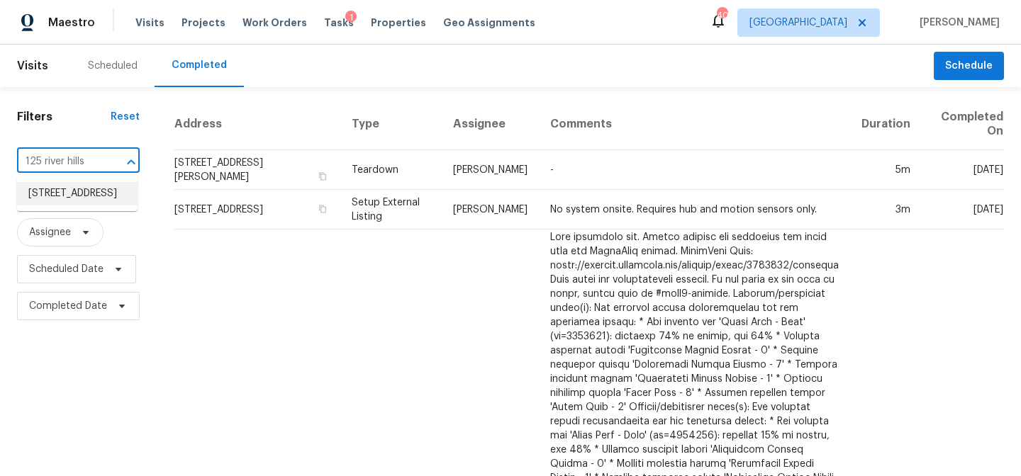
click at [52, 198] on li "125 River Hills Dr, Clayton, NC 27527" at bounding box center [77, 193] width 121 height 23
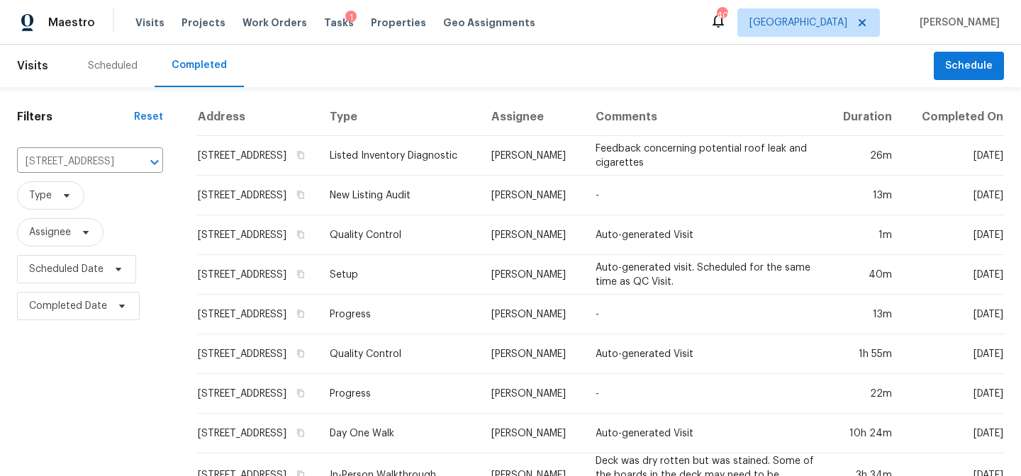
click at [671, 17] on div "Maestro Visits Projects Work Orders Tasks 1 Properties Geo Assignments 40 Ralei…" at bounding box center [510, 22] width 1021 height 45
click at [642, 24] on div "Maestro Visits Projects Work Orders Tasks 1 Properties Geo Assignments 40 Ralei…" at bounding box center [510, 22] width 1021 height 45
click at [578, 25] on div "Maestro Visits Projects Work Orders Tasks 1 Properties Geo Assignments 40 Ralei…" at bounding box center [510, 22] width 1021 height 45
click at [117, 388] on div "Filters Reset 125 River Hills Dr, Clayton, NC 27527 ​ Type Assignee Scheduled D…" at bounding box center [90, 298] width 180 height 422
click at [129, 162] on icon "Clear" at bounding box center [136, 162] width 14 height 14
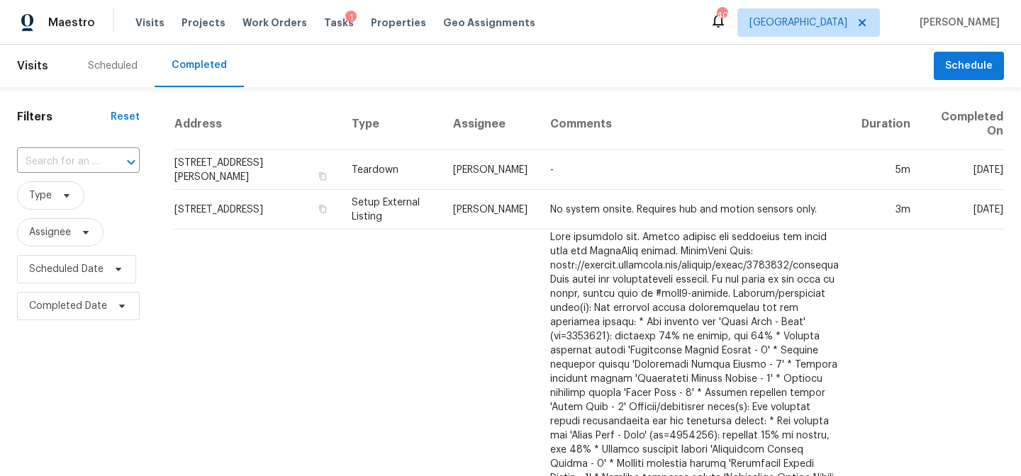
click at [108, 60] on div "Scheduled" at bounding box center [113, 66] width 50 height 14
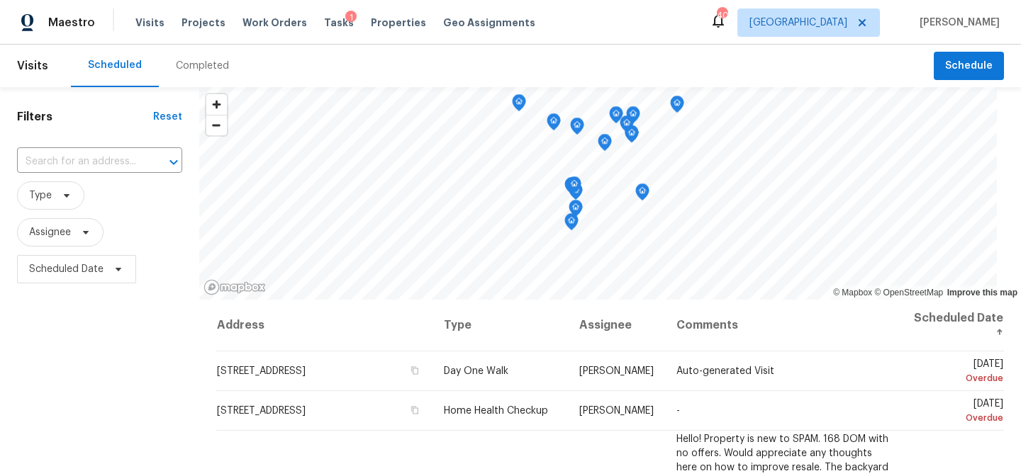
click at [116, 360] on div "Filters Reset ​ Type Assignee Scheduled Date" at bounding box center [99, 384] width 199 height 594
click at [96, 359] on div "Filters Reset ​ Type Assignee Scheduled Date" at bounding box center [99, 384] width 199 height 594
click at [629, 54] on div "Scheduled Completed" at bounding box center [502, 66] width 863 height 43
click at [85, 352] on div "Filters Reset ​ Type Assignee Scheduled Date" at bounding box center [99, 384] width 199 height 594
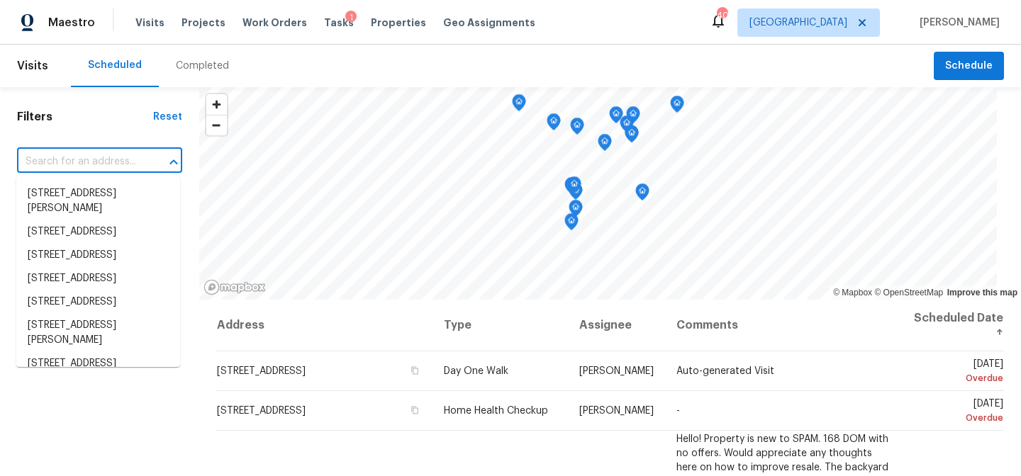
click at [79, 162] on input "text" at bounding box center [79, 162] width 125 height 22
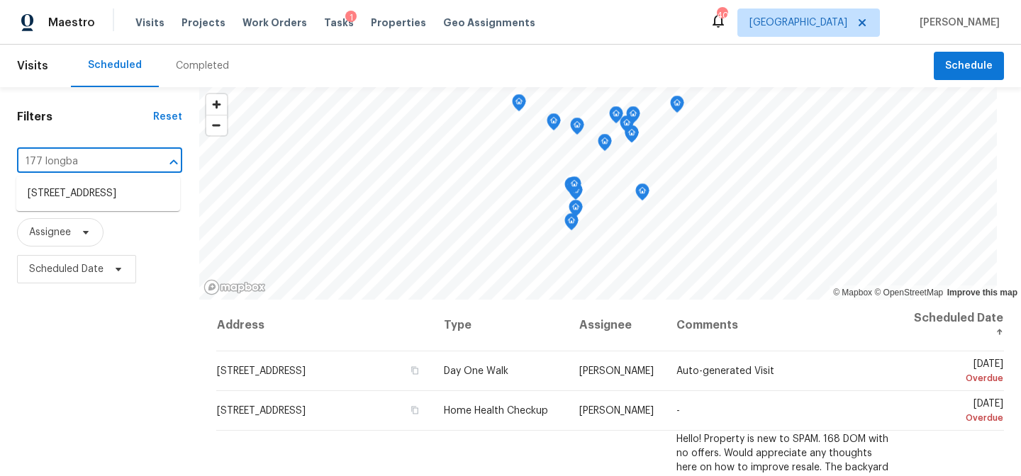
type input "177 longbay"
click at [66, 201] on li "177 Longbay St, Garner, NC 27529" at bounding box center [98, 193] width 164 height 23
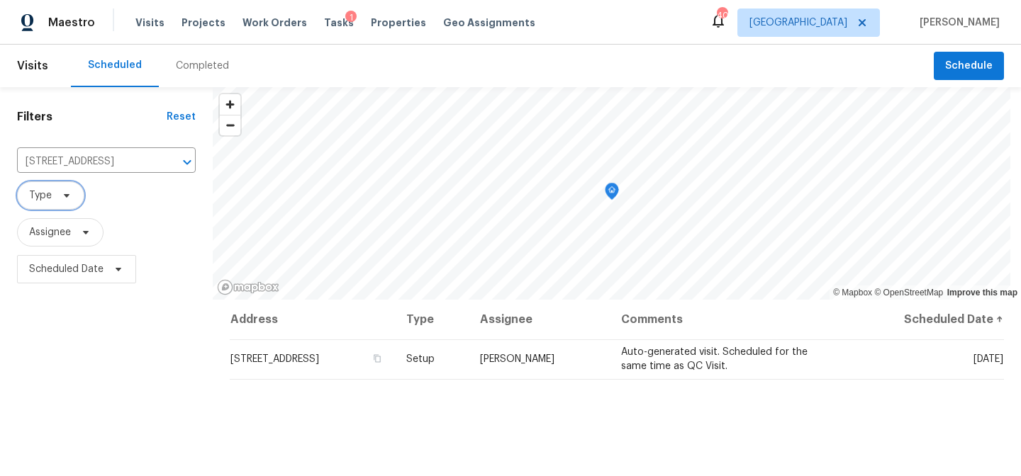
click at [50, 198] on span "Type" at bounding box center [40, 196] width 23 height 14
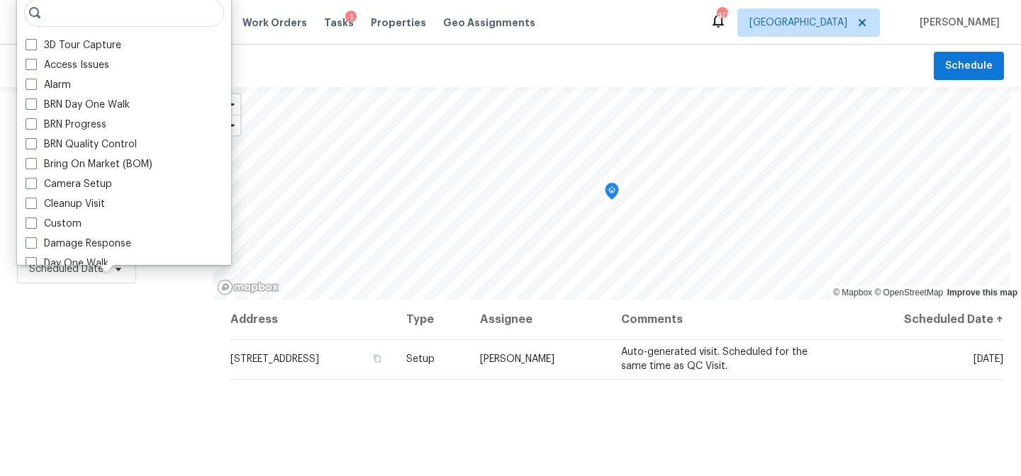
click at [148, 383] on div "Filters Reset 177 Longbay St, Garner, NC 27529 ​ Type Assignee Scheduled Date" at bounding box center [106, 384] width 213 height 594
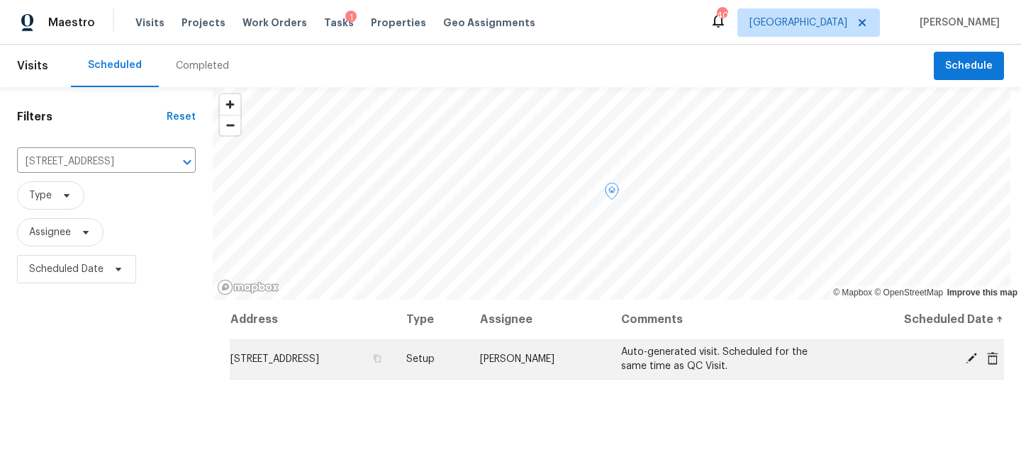
click at [965, 359] on icon at bounding box center [970, 358] width 11 height 11
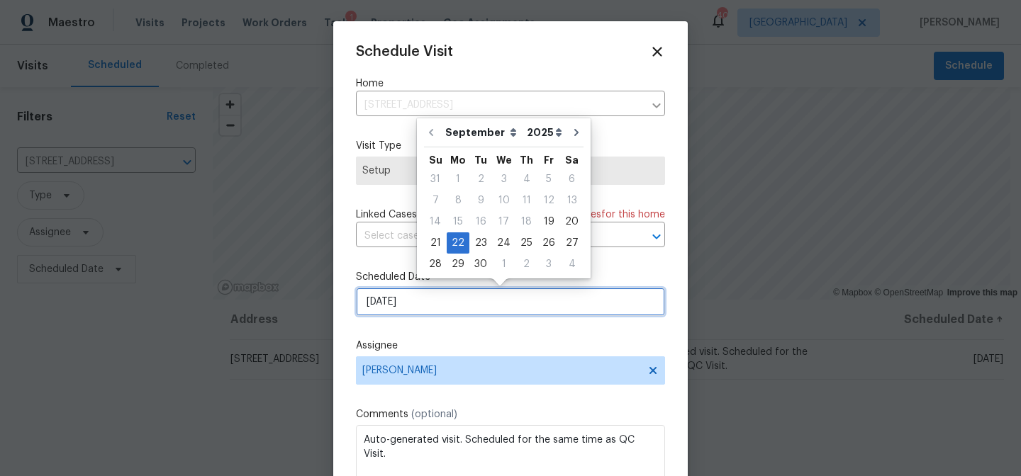
click at [413, 299] on input "[DATE]" at bounding box center [510, 302] width 309 height 28
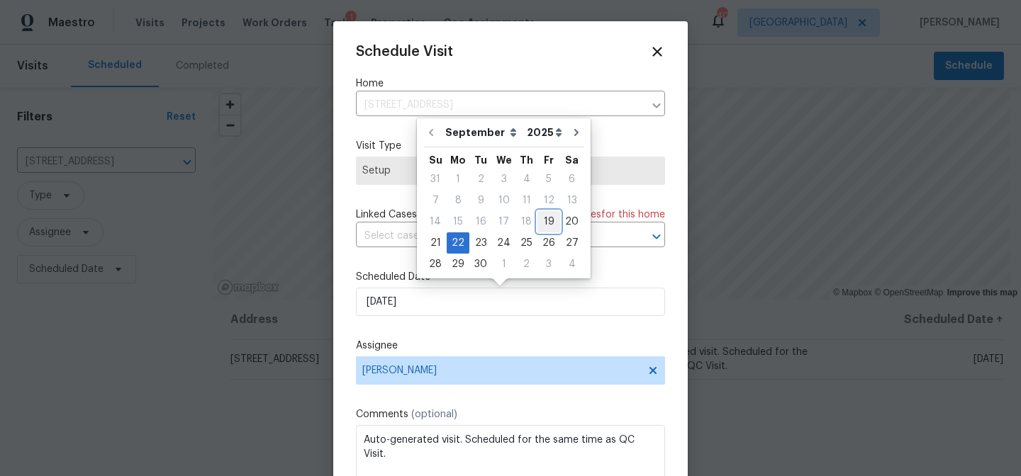
click at [544, 220] on div "19" at bounding box center [548, 222] width 23 height 20
type input "9/19/2025"
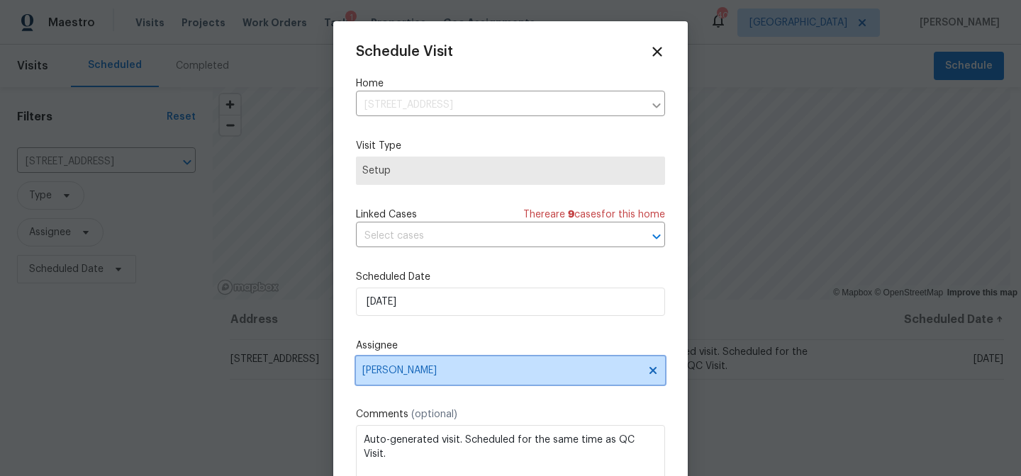
click at [407, 368] on span "[PERSON_NAME]" at bounding box center [501, 370] width 278 height 11
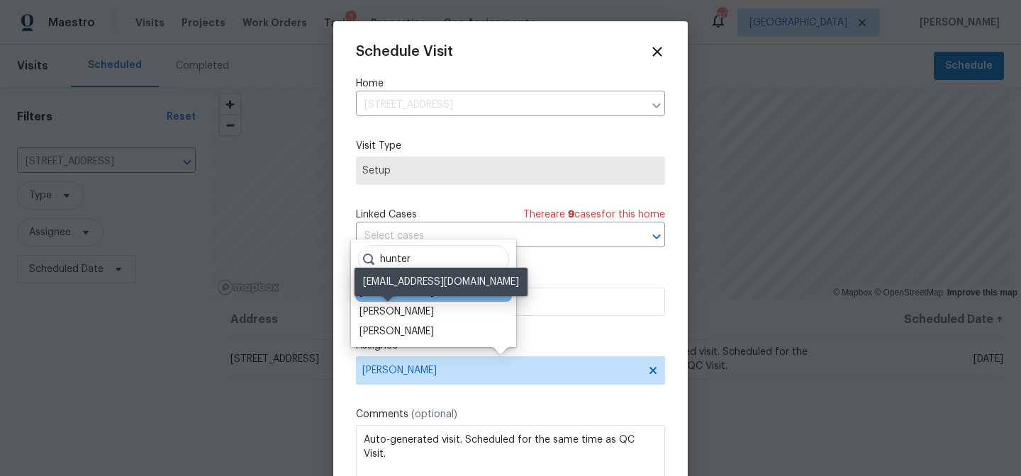
type input "hunter"
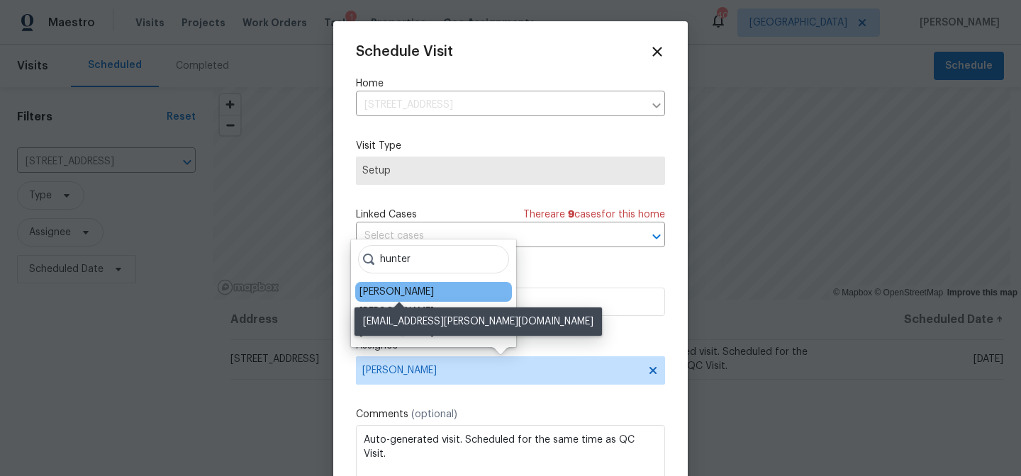
click at [391, 291] on div "Hunter Anderson" at bounding box center [396, 292] width 74 height 14
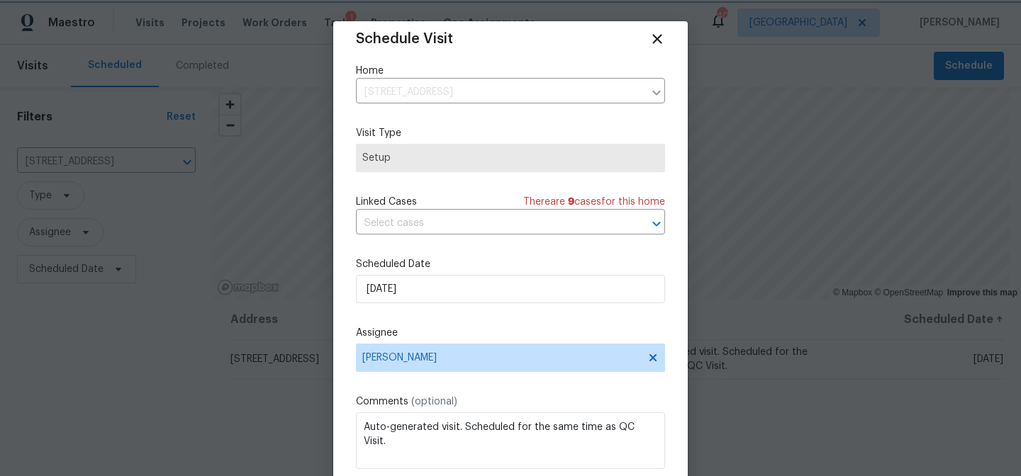
scroll to position [26, 0]
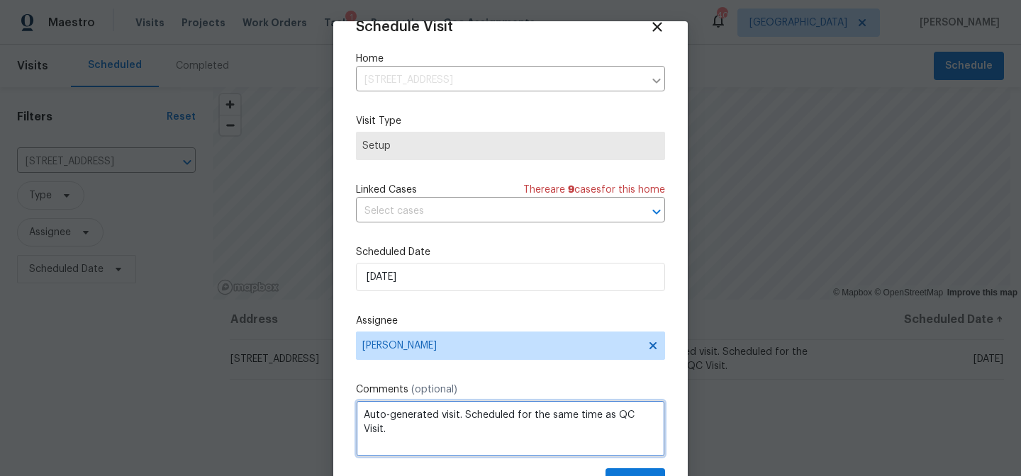
drag, startPoint x: 383, startPoint y: 430, endPoint x: 345, endPoint y: 415, distance: 41.1
click at [342, 415] on div "Schedule Visit Home 177 Longbay St, Garner, NC 27529 ​ Visit Type Setup Linked …" at bounding box center [510, 269] width 354 height 496
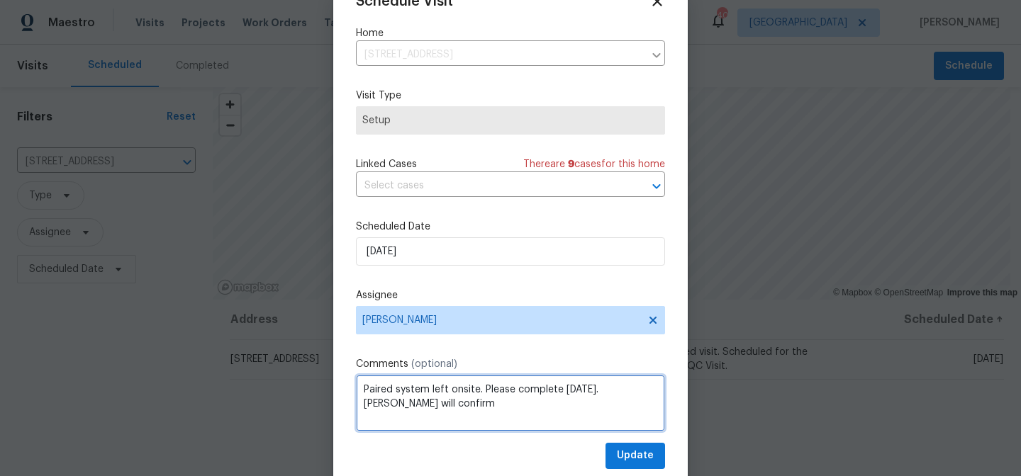
scroll to position [62, 0]
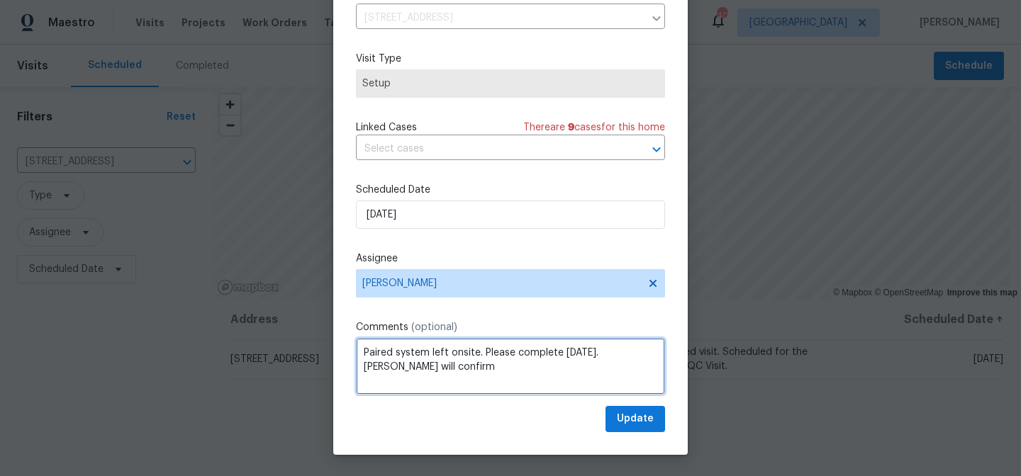
type textarea "Paired system left onsite. Please complete today. Amanda will confirm"
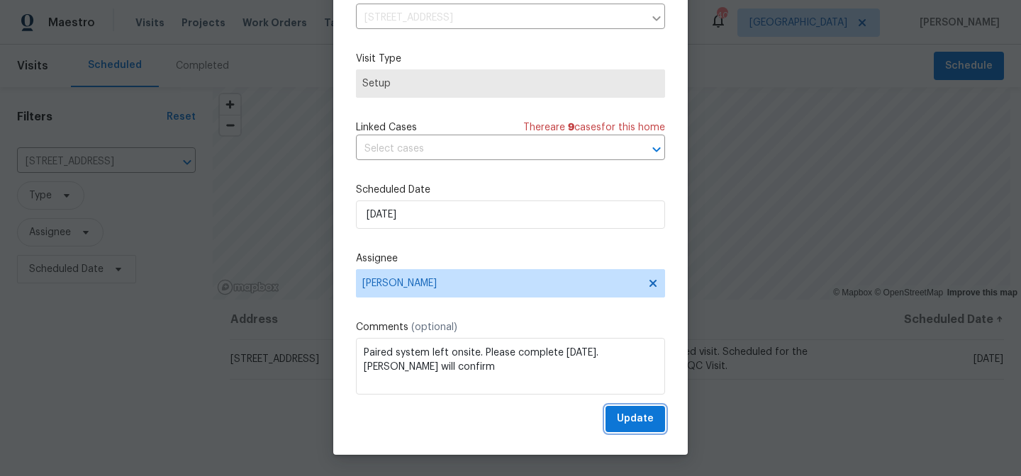
click at [617, 414] on span "Update" at bounding box center [635, 419] width 37 height 18
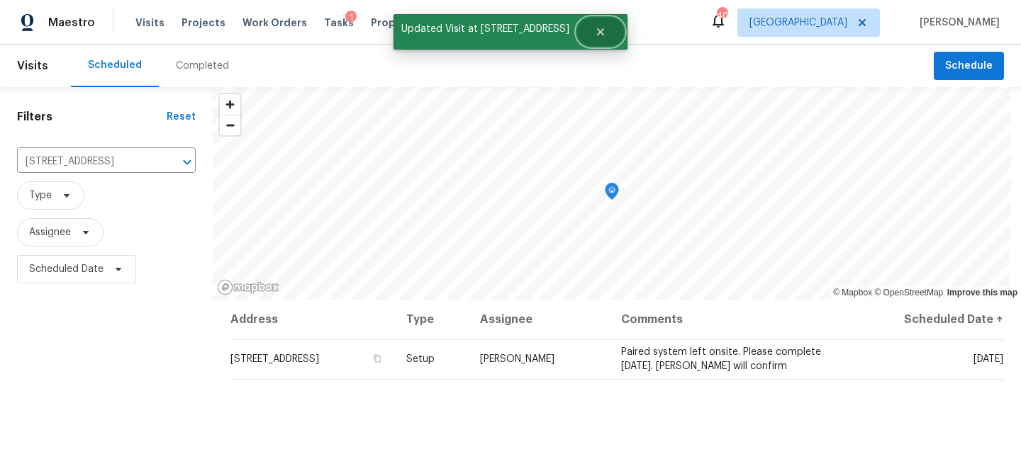
click at [581, 35] on button "Close" at bounding box center [600, 32] width 47 height 28
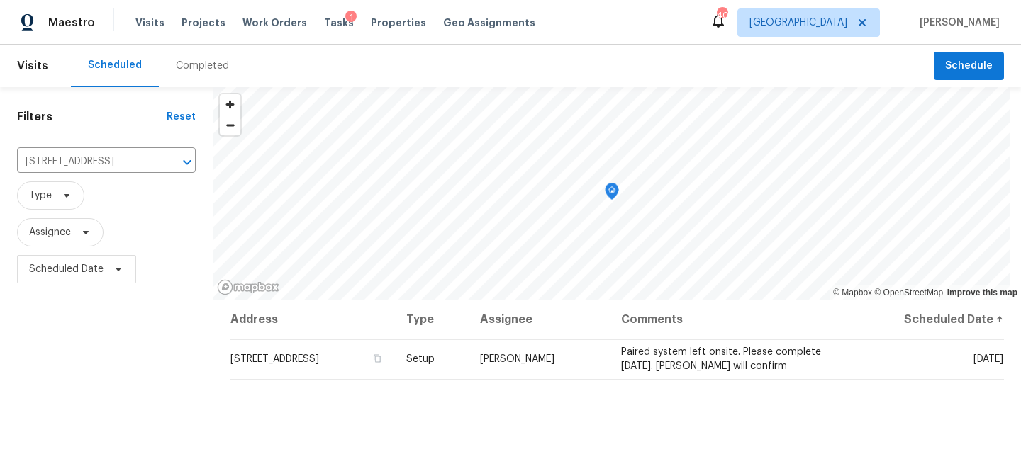
click at [557, 26] on div "Maestro Visits Projects Work Orders Tasks 1 Properties Geo Assignments 40 Ralei…" at bounding box center [510, 22] width 1021 height 45
click at [141, 317] on div "Filters Reset 177 Longbay St, Garner, NC 27529 ​ Type Assignee Scheduled Date" at bounding box center [106, 384] width 213 height 594
click at [164, 162] on icon "Clear" at bounding box center [169, 162] width 14 height 14
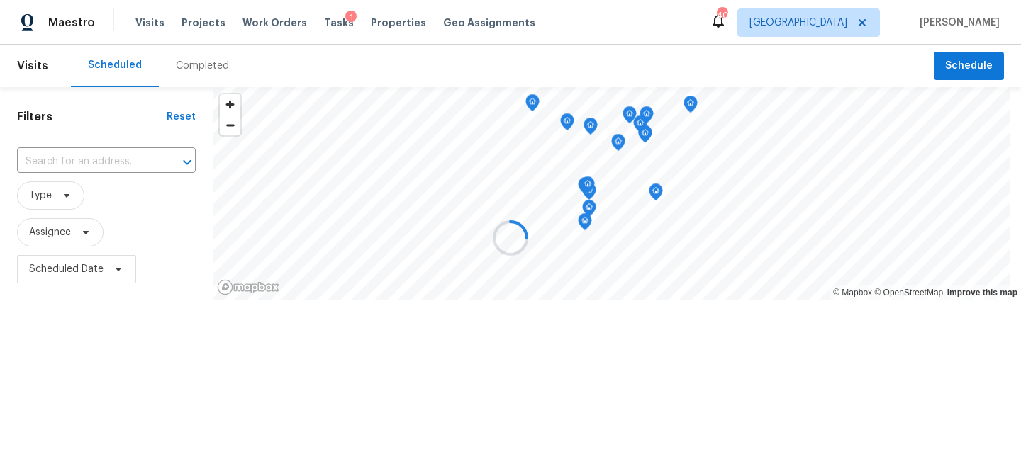
click at [554, 21] on div "Maestro Visits Projects Work Orders Tasks 1 Properties Geo Assignments 40 Ralei…" at bounding box center [510, 22] width 1021 height 45
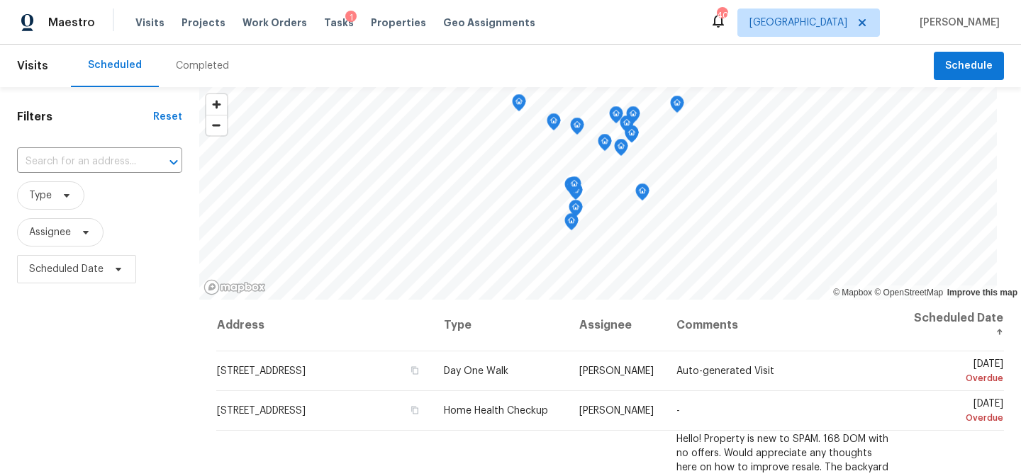
click at [561, 27] on div "Maestro Visits Projects Work Orders Tasks 1 Properties Geo Assignments 40 Ralei…" at bounding box center [510, 22] width 1021 height 45
click at [93, 352] on div "Filters Reset ​ Type Assignee Scheduled Date" at bounding box center [99, 384] width 199 height 594
click at [108, 129] on div "Filters Reset ​ Type Assignee Scheduled Date" at bounding box center [99, 384] width 199 height 594
click at [310, 56] on div "Scheduled Completed" at bounding box center [502, 66] width 863 height 43
click at [539, 21] on div "Maestro Visits Projects Work Orders Tasks 1 Properties Geo Assignments 40 Ralei…" at bounding box center [510, 22] width 1021 height 45
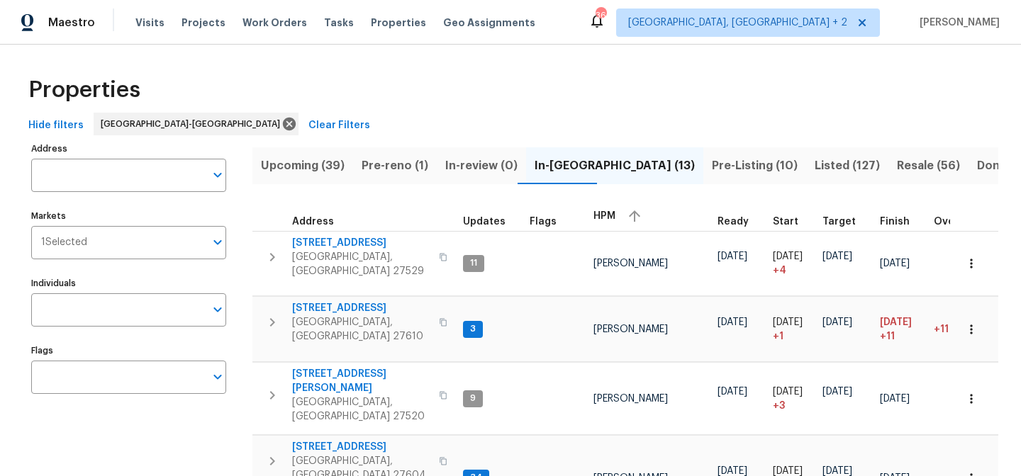
click at [642, 26] on div "Maestro Visits Projects Work Orders Tasks Properties Geo Assignments 36 Charles…" at bounding box center [510, 22] width 1021 height 45
click at [814, 168] on span "Listed (127)" at bounding box center [846, 166] width 65 height 20
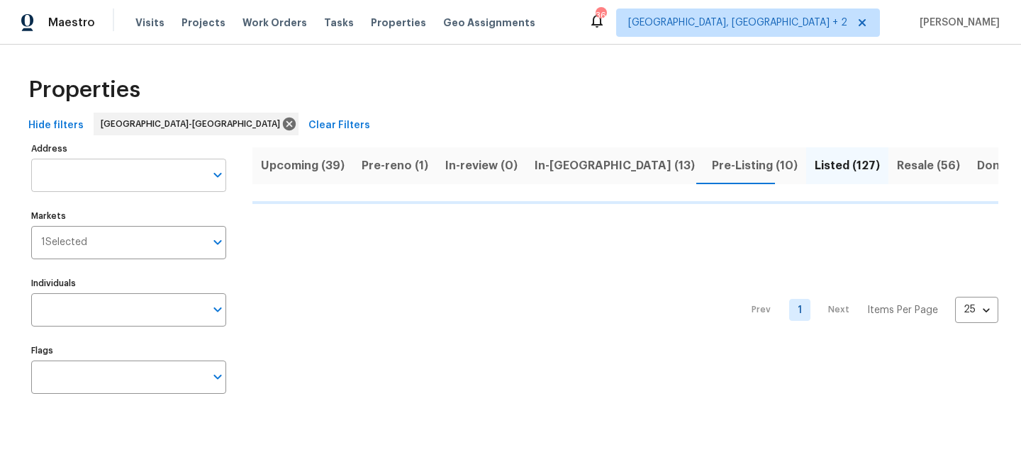
click at [84, 180] on input "Address" at bounding box center [118, 175] width 174 height 33
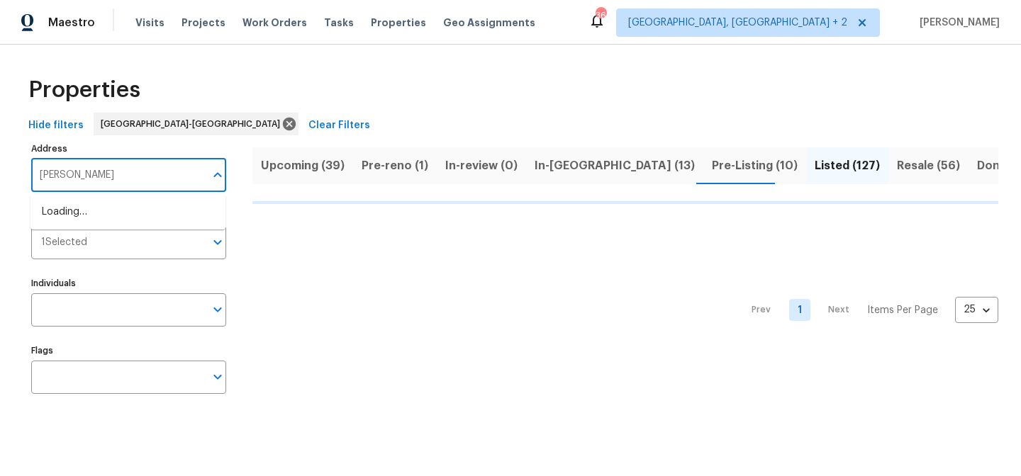
type input "cassaro"
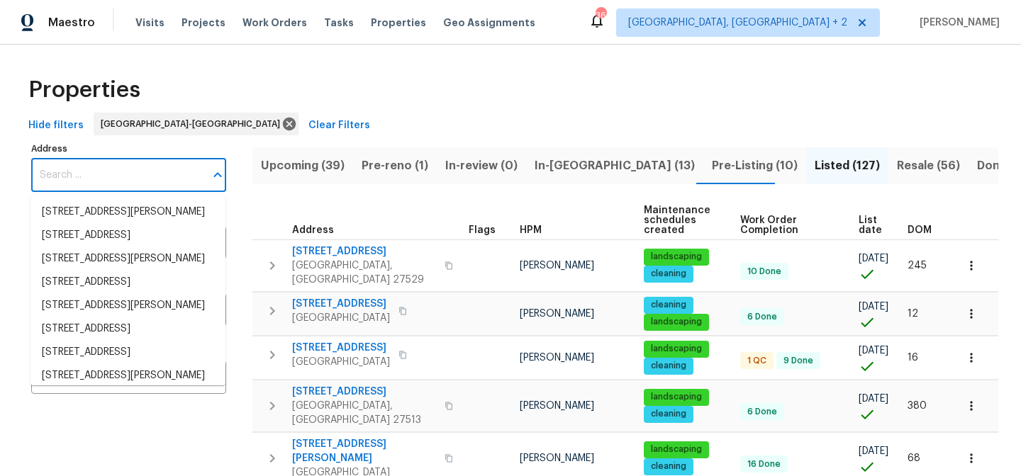
click at [94, 179] on input "Address" at bounding box center [118, 175] width 174 height 33
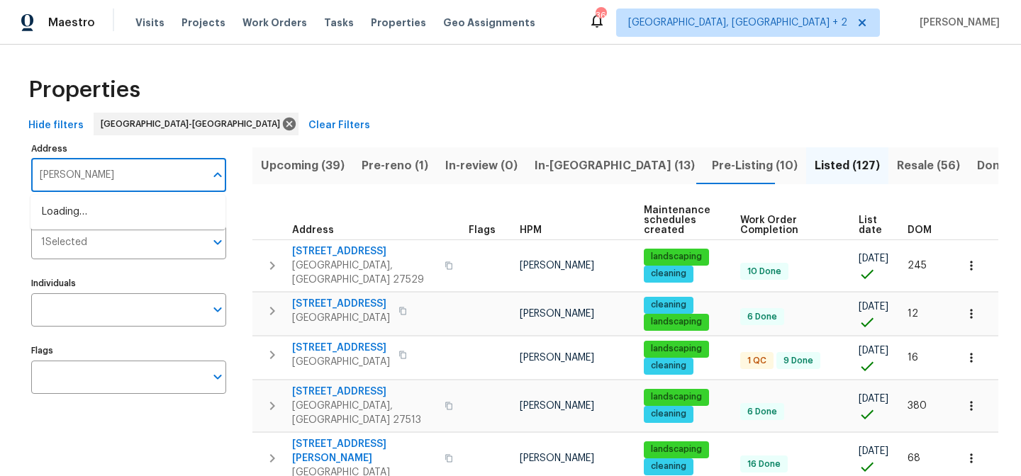
type input "cassaro"
click at [119, 206] on li "3705 Cassaro Ln Zebulon NC 27597" at bounding box center [127, 212] width 195 height 23
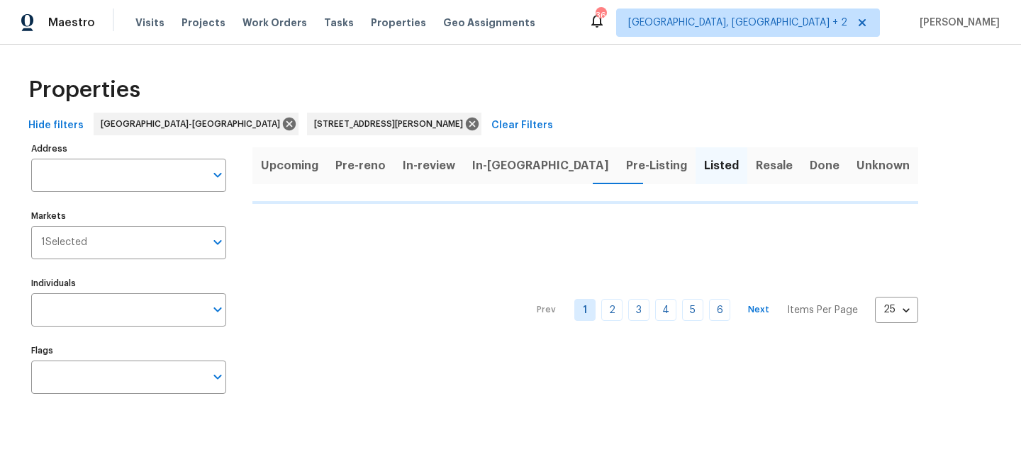
type input "3705 Cassaro Ln Zebulon NC 27597"
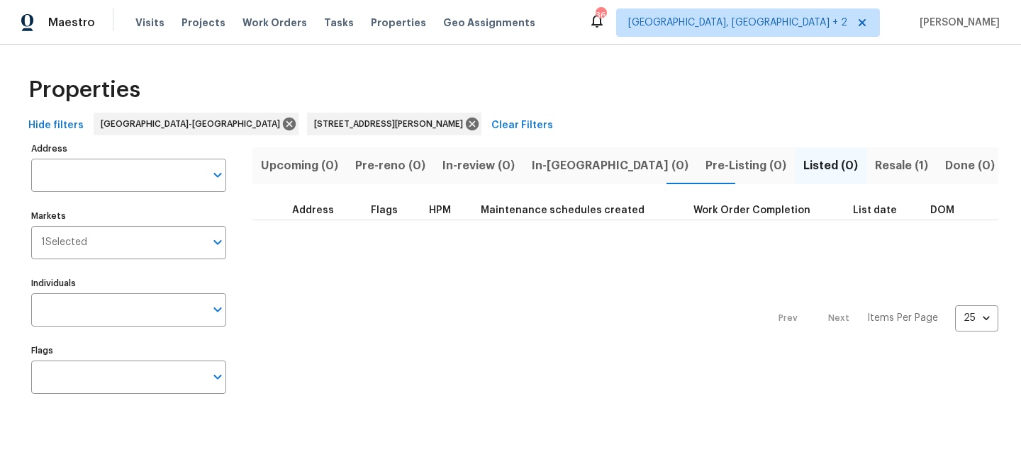
type input "3705 Cassaro Ln Zebulon NC 27597"
click at [875, 169] on span "Resale (1)" at bounding box center [901, 166] width 53 height 20
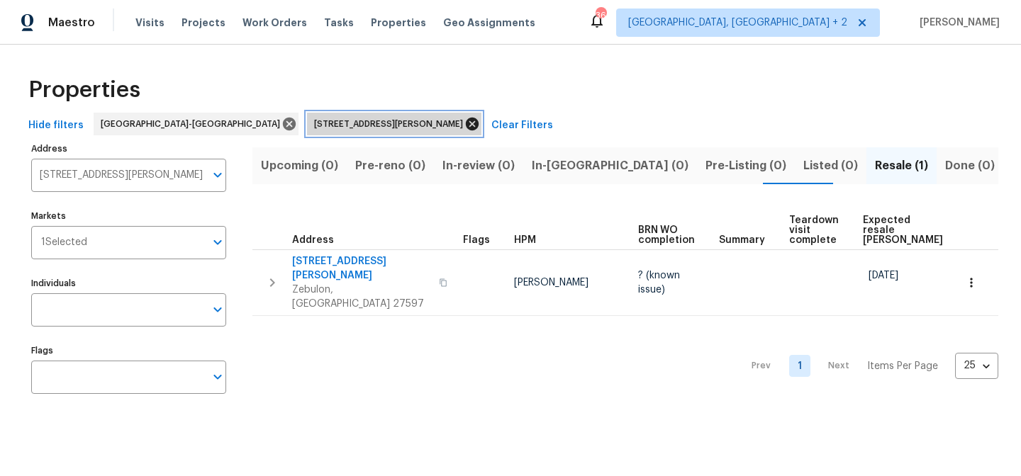
click at [466, 124] on icon at bounding box center [472, 124] width 13 height 13
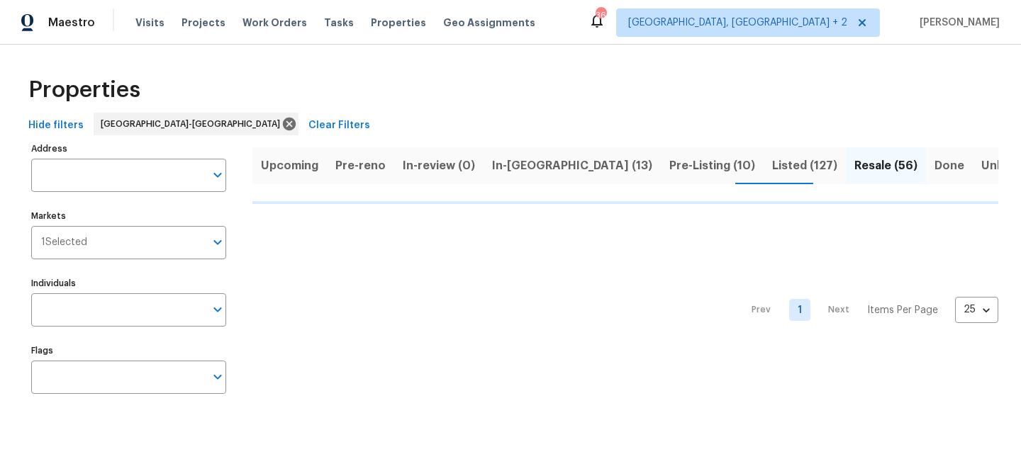
click at [577, 16] on div "Maestro Visits Projects Work Orders Tasks Properties Geo Assignments 36 Charles…" at bounding box center [510, 22] width 1021 height 45
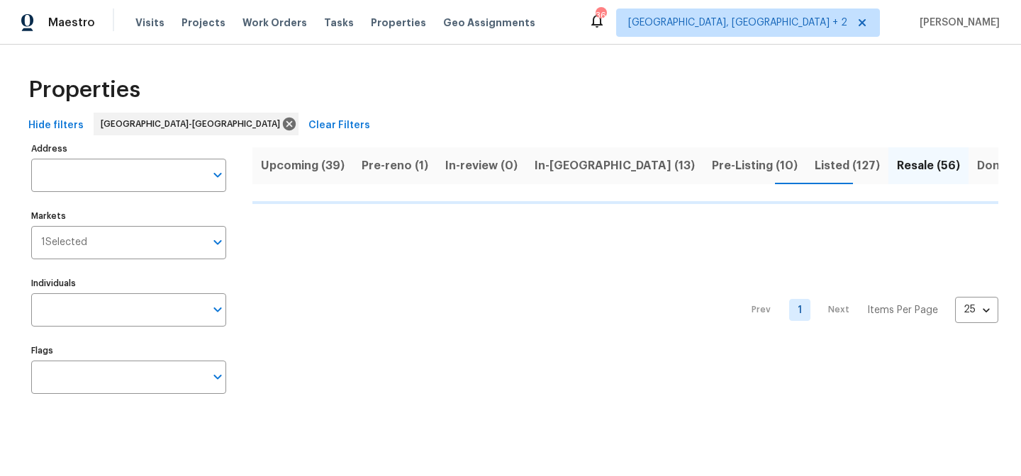
click at [389, 97] on div "Properties" at bounding box center [510, 89] width 975 height 45
click at [588, 24] on div "Maestro Visits Projects Work Orders Tasks Properties Geo Assignments 36 Charles…" at bounding box center [510, 22] width 1021 height 45
click at [712, 174] on span "Pre-Listing (10)" at bounding box center [755, 166] width 86 height 20
drag, startPoint x: 565, startPoint y: 156, endPoint x: 607, endPoint y: 68, distance: 97.3
click at [564, 157] on span "In-reno (13)" at bounding box center [614, 166] width 160 height 20
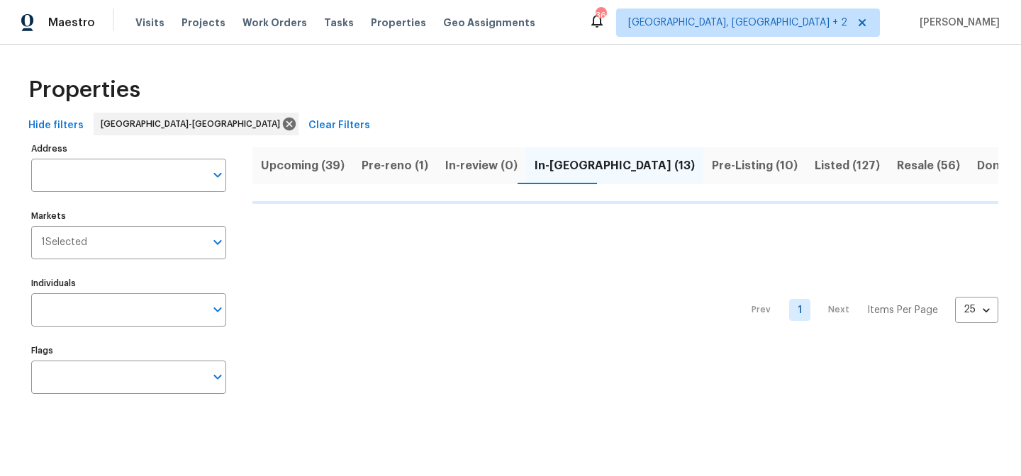
click at [622, 20] on div "Maestro Visits Projects Work Orders Tasks Properties Geo Assignments 36 Charles…" at bounding box center [510, 22] width 1021 height 45
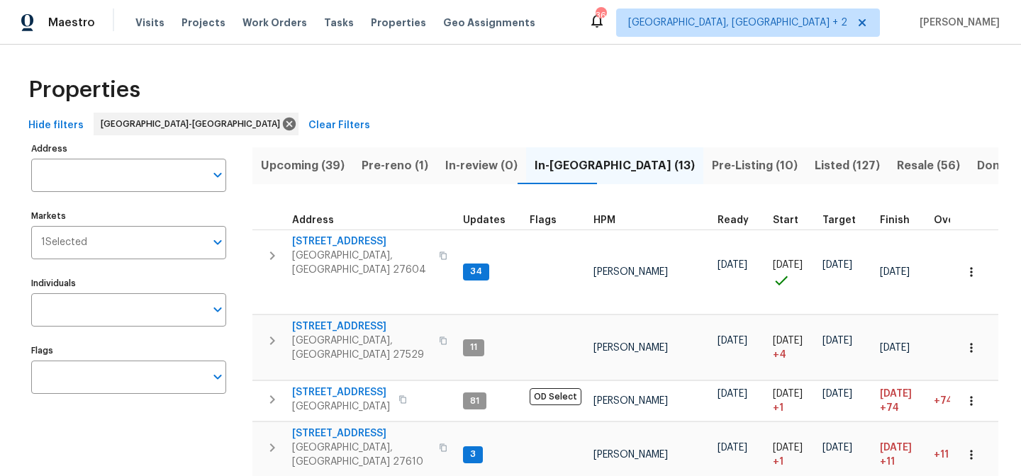
click at [605, 217] on span "HPM" at bounding box center [604, 220] width 22 height 10
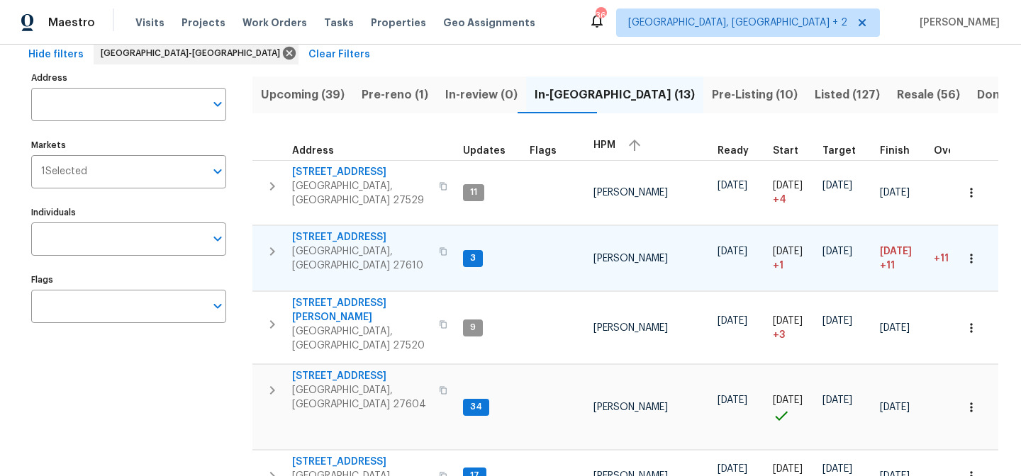
scroll to position [69, 0]
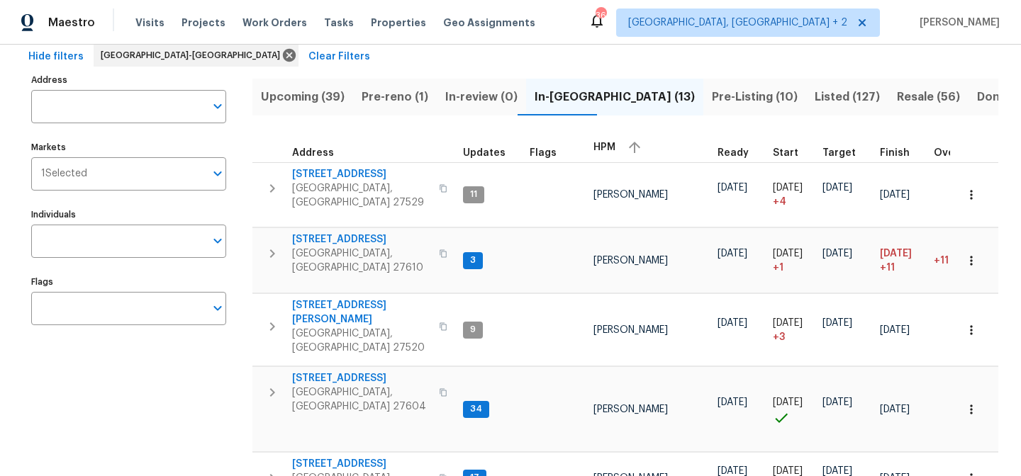
click at [572, 25] on div "Maestro Visits Projects Work Orders Tasks Properties Geo Assignments 36 Charles…" at bounding box center [510, 22] width 1021 height 45
click at [555, 54] on div "Hide filters Raleigh-Durham Clear Filters" at bounding box center [510, 57] width 975 height 26
drag, startPoint x: 569, startPoint y: 26, endPoint x: 574, endPoint y: 4, distance: 22.7
click at [569, 26] on div "Maestro Visits Projects Work Orders Tasks Properties Geo Assignments 36 Charles…" at bounding box center [510, 22] width 1021 height 45
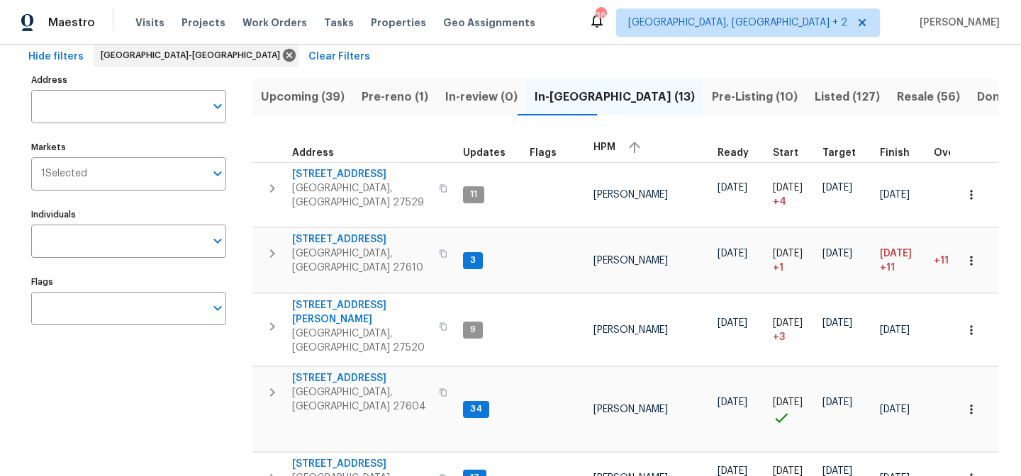
click at [629, 29] on div "Maestro Visits Projects Work Orders Tasks Properties Geo Assignments 36 Charles…" at bounding box center [510, 22] width 1021 height 45
click at [434, 49] on div "Hide filters Raleigh-Durham Clear Filters" at bounding box center [510, 57] width 975 height 26
click at [572, 40] on div "Maestro Visits Projects Work Orders Tasks Properties Geo Assignments 36 Charles…" at bounding box center [510, 22] width 1021 height 45
click at [581, 63] on div "Hide filters Raleigh-Durham Clear Filters" at bounding box center [510, 57] width 975 height 26
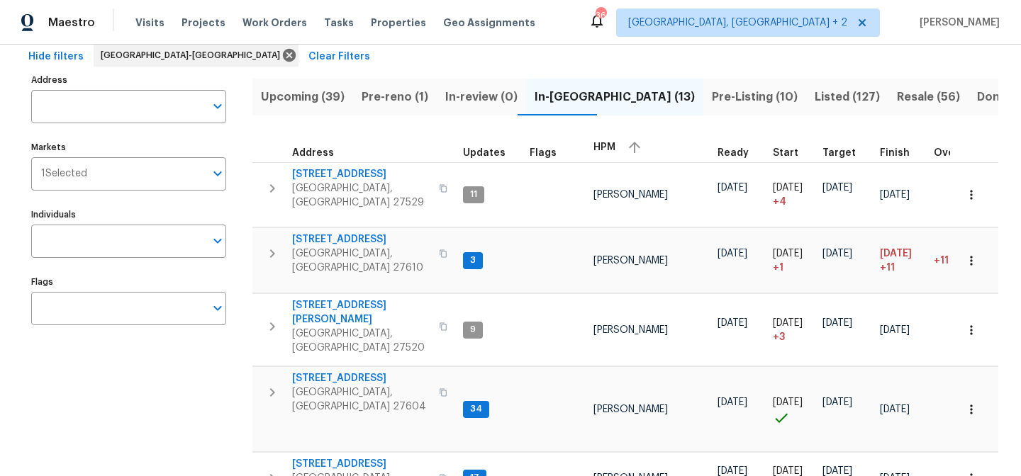
click at [588, 12] on div "Maestro Visits Projects Work Orders Tasks Properties Geo Assignments 36 Charles…" at bounding box center [510, 22] width 1021 height 45
click at [618, 17] on div "Maestro Visits Projects Work Orders Tasks Properties Geo Assignments 36 Charles…" at bounding box center [510, 22] width 1021 height 45
click at [627, 14] on div "Maestro Visits Projects Work Orders Tasks Properties Geo Assignments 36 Charles…" at bounding box center [510, 22] width 1021 height 45
click at [592, 21] on div "Maestro Visits Projects Work Orders Tasks Properties Geo Assignments 36 Charles…" at bounding box center [510, 22] width 1021 height 45
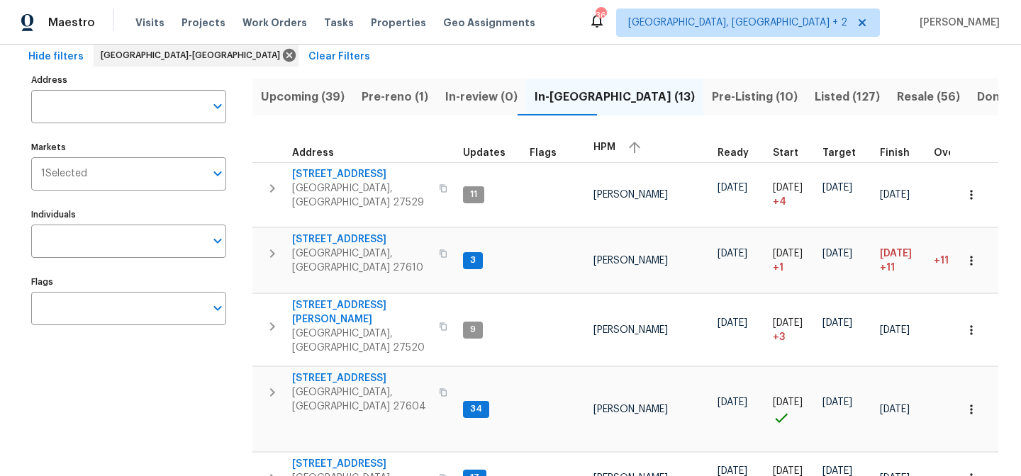
click at [459, 57] on div "Hide filters Raleigh-Durham Clear Filters" at bounding box center [510, 57] width 975 height 26
click at [589, 18] on div "Maestro Visits Projects Work Orders Tasks Properties Geo Assignments 36 Charles…" at bounding box center [510, 22] width 1021 height 45
click at [595, 26] on div "Maestro Visits Projects Work Orders Tasks Properties Geo Assignments 36 Charles…" at bounding box center [510, 22] width 1021 height 45
click at [572, 8] on div "Maestro Visits Projects Work Orders Tasks Properties Geo Assignments 36 Charles…" at bounding box center [510, 22] width 1021 height 45
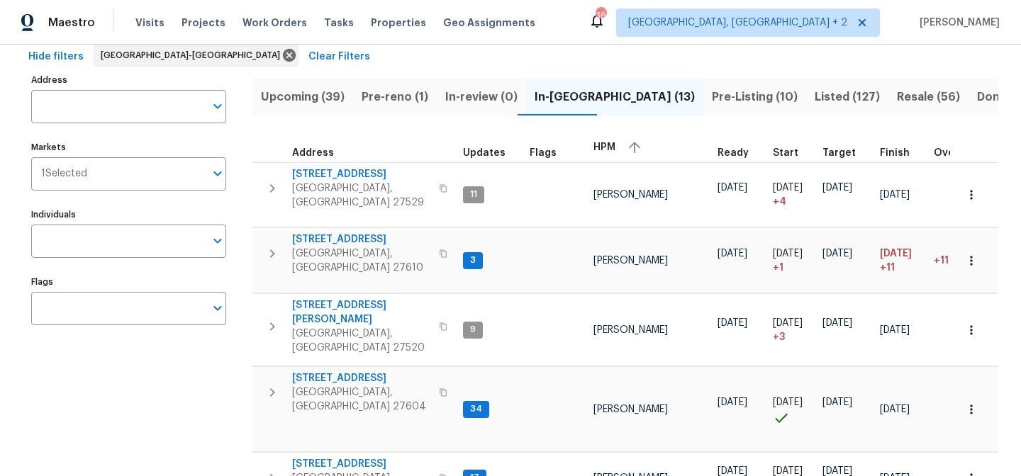
click at [369, 53] on div "Hide filters Raleigh-Durham Clear Filters" at bounding box center [510, 57] width 975 height 26
click at [576, 30] on div "Maestro Visits Projects Work Orders Tasks Properties Geo Assignments 36 Charles…" at bounding box center [510, 22] width 1021 height 45
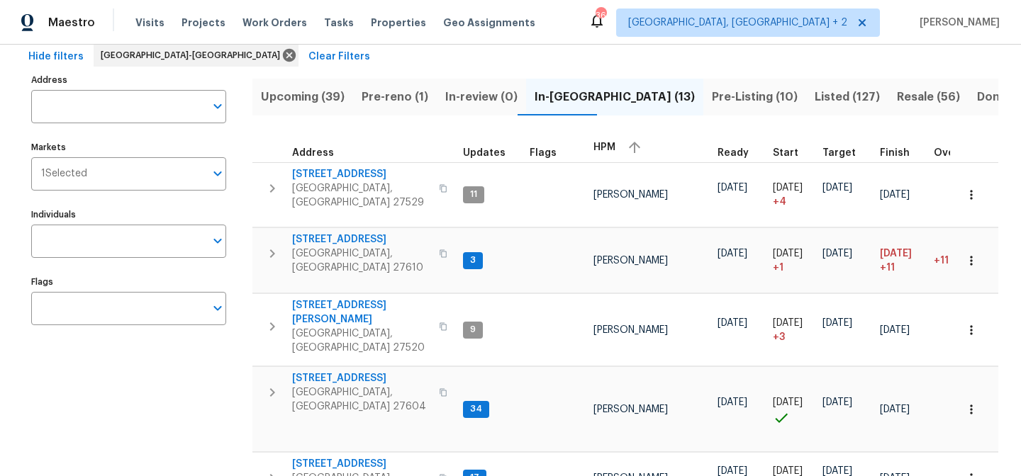
click at [578, 23] on div "Maestro Visits Projects Work Orders Tasks Properties Geo Assignments 36 Charles…" at bounding box center [510, 22] width 1021 height 45
click at [434, 58] on div "Hide filters Raleigh-Durham Clear Filters" at bounding box center [510, 57] width 975 height 26
click at [585, 37] on div "Maestro Visits Projects Work Orders Tasks Properties Geo Assignments 36 Charles…" at bounding box center [510, 22] width 1021 height 45
click at [597, 22] on div "Maestro Visits Projects Work Orders Tasks Properties Geo Assignments 36 Charles…" at bounding box center [510, 22] width 1021 height 45
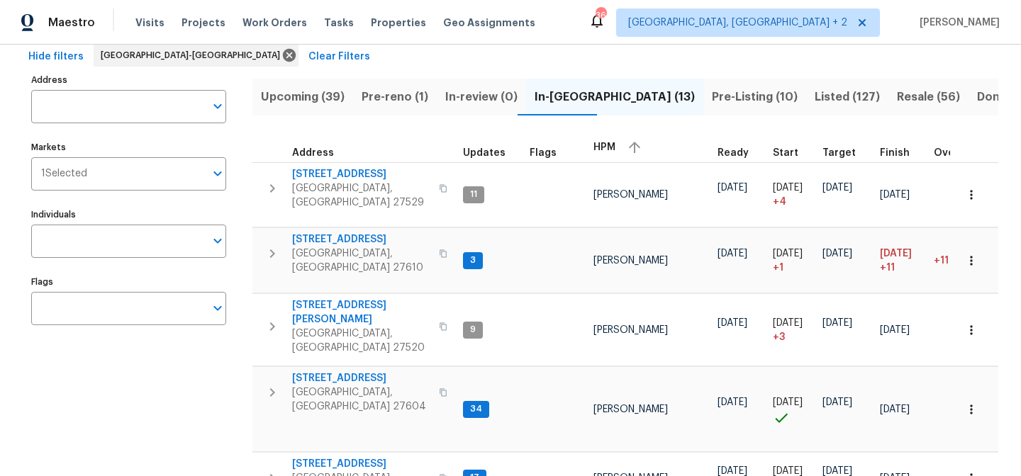
click at [632, 26] on div "Maestro Visits Projects Work Orders Tasks Properties Geo Assignments 36 Charles…" at bounding box center [510, 22] width 1021 height 45
click at [654, 33] on div "Maestro Visits Projects Work Orders Tasks Properties Geo Assignments 36 Charles…" at bounding box center [510, 22] width 1021 height 45
click at [652, 18] on div "Maestro Visits Projects Work Orders Tasks Properties Geo Assignments 36 Charles…" at bounding box center [510, 22] width 1021 height 45
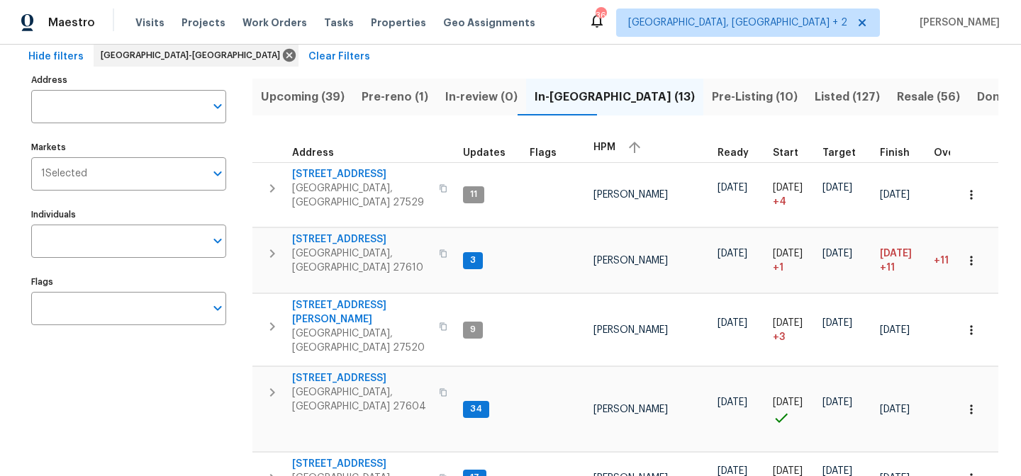
click at [700, 21] on div "Maestro Visits Projects Work Orders Tasks Properties Geo Assignments 36 Charles…" at bounding box center [510, 22] width 1021 height 45
click at [547, 17] on div "Maestro Visits Projects Work Orders Tasks Properties Geo Assignments 36 Charles…" at bounding box center [510, 22] width 1021 height 45
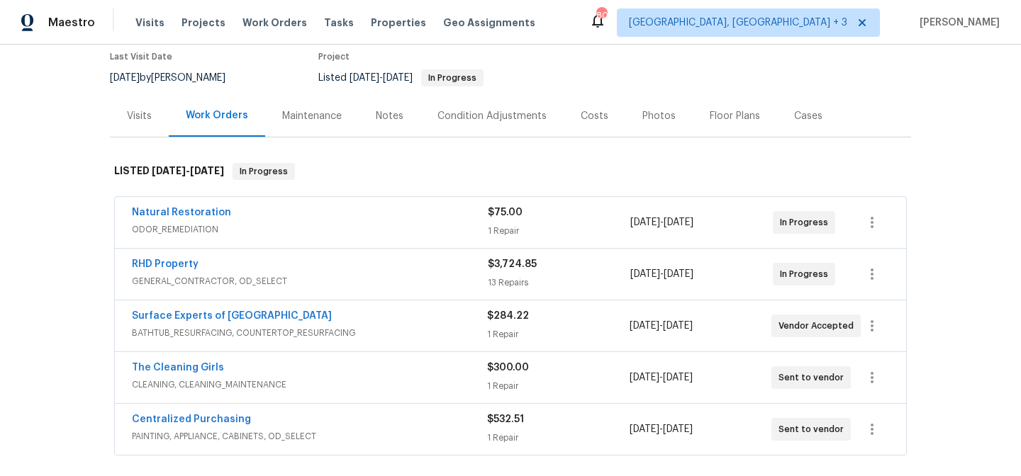
scroll to position [233, 0]
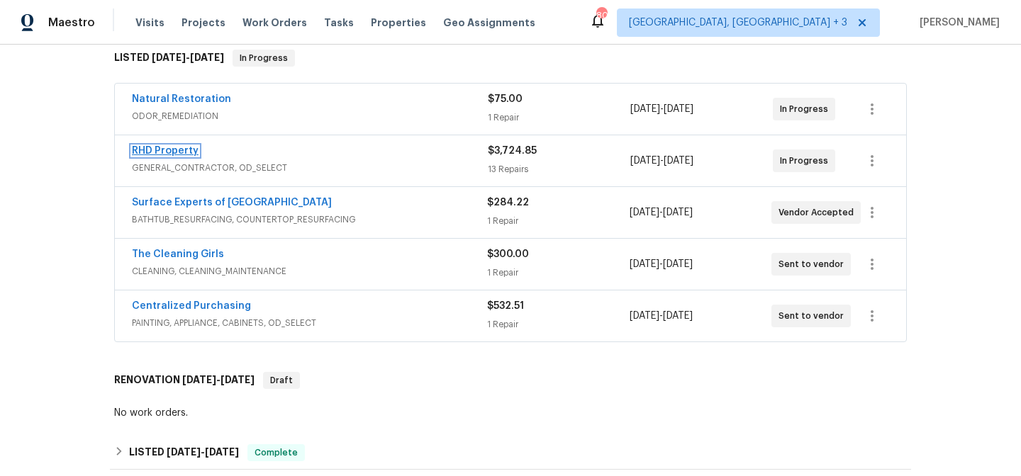
click at [167, 148] on link "RHD Property" at bounding box center [165, 151] width 67 height 10
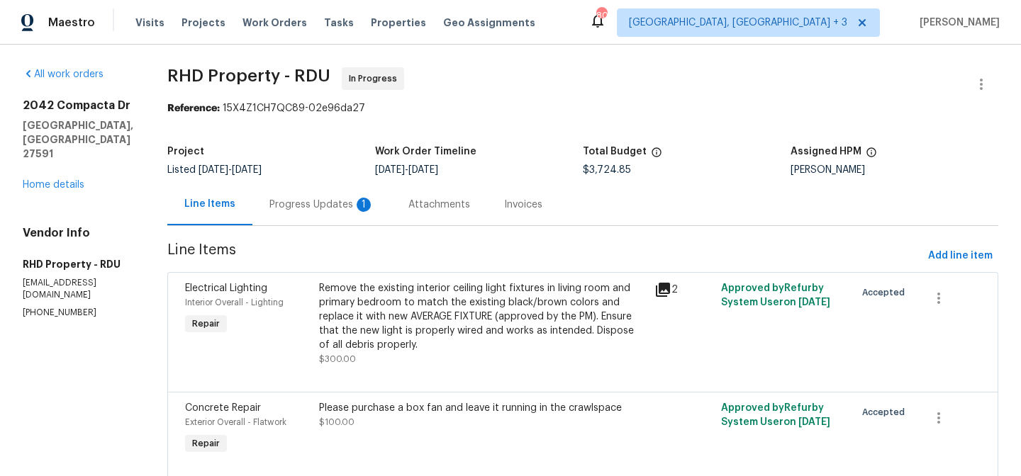
click at [331, 208] on div "Progress Updates 1" at bounding box center [321, 205] width 105 height 14
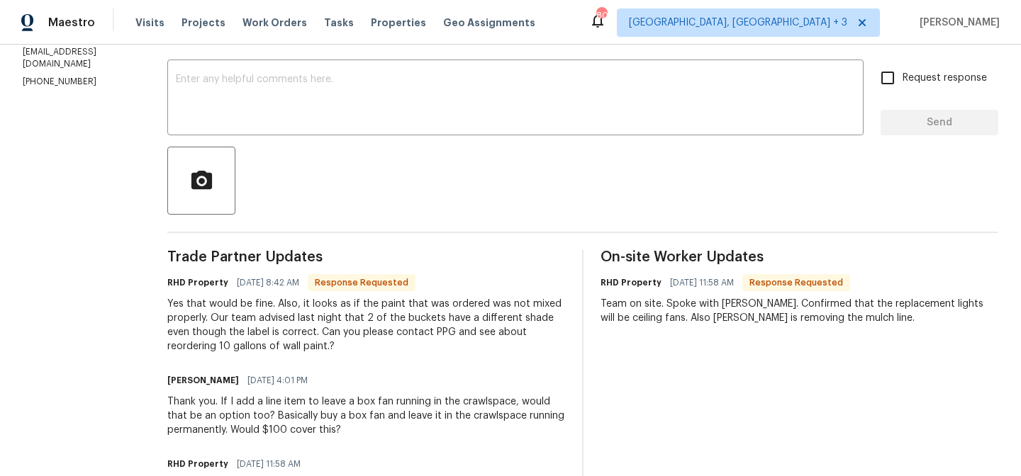
scroll to position [230, 0]
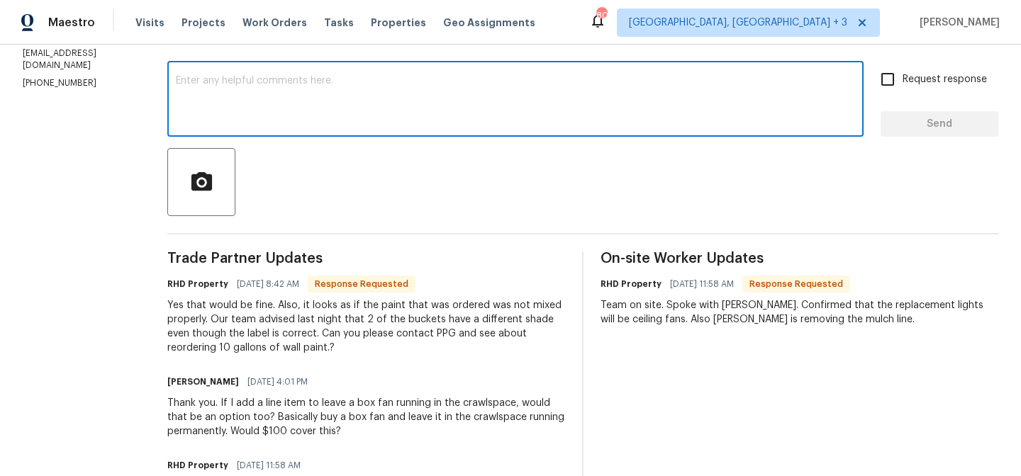
click at [311, 86] on textarea at bounding box center [515, 101] width 679 height 50
click at [259, 84] on textarea at bounding box center [515, 101] width 679 height 50
type textarea "It wasn't tinted or not mixed?"
click at [881, 80] on input "Request response" at bounding box center [888, 80] width 30 height 30
checkbox input "true"
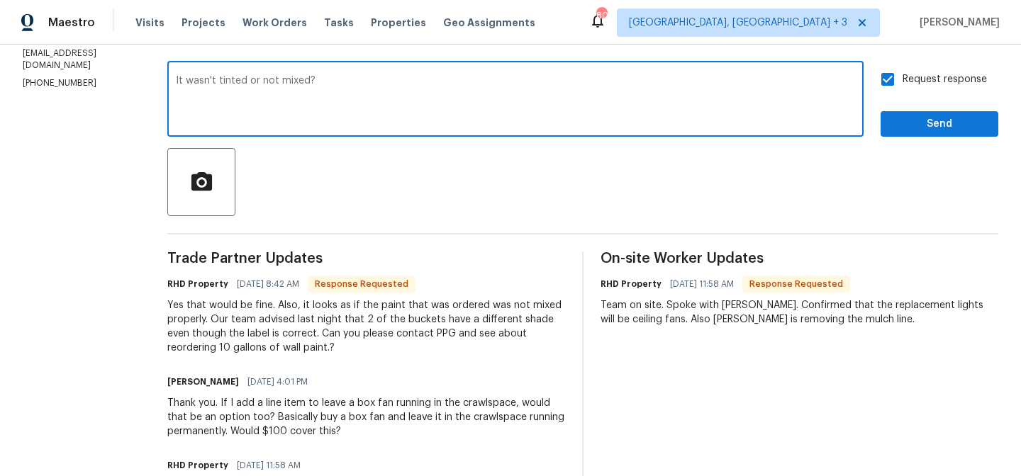
click at [340, 81] on textarea "It wasn't tinted or not mixed?" at bounding box center [515, 101] width 679 height 50
type textarea "It wasn't tinted or not mixed? Does it need to be stirred?"
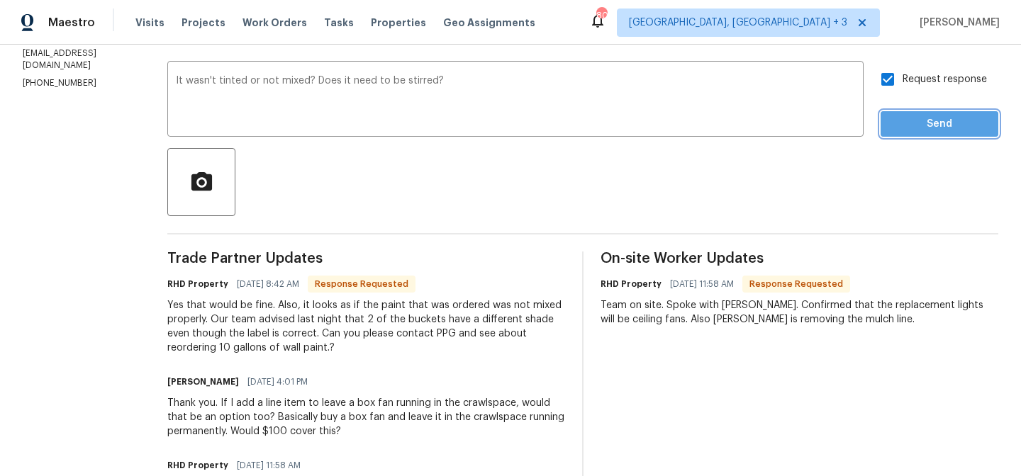
click at [917, 128] on span "Send" at bounding box center [939, 125] width 95 height 18
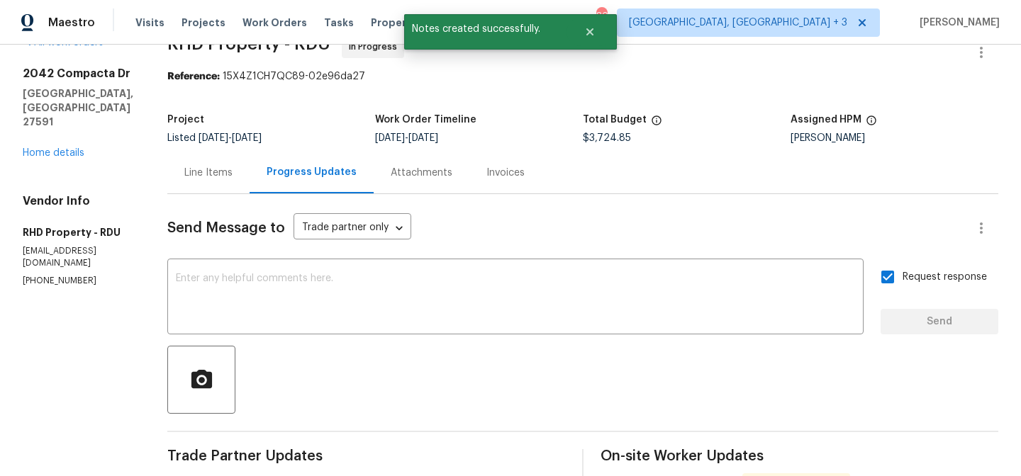
scroll to position [0, 0]
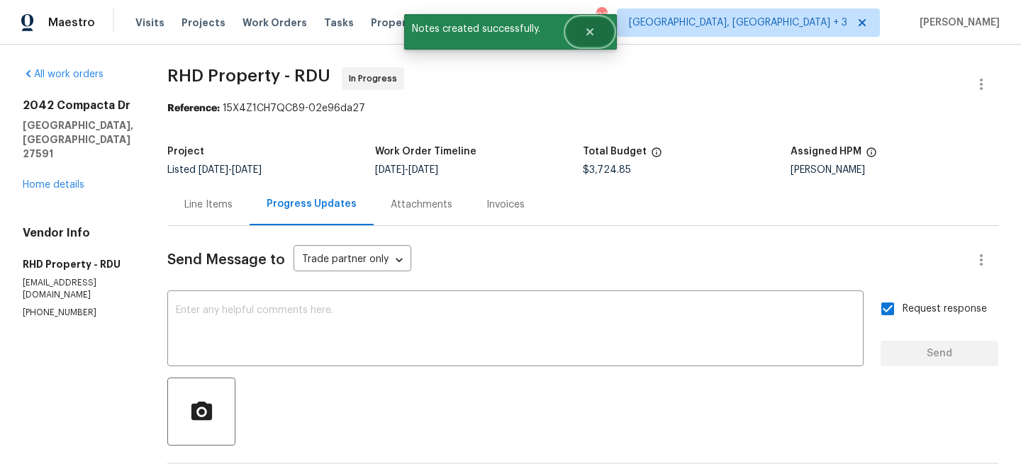
click at [593, 33] on icon "Close" at bounding box center [589, 31] width 11 height 11
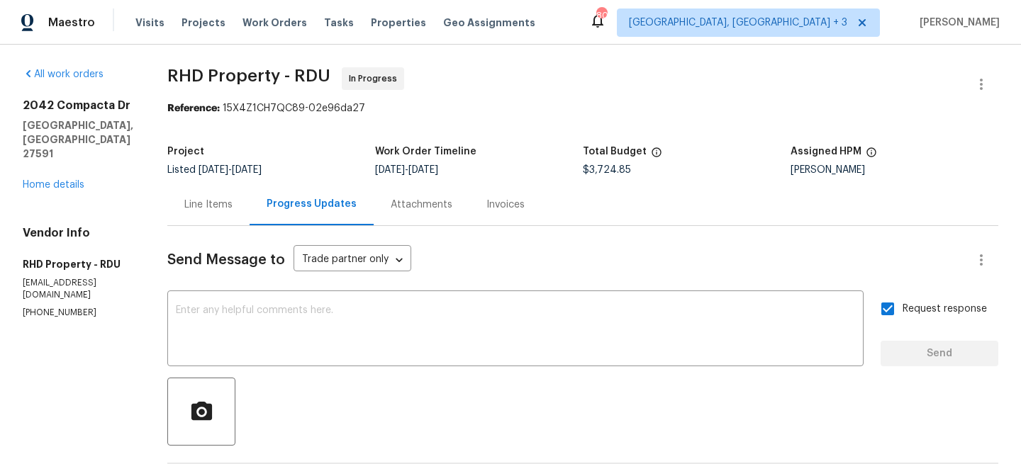
click at [644, 28] on div "Maestro Visits Projects Work Orders Tasks Properties Geo Assignments 80 [GEOGRA…" at bounding box center [510, 22] width 1021 height 45
click at [120, 173] on div "All work orders [STREET_ADDRESS][PERSON_NAME] Home details Vendor Info RHD Prop…" at bounding box center [78, 193] width 111 height 252
click at [133, 76] on div "All work orders" at bounding box center [78, 74] width 111 height 14
click at [513, 78] on span "RHD Property - RDU In Progress" at bounding box center [565, 84] width 797 height 34
click at [450, 74] on span "RHD Property - RDU In Progress" at bounding box center [565, 84] width 797 height 34
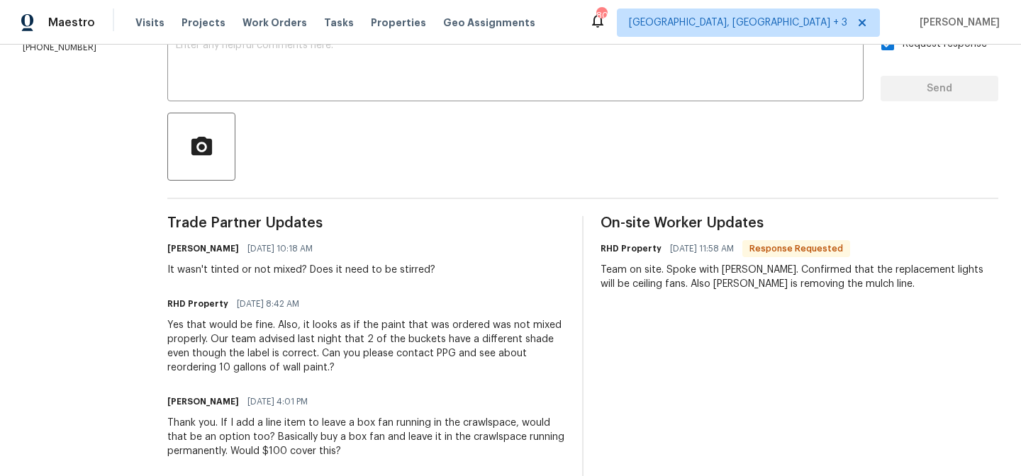
scroll to position [296, 0]
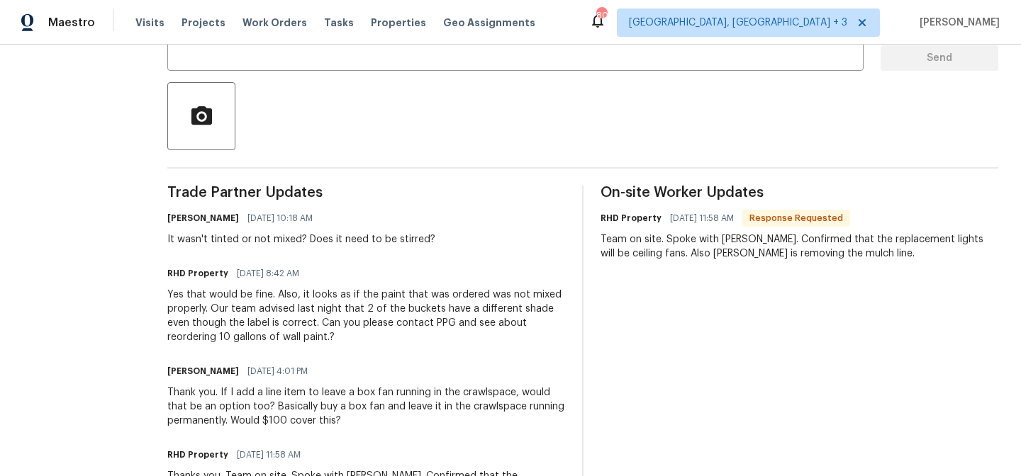
click at [133, 196] on section "All work orders [STREET_ADDRESS][PERSON_NAME] Home details Vendor Info RHD Prop…" at bounding box center [78, 331] width 111 height 1119
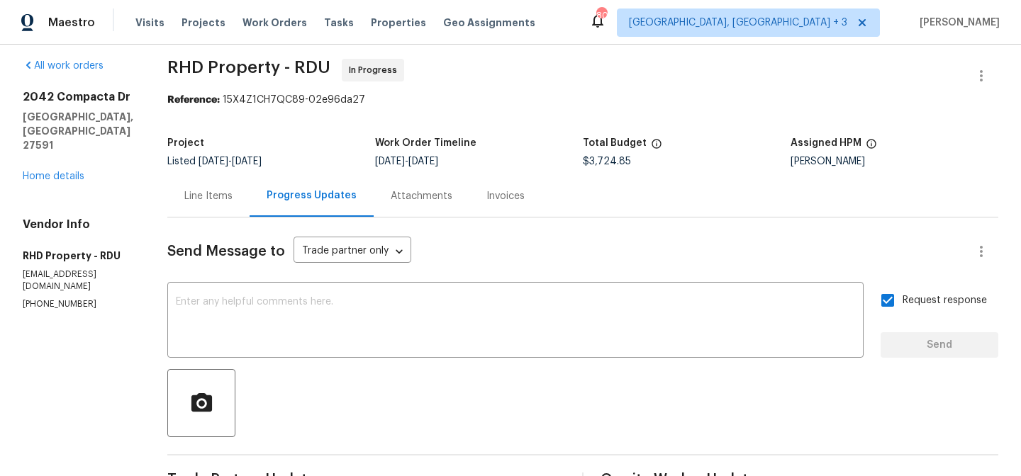
scroll to position [0, 0]
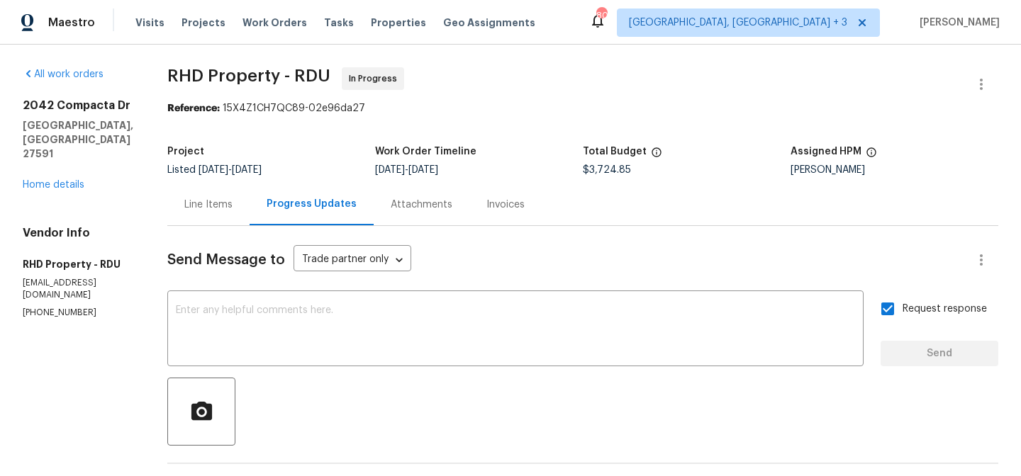
click at [588, 11] on div "Maestro Visits Projects Work Orders Tasks Properties Geo Assignments 80 [GEOGRA…" at bounding box center [510, 22] width 1021 height 45
click at [113, 174] on div "All work orders [STREET_ADDRESS][PERSON_NAME] Home details Vendor Info RHD Prop…" at bounding box center [78, 193] width 111 height 252
click at [629, 18] on div "Maestro Visits Projects Work Orders Tasks Properties Geo Assignments 80 [GEOGRA…" at bounding box center [510, 22] width 1021 height 45
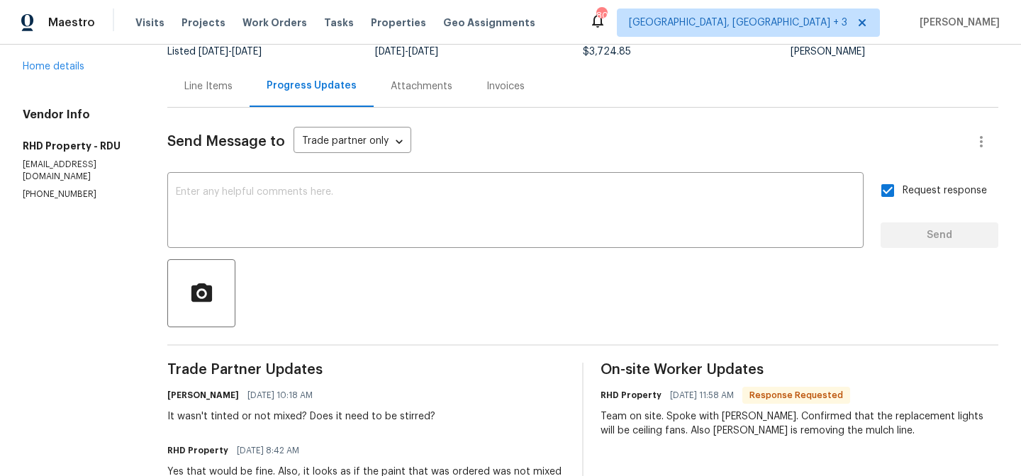
click at [590, 12] on div "Maestro Visits Projects Work Orders Tasks Properties Geo Assignments 80 [GEOGRA…" at bounding box center [510, 22] width 1021 height 45
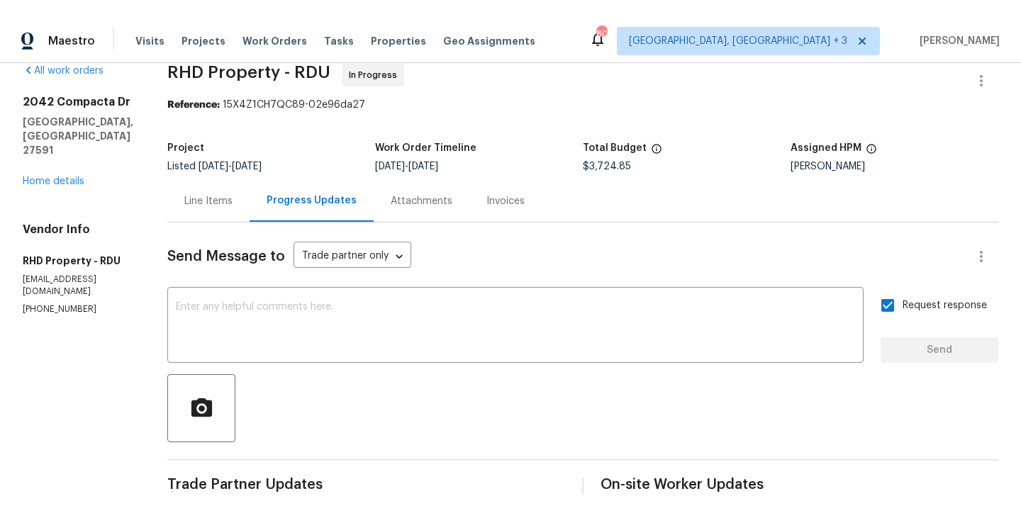
scroll to position [0, 0]
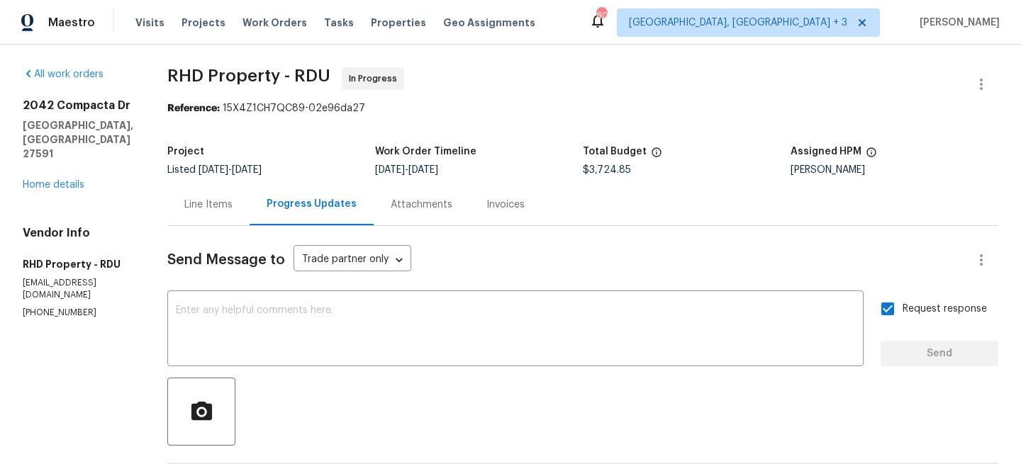
click at [629, 35] on div "Maestro Visits Projects Work Orders Tasks Properties Geo Assignments 80 [GEOGRA…" at bounding box center [510, 22] width 1021 height 45
click at [471, 89] on span "RHD Property - RDU In Progress" at bounding box center [565, 84] width 797 height 34
click at [585, 31] on div "Maestro Visits Projects Work Orders Tasks Properties Geo Assignments 80 [GEOGRA…" at bounding box center [510, 22] width 1021 height 45
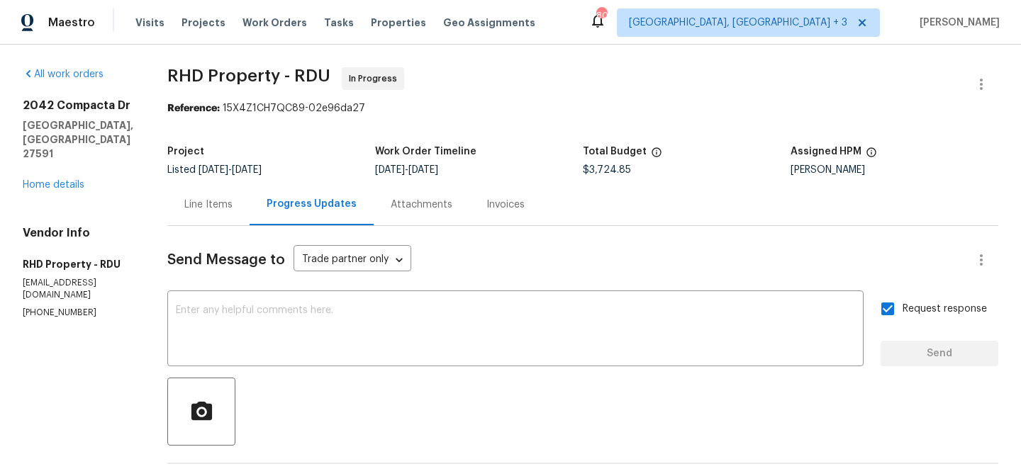
click at [133, 191] on div "All work orders [STREET_ADDRESS][PERSON_NAME] Home details Vendor Info RHD Prop…" at bounding box center [78, 193] width 111 height 252
click at [605, 33] on div "Maestro Visits Projects Work Orders Tasks Properties Geo Assignments 80 [GEOGRA…" at bounding box center [510, 22] width 1021 height 45
click at [564, 42] on div "Maestro Visits Projects Work Orders Tasks Properties Geo Assignments 80 [GEOGRA…" at bounding box center [510, 22] width 1021 height 45
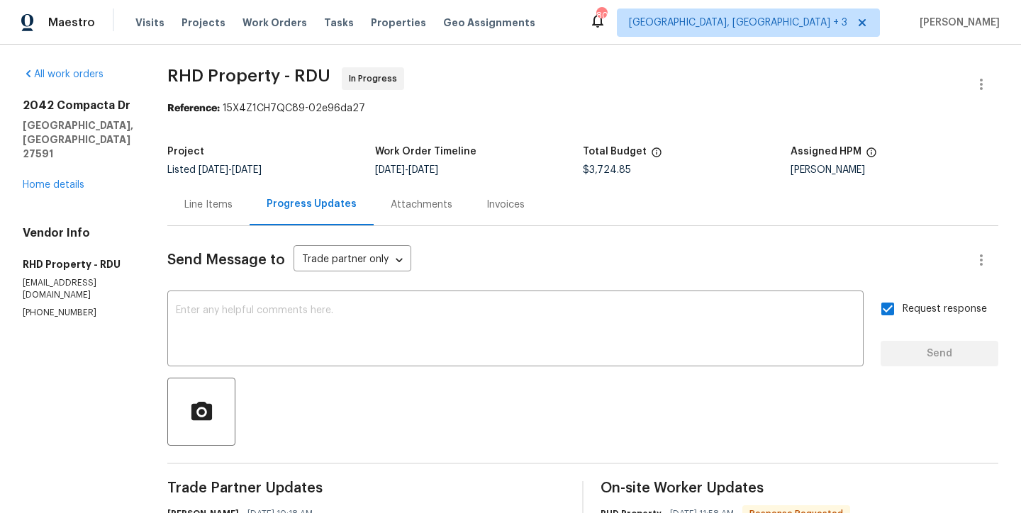
click at [628, 76] on span "RHD Property - RDU In Progress" at bounding box center [565, 84] width 797 height 34
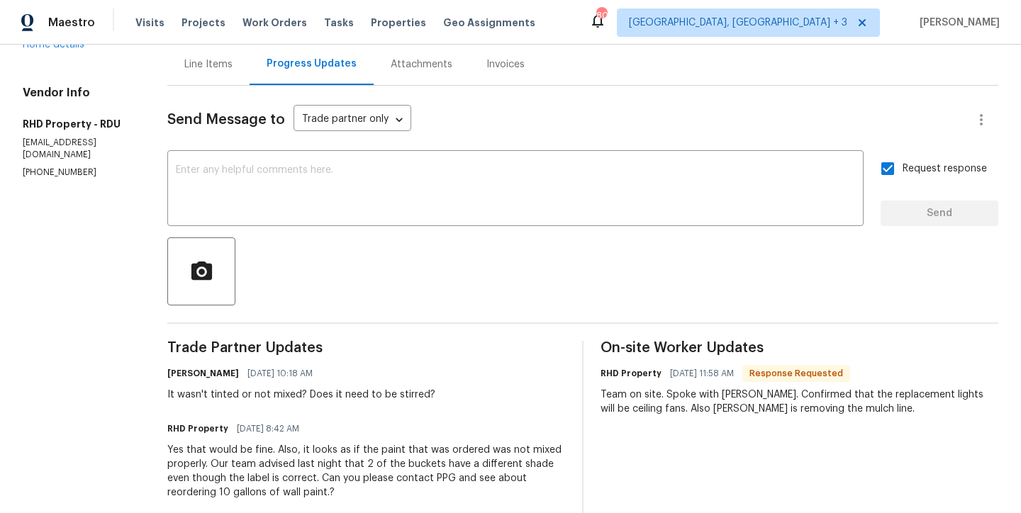
scroll to position [141, 0]
click at [874, 167] on input "Request response" at bounding box center [888, 168] width 30 height 30
checkbox input "false"
click at [634, 20] on div "Maestro Visits Projects Work Orders Tasks Properties Geo Assignments 80 [GEOGRA…" at bounding box center [510, 22] width 1021 height 45
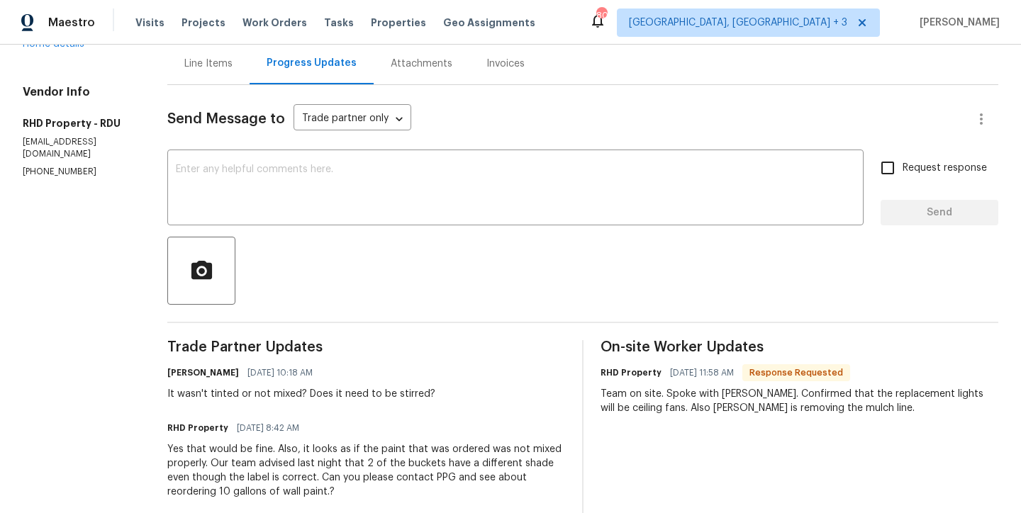
click at [129, 264] on section "All work orders [STREET_ADDRESS][PERSON_NAME] Home details Vendor Info RHD Prop…" at bounding box center [78, 485] width 111 height 1119
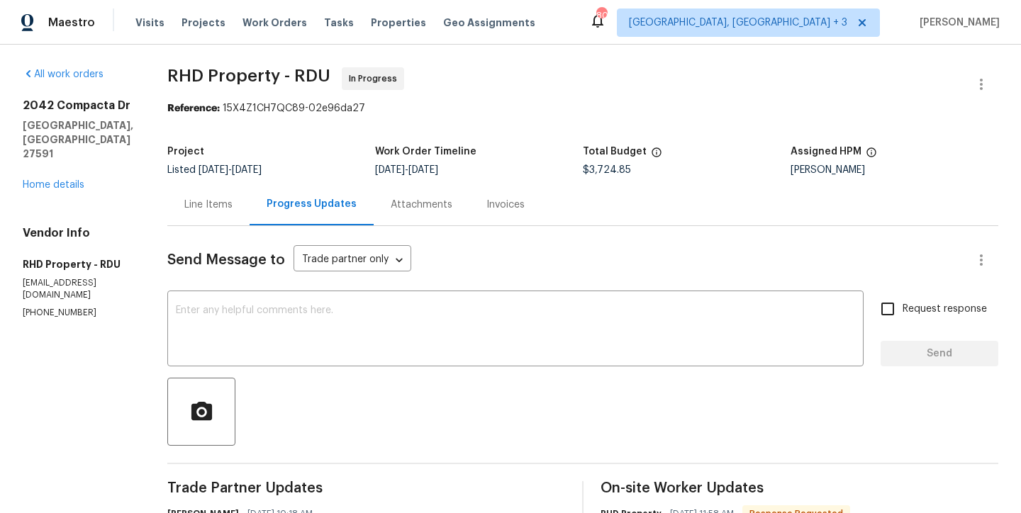
click at [643, 102] on div "Reference: 15X4Z1CH7QC89-02e96da27" at bounding box center [582, 108] width 831 height 14
click at [621, 28] on div "Maestro Visits Projects Work Orders Tasks Properties Geo Assignments 80 [GEOGRA…" at bounding box center [510, 22] width 1021 height 45
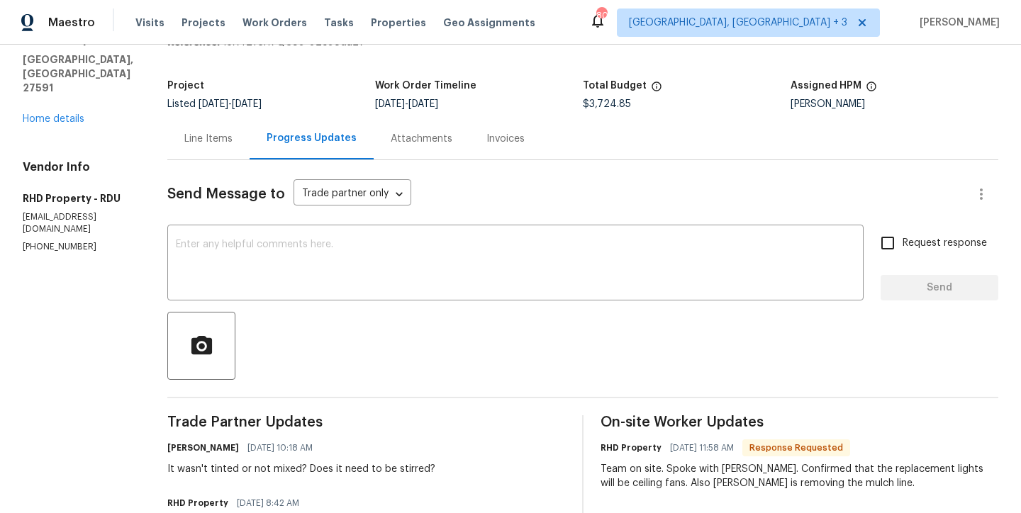
scroll to position [86, 0]
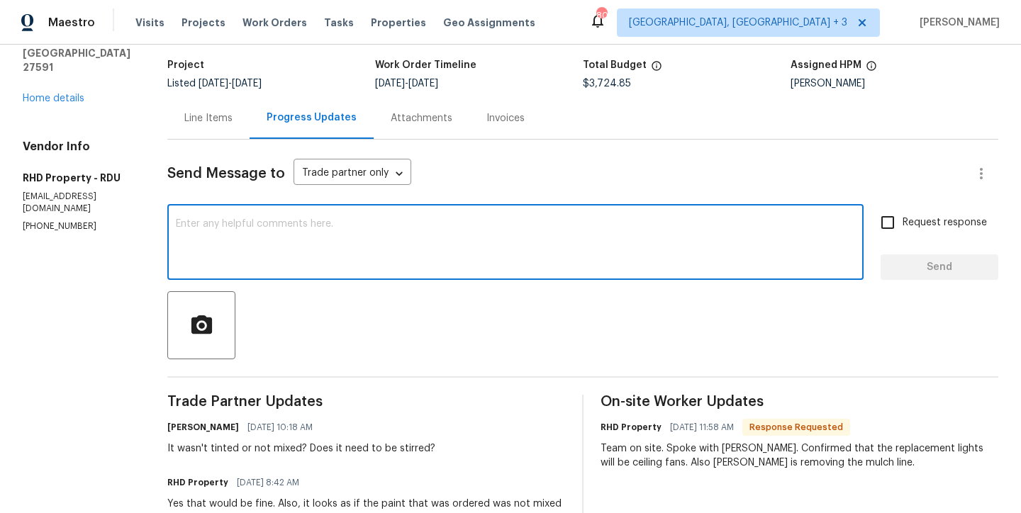
click at [298, 228] on textarea at bounding box center [515, 244] width 679 height 50
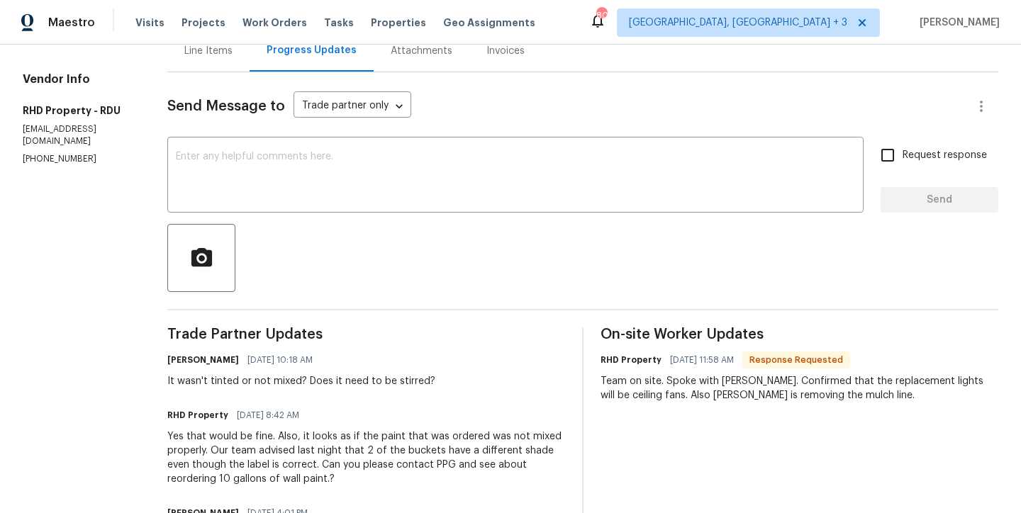
scroll to position [166, 0]
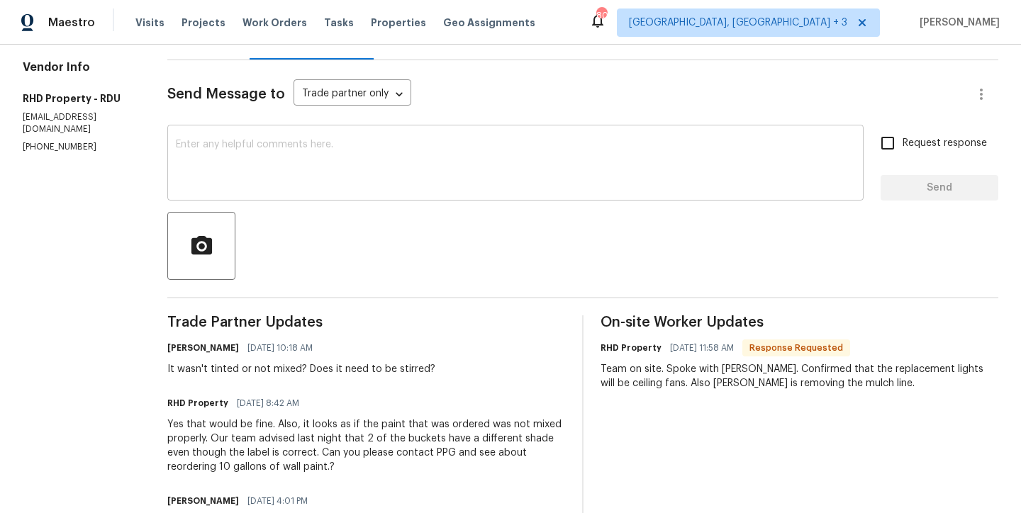
drag, startPoint x: 319, startPoint y: 123, endPoint x: 314, endPoint y: 137, distance: 15.0
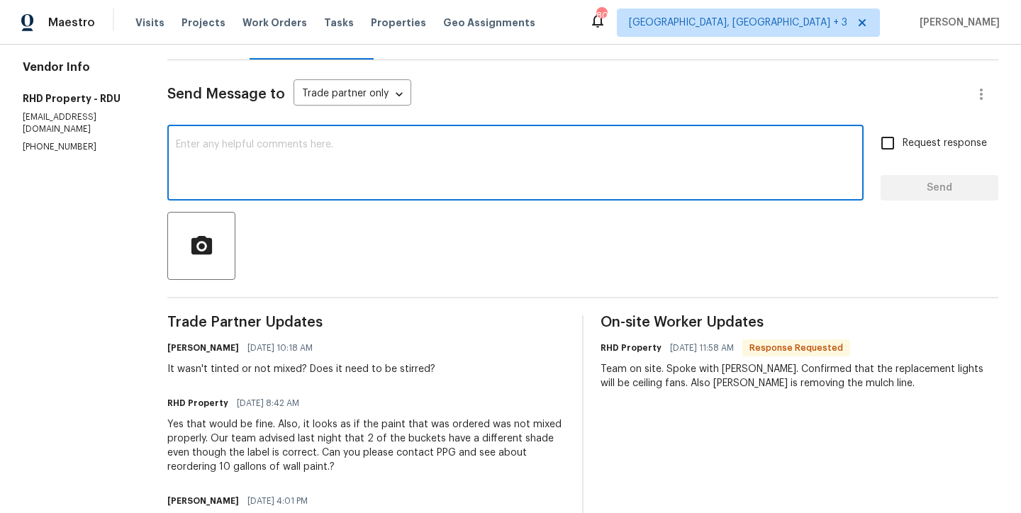
click at [310, 154] on textarea at bounding box center [515, 165] width 679 height 50
click at [74, 206] on section "All work orders [STREET_ADDRESS][PERSON_NAME] Home details Vendor Info RHD Prop…" at bounding box center [78, 460] width 111 height 1119
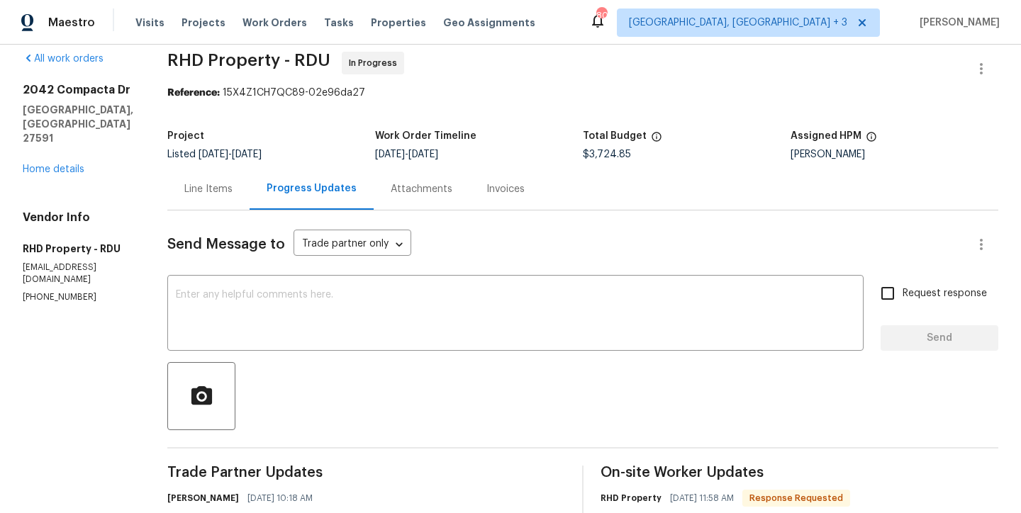
scroll to position [0, 0]
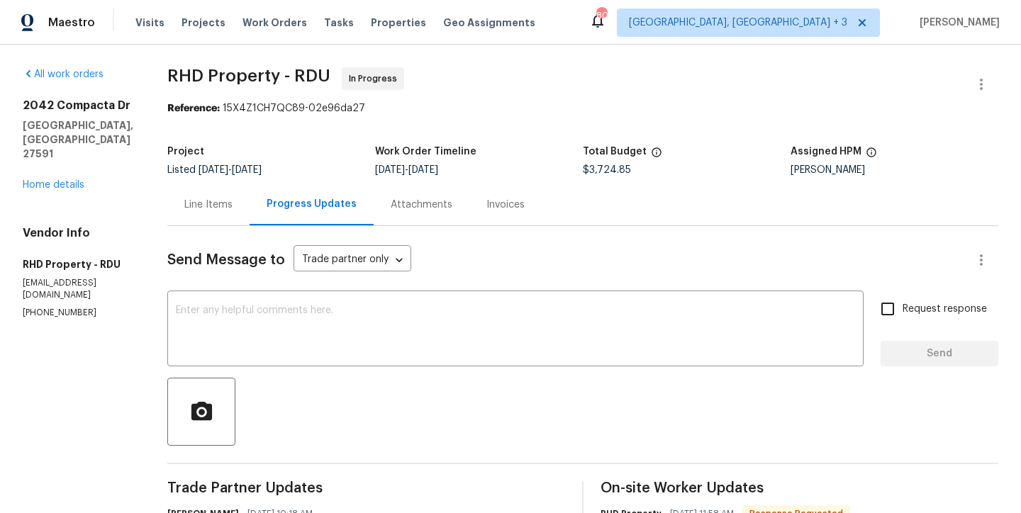
click at [133, 187] on div "All work orders [STREET_ADDRESS][PERSON_NAME] Home details Vendor Info RHD Prop…" at bounding box center [78, 193] width 111 height 252
click at [598, 13] on div "Maestro Visits Projects Work Orders Tasks Properties Geo Assignments 80 [GEOGRA…" at bounding box center [510, 22] width 1021 height 45
click at [558, 93] on span "RHD Property - RDU In Progress" at bounding box center [565, 84] width 797 height 34
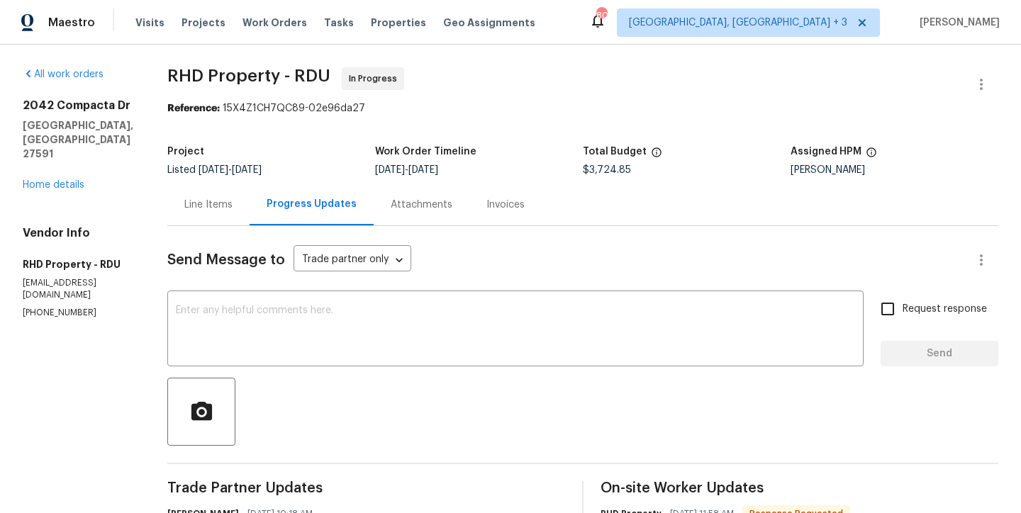
click at [579, 21] on div "Maestro Visits Projects Work Orders Tasks Properties Geo Assignments 80 [GEOGRA…" at bounding box center [510, 22] width 1021 height 45
click at [127, 173] on div "All work orders [STREET_ADDRESS][PERSON_NAME] Home details Vendor Info RHD Prop…" at bounding box center [78, 193] width 111 height 252
click at [118, 168] on div "All work orders [STREET_ADDRESS][PERSON_NAME] Home details Vendor Info RHD Prop…" at bounding box center [78, 193] width 111 height 252
click at [463, 99] on span "RHD Property - RDU In Progress" at bounding box center [565, 84] width 797 height 34
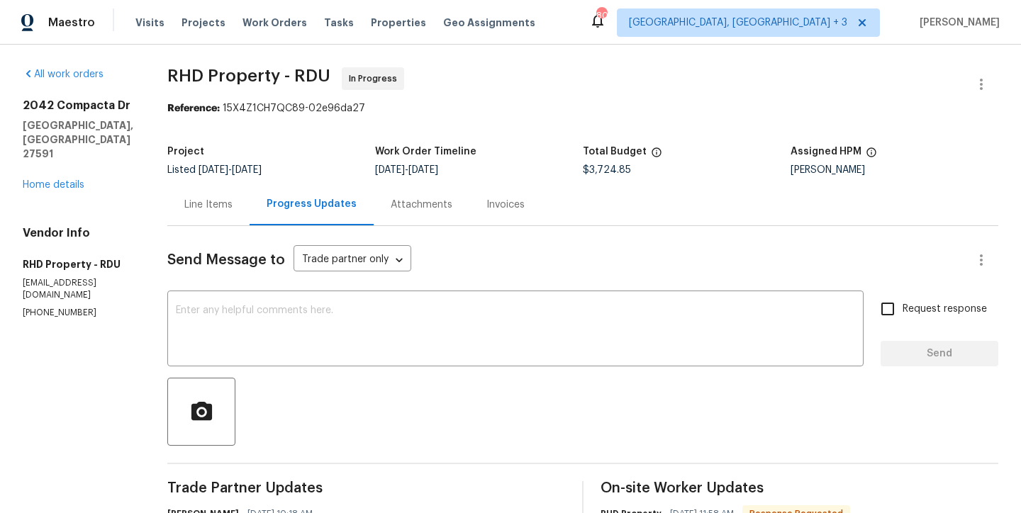
click at [559, 18] on div "Maestro Visits Projects Work Orders Tasks Properties Geo Assignments 80 [GEOGRA…" at bounding box center [510, 22] width 1021 height 45
click at [133, 182] on div "All work orders [STREET_ADDRESS][PERSON_NAME] Home details Vendor Info RHD Prop…" at bounding box center [78, 193] width 111 height 252
click at [901, 31] on div "80 [GEOGRAPHIC_DATA], [GEOGRAPHIC_DATA] + 3 [PERSON_NAME]" at bounding box center [794, 23] width 410 height 28
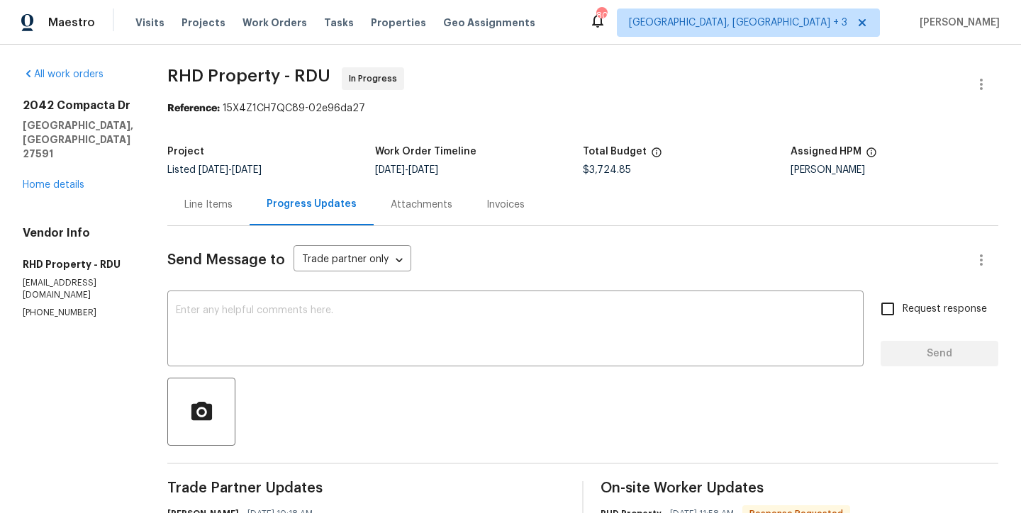
click at [649, 25] on div "Maestro Visits Projects Work Orders Tasks Properties Geo Assignments 80 [GEOGRA…" at bounding box center [510, 22] width 1021 height 45
drag, startPoint x: 146, startPoint y: 352, endPoint x: 134, endPoint y: 347, distance: 12.8
click at [133, 159] on div "[STREET_ADDRESS][PERSON_NAME] Home details" at bounding box center [78, 146] width 111 height 94
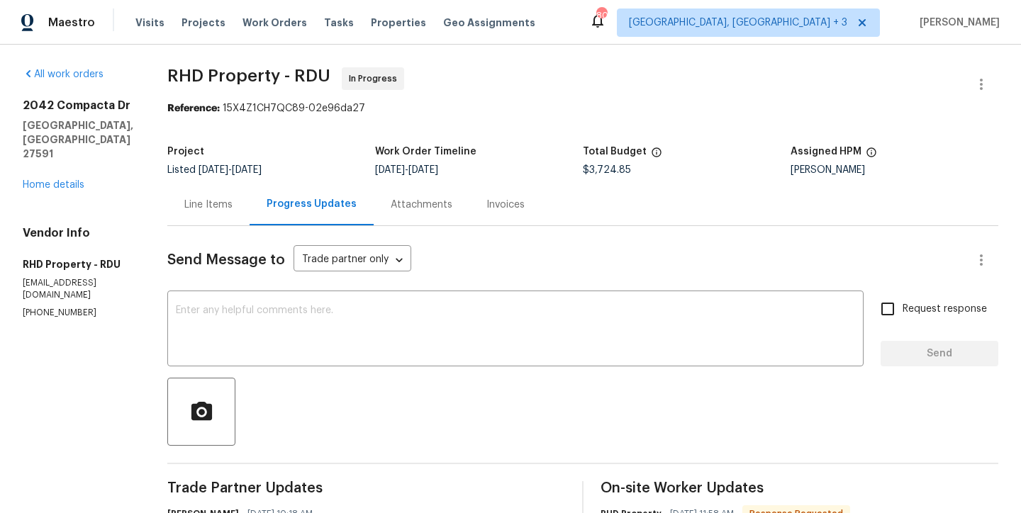
click at [605, 23] on div "Maestro Visits Projects Work Orders Tasks Properties Geo Assignments 80 [GEOGRA…" at bounding box center [510, 22] width 1021 height 45
click at [133, 162] on div "[STREET_ADDRESS][PERSON_NAME] Home details" at bounding box center [78, 146] width 111 height 94
click at [133, 178] on div "All work orders [STREET_ADDRESS][PERSON_NAME] Home details Vendor Info RHD Prop…" at bounding box center [78, 193] width 111 height 252
click at [627, 98] on span "RHD Property - RDU In Progress" at bounding box center [565, 84] width 797 height 34
